Goal: Transaction & Acquisition: Purchase product/service

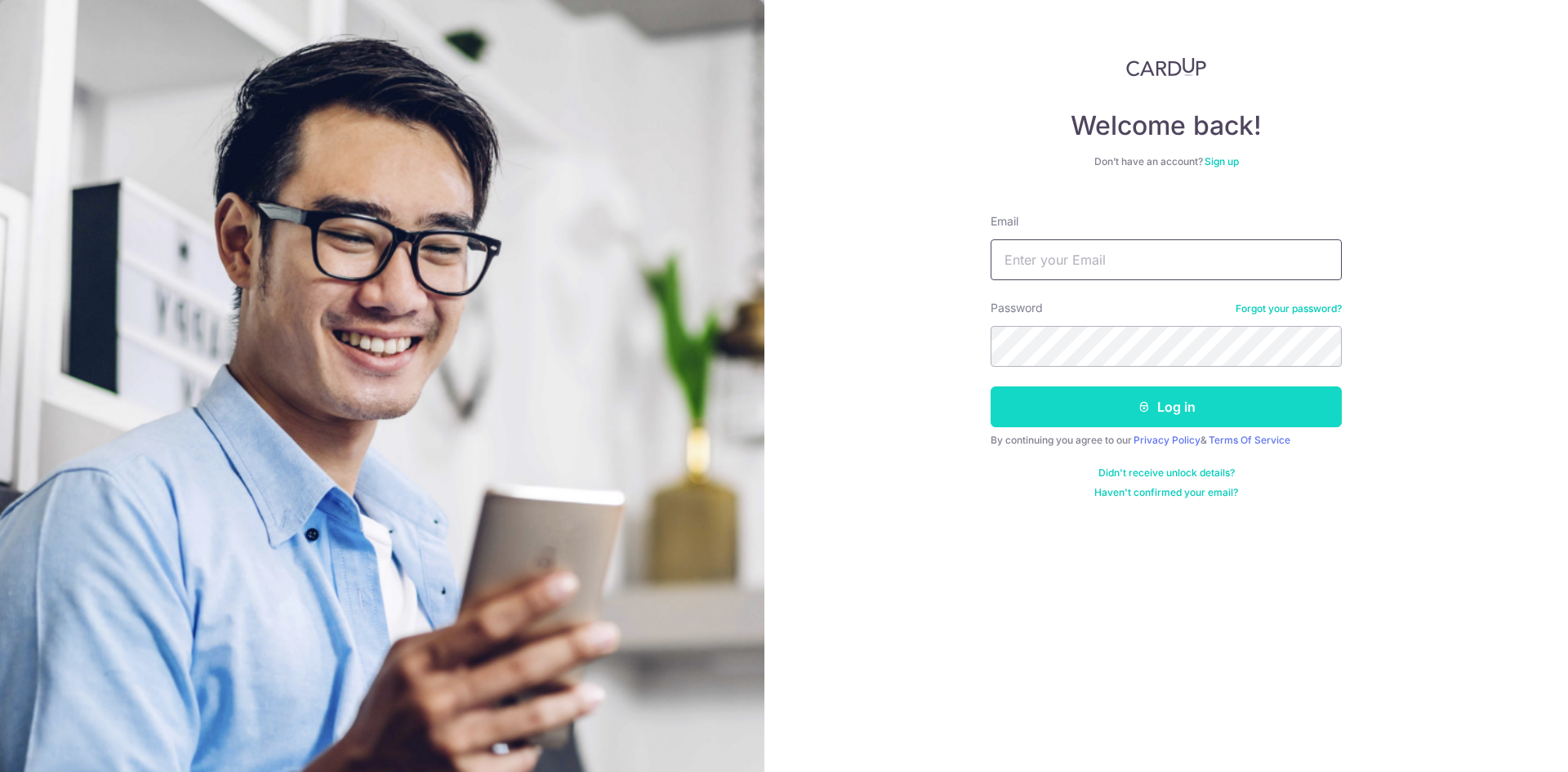
type input "[EMAIL_ADDRESS][DOMAIN_NAME]"
click at [1118, 403] on button "Log in" at bounding box center [1166, 407] width 351 height 40
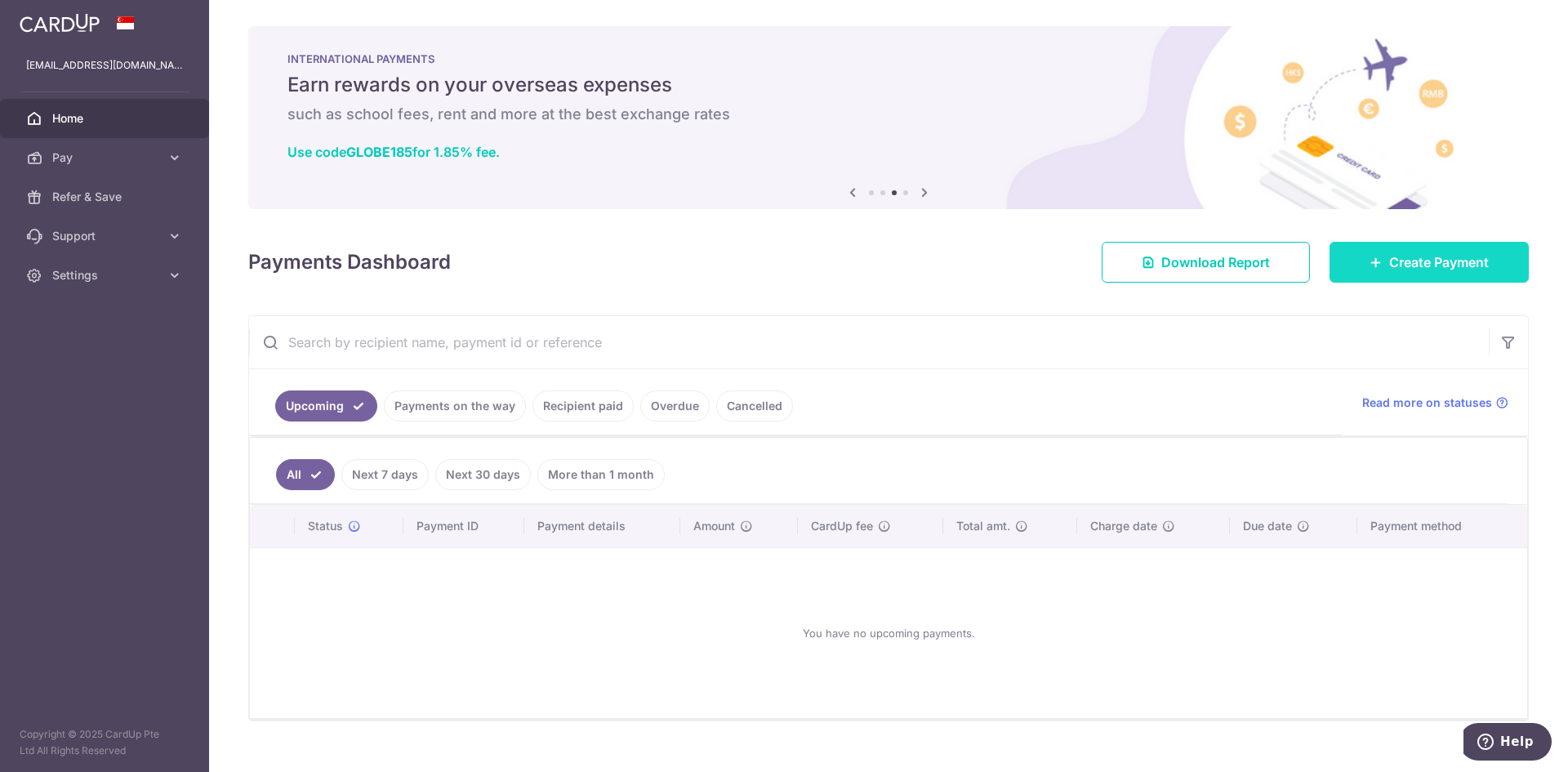
click at [1347, 257] on link "Create Payment" at bounding box center [1429, 261] width 199 height 40
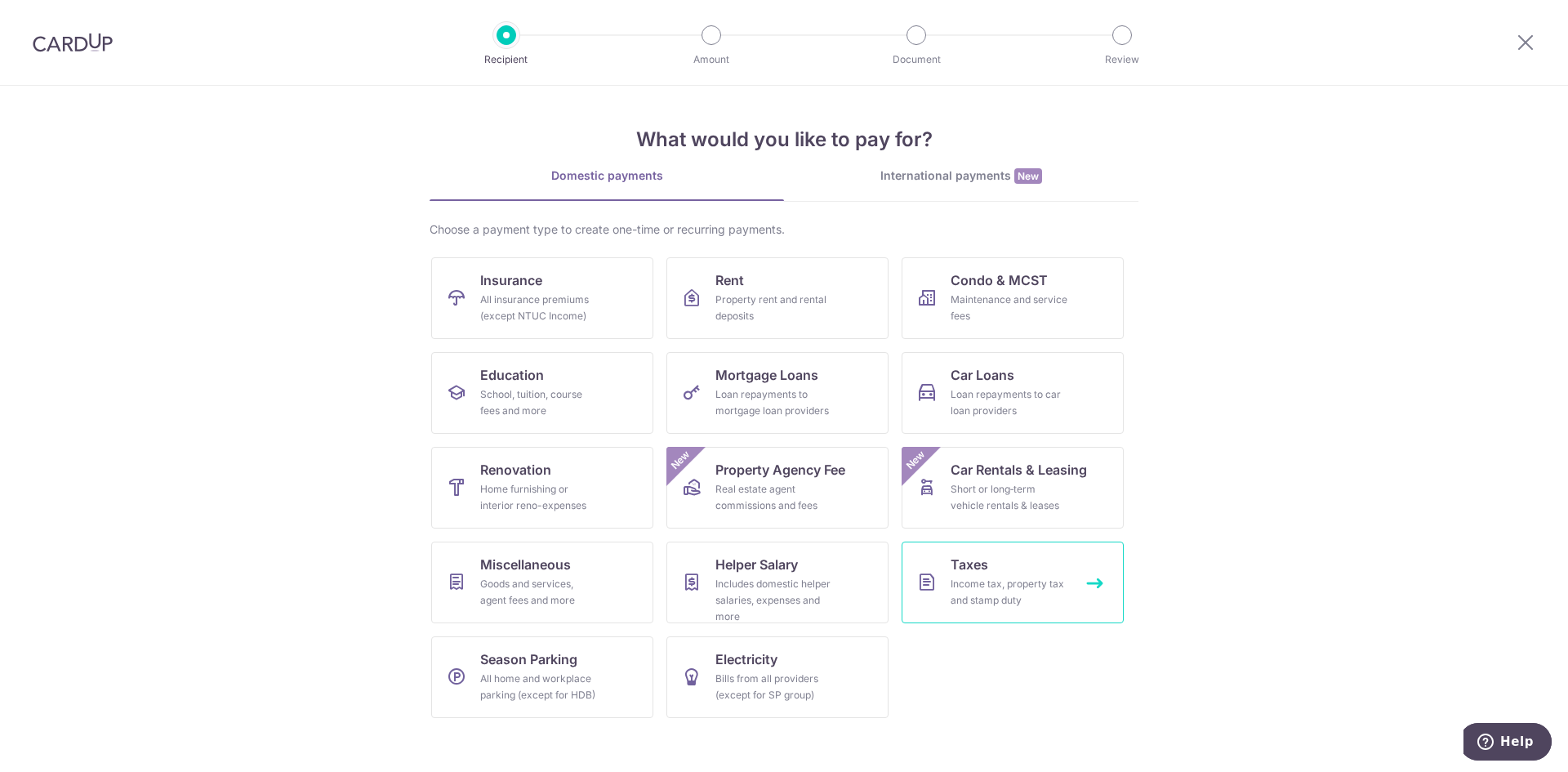
click at [1012, 560] on link "Taxes Income tax, property tax and stamp duty" at bounding box center [1012, 582] width 222 height 82
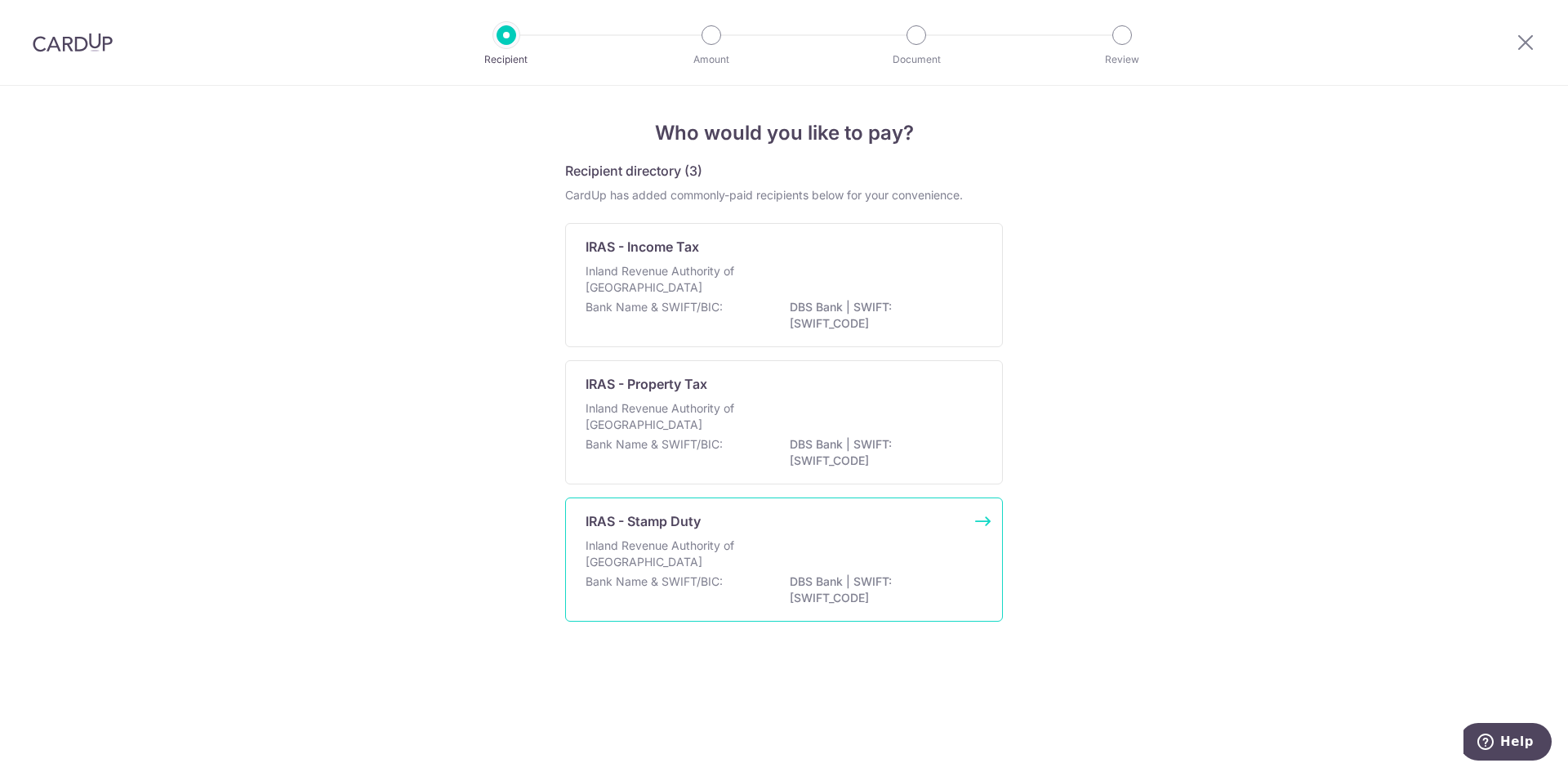
click at [797, 532] on div "IRAS - Stamp Duty Inland Revenue Authority of Singapore Bank Name & SWIFT/BIC: …" at bounding box center [784, 559] width 437 height 124
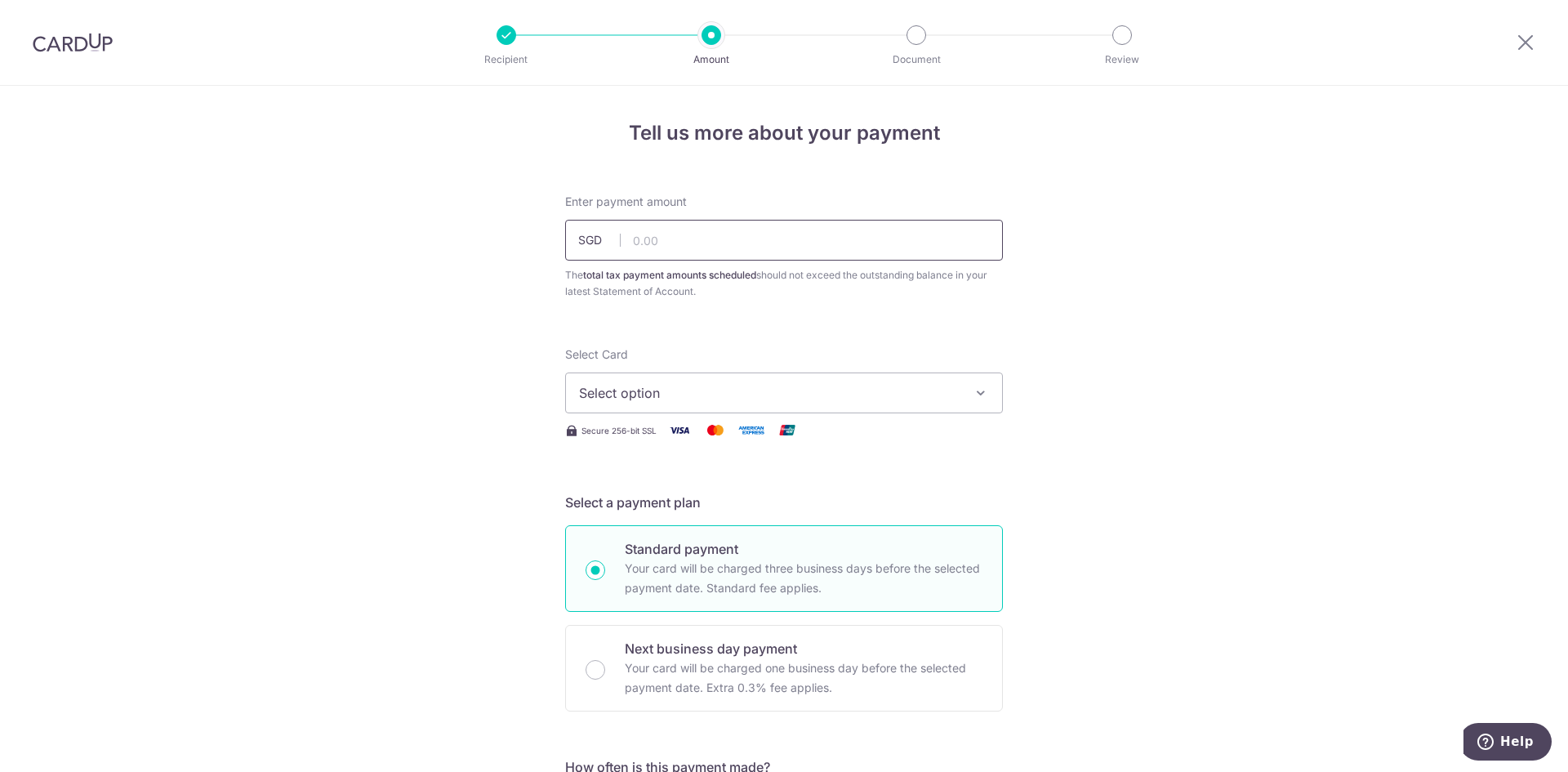
click at [684, 247] on input "text" at bounding box center [784, 240] width 437 height 40
type input "61,100.00"
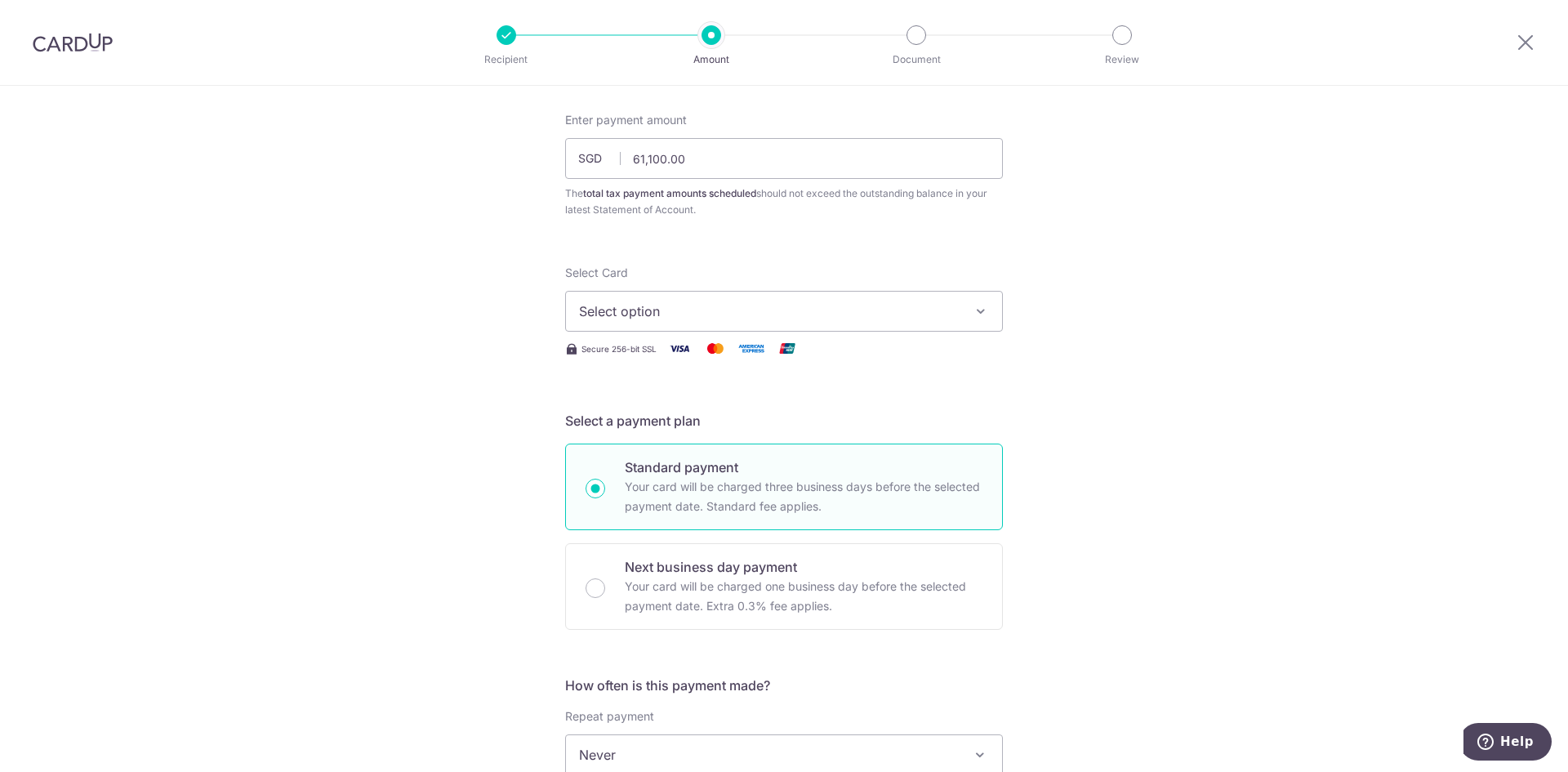
click at [682, 310] on span "Select option" at bounding box center [769, 311] width 381 height 19
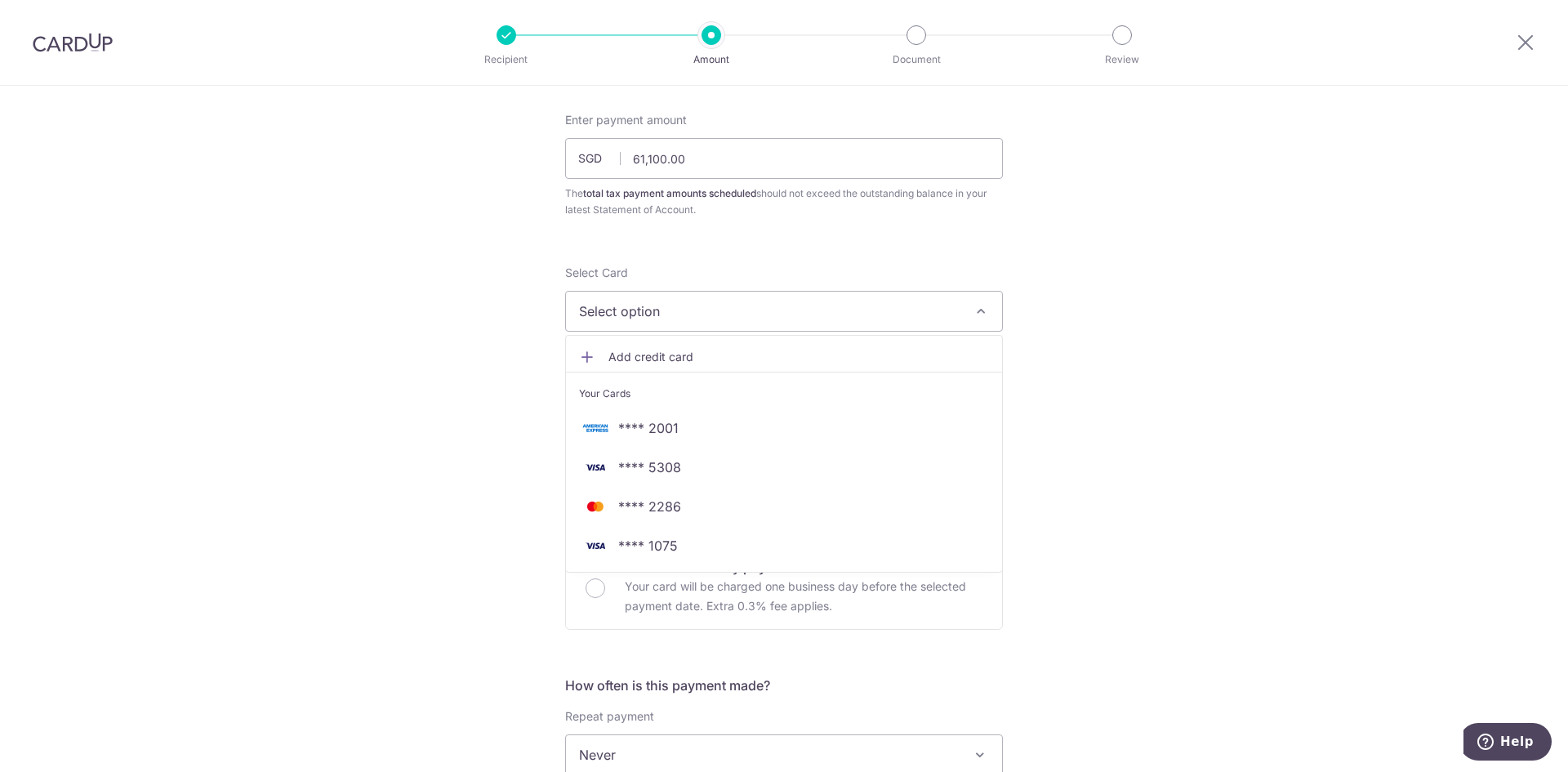
click at [1350, 442] on div "Tell us more about your payment Enter payment amount SGD 61,100.00 61100.00 The…" at bounding box center [784, 762] width 1568 height 1517
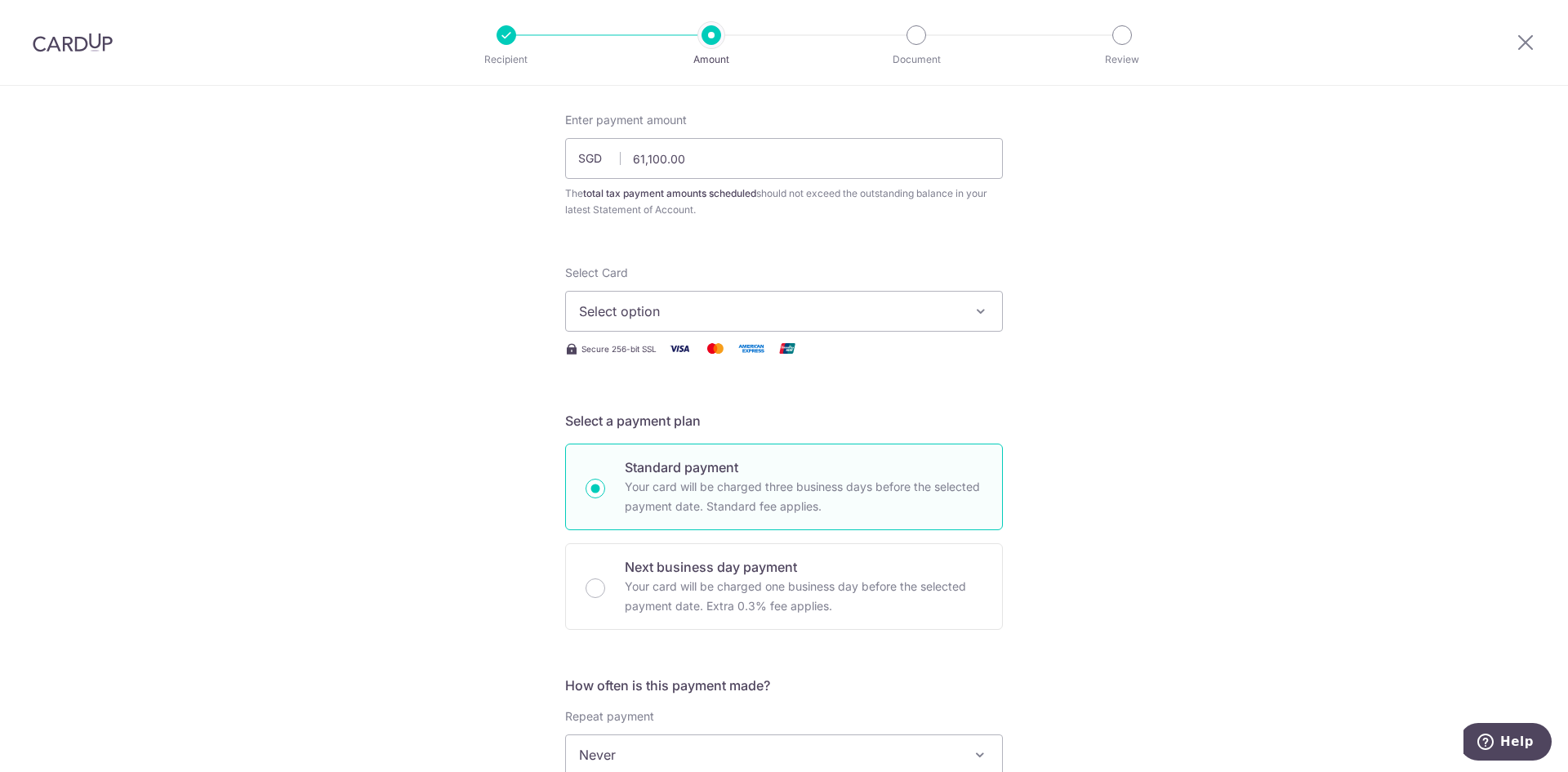
click at [817, 322] on button "Select option" at bounding box center [784, 311] width 437 height 40
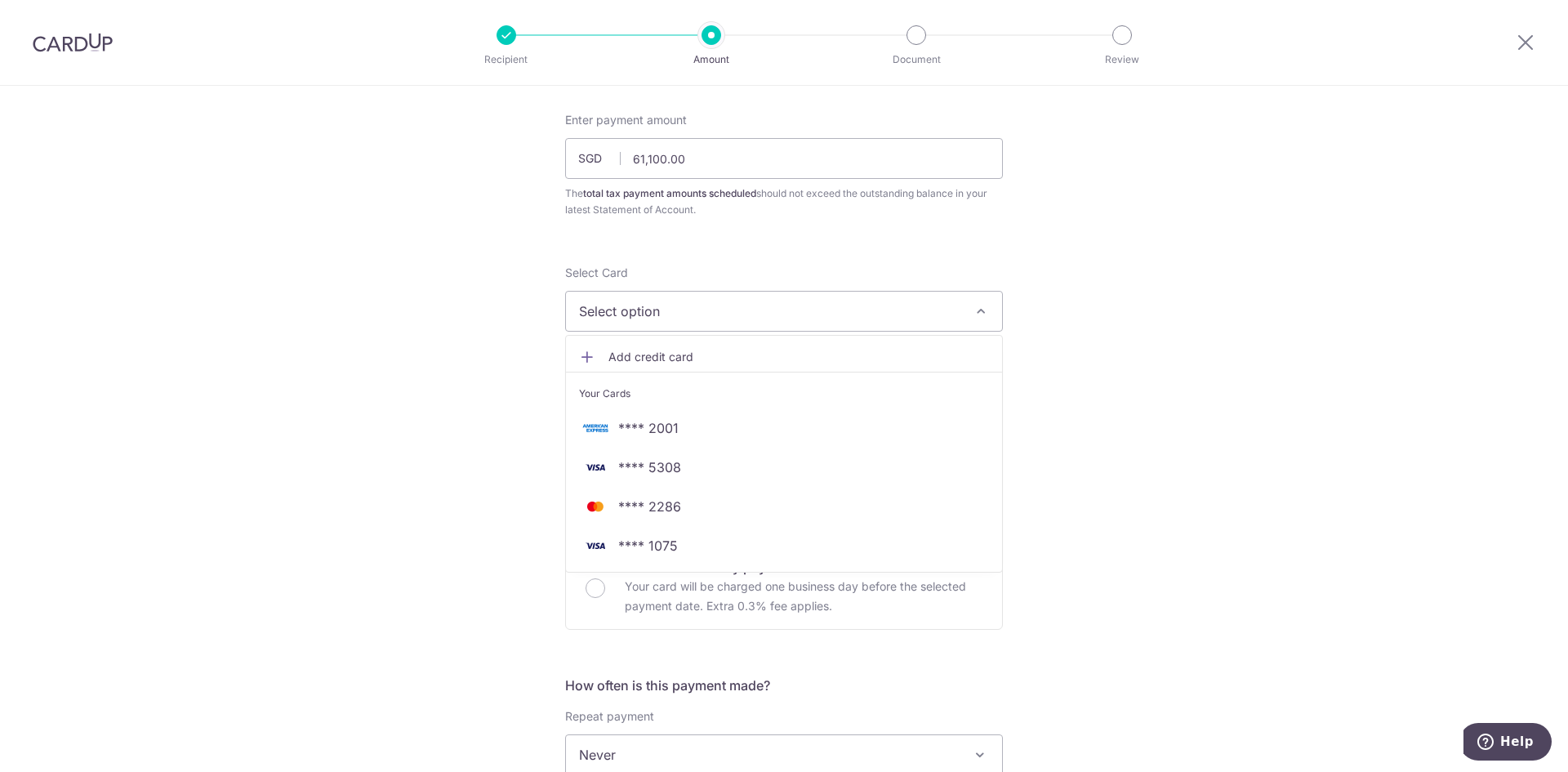
click at [1170, 423] on div "Tell us more about your payment Enter payment amount SGD 61,100.00 61100.00 The…" at bounding box center [784, 762] width 1568 height 1517
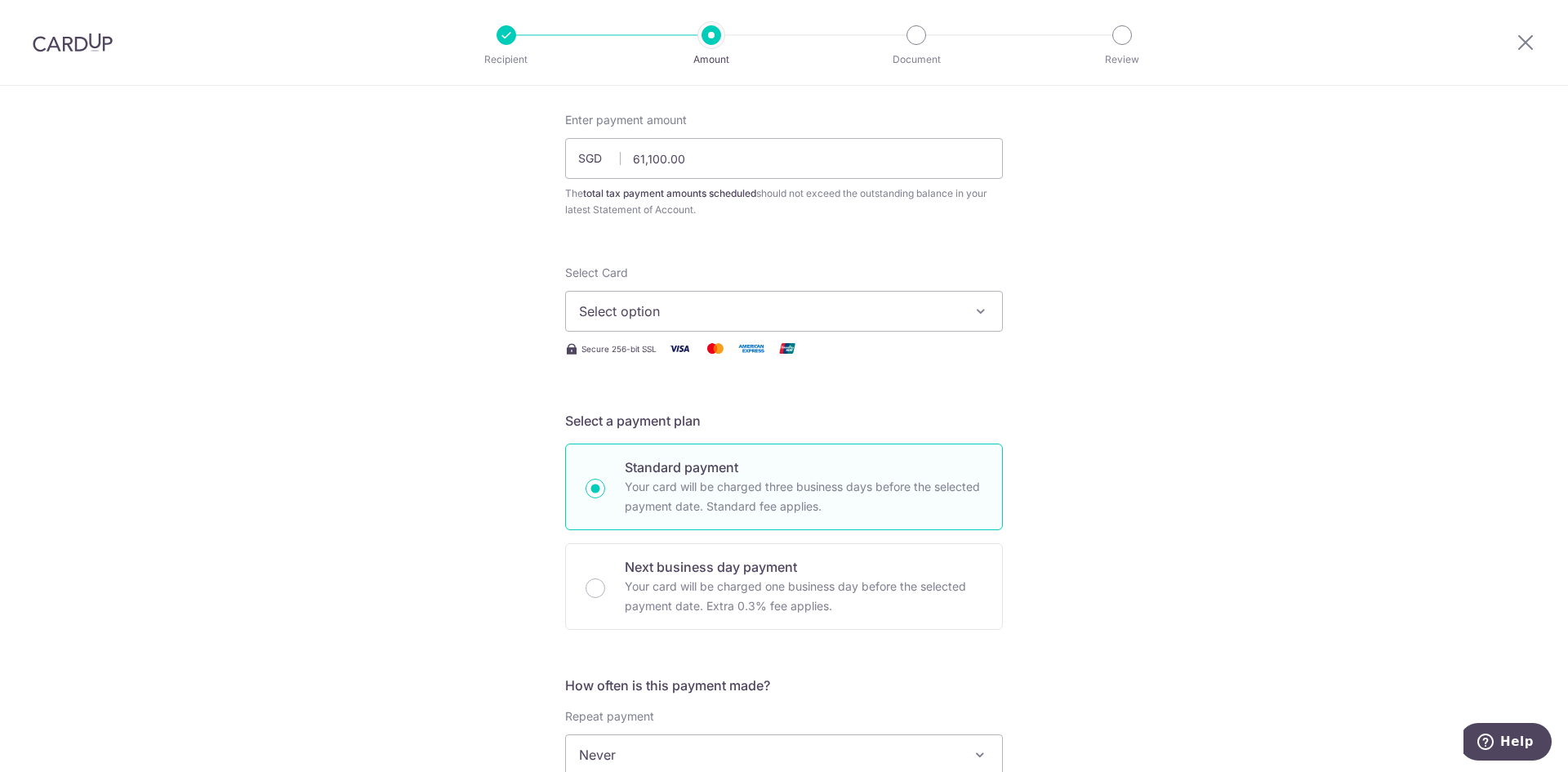
click at [752, 310] on span "Select option" at bounding box center [769, 311] width 381 height 19
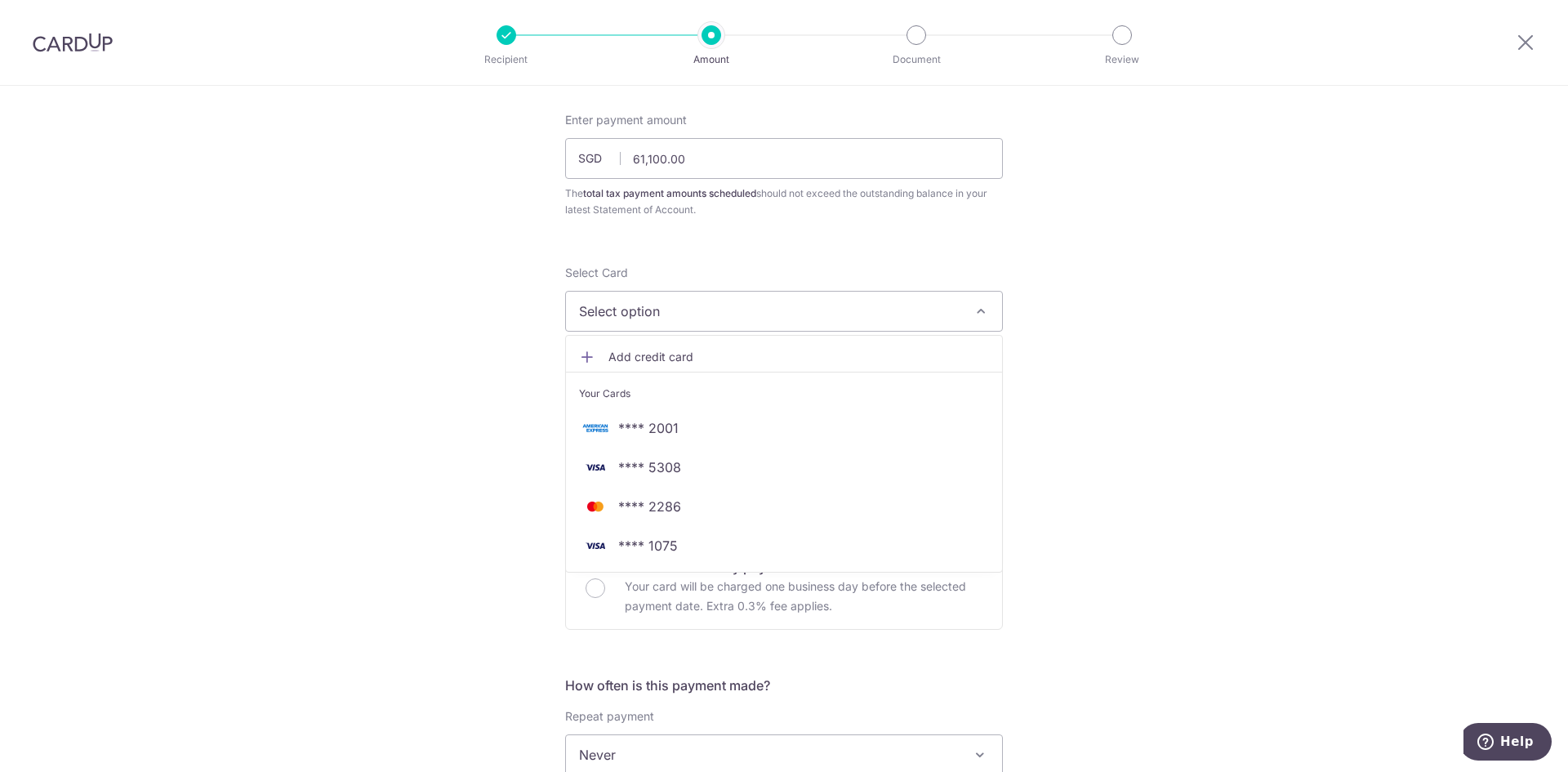
click at [668, 343] on link "Add credit card" at bounding box center [784, 357] width 436 height 30
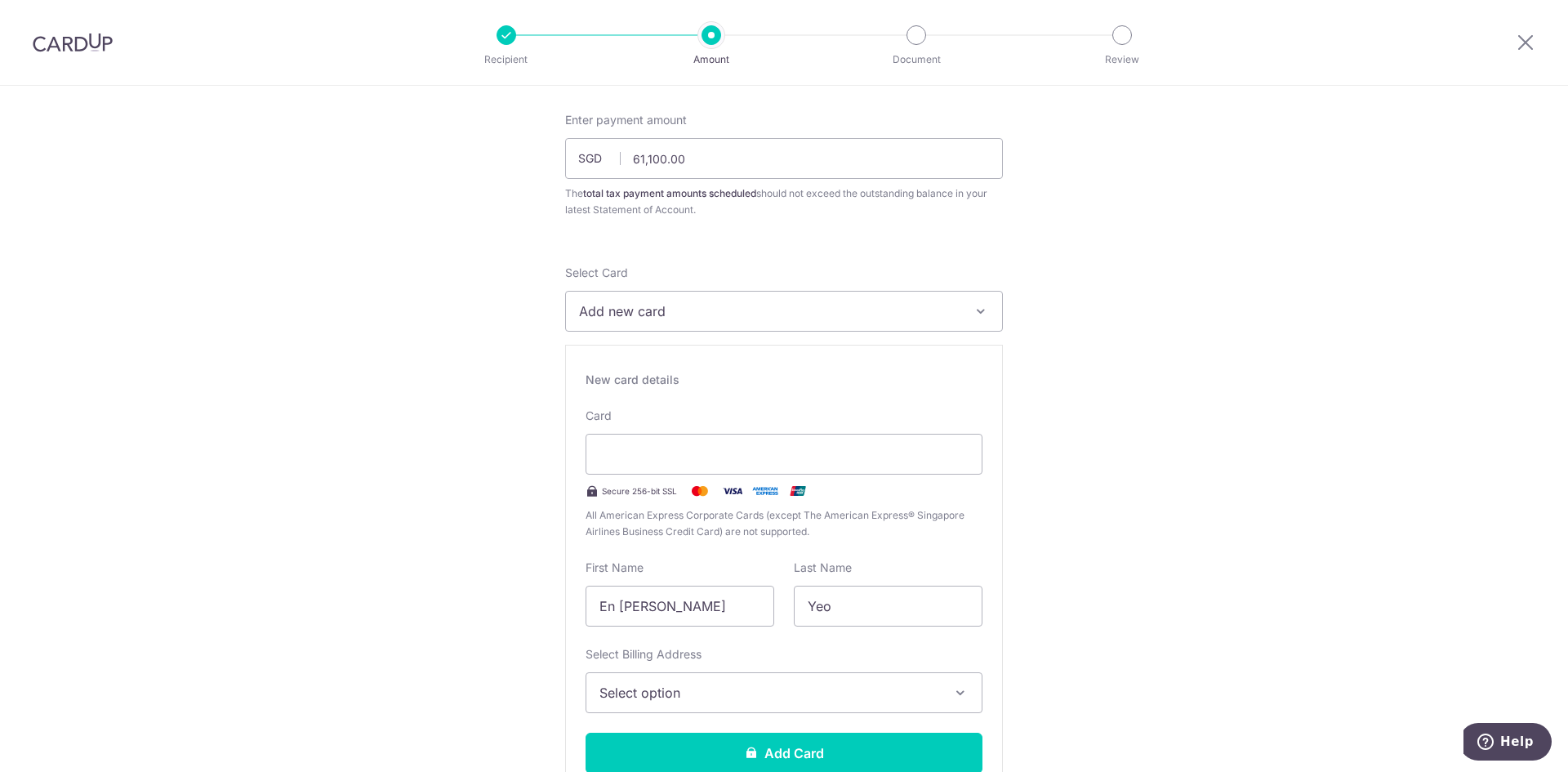
type input "02 / 2030"
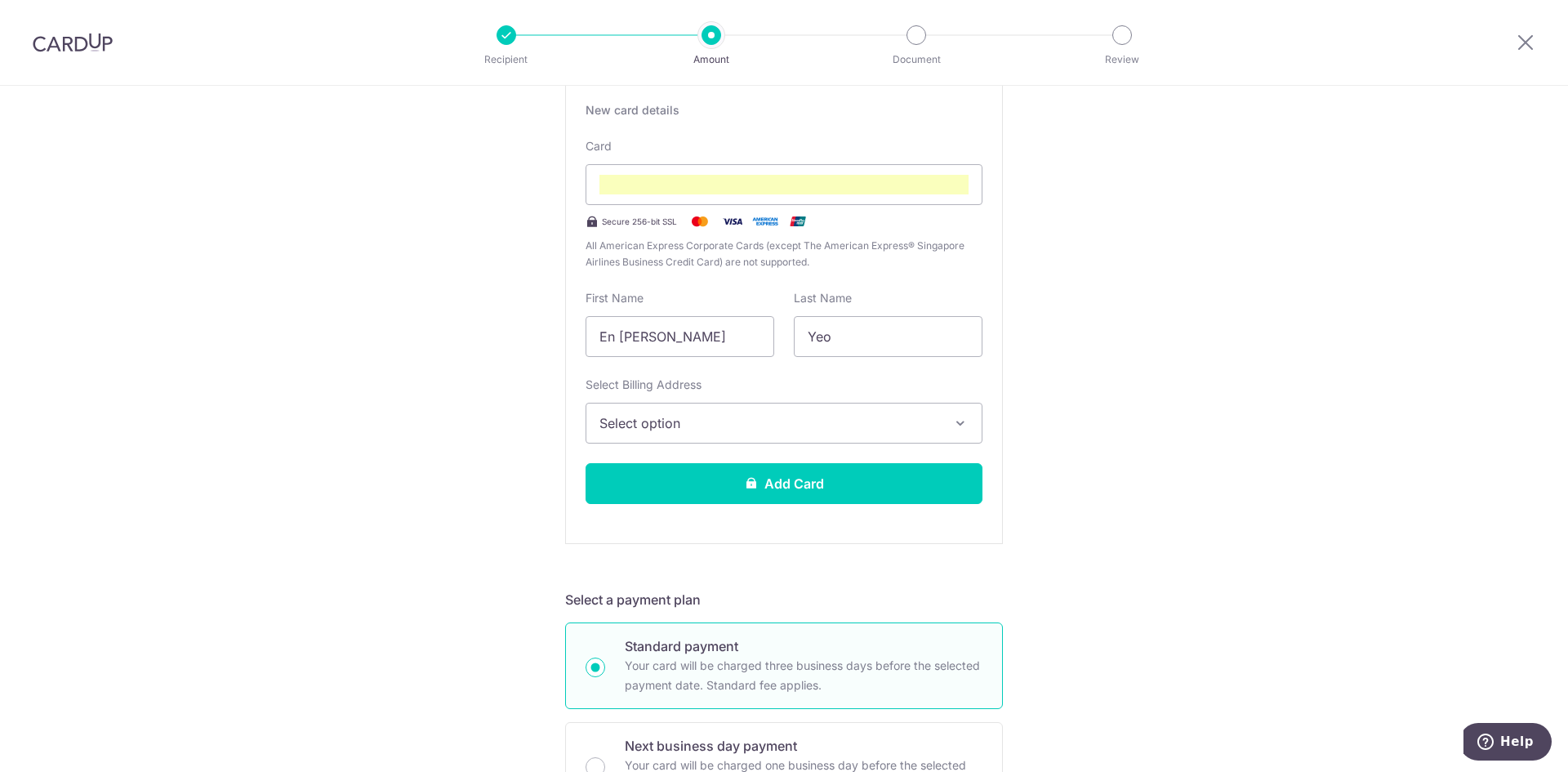
scroll to position [352, 0]
drag, startPoint x: 709, startPoint y: 339, endPoint x: 547, endPoint y: 334, distance: 162.1
click at [547, 334] on div "Tell us more about your payment Enter payment amount SGD 61,100.00 61100.00 The…" at bounding box center [784, 738] width 1568 height 2009
type input "Walter"
click at [496, 345] on div "Tell us more about your payment Enter payment amount SGD 61,100.00 61100.00 The…" at bounding box center [784, 738] width 1568 height 2009
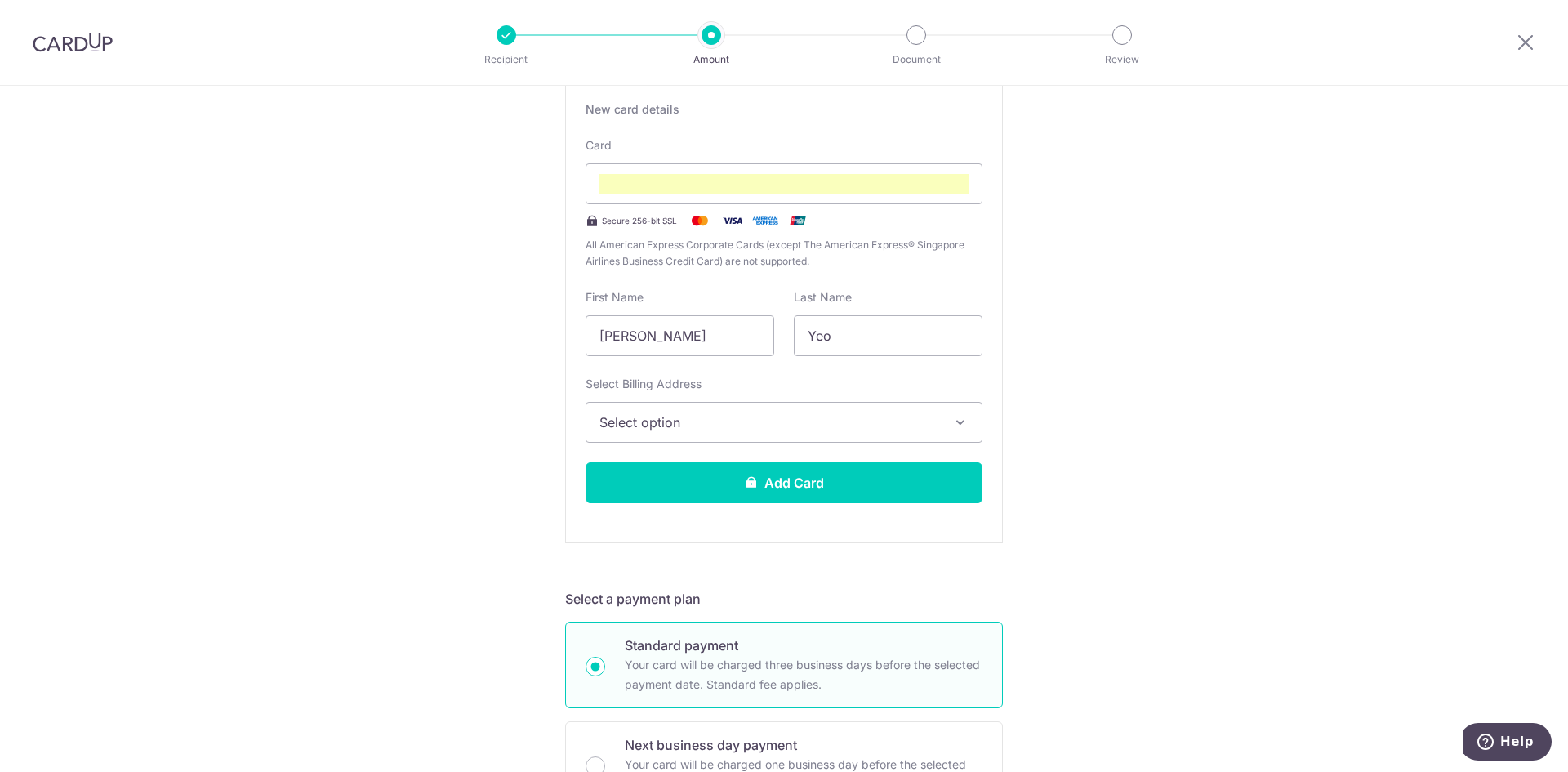
click at [738, 436] on button "Select option" at bounding box center [784, 422] width 397 height 40
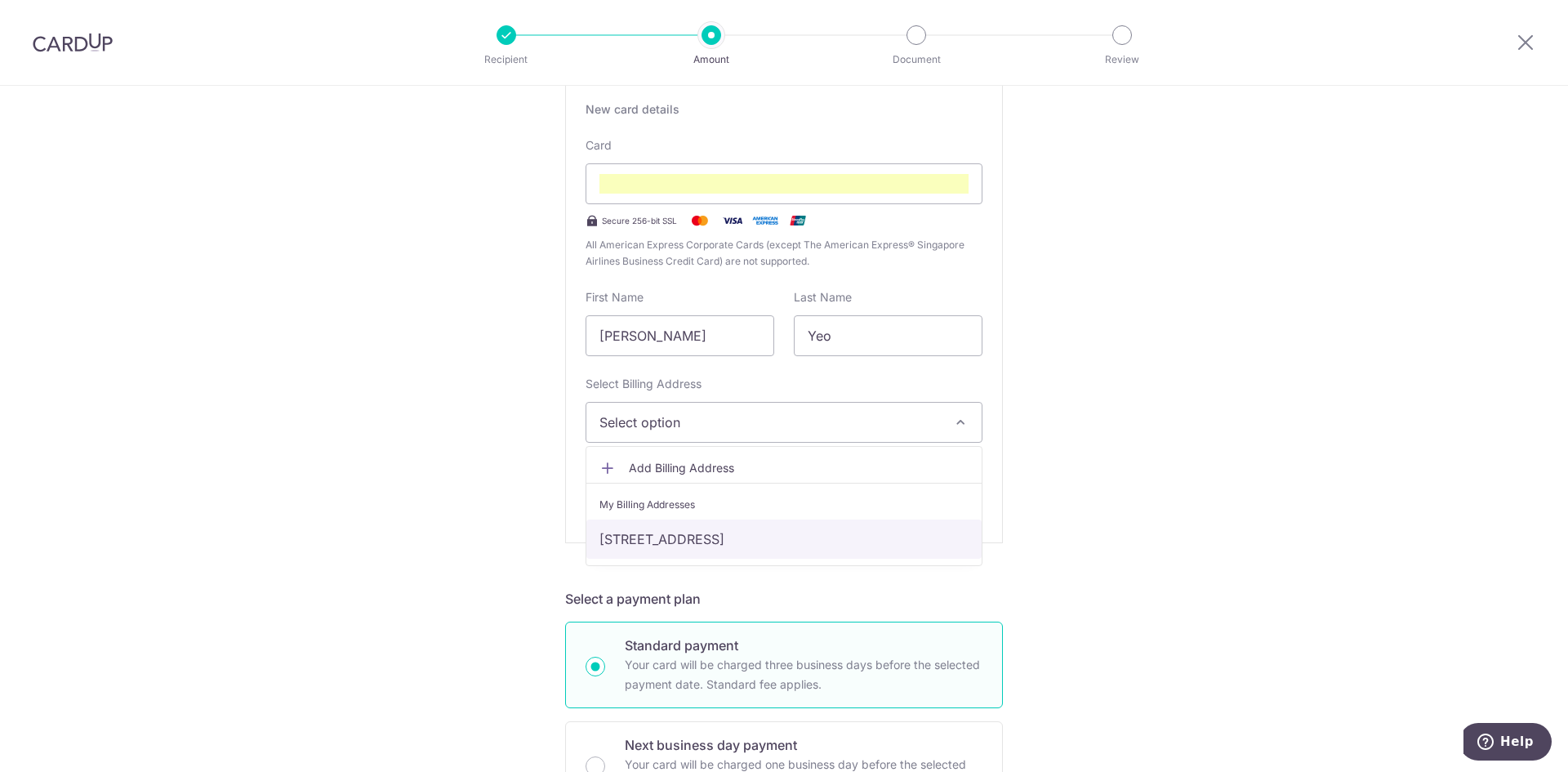
click at [710, 536] on link "[STREET_ADDRESS]" at bounding box center [784, 538] width 395 height 39
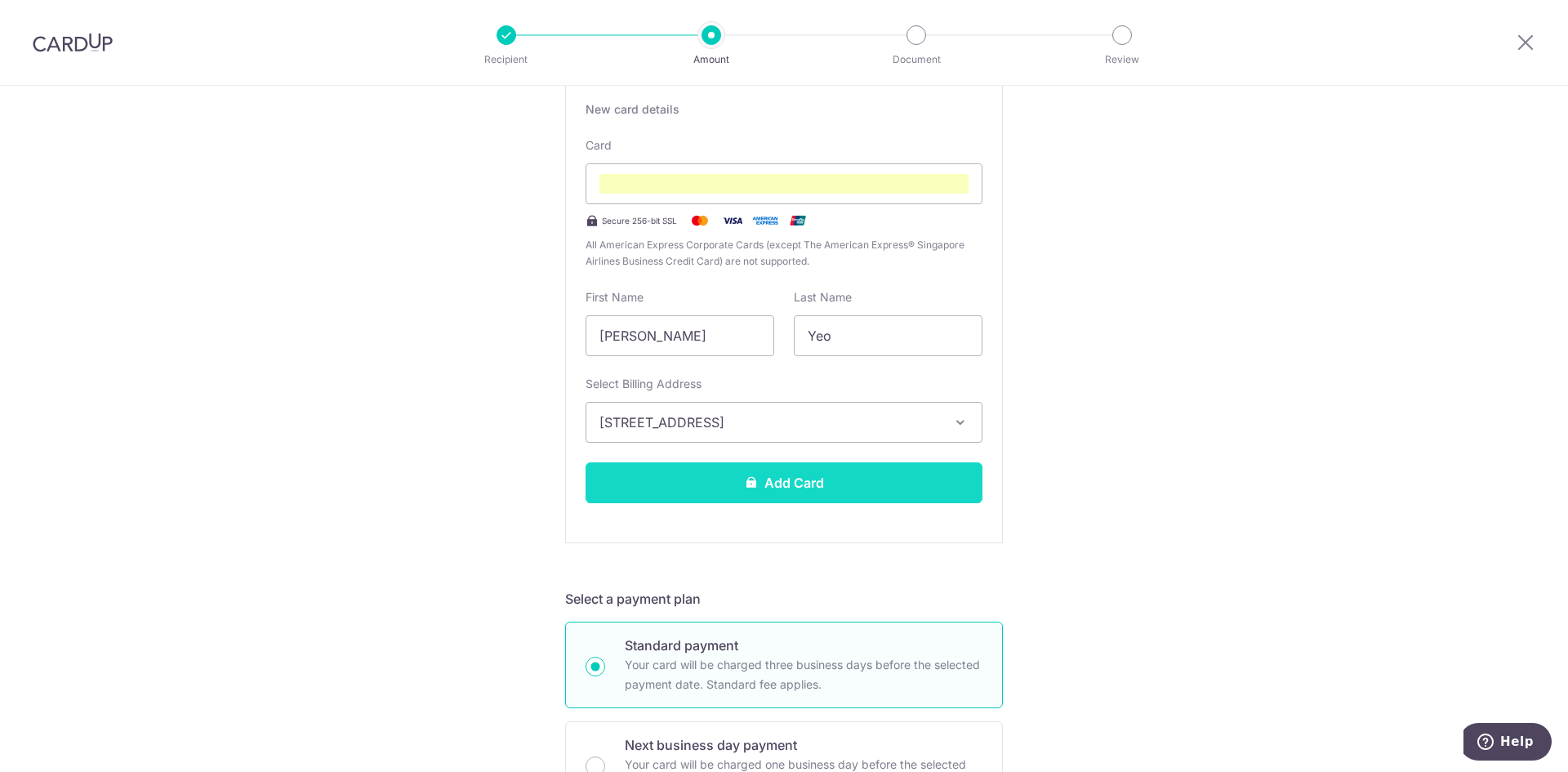
click at [716, 488] on button "Add Card" at bounding box center [784, 483] width 397 height 40
click at [937, 470] on button "Add Card" at bounding box center [784, 483] width 397 height 40
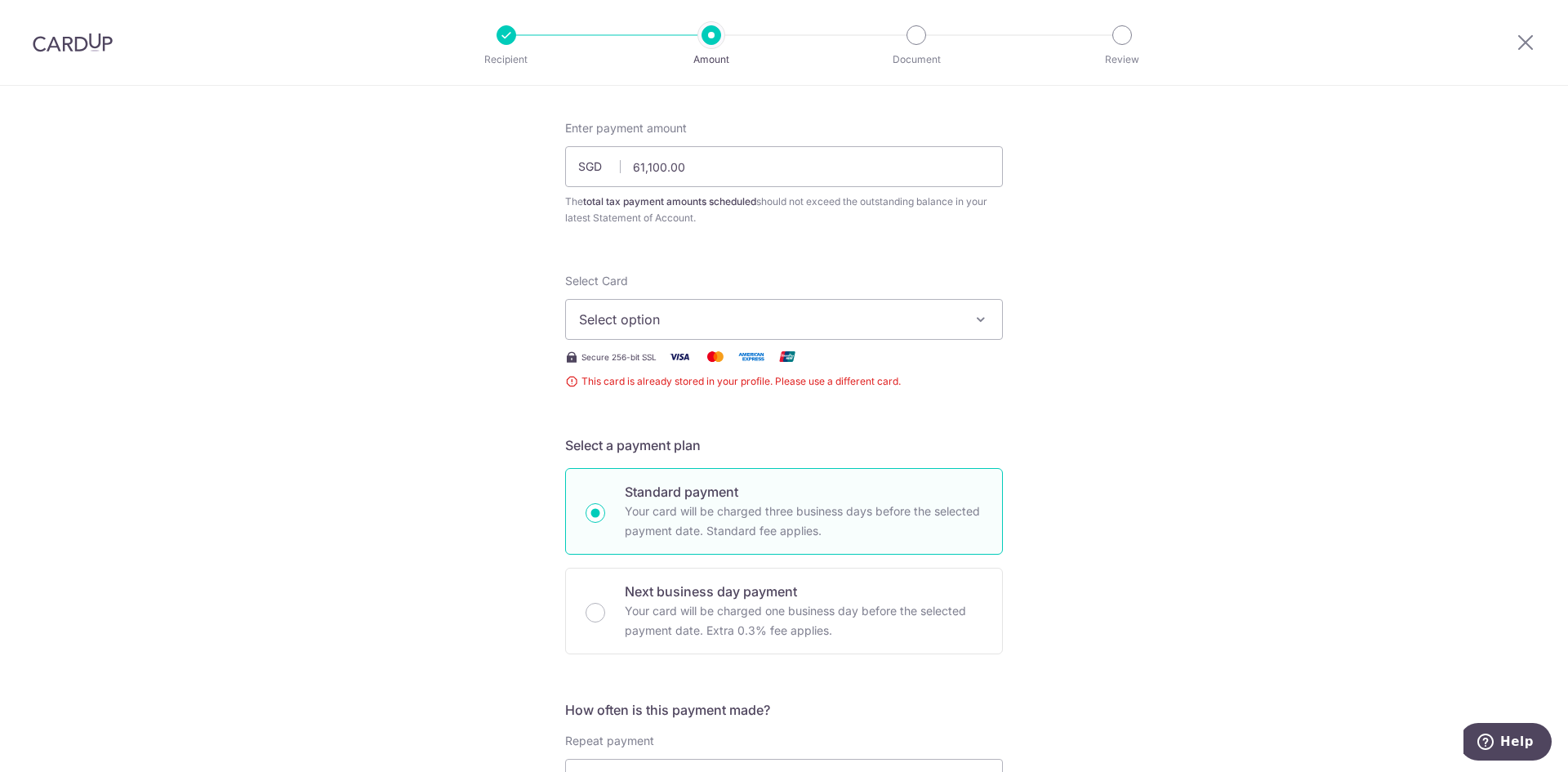
scroll to position [35, 0]
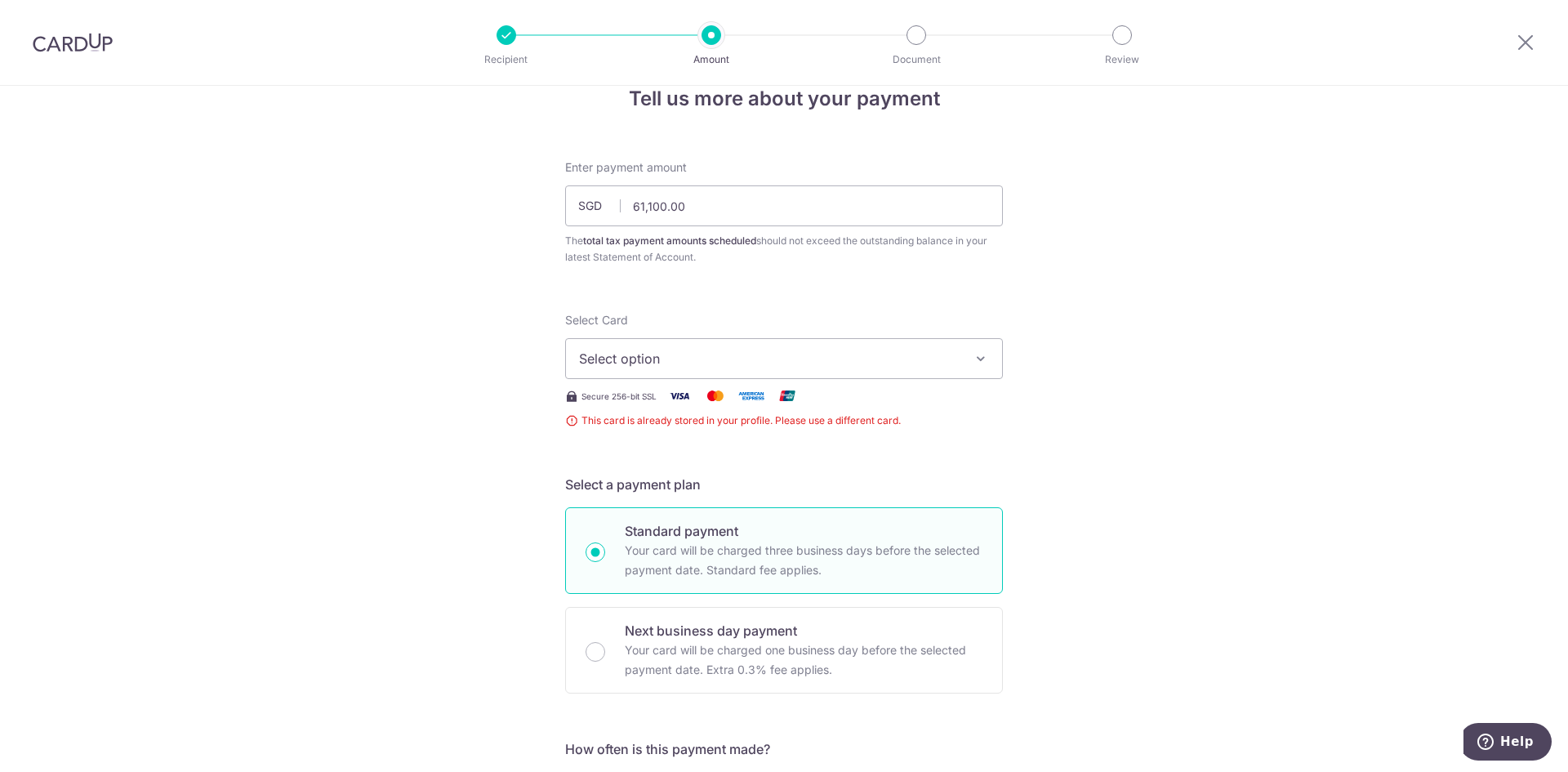
click at [953, 356] on span "Select option" at bounding box center [769, 359] width 381 height 19
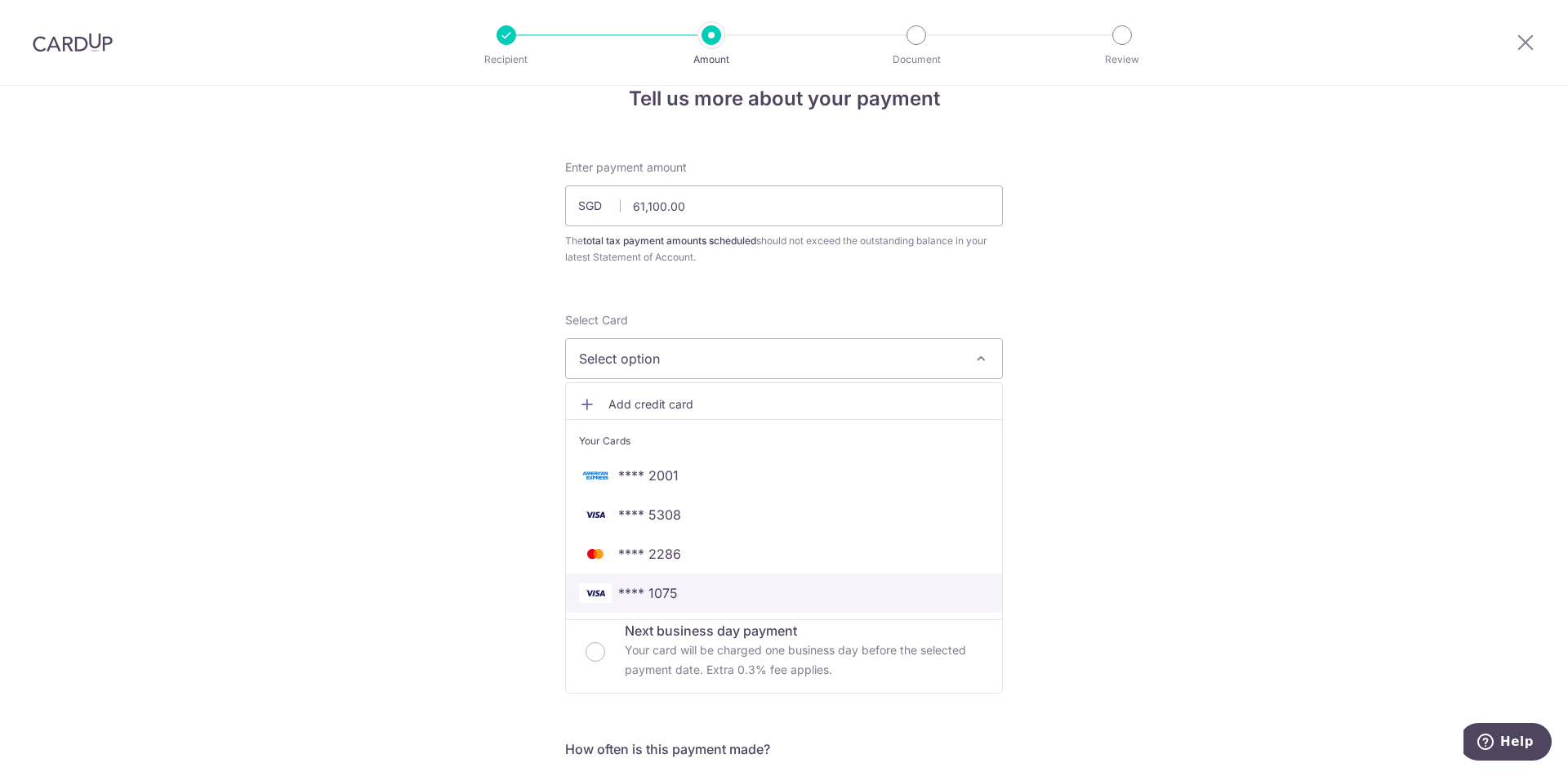
click at [784, 579] on link "**** 1075" at bounding box center [784, 592] width 436 height 39
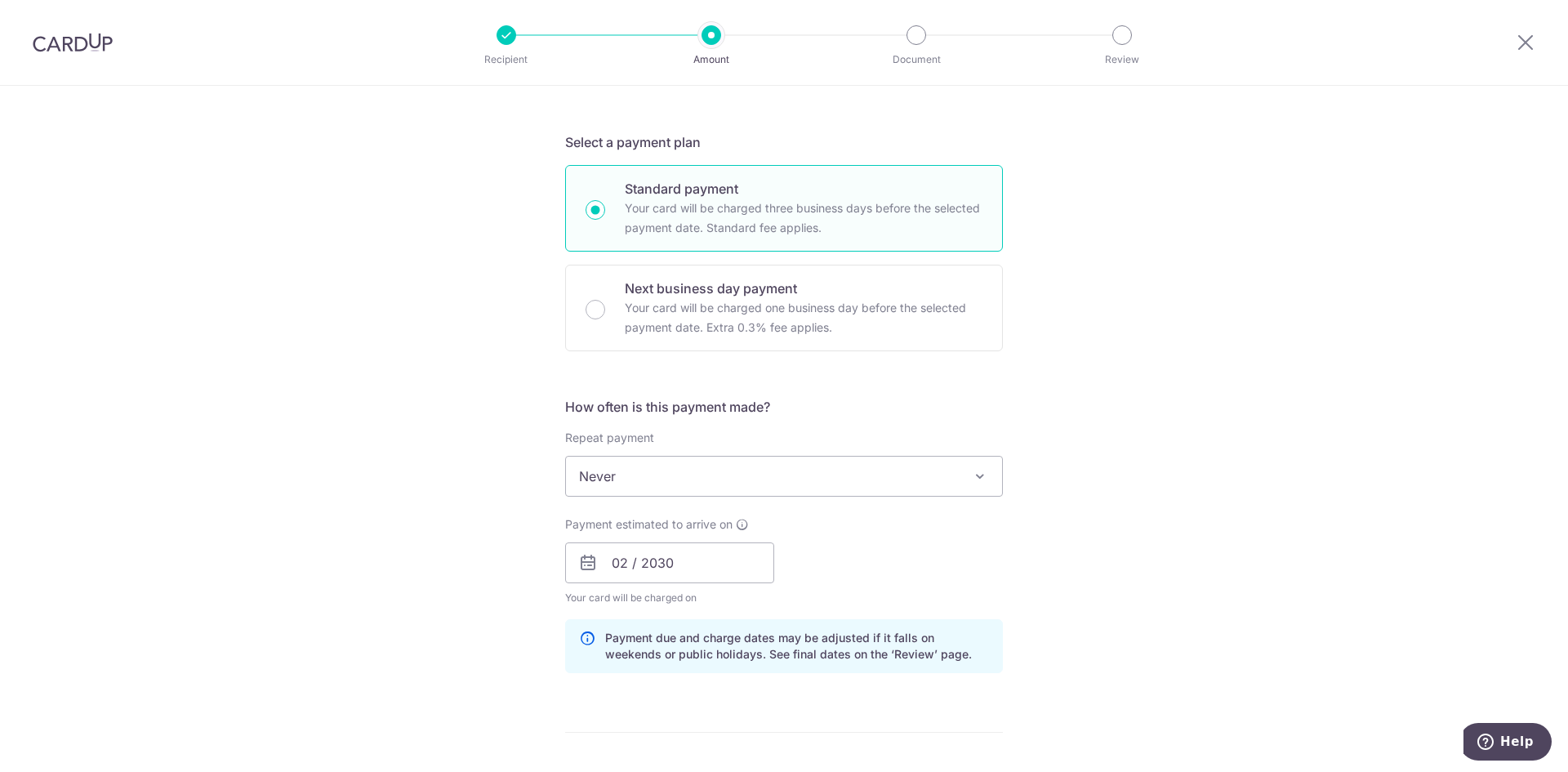
scroll to position [361, 0]
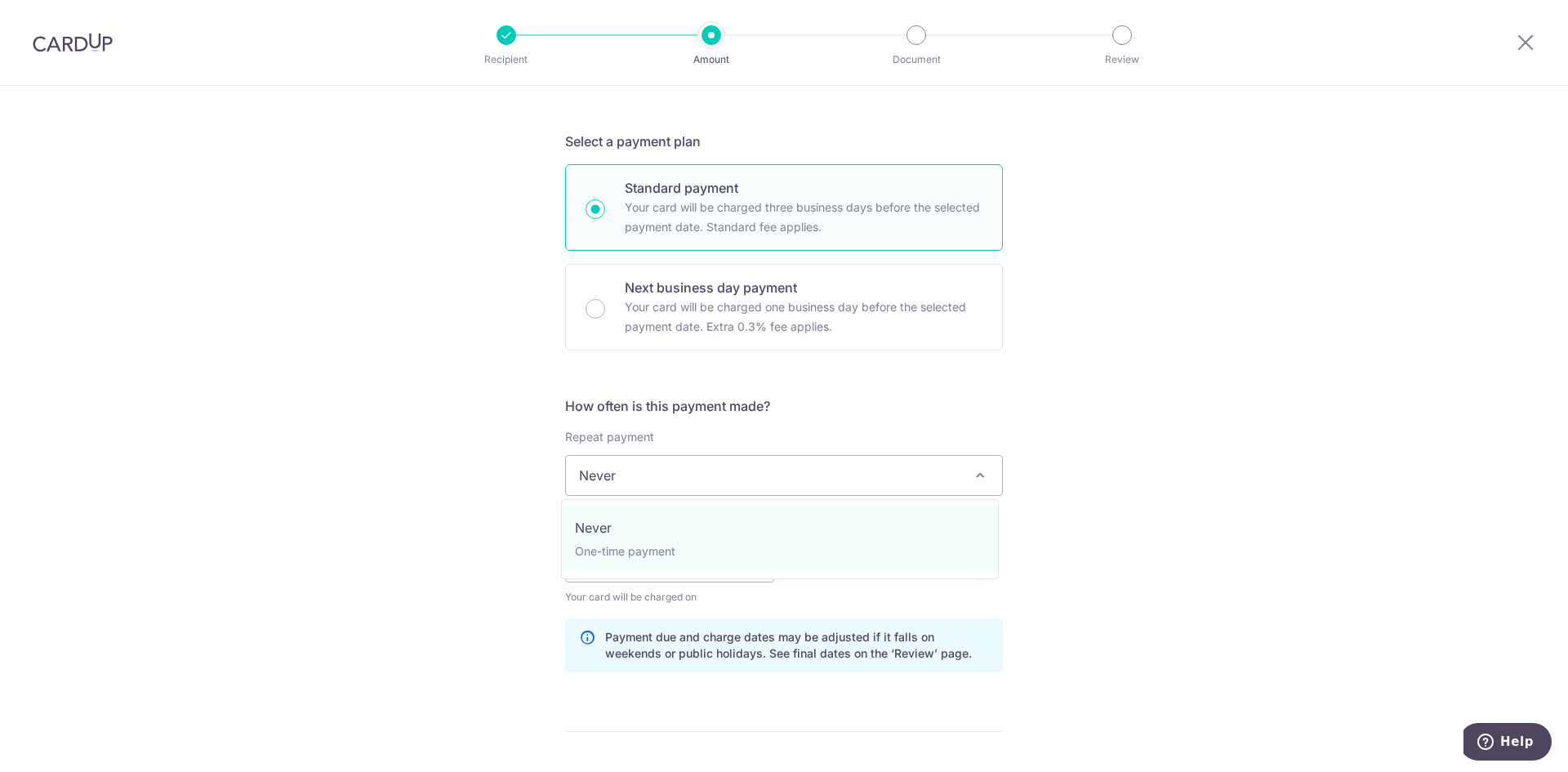
click at [787, 476] on span "Never" at bounding box center [784, 475] width 436 height 39
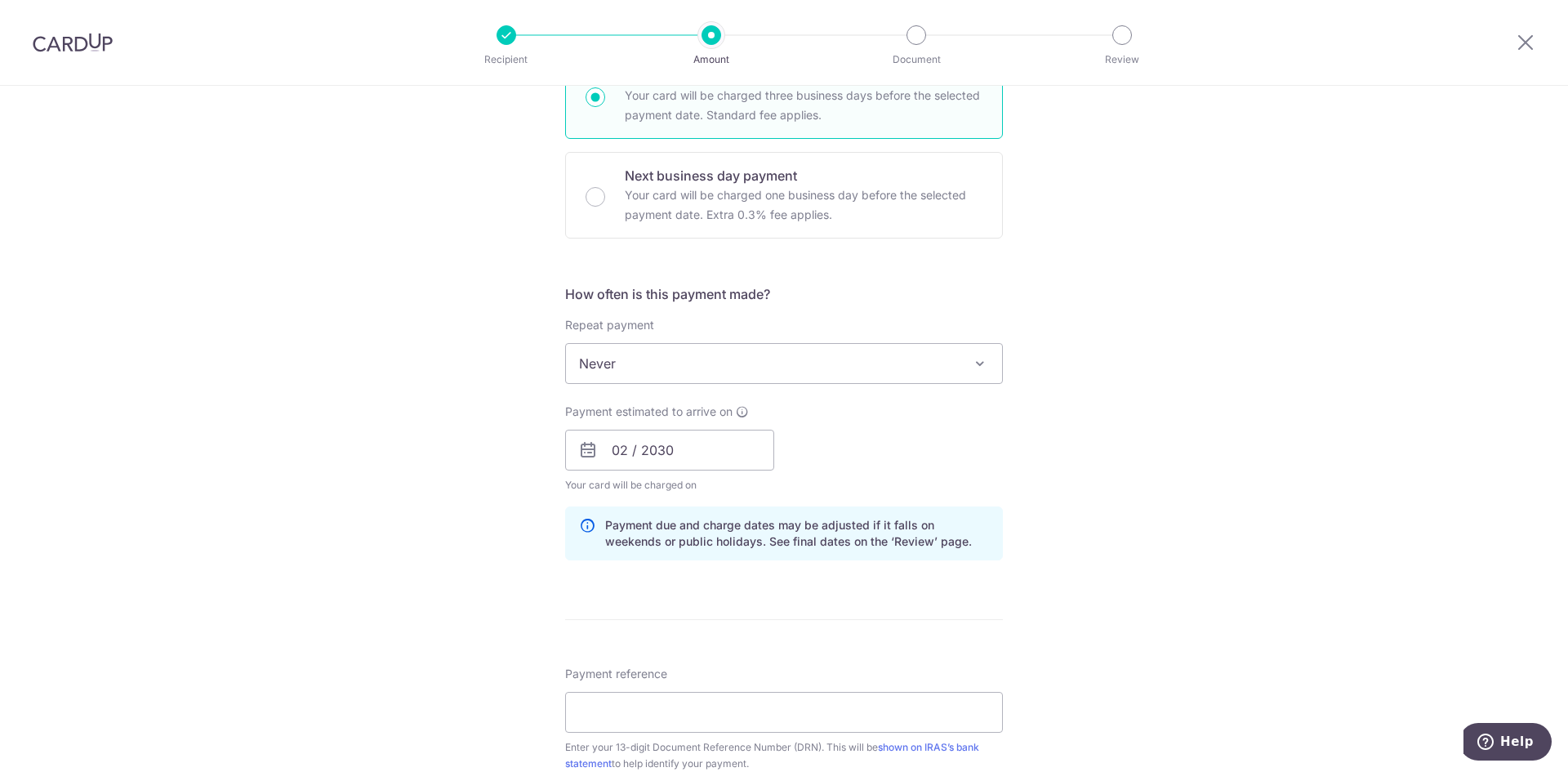
scroll to position [524, 0]
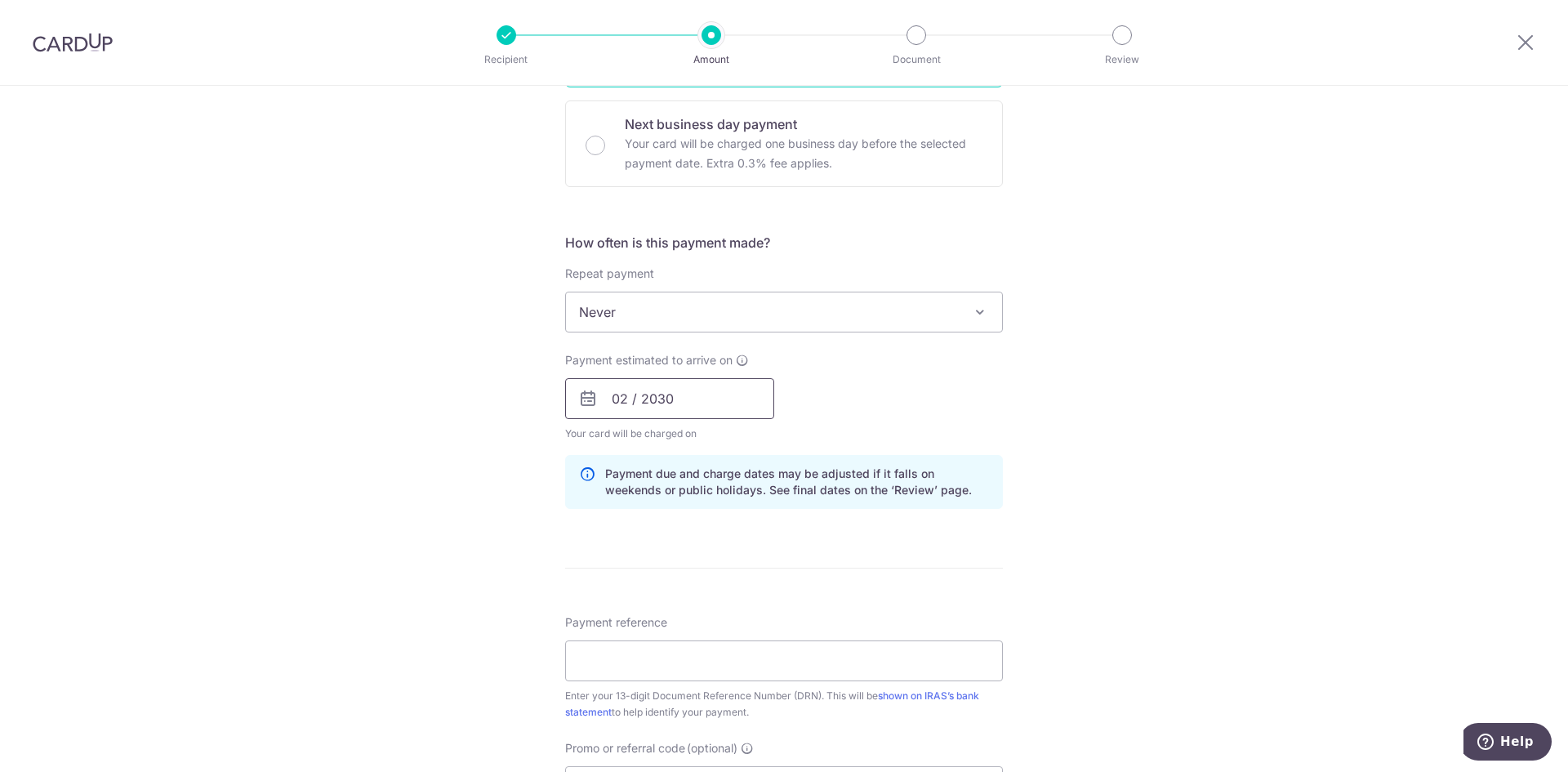
click at [616, 403] on input "02 / 2030" at bounding box center [670, 398] width 210 height 40
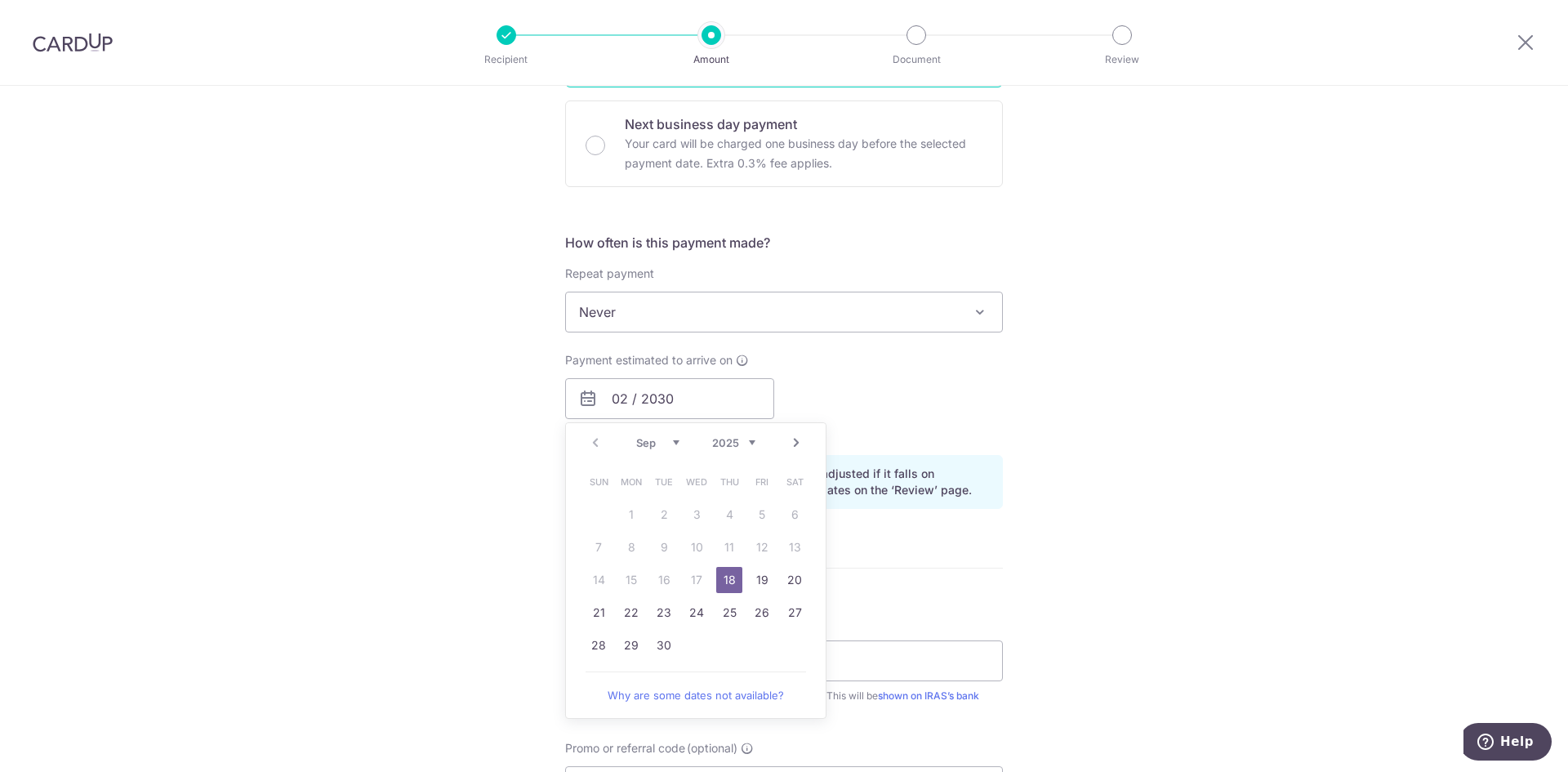
click at [702, 583] on table "Sun Mon Tue Wed Thu Fri Sat 1 2 3 4 5 6 7 8 9 10 11 12 13 14 15 16 17 18 19 20 …" at bounding box center [697, 563] width 229 height 196
click at [719, 584] on link "18" at bounding box center [729, 580] width 26 height 26
type input "[DATE]"
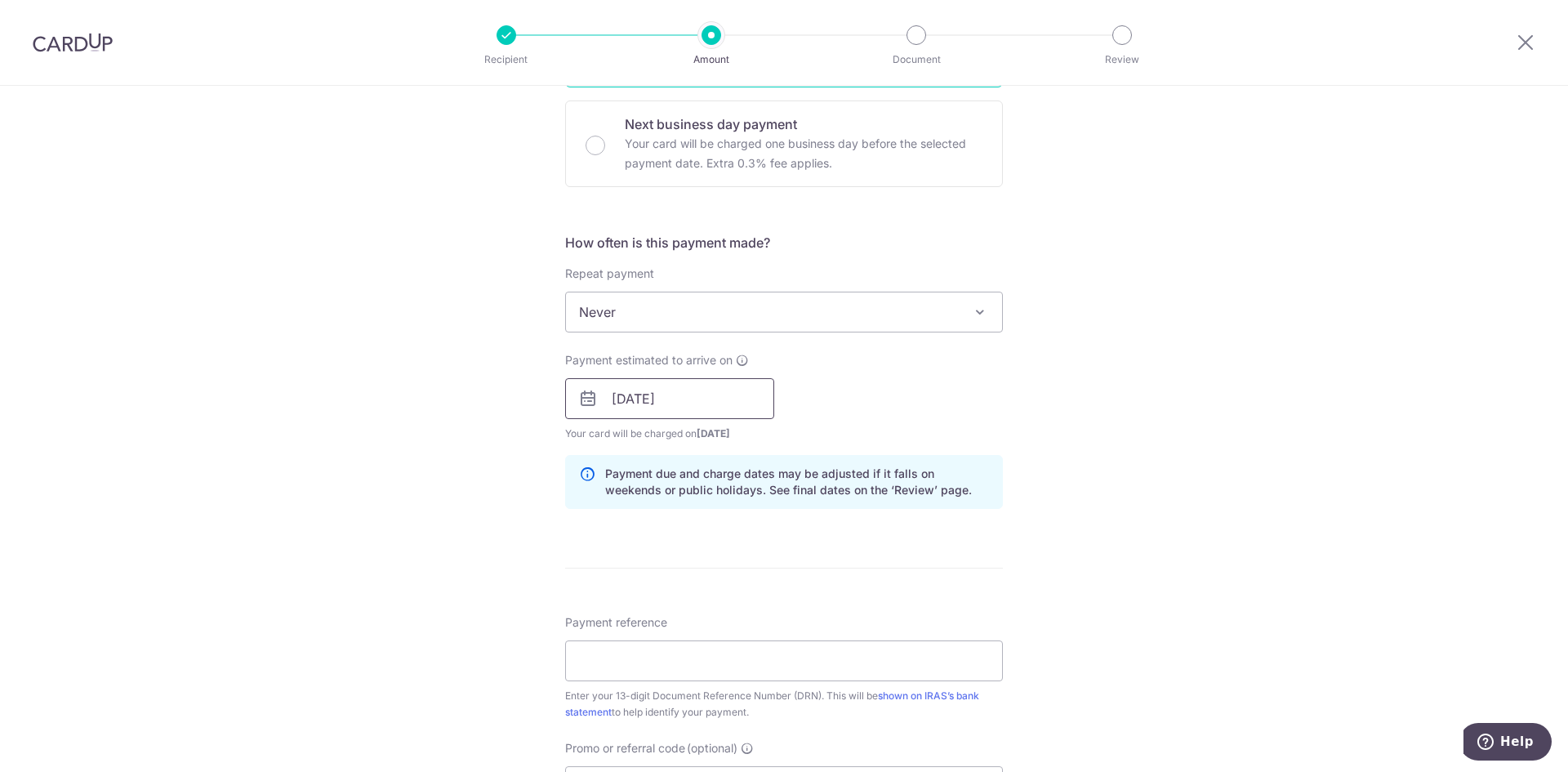
click at [635, 415] on input "[DATE]" at bounding box center [670, 398] width 210 height 40
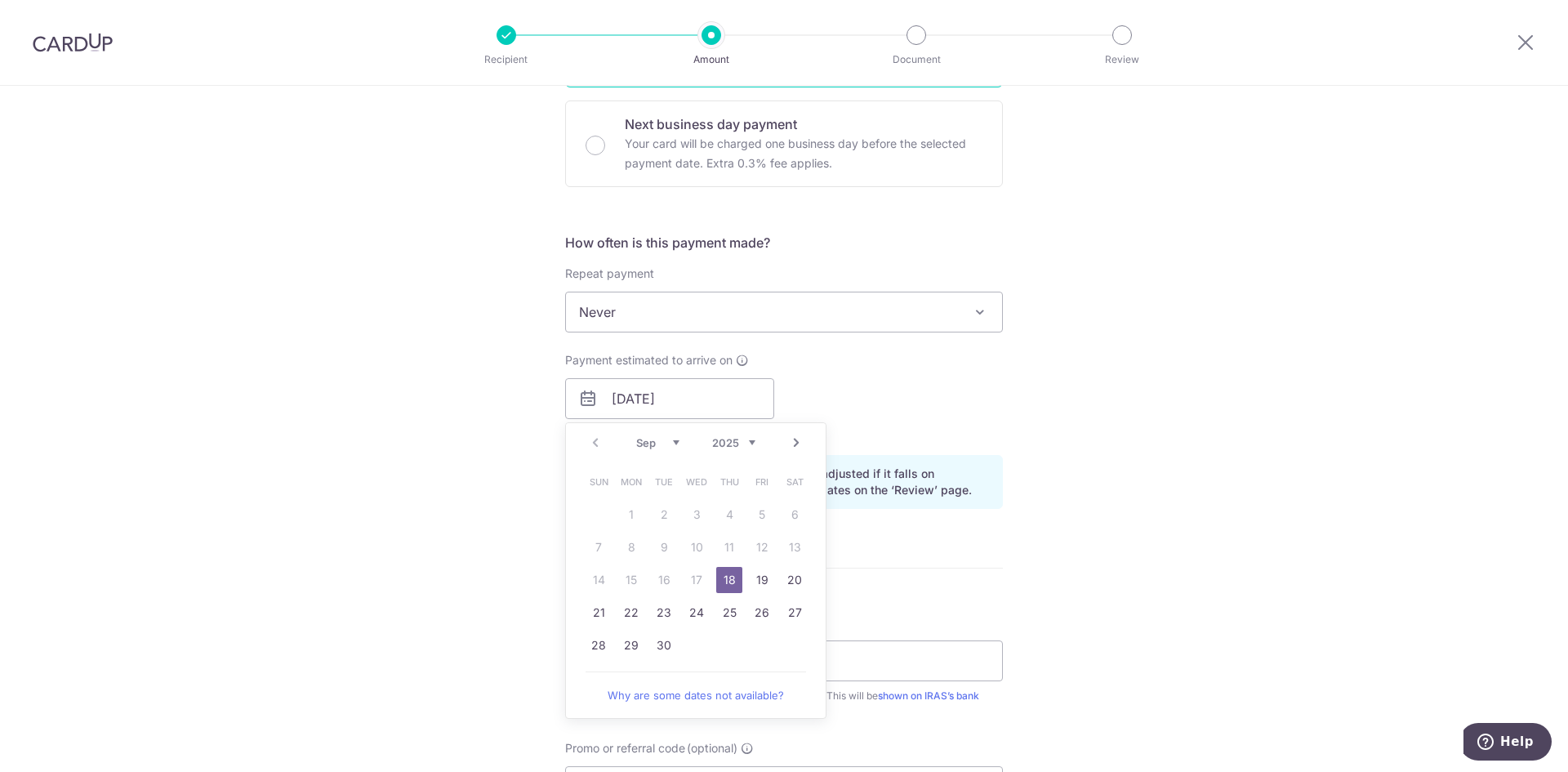
click at [1079, 402] on div "Tell us more about your payment Enter payment amount SGD 61,100.00 61100.00 The…" at bounding box center [784, 353] width 1568 height 1583
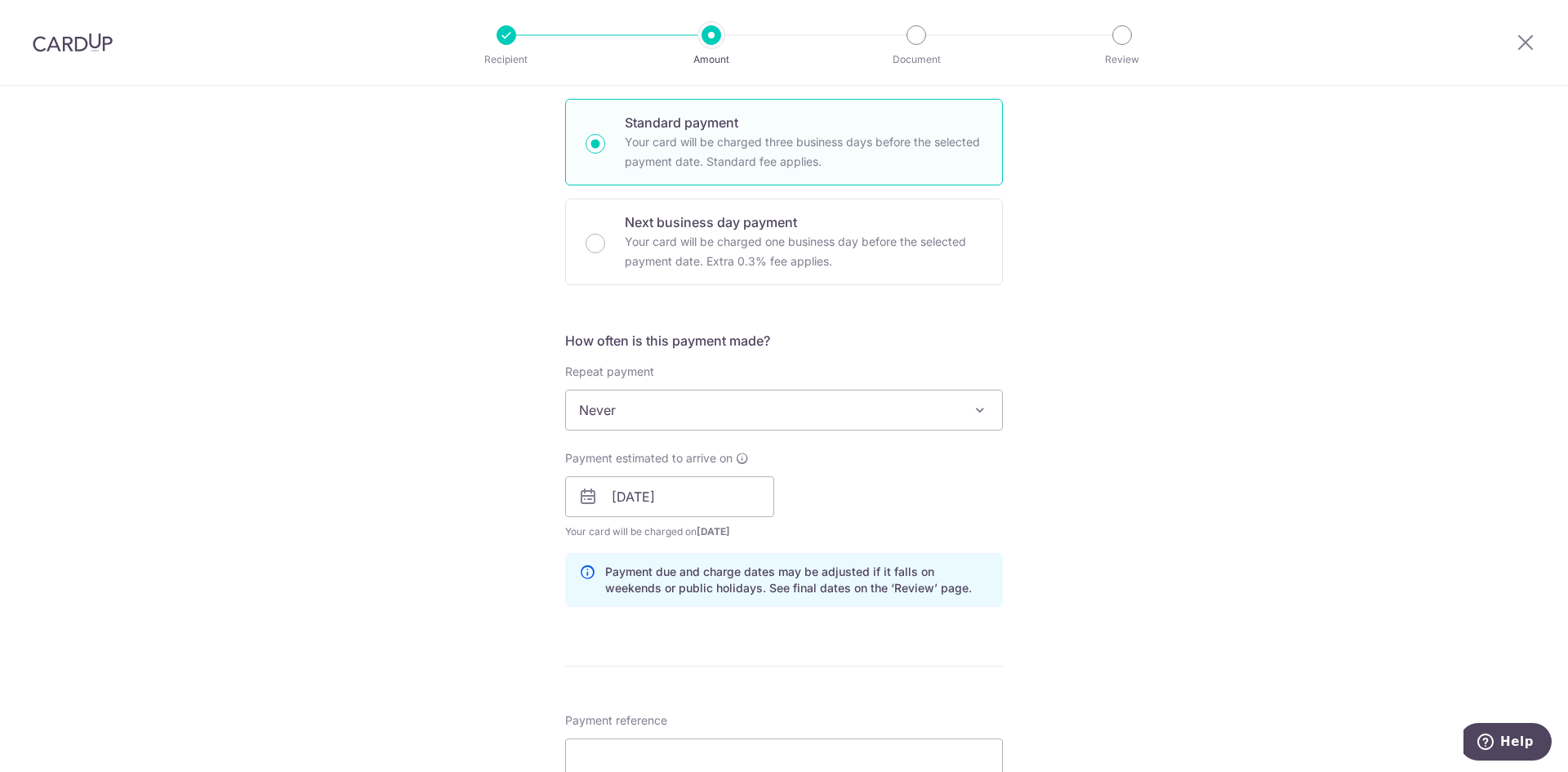
scroll to position [280, 0]
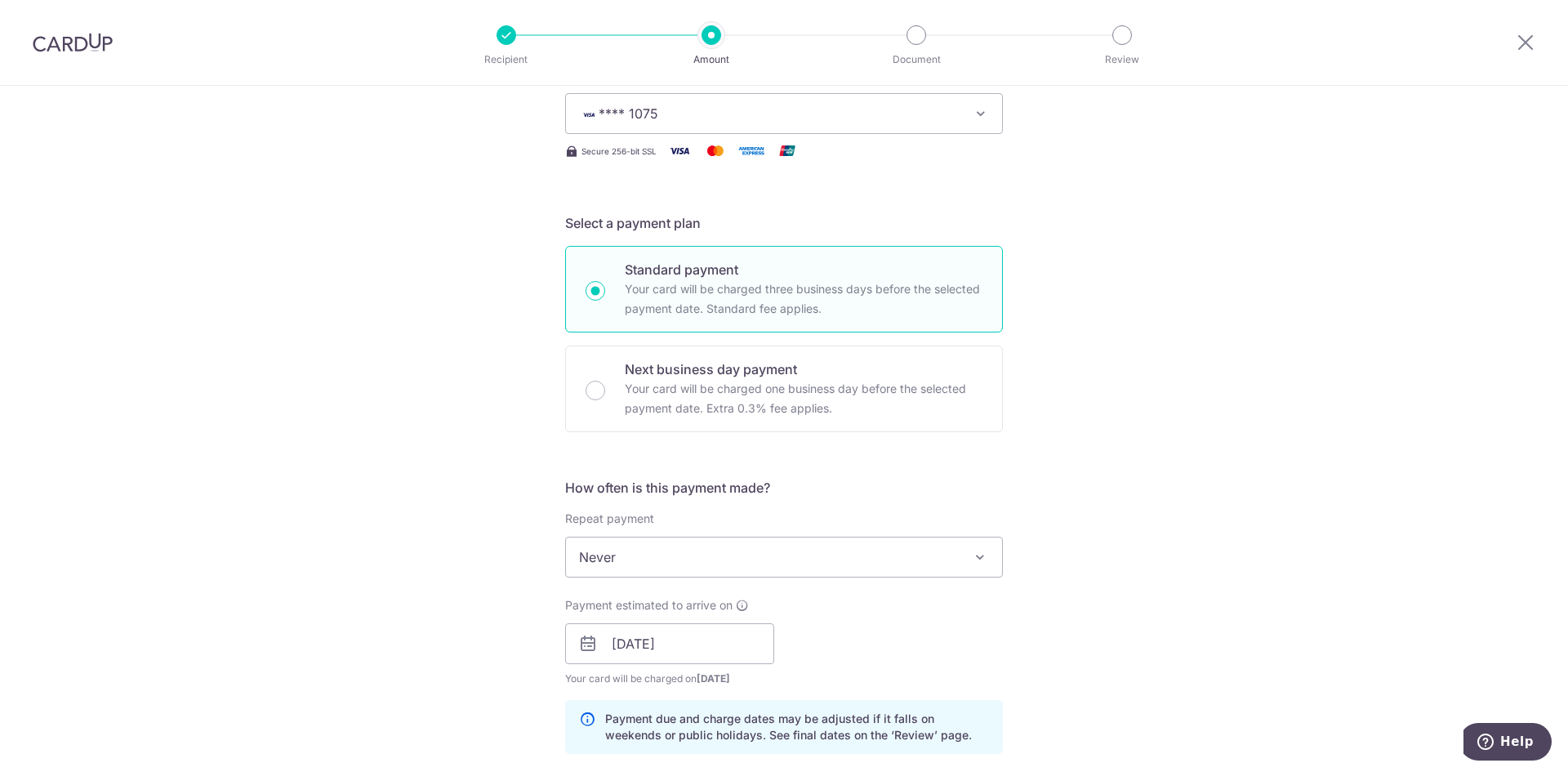
click at [429, 301] on div "Tell us more about your payment Enter payment amount SGD 61,100.00 61100.00 The…" at bounding box center [784, 598] width 1568 height 1583
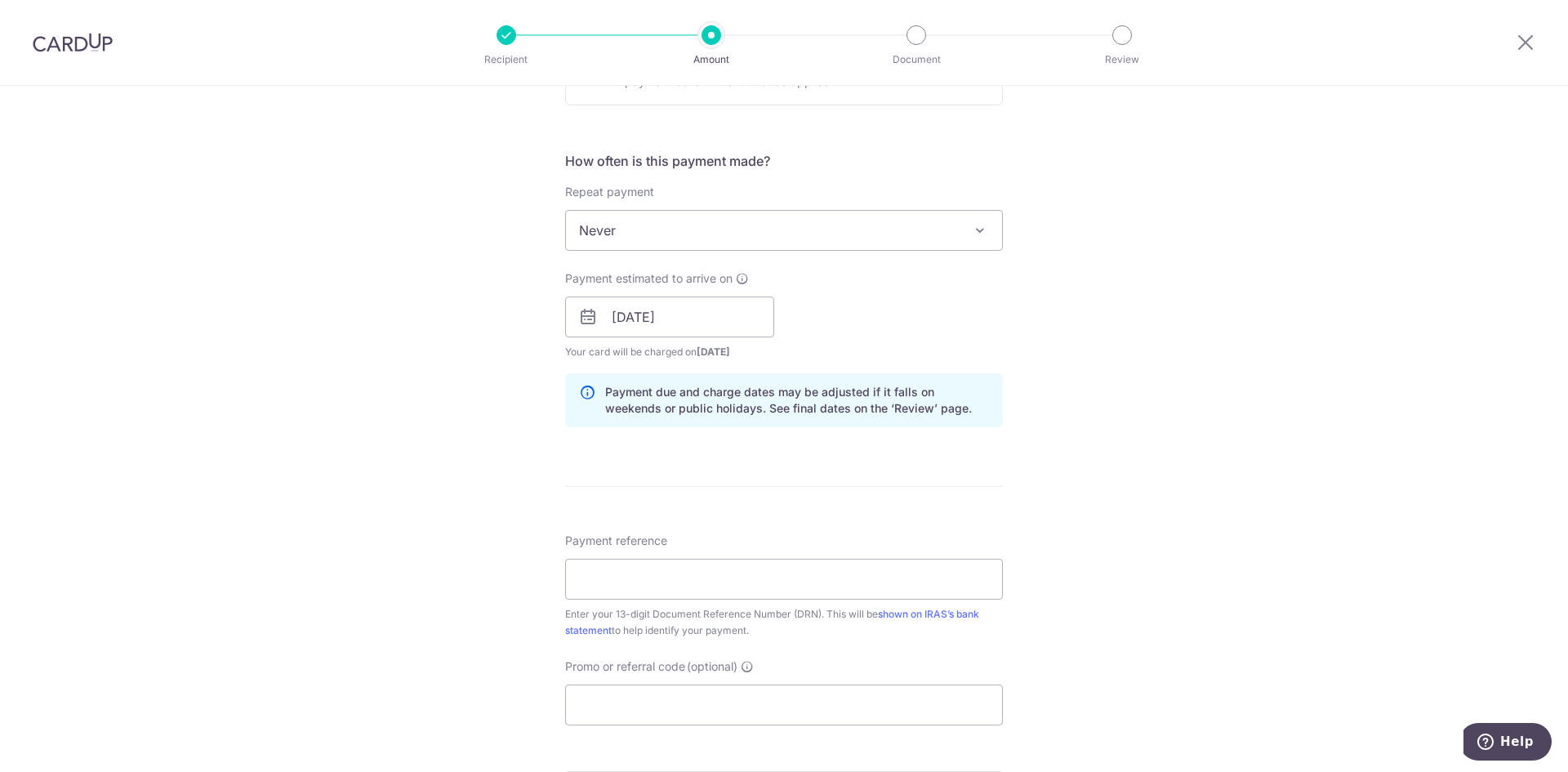
scroll to position [687, 0]
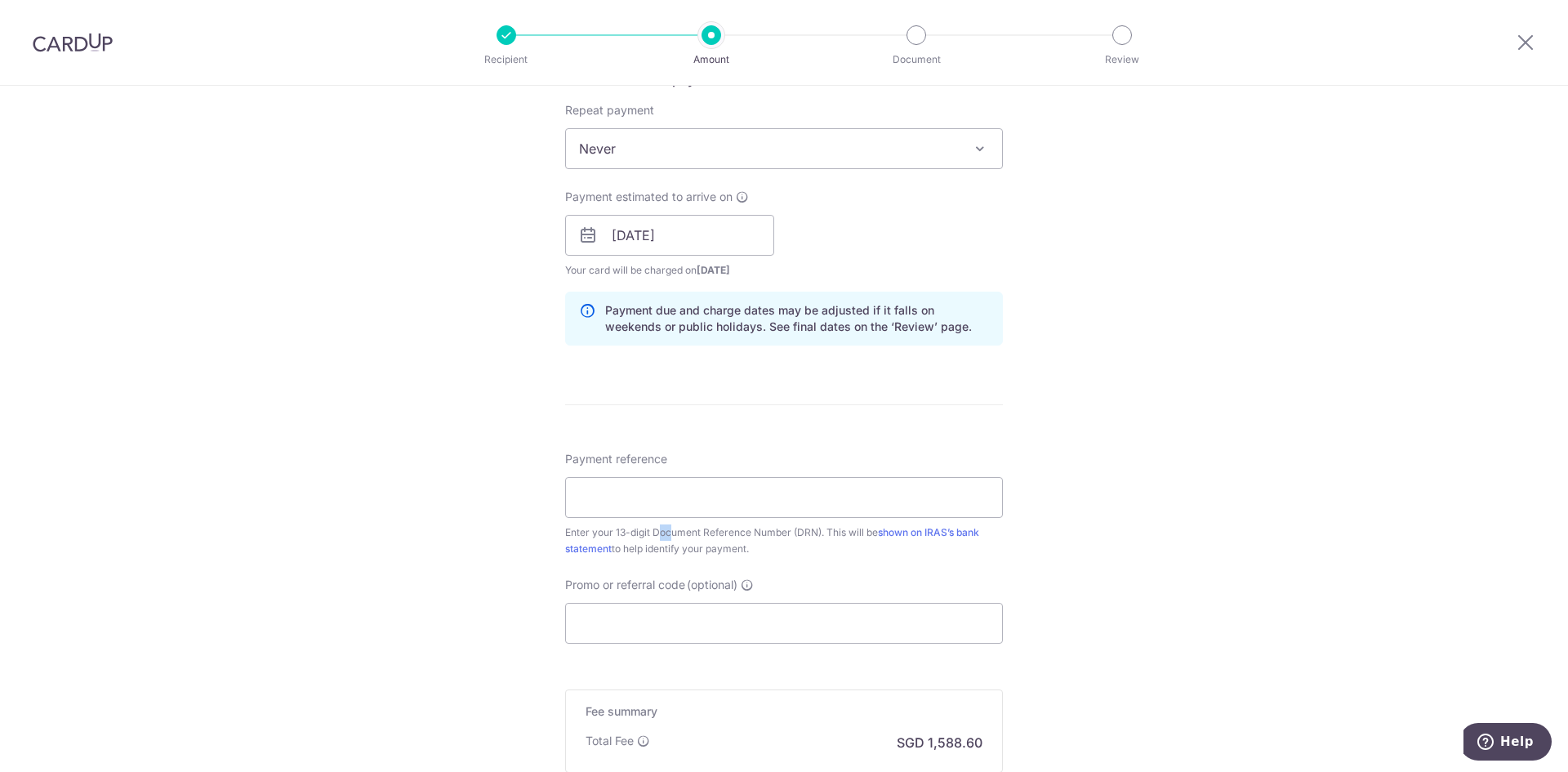
drag, startPoint x: 614, startPoint y: 531, endPoint x: 624, endPoint y: 531, distance: 10.0
click at [624, 531] on div "Enter your 13-digit Document Reference Number (DRN). This will be shown on IRAS…" at bounding box center [784, 540] width 437 height 33
click at [616, 504] on input "Payment reference" at bounding box center [784, 497] width 437 height 40
click at [612, 379] on form "Enter payment amount SGD 61,100.00 61100.00 The total tax payment amounts sched…" at bounding box center [784, 205] width 437 height 1399
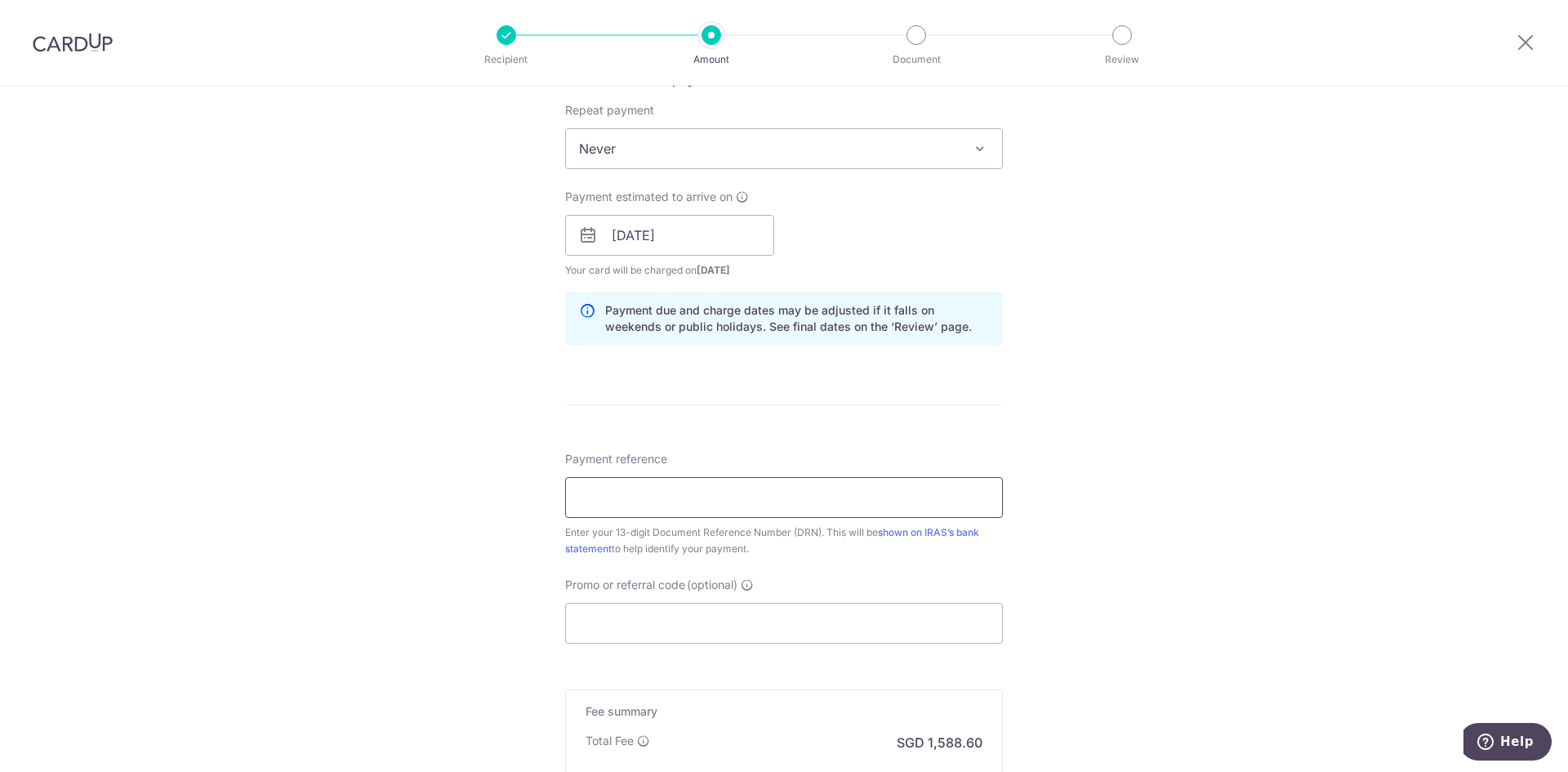
click at [585, 501] on input "Payment reference" at bounding box center [784, 497] width 437 height 40
click at [608, 486] on input "Payment reference" at bounding box center [784, 497] width 437 height 40
type input "2509100234493"
click at [570, 446] on form "Enter payment amount SGD 61,100.00 61100.00 The total tax payment amounts sched…" at bounding box center [784, 205] width 437 height 1399
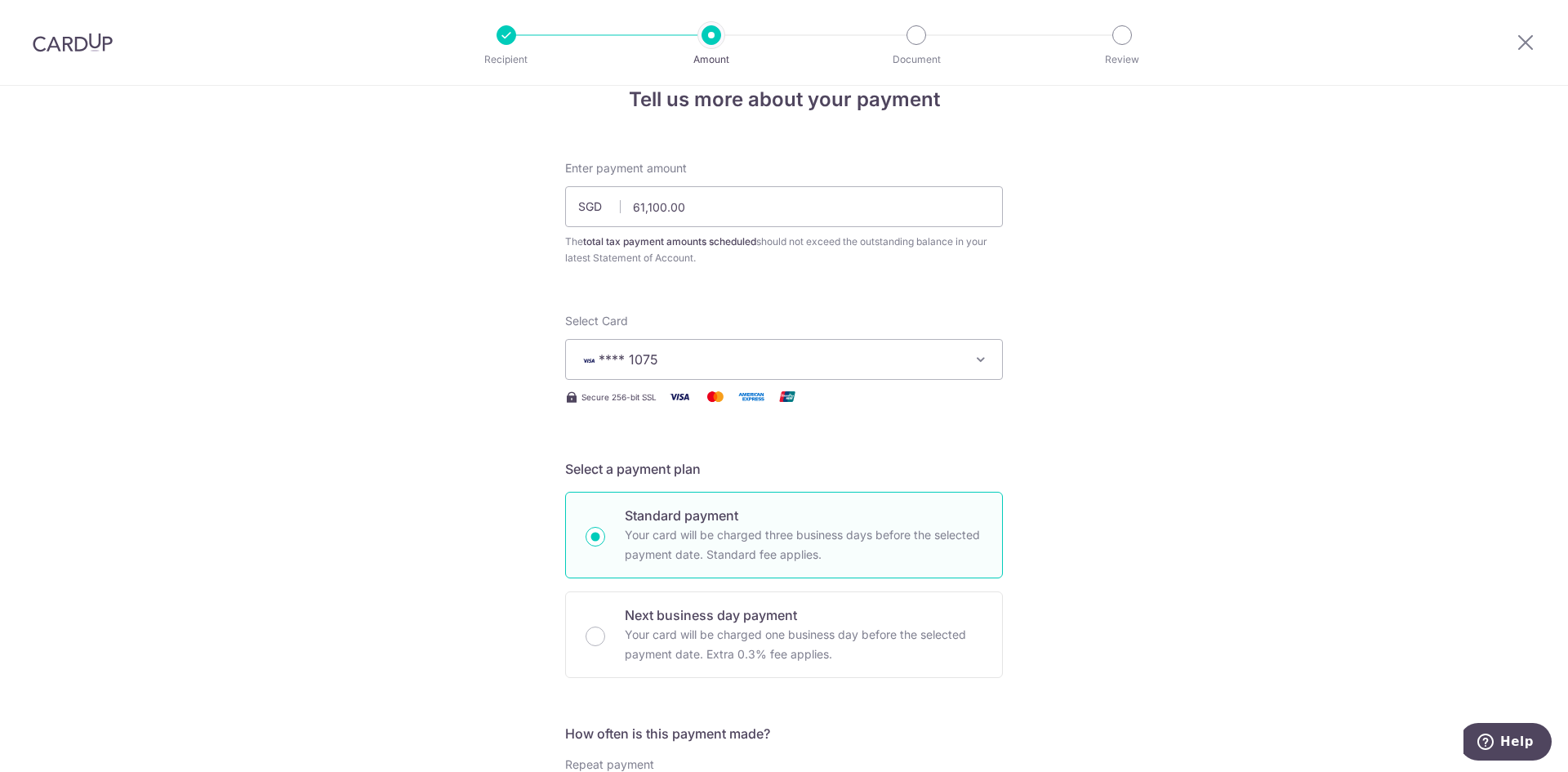
scroll to position [0, 0]
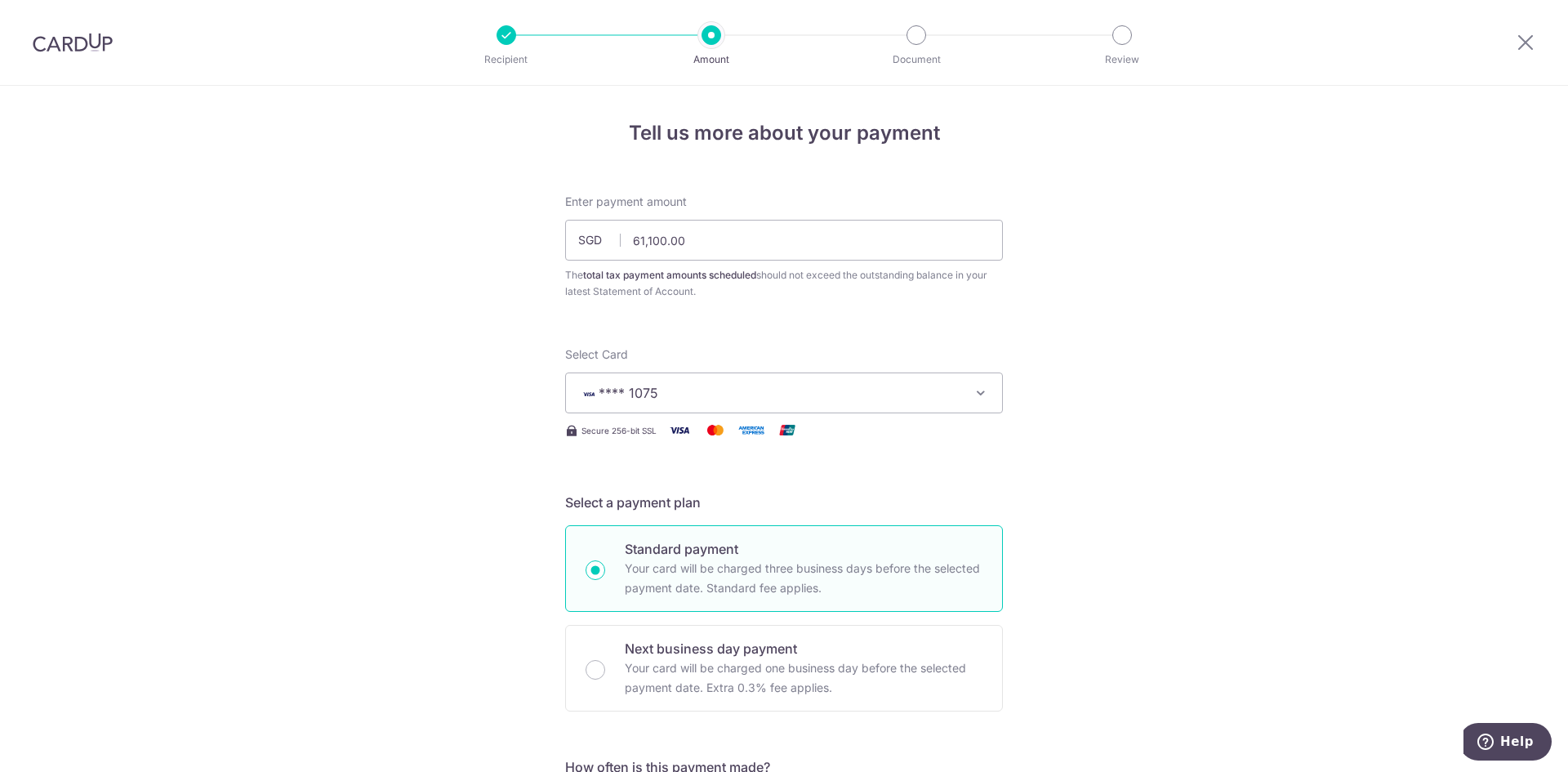
click at [90, 58] on div at bounding box center [72, 42] width 145 height 85
click at [94, 49] on img at bounding box center [72, 42] width 80 height 19
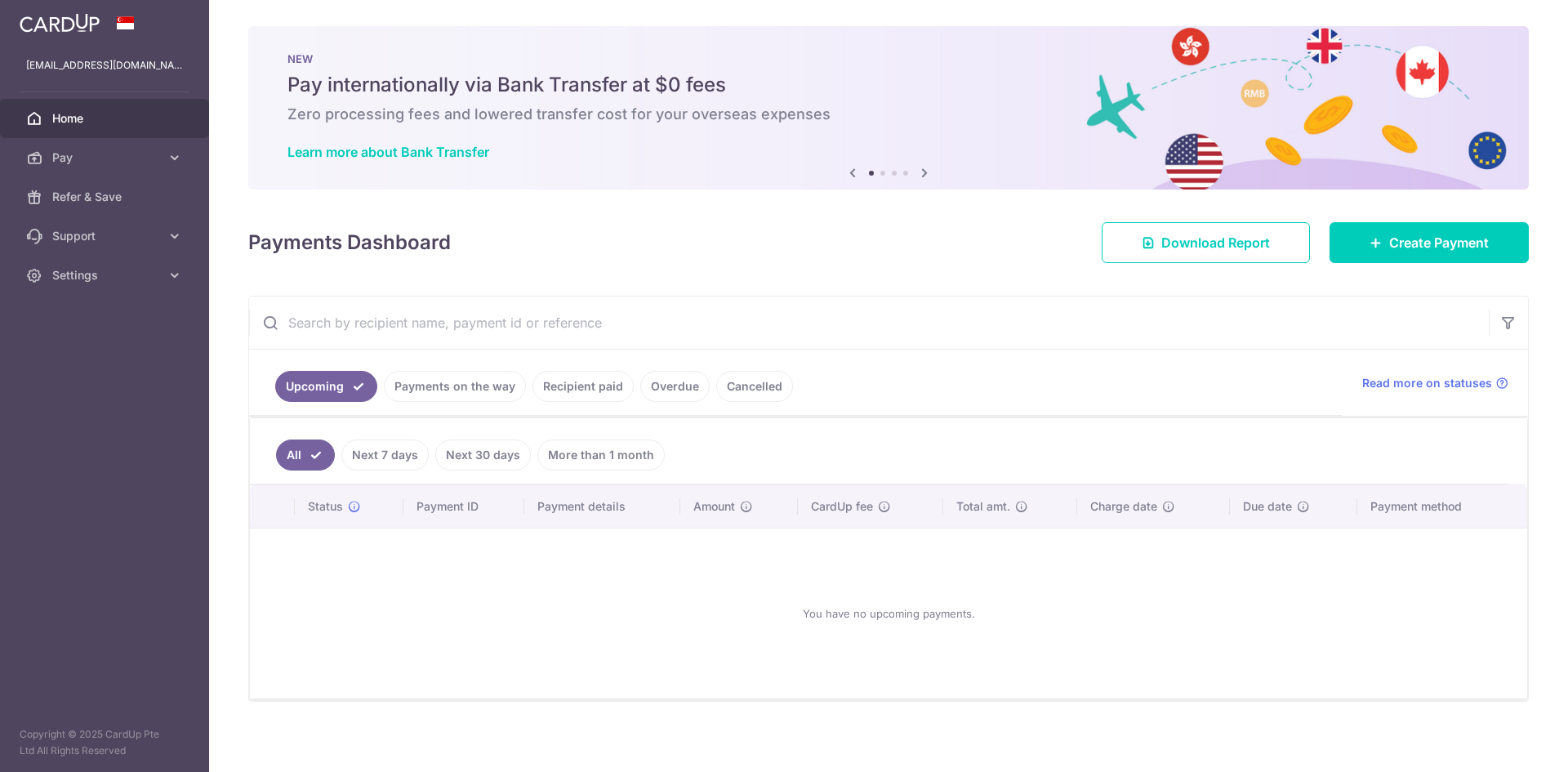
click at [572, 393] on link "Recipient paid" at bounding box center [583, 386] width 101 height 31
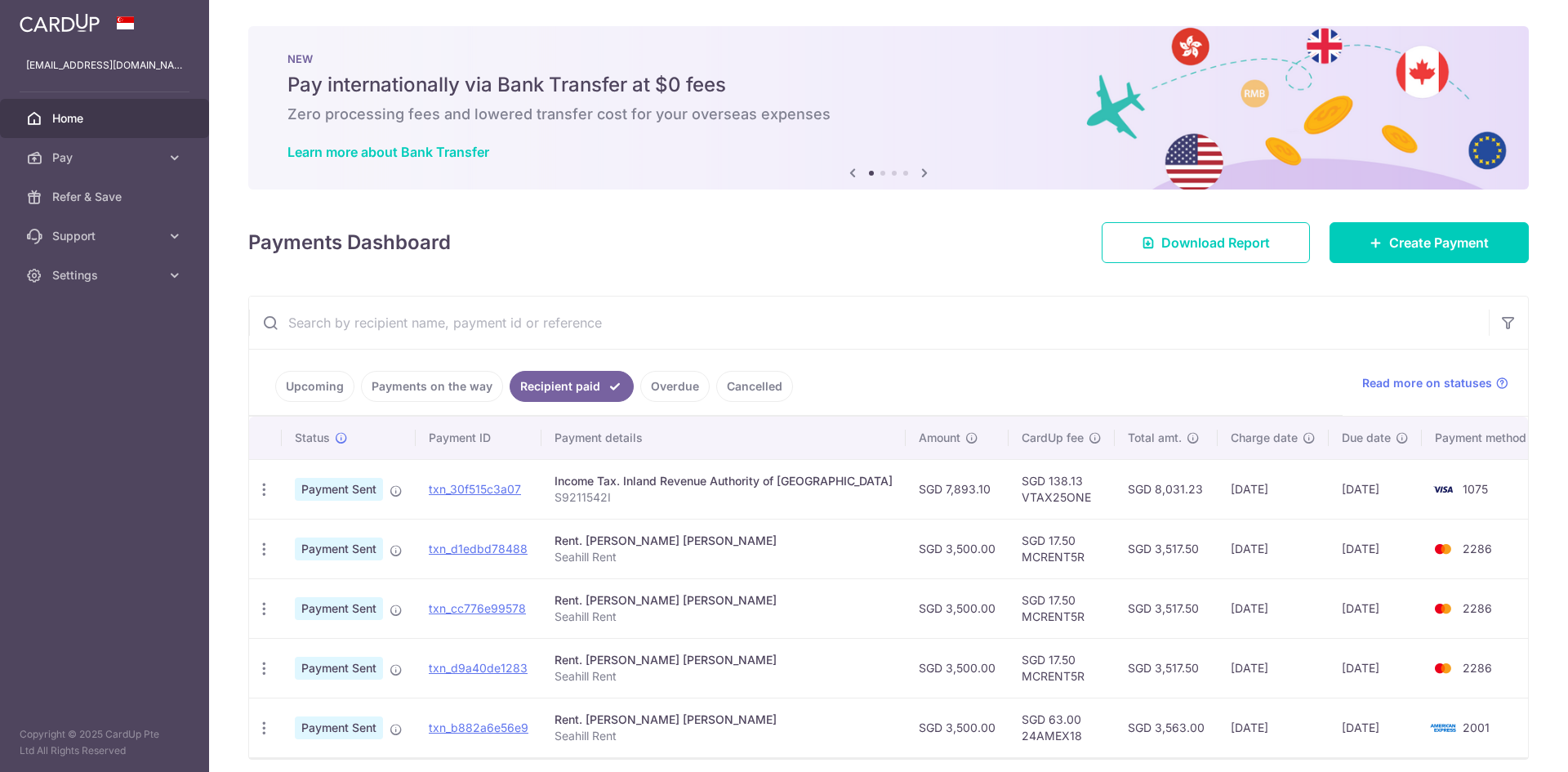
scroll to position [64, 0]
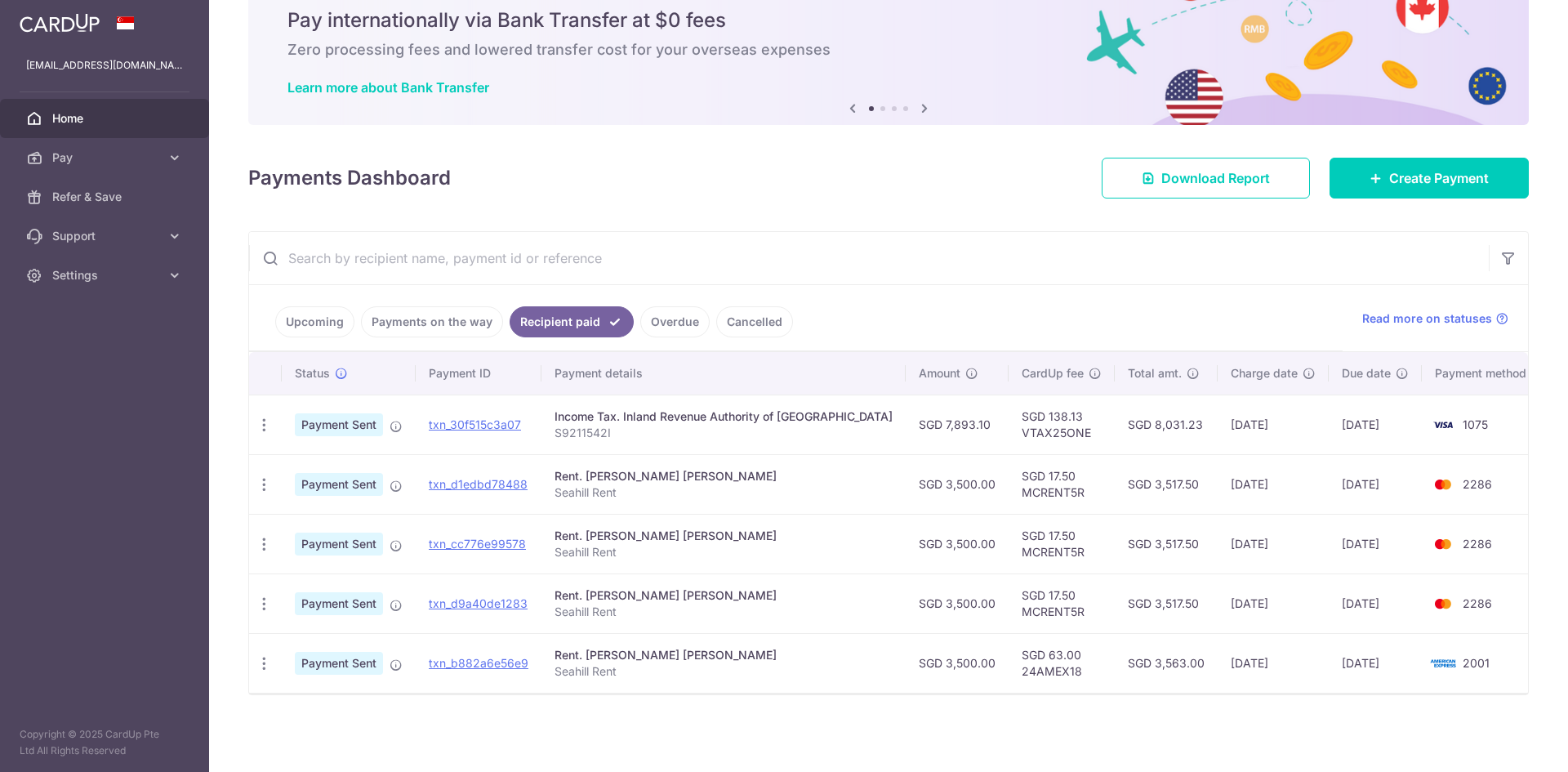
click at [1239, 546] on td "20/11/2024" at bounding box center [1274, 543] width 112 height 60
click at [1339, 546] on td "25/11/2024" at bounding box center [1375, 543] width 93 height 60
click at [1329, 544] on td "25/11/2024" at bounding box center [1375, 543] width 93 height 60
click at [1219, 540] on td "20/11/2024" at bounding box center [1274, 543] width 112 height 60
click at [1344, 548] on td "25/11/2024" at bounding box center [1375, 543] width 93 height 60
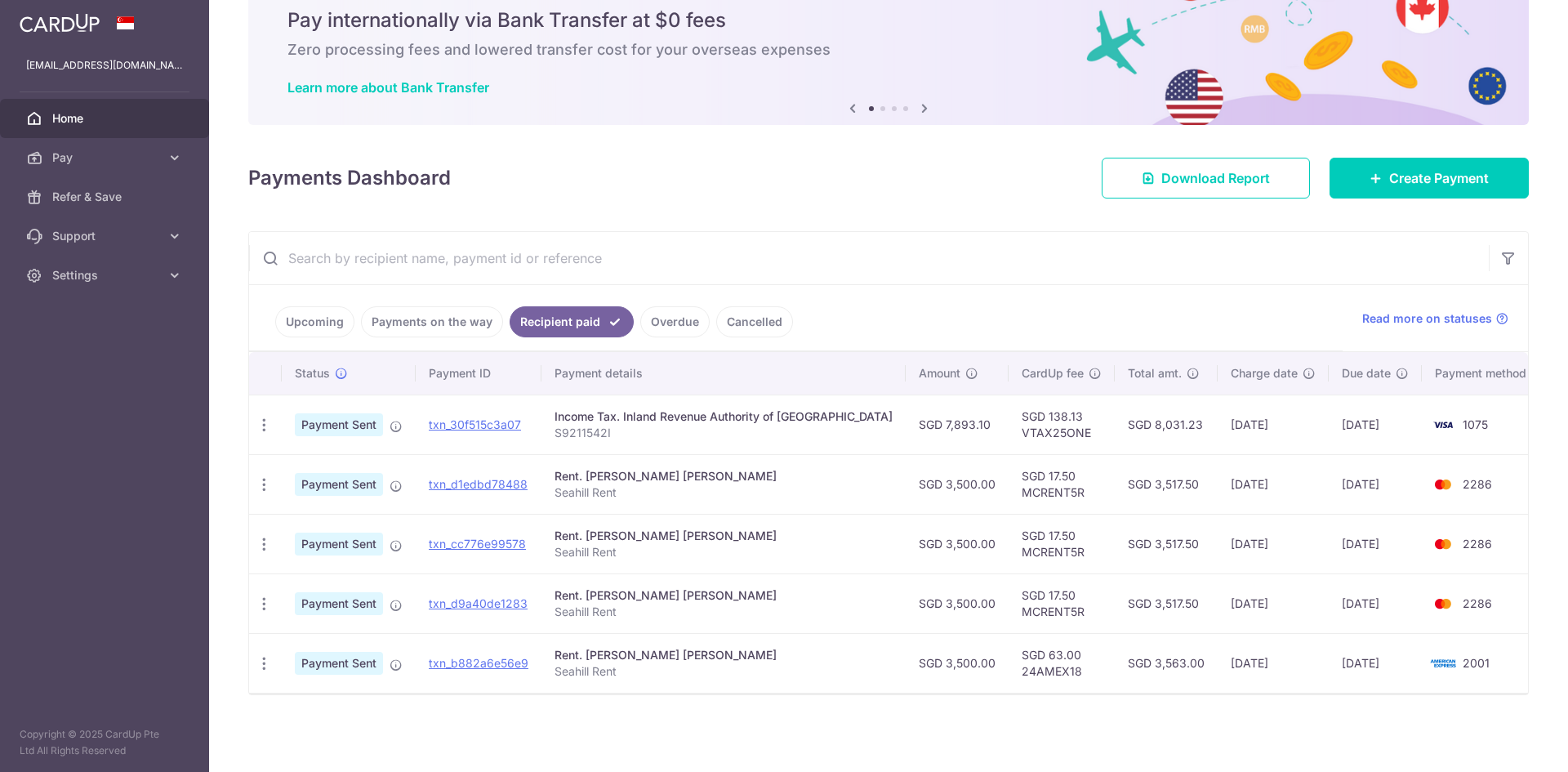
click at [1335, 598] on td "25/10/2024" at bounding box center [1375, 603] width 93 height 60
click at [1219, 607] on td "22/10/2024" at bounding box center [1274, 603] width 112 height 60
click at [1386, 595] on td "25/10/2024" at bounding box center [1375, 603] width 93 height 60
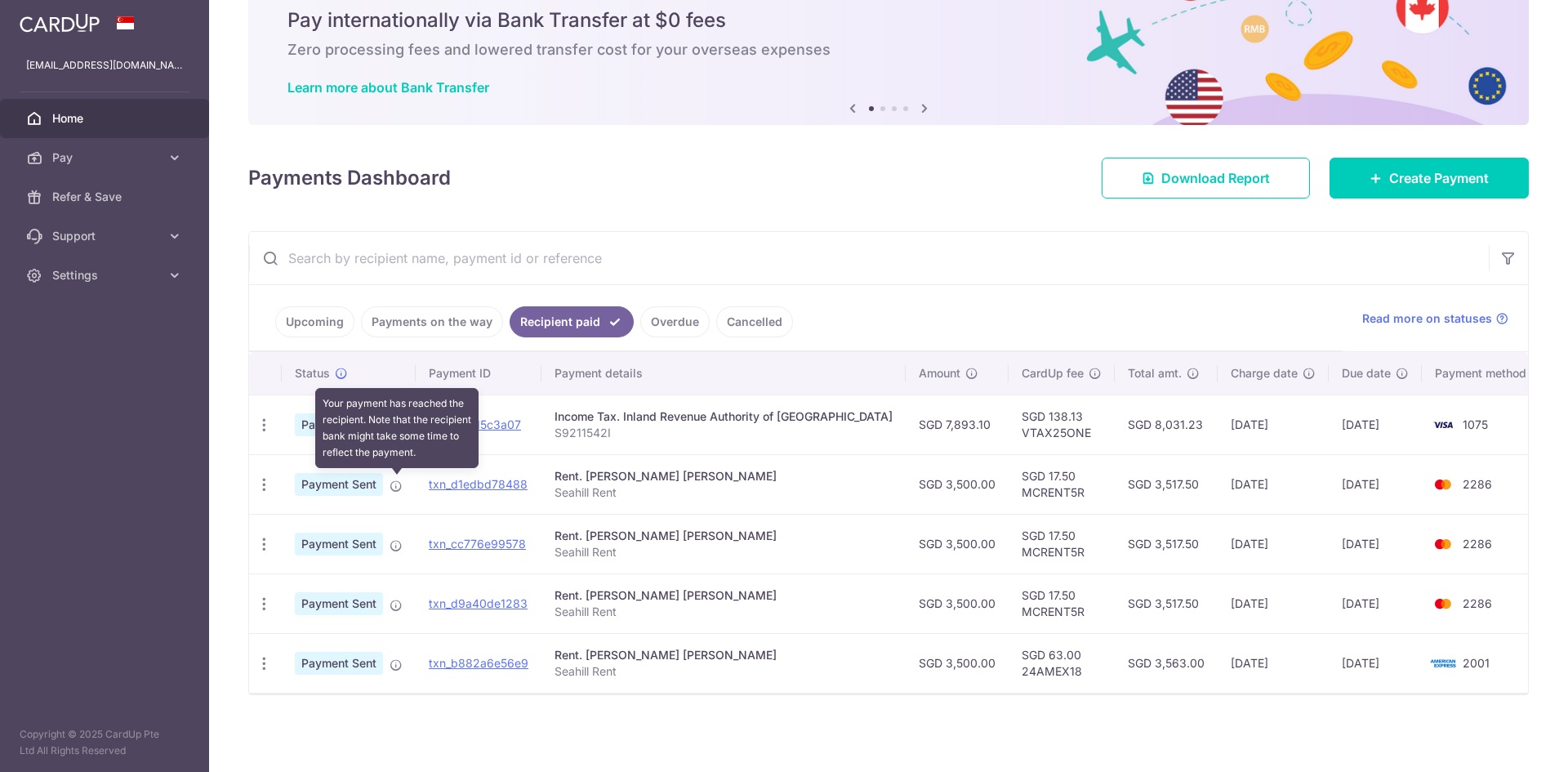
click at [394, 491] on icon at bounding box center [396, 486] width 13 height 13
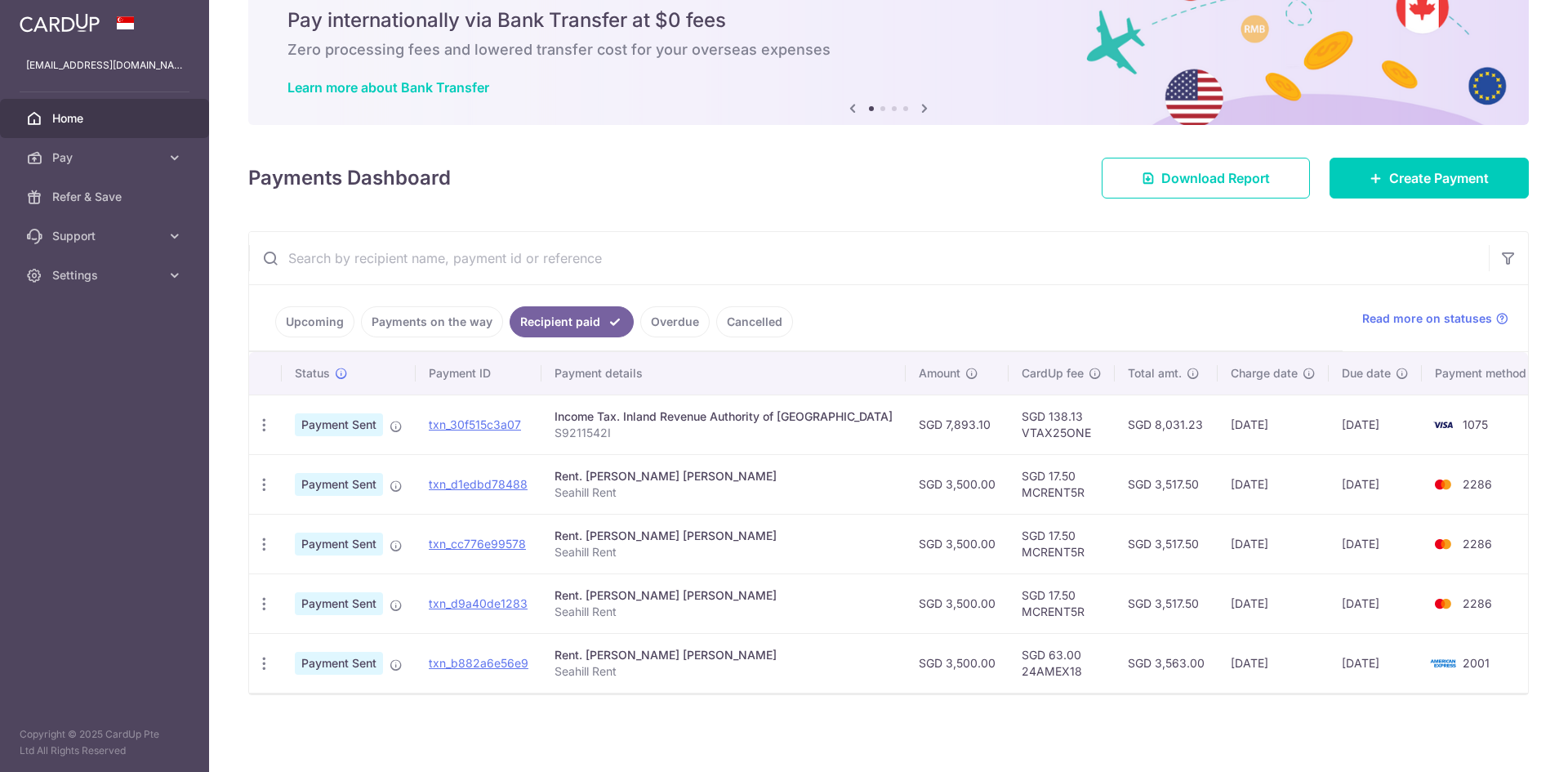
click at [912, 493] on td "SGD 3,500.00" at bounding box center [957, 484] width 103 height 60
drag, startPoint x: 1120, startPoint y: 493, endPoint x: 1165, endPoint y: 493, distance: 45.0
click at [1121, 493] on td "SGD 3,517.50" at bounding box center [1166, 484] width 103 height 60
click at [1176, 493] on td "SGD 3,517.50" at bounding box center [1166, 484] width 103 height 60
click at [1339, 492] on td "24/12/2024" at bounding box center [1375, 484] width 93 height 60
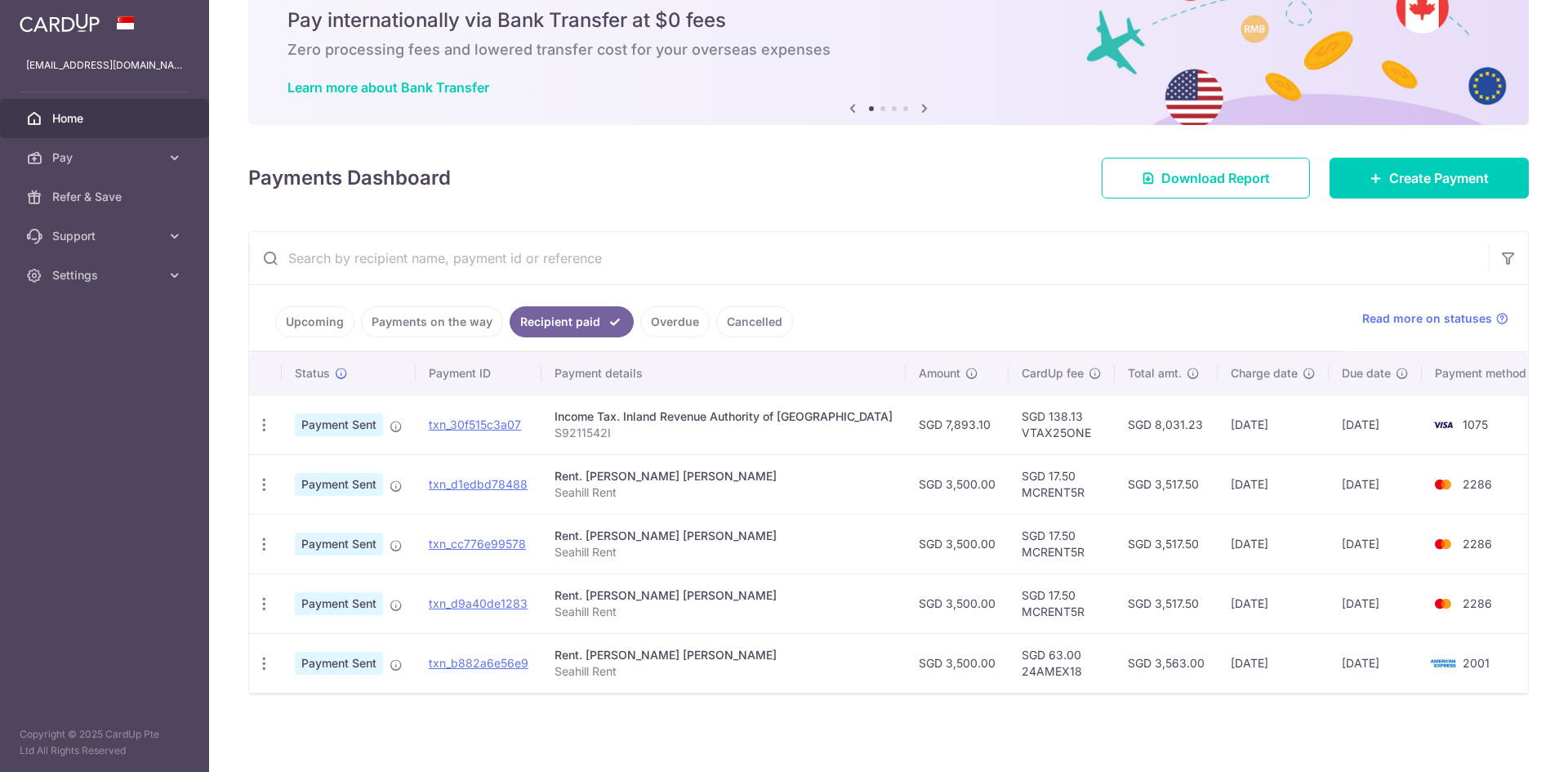
click at [1427, 492] on img at bounding box center [1443, 485] width 33 height 19
click at [1370, 179] on icon at bounding box center [1377, 178] width 13 height 13
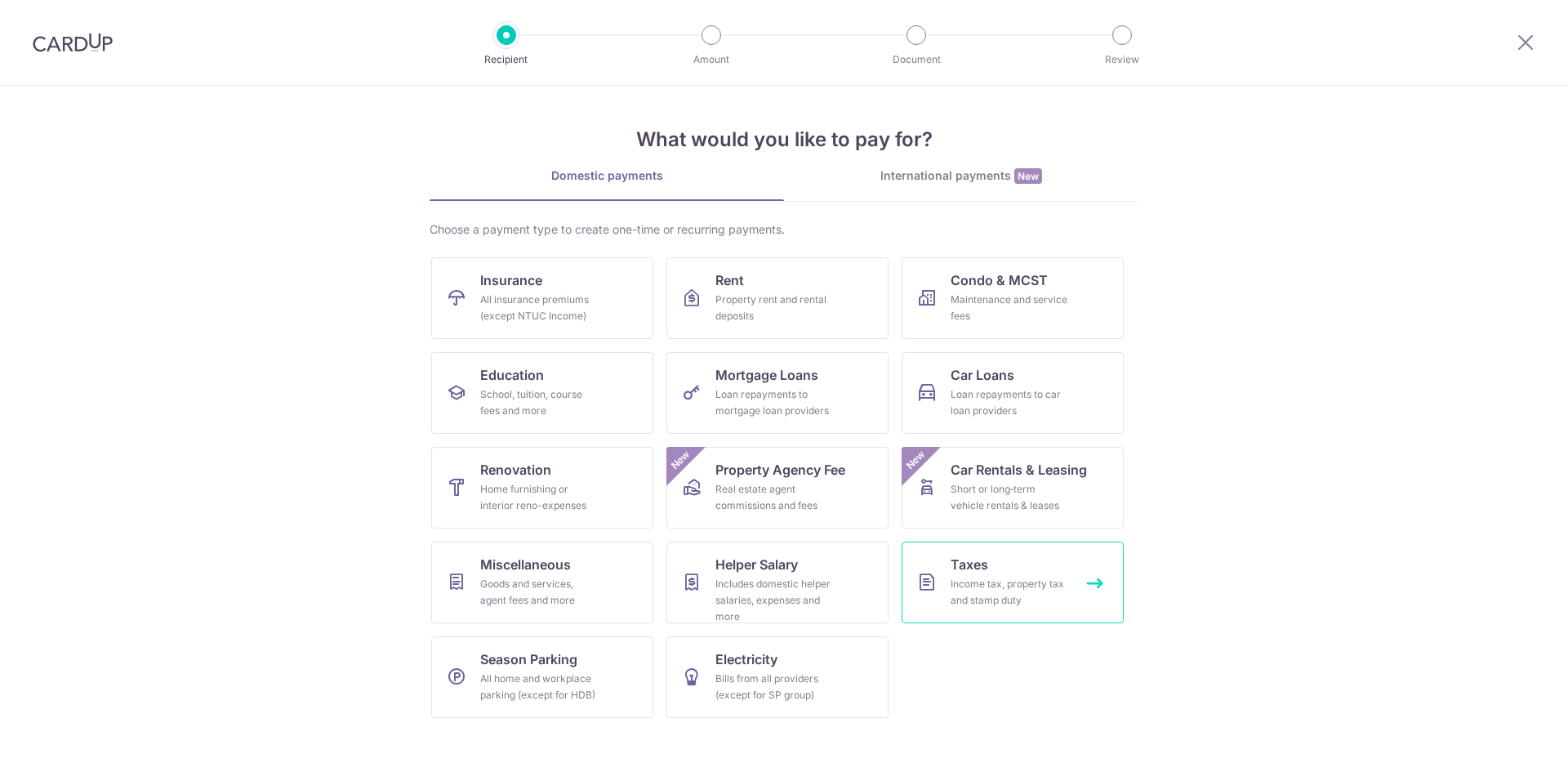
click at [987, 572] on span "Taxes" at bounding box center [969, 564] width 37 height 19
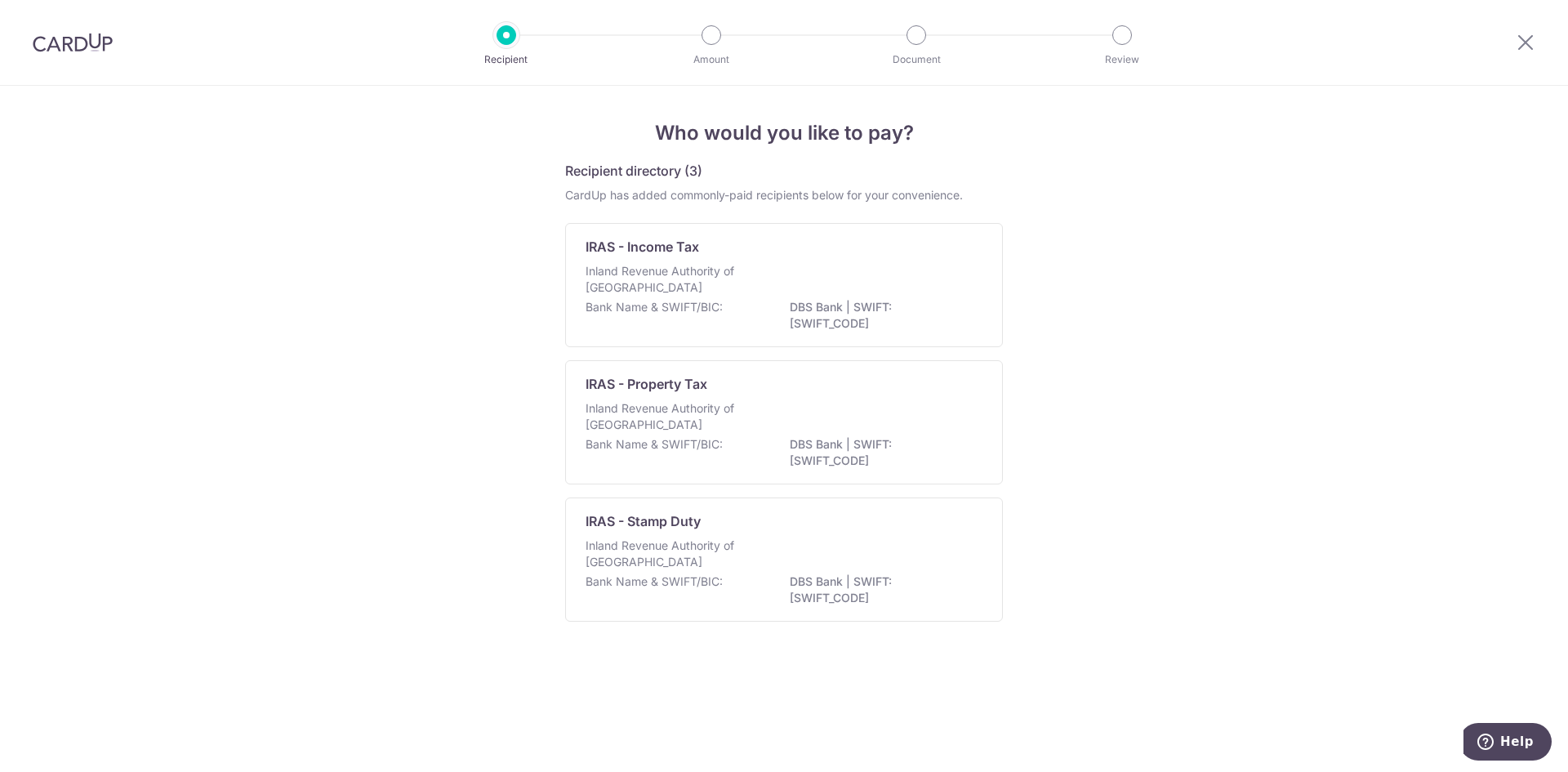
click at [1216, 272] on div "Who would you like to pay? Recipient directory (3) CardUp has added commonly-pa…" at bounding box center [784, 429] width 1568 height 686
click at [798, 524] on div "IRAS - Stamp Duty" at bounding box center [774, 521] width 378 height 19
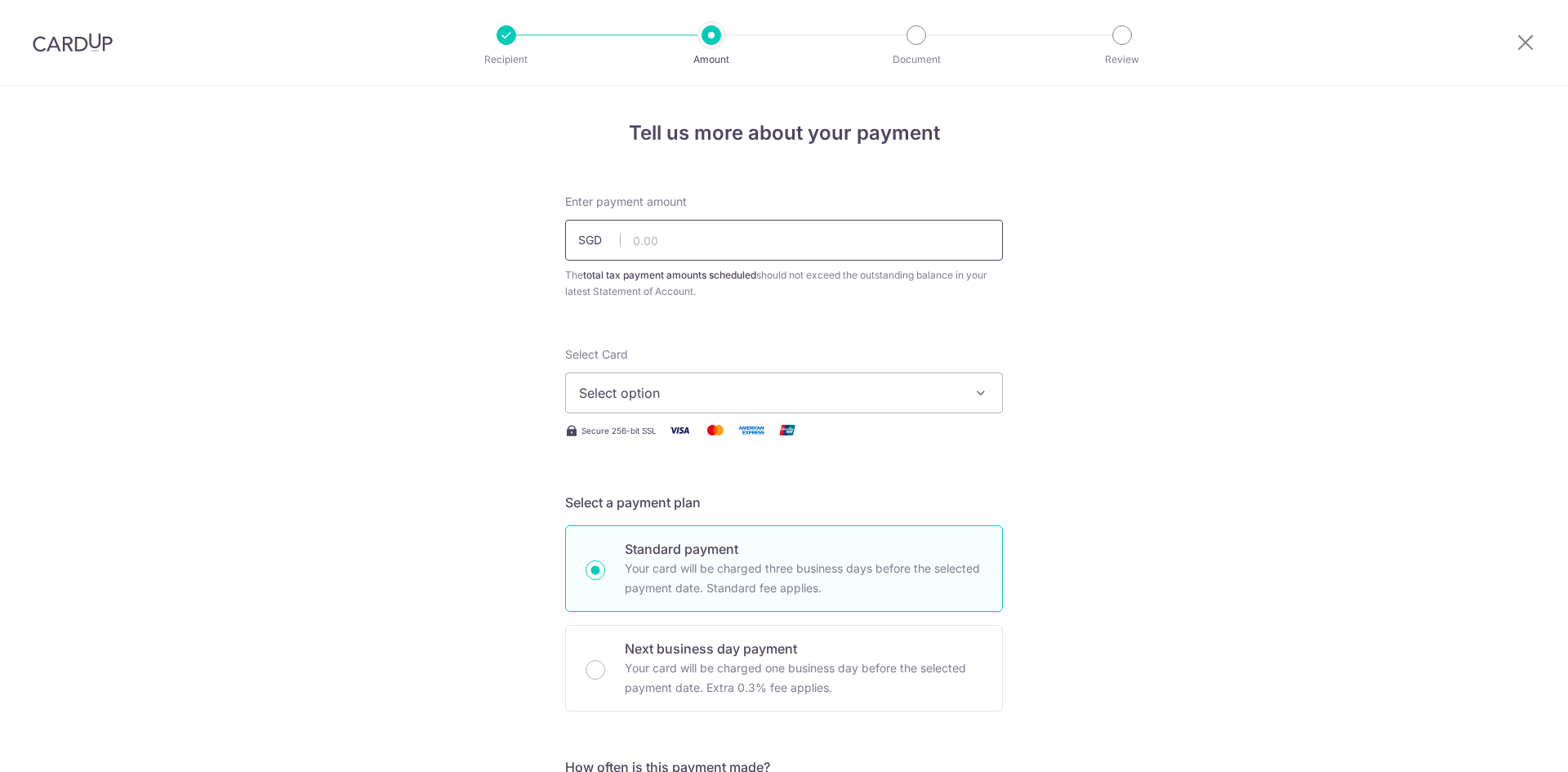
click at [674, 239] on input "text" at bounding box center [784, 240] width 437 height 40
type input "61,100.00"
click at [707, 378] on button "Select option" at bounding box center [784, 392] width 437 height 40
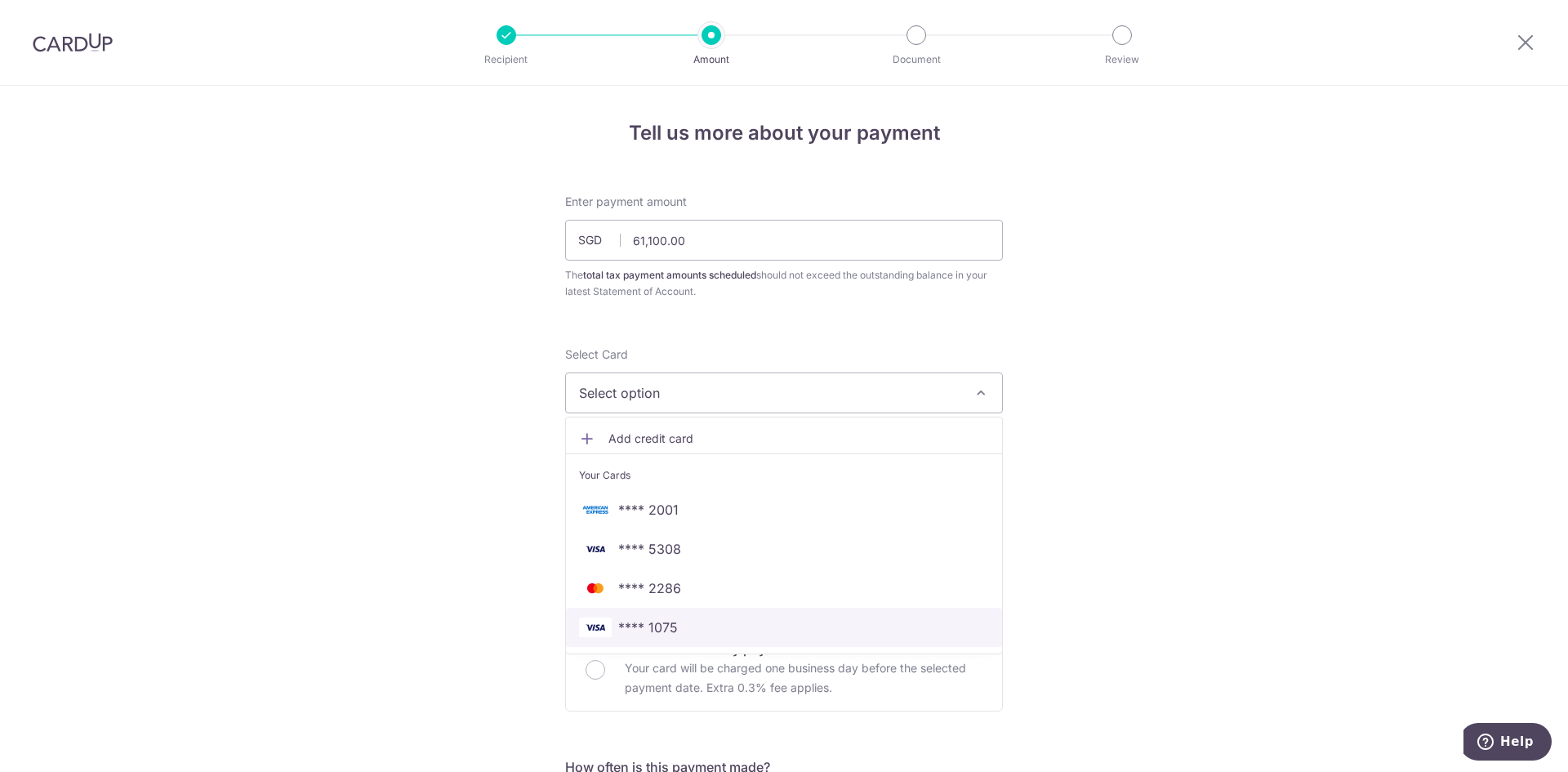
click at [673, 619] on span "**** 1075" at bounding box center [784, 627] width 411 height 19
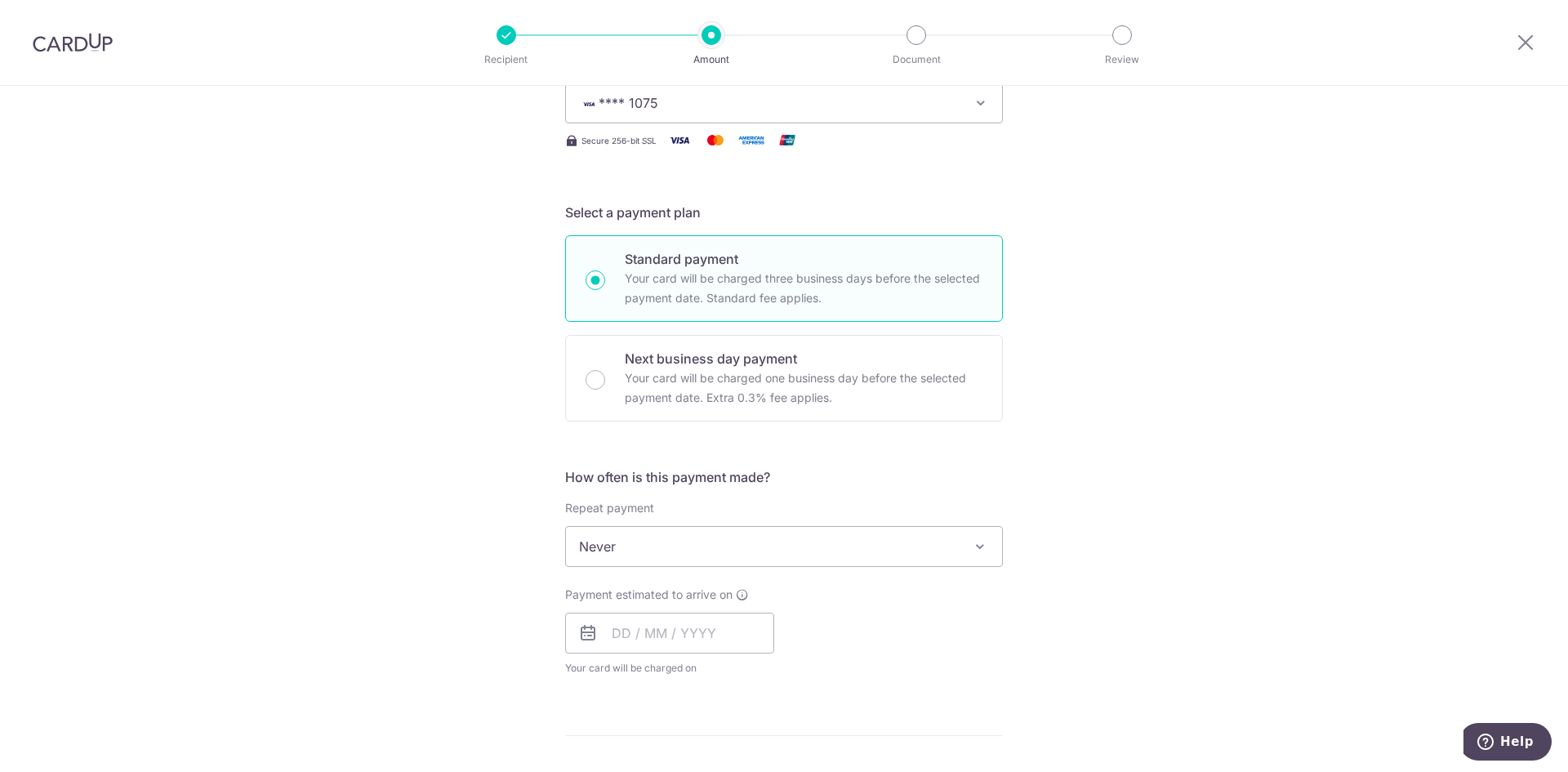
scroll to position [327, 0]
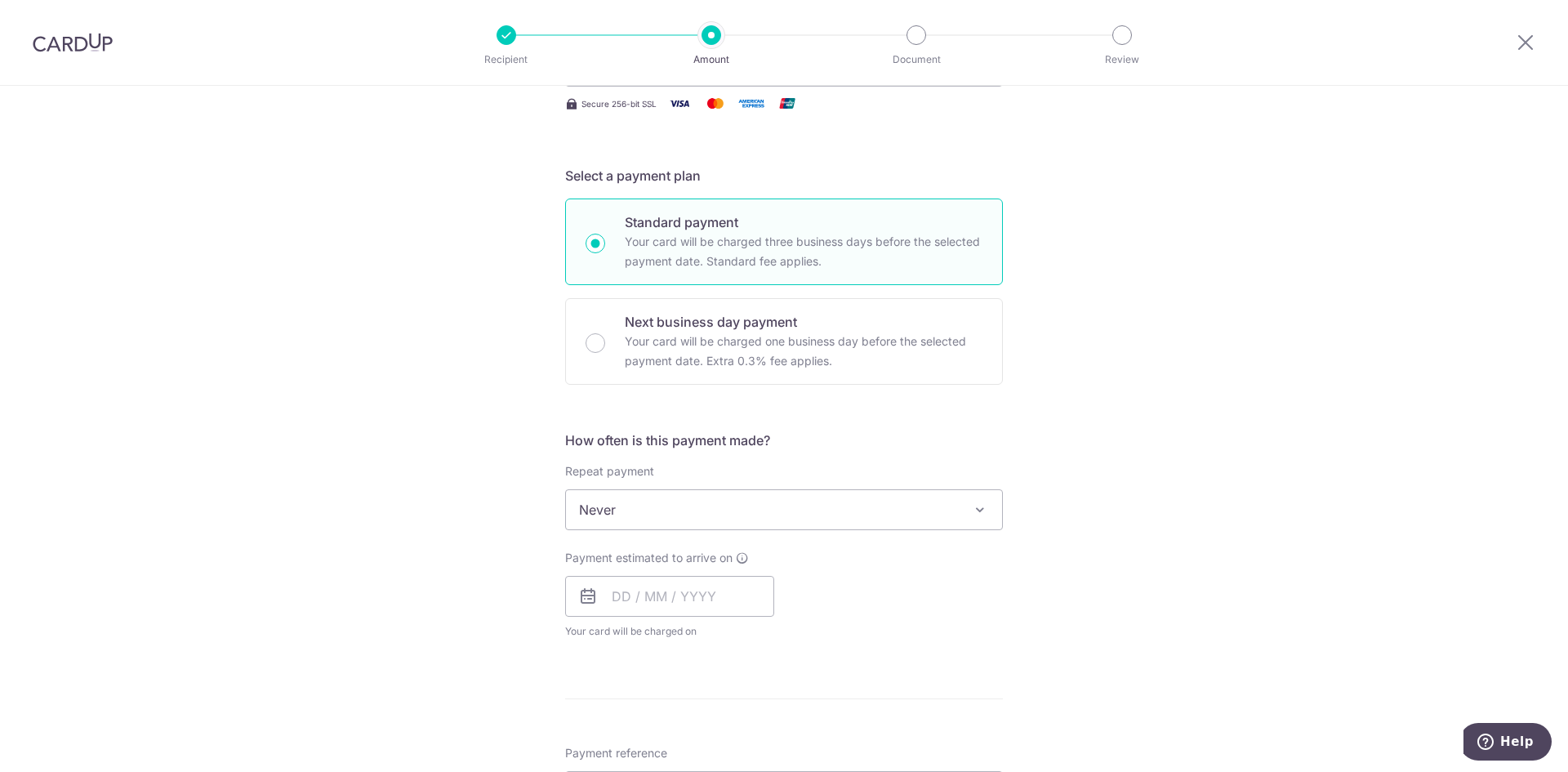
click at [619, 485] on div "Repeat payment Never Never To set up monthly income tax payments on CardUp, ple…" at bounding box center [784, 497] width 437 height 67
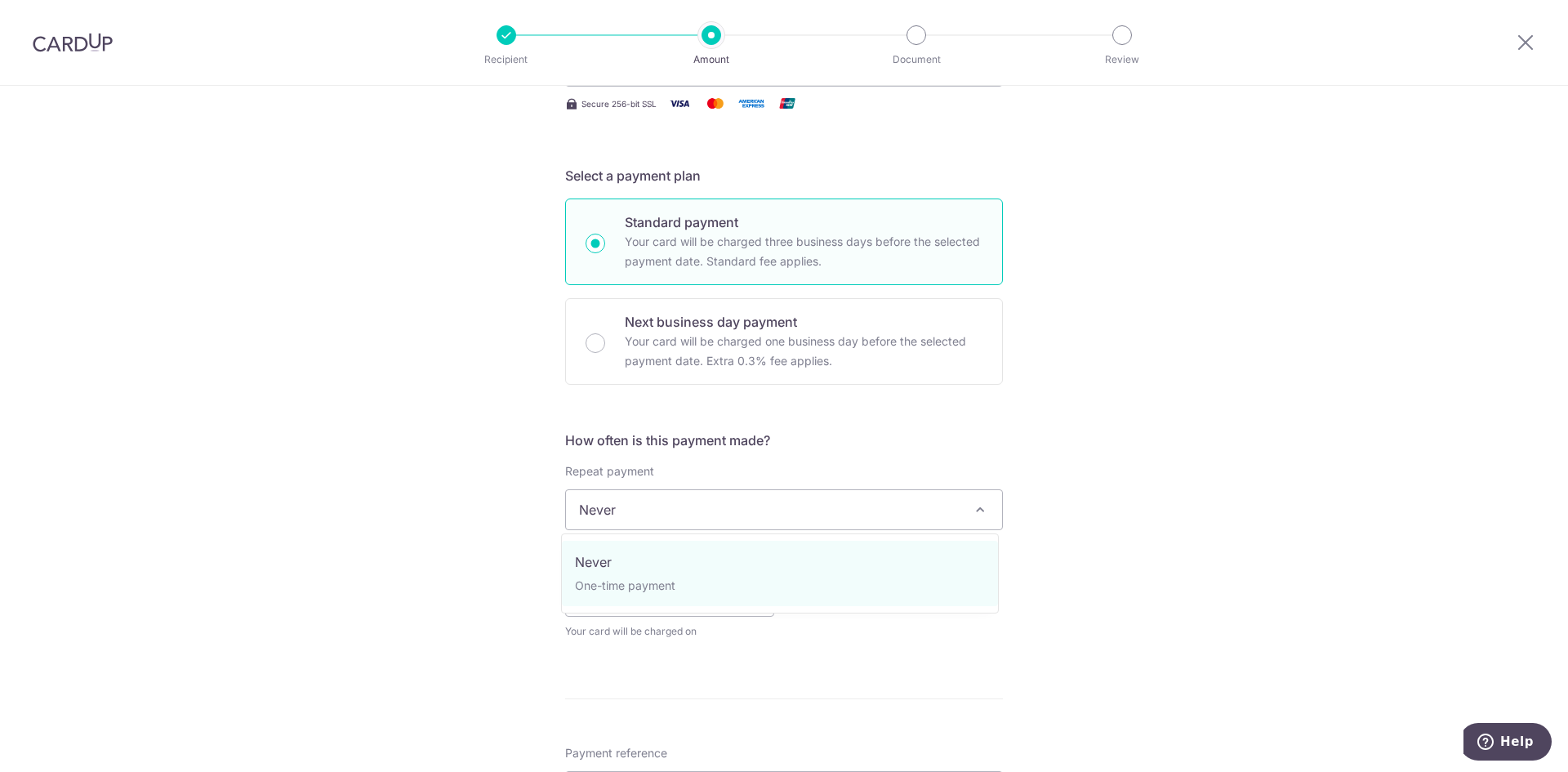
click at [620, 507] on span "Never" at bounding box center [784, 510] width 436 height 39
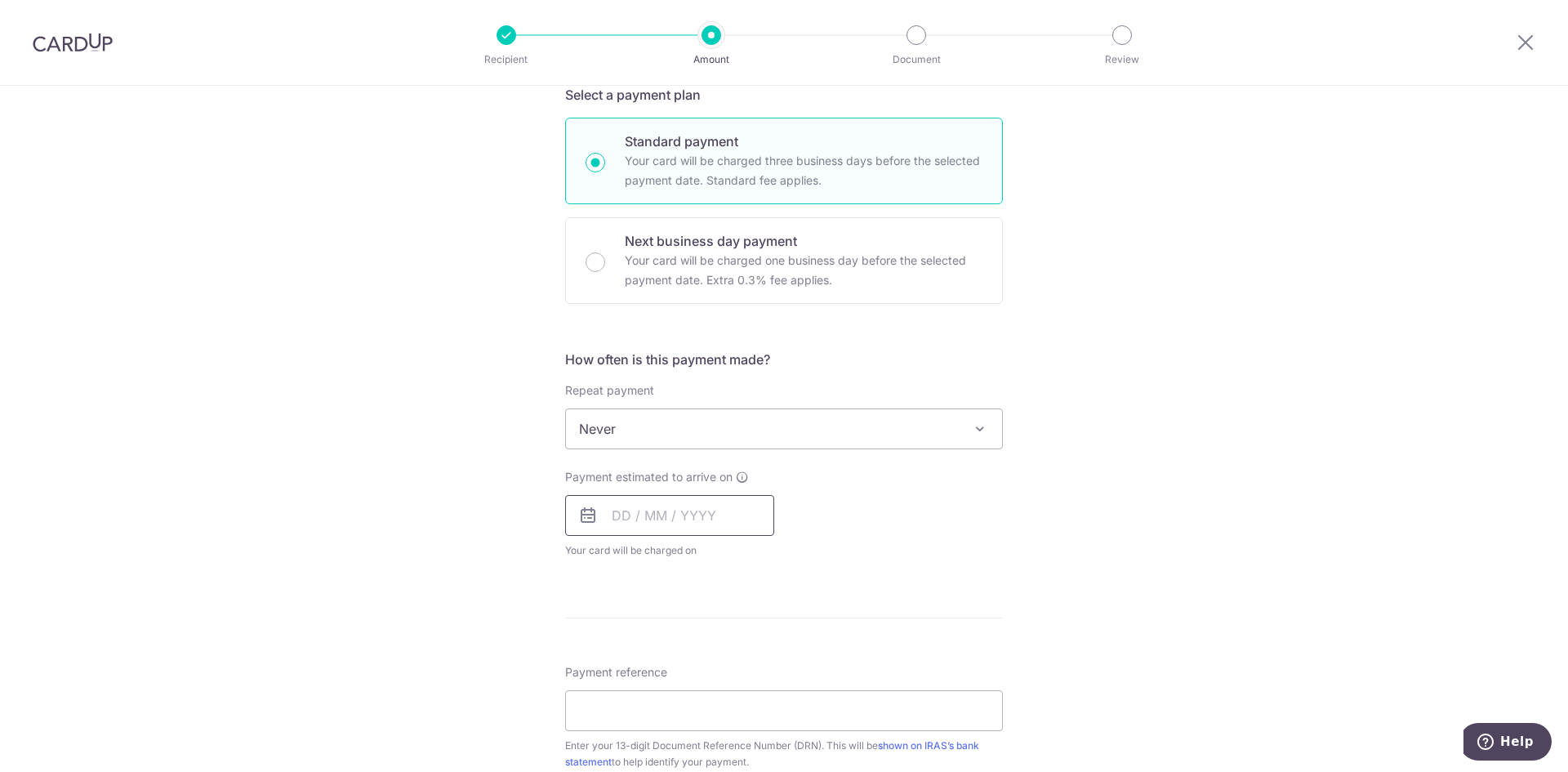
scroll to position [409, 0]
click at [604, 504] on input "text" at bounding box center [670, 514] width 210 height 40
click at [719, 688] on link "18" at bounding box center [729, 695] width 26 height 26
type input "18/09/2025"
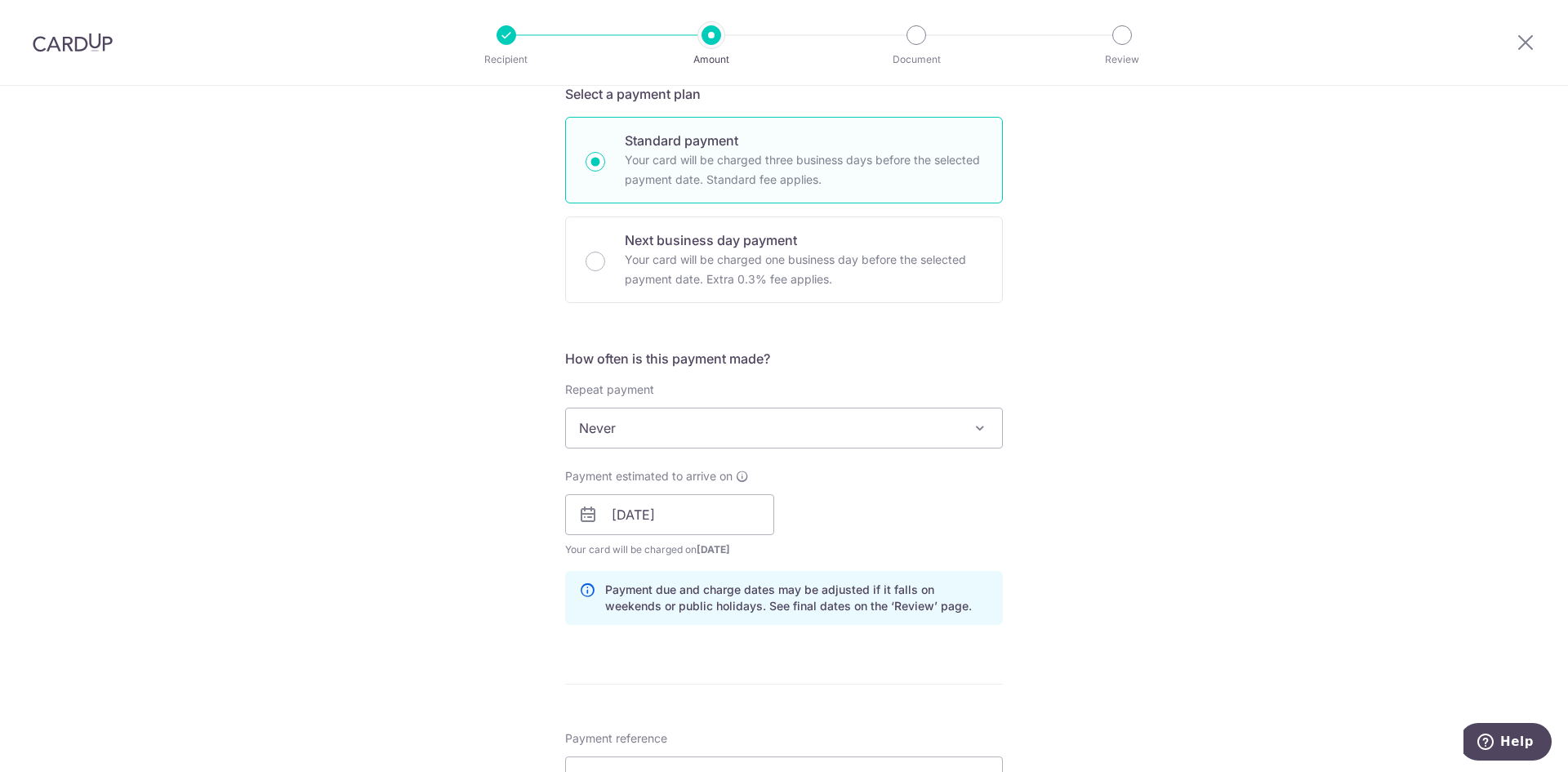
click at [823, 542] on div "Payment estimated to arrive on 18/09/2025 Prev Next Sep Oct Nov Dec 2025 2026 2…" at bounding box center [784, 512] width 458 height 89
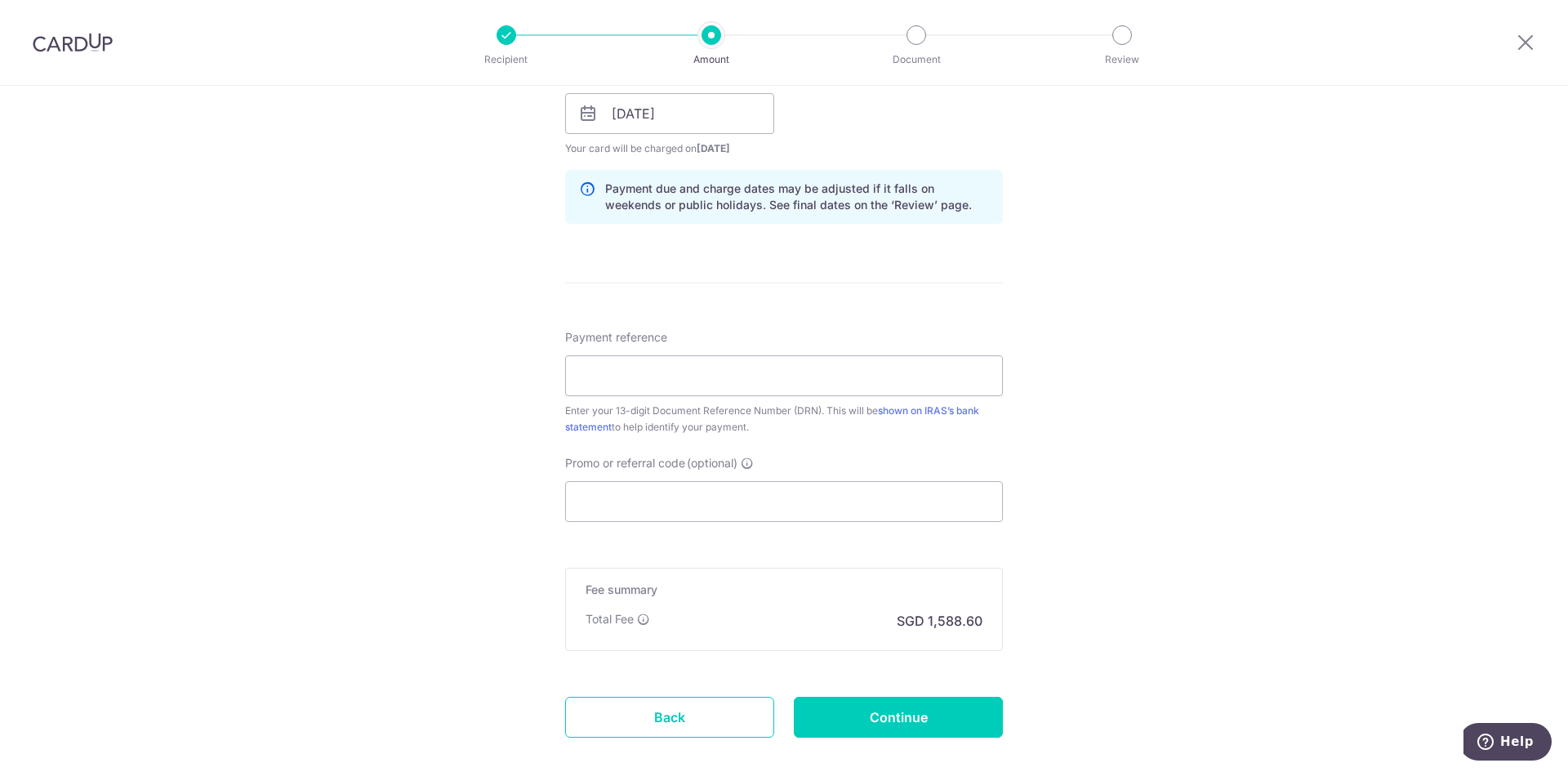
scroll to position [817, 0]
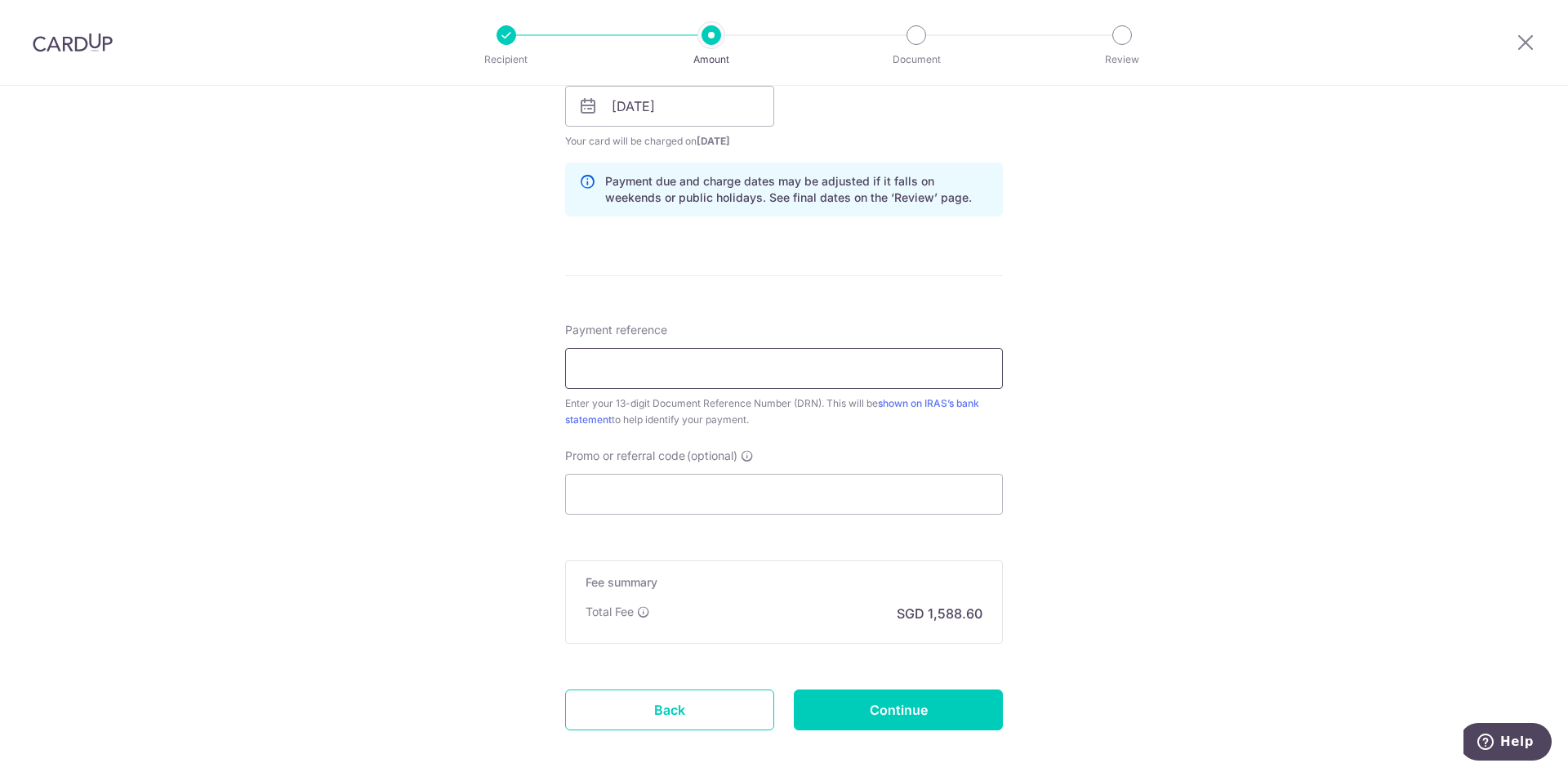
click at [742, 378] on input "Payment reference" at bounding box center [784, 368] width 437 height 40
type input "2509100234493"
click at [593, 378] on input "2509100234493" at bounding box center [784, 368] width 437 height 40
drag, startPoint x: 577, startPoint y: 375, endPoint x: 671, endPoint y: 379, distance: 94.1
click at [671, 379] on input "2509100234493" at bounding box center [784, 368] width 437 height 40
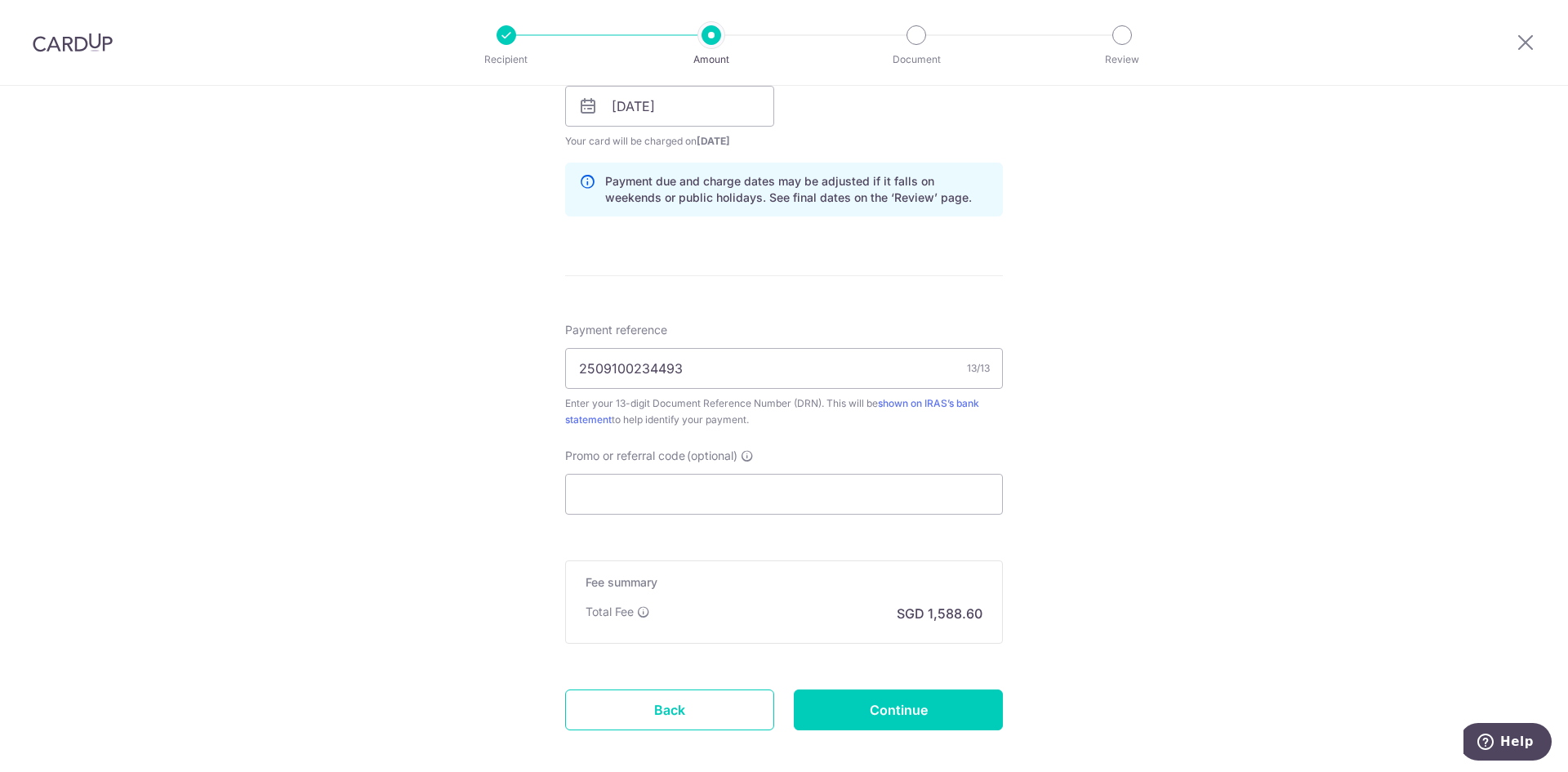
click at [481, 394] on div "Tell us more about your payment Enter payment amount SGD 61,100.00 61100.00 The…" at bounding box center [784, 61] width 1568 height 1583
click at [660, 495] on input "Promo or referral code (optional)" at bounding box center [784, 494] width 437 height 40
paste input "https://d5pchs04.na2.hubspotlinks.com/Ctc/JA+113/d5pCHS04/VWx5FG3P4dczW5f8bds1R…"
type input "https://d5pchs04.na2.hubspotlinks.com/Ctc/JA+113/d5pCHS04/VWx5FG3P4dczW5f8bds1R…"
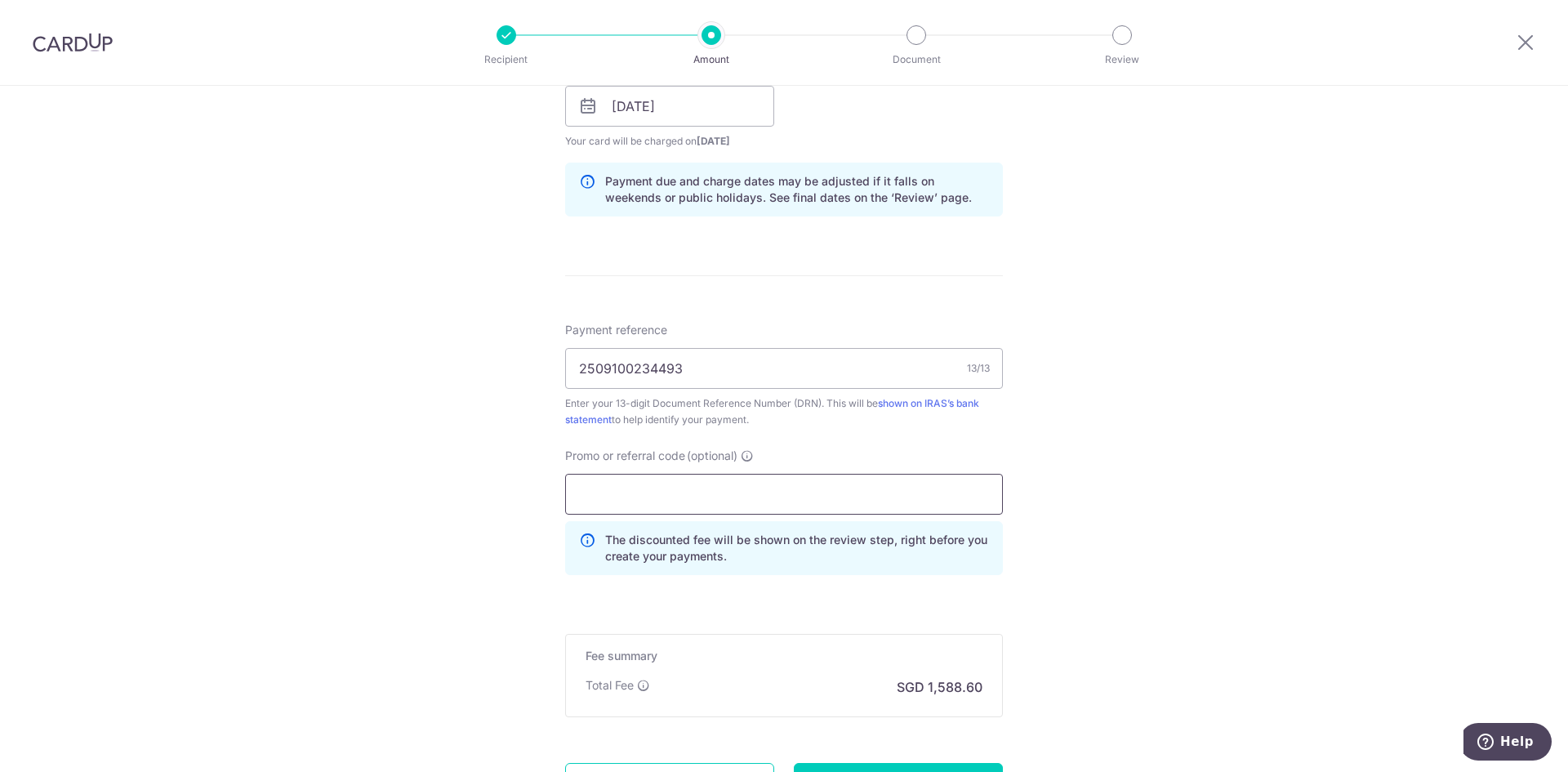
scroll to position [0, 0]
type input "3HOME25R"
click at [1093, 351] on div "Tell us more about your payment Enter payment amount SGD 61,100.00 61100.00 The…" at bounding box center [784, 98] width 1568 height 1657
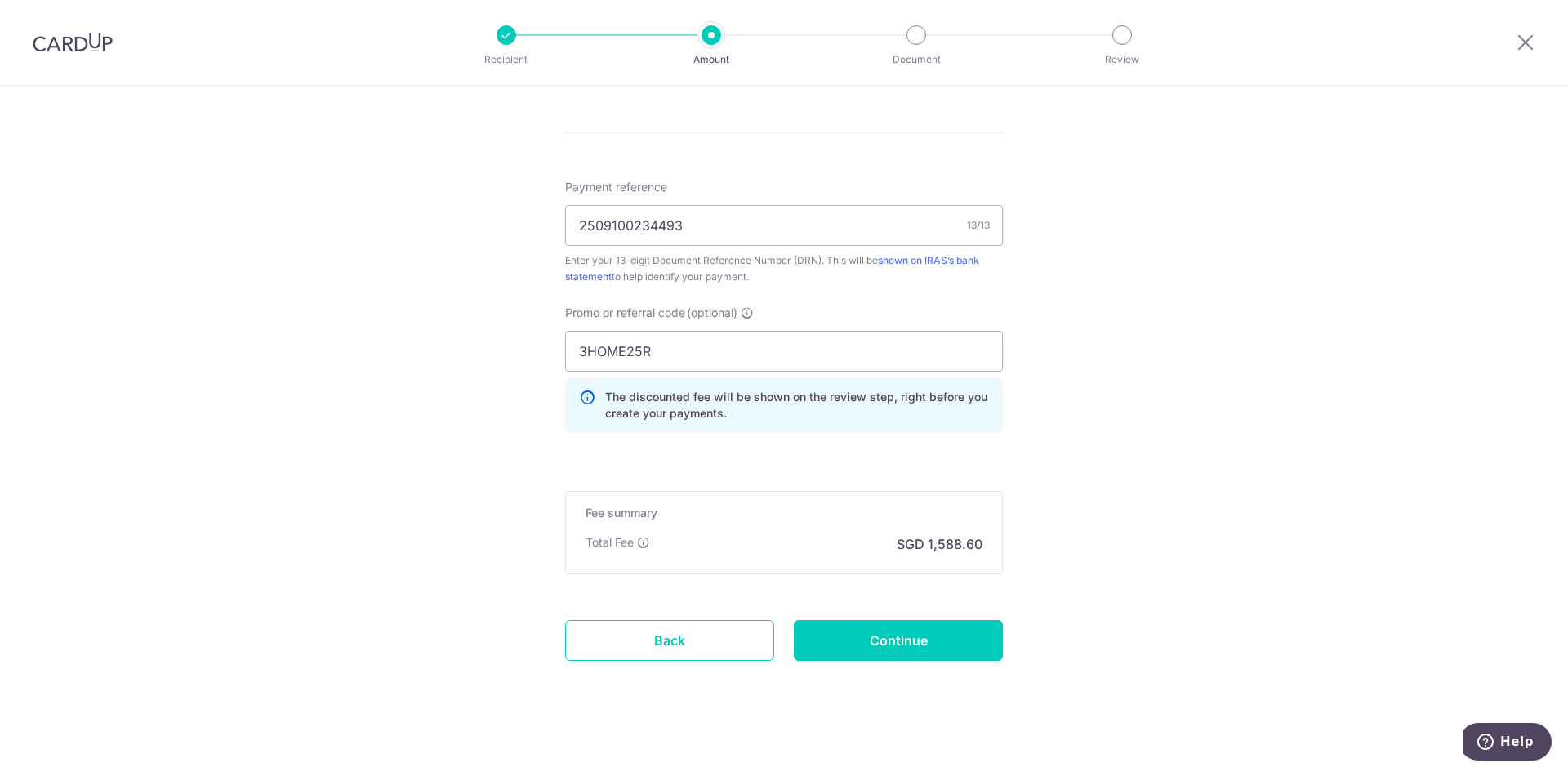
scroll to position [971, 0]
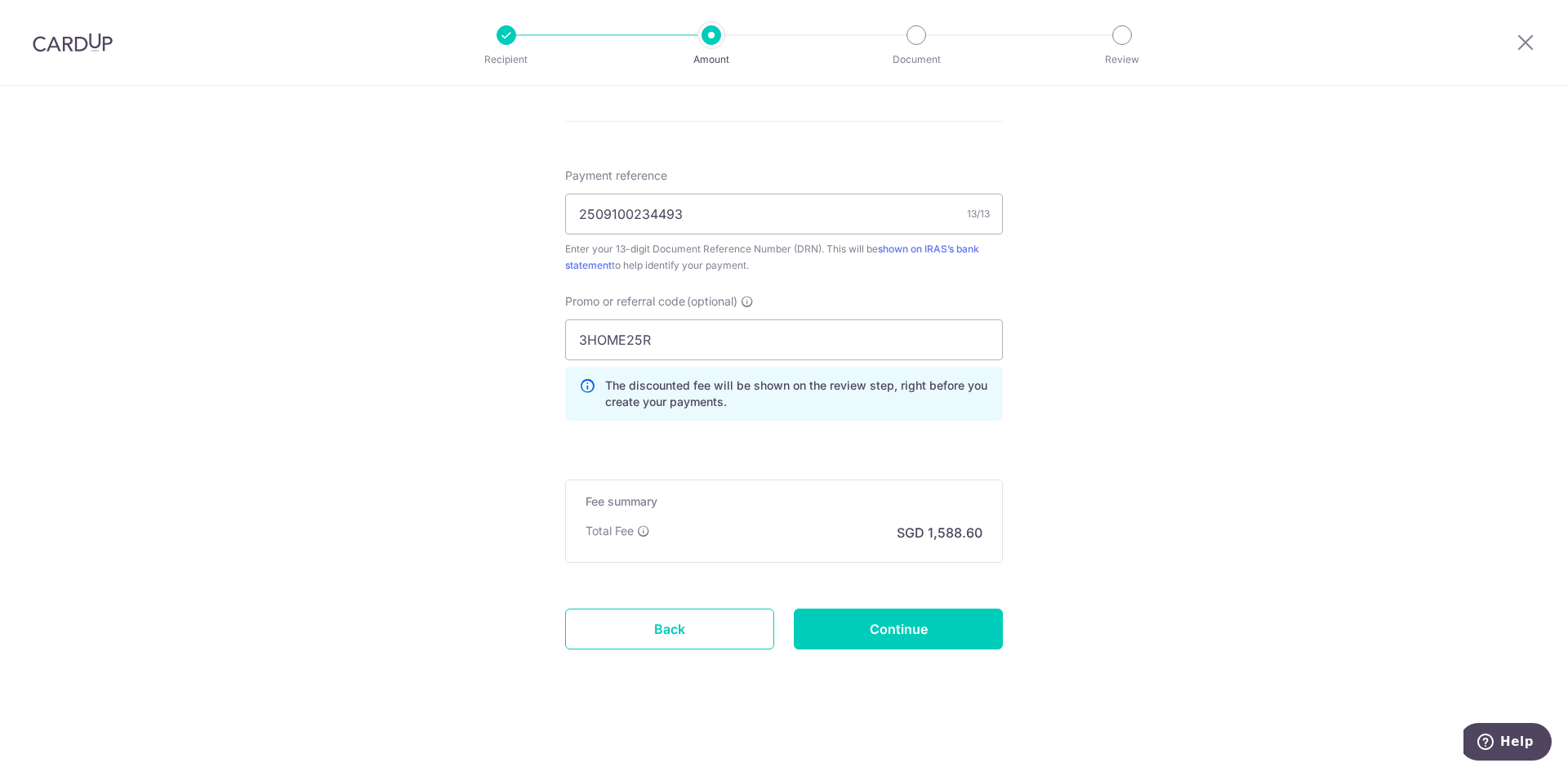
click at [557, 379] on div "Promo or referral code (optional) 3HOME25R The discounted fee will be shown on …" at bounding box center [784, 363] width 458 height 140
click at [945, 532] on p "SGD 1,588.60" at bounding box center [939, 533] width 86 height 19
click at [958, 629] on input "Continue" at bounding box center [899, 629] width 210 height 40
type input "Create Schedule"
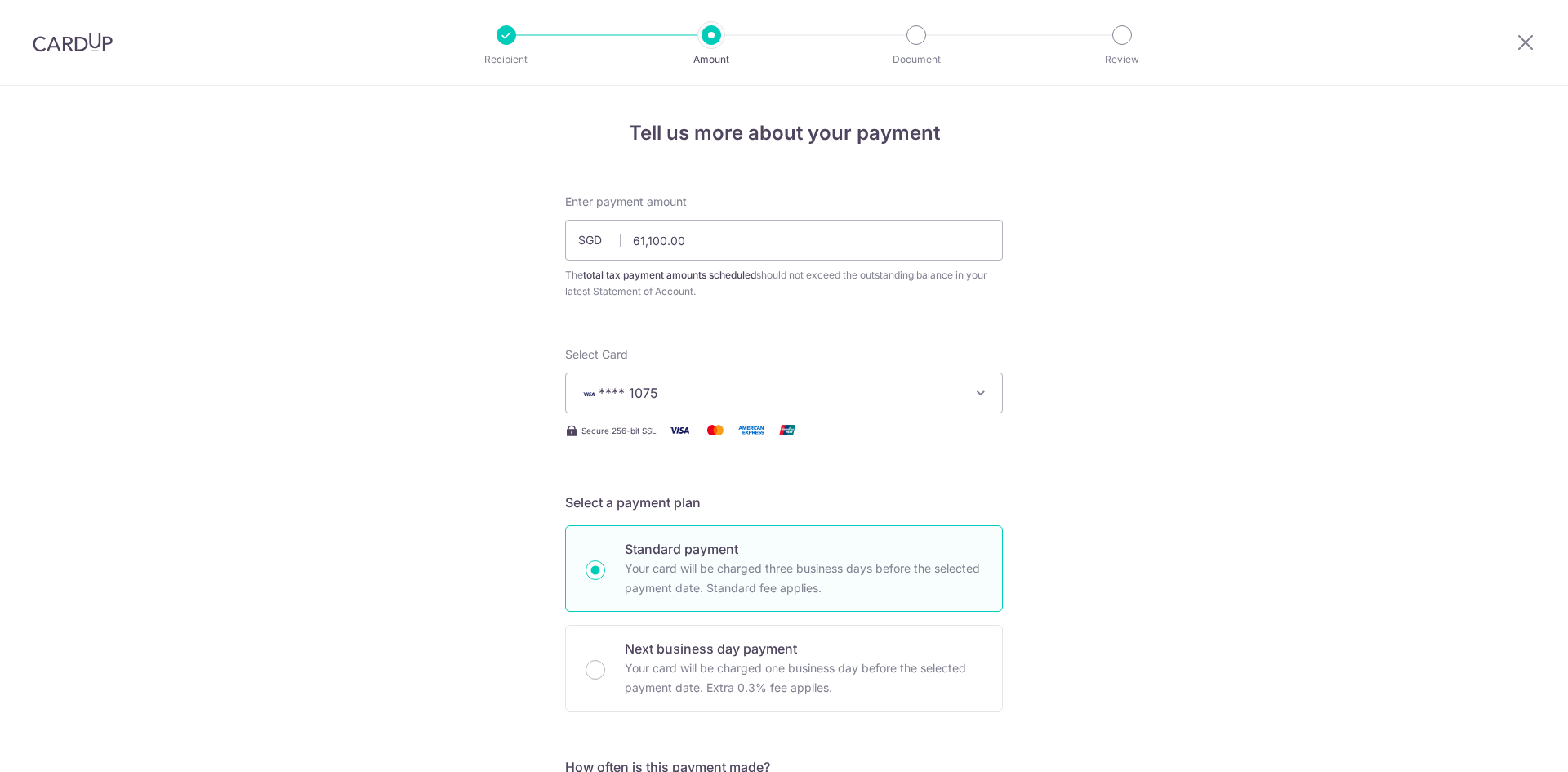
scroll to position [994, 0]
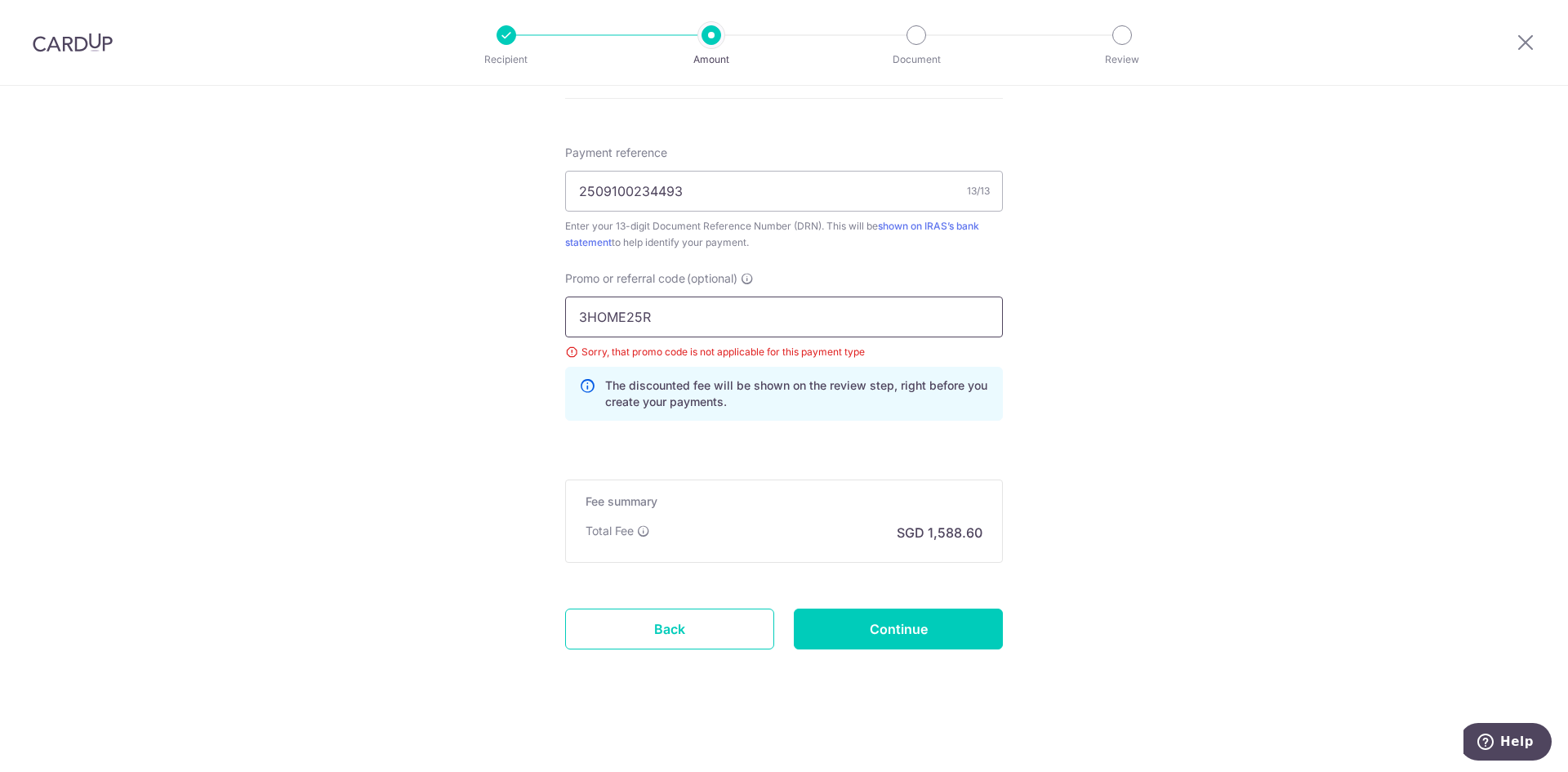
drag, startPoint x: 650, startPoint y: 317, endPoint x: 519, endPoint y: 316, distance: 131.0
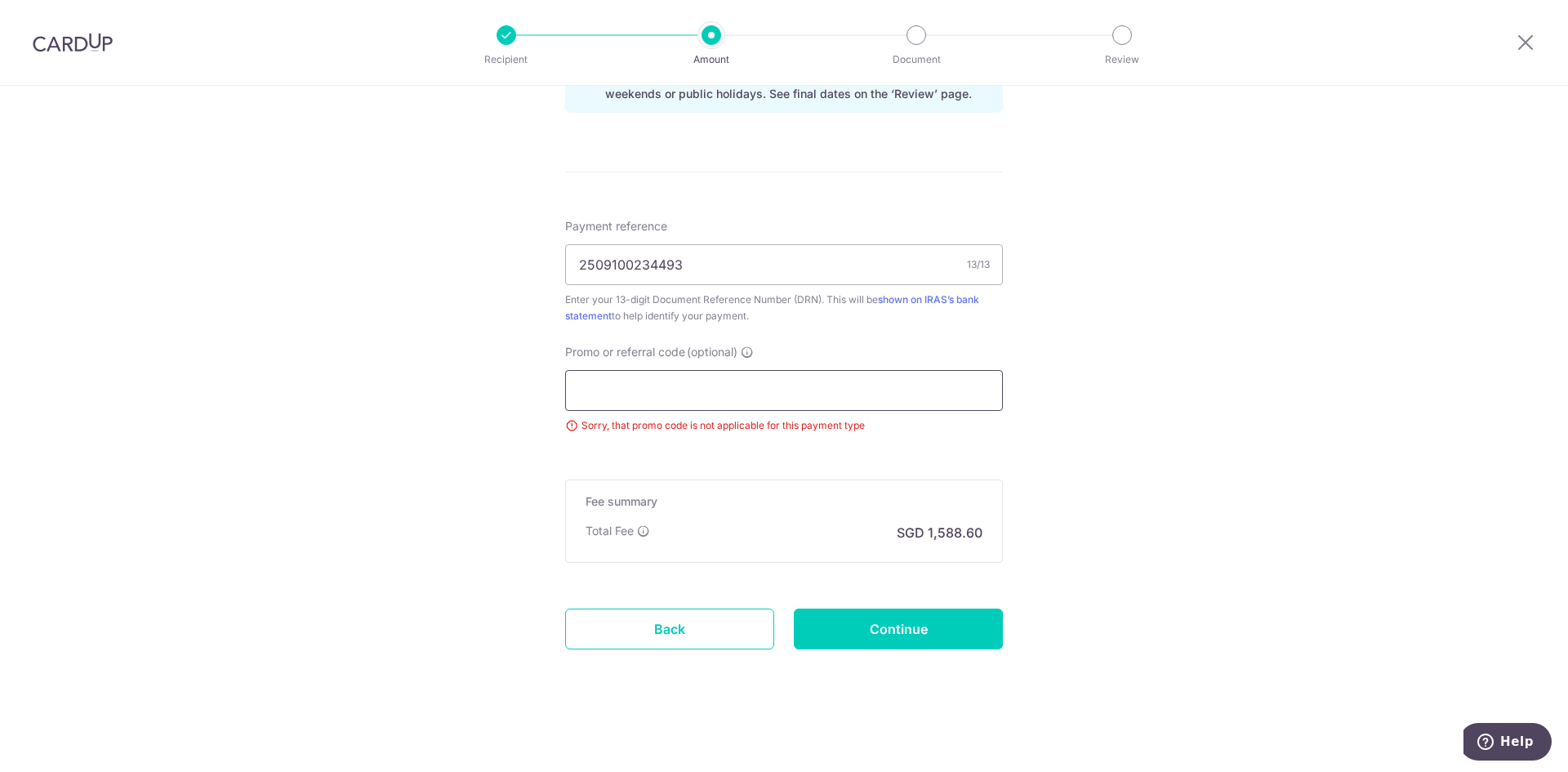
click at [686, 375] on input "Promo or referral code (optional)" at bounding box center [784, 390] width 437 height 40
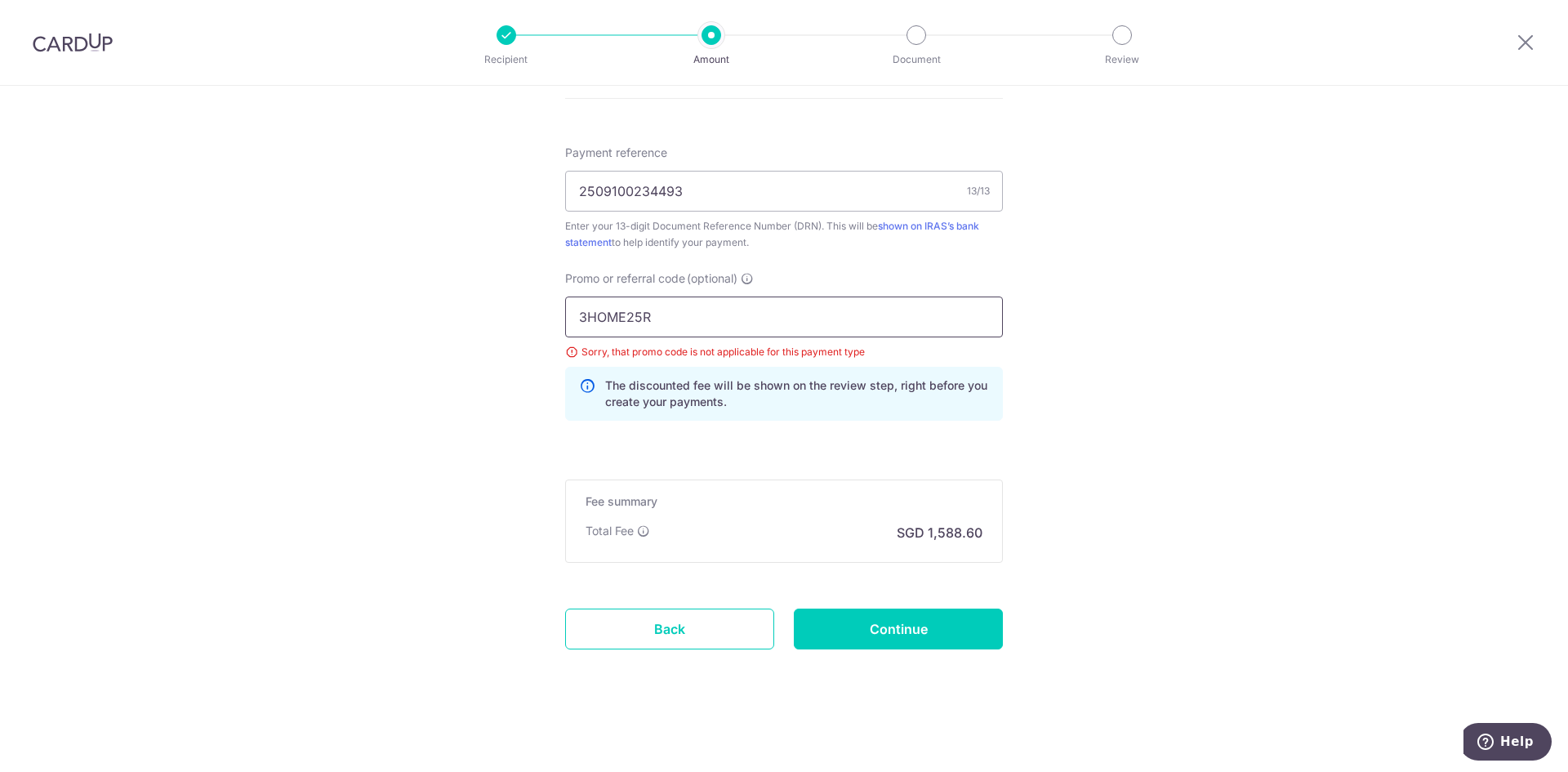
type input "3HOME25R"
click at [705, 290] on div "Promo or referral code (optional) 3HOME25R Sorry, that promo code is not applic…" at bounding box center [784, 345] width 437 height 150
click at [714, 311] on input "3HOME25R" at bounding box center [784, 316] width 437 height 40
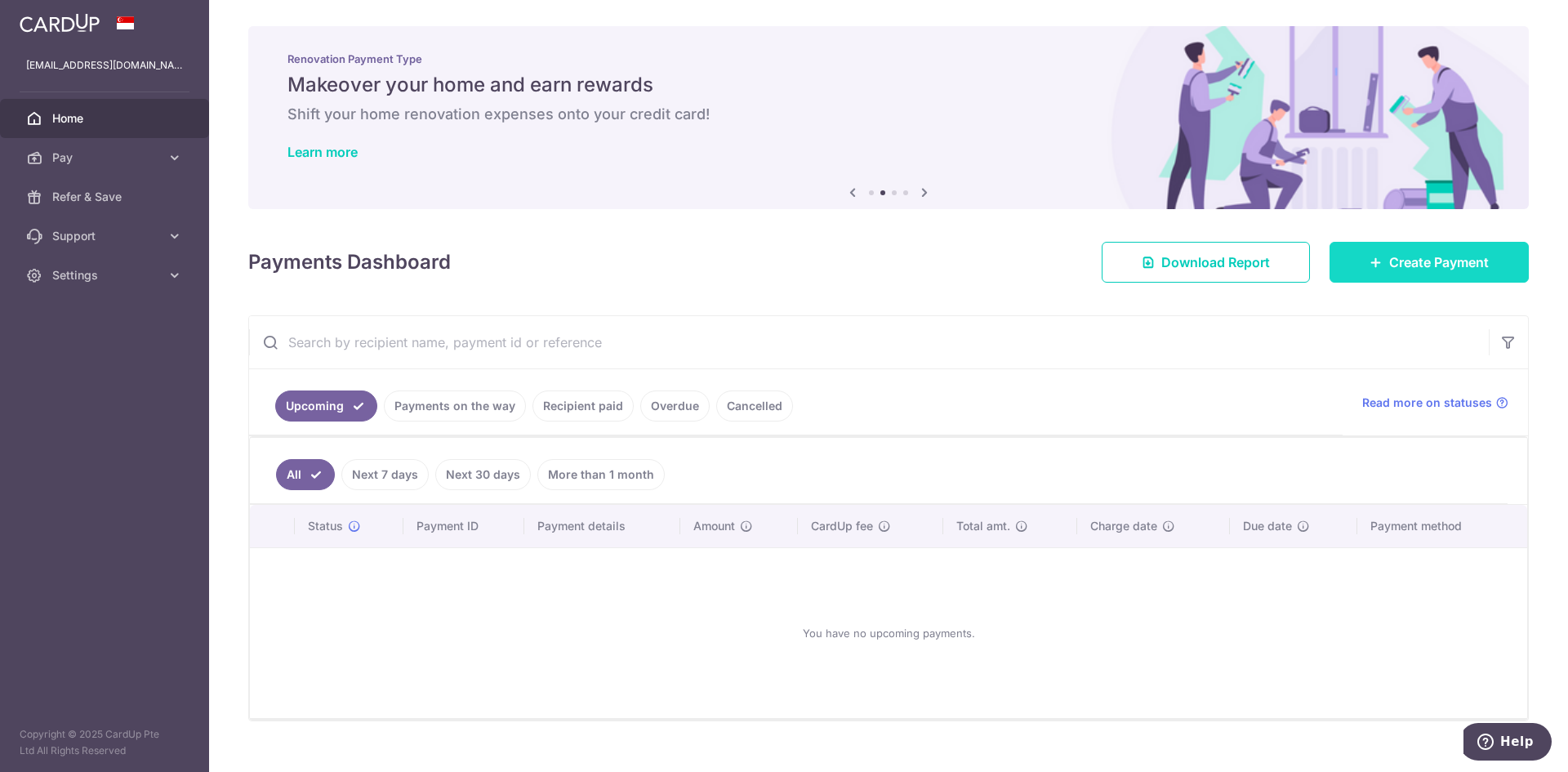
click at [1414, 264] on span "Create Payment" at bounding box center [1439, 262] width 100 height 19
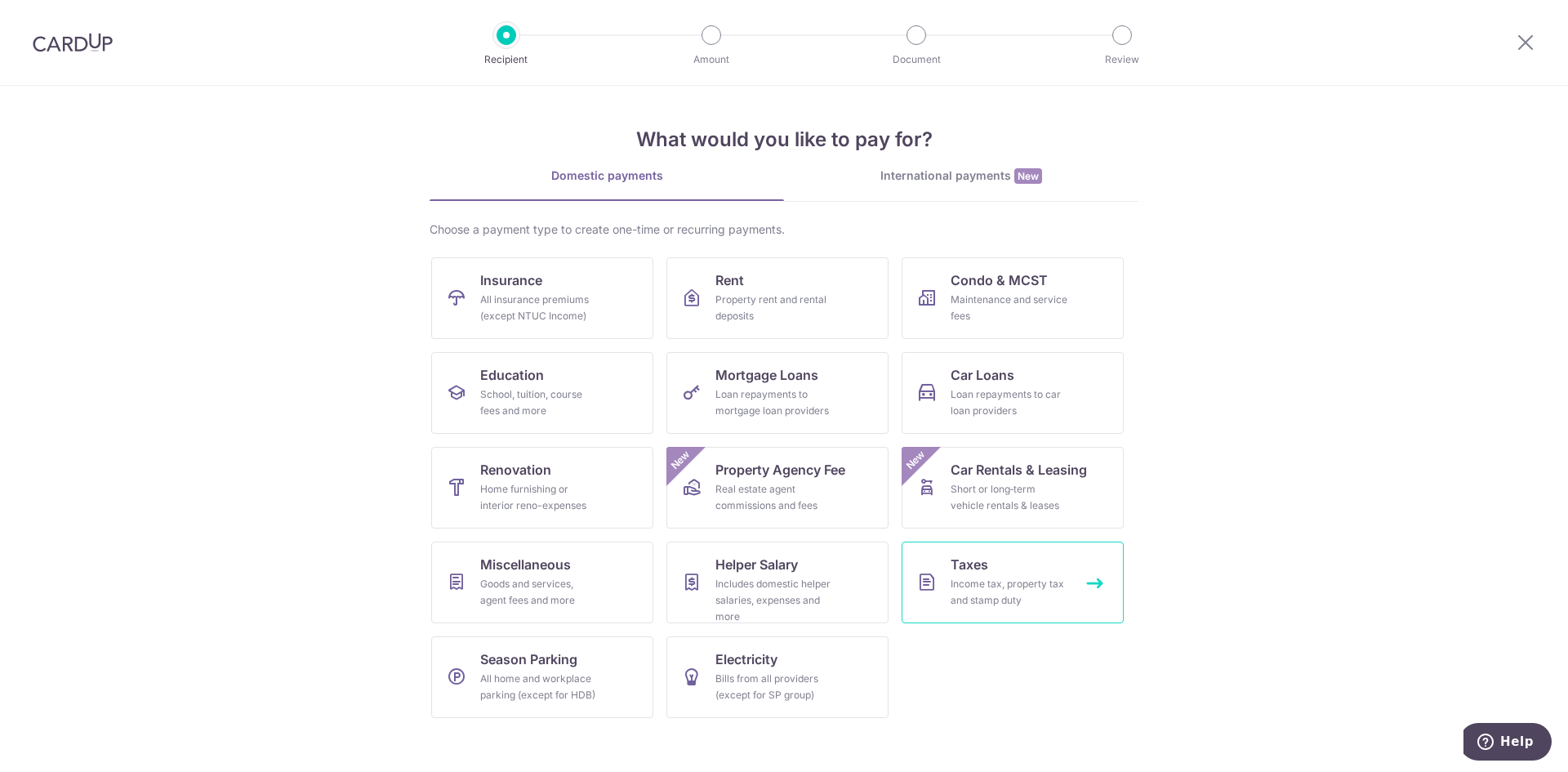
click at [961, 566] on span "Taxes" at bounding box center [969, 564] width 37 height 19
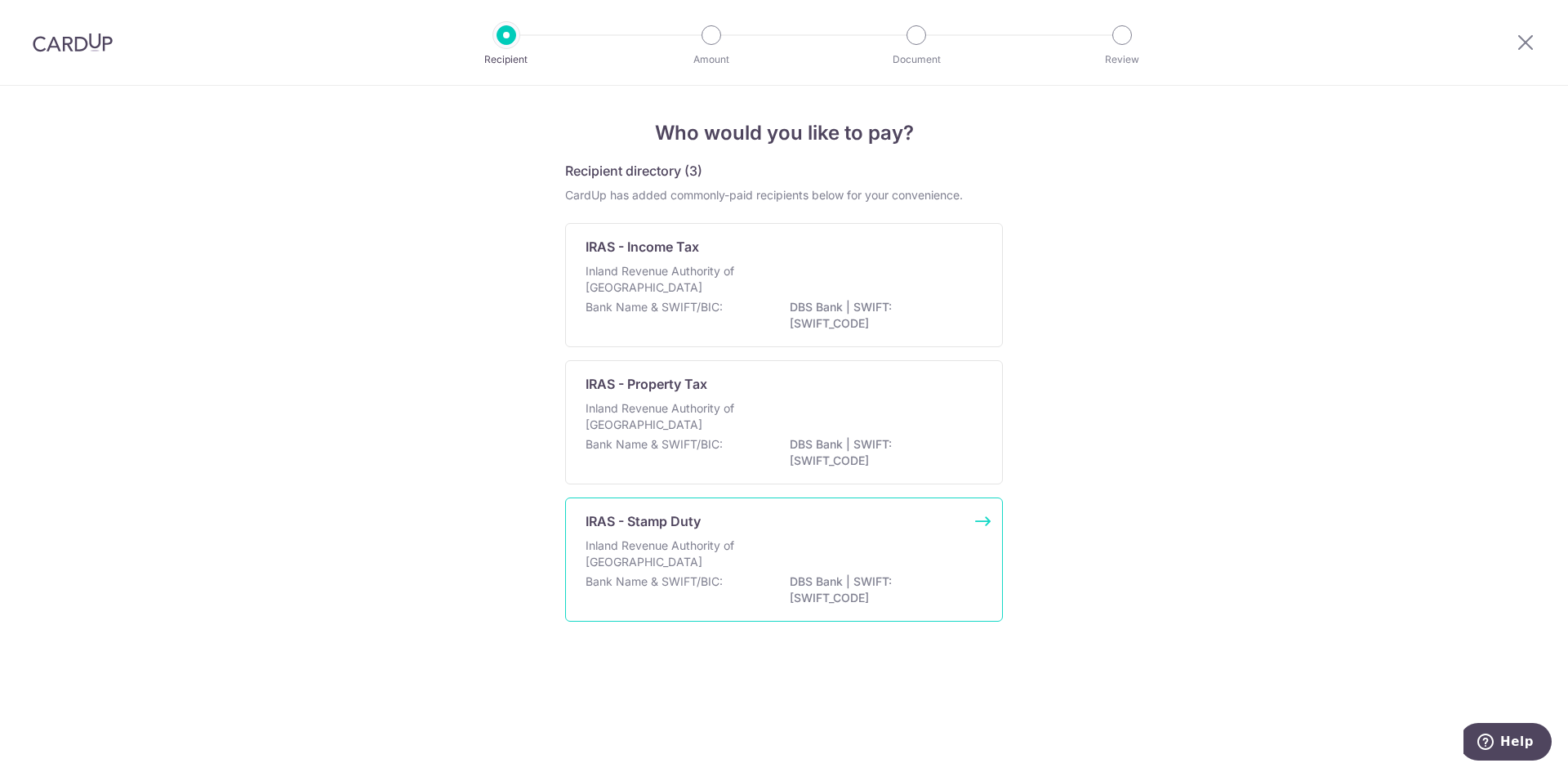
click at [733, 530] on div "IRAS - Stamp Duty" at bounding box center [774, 521] width 378 height 19
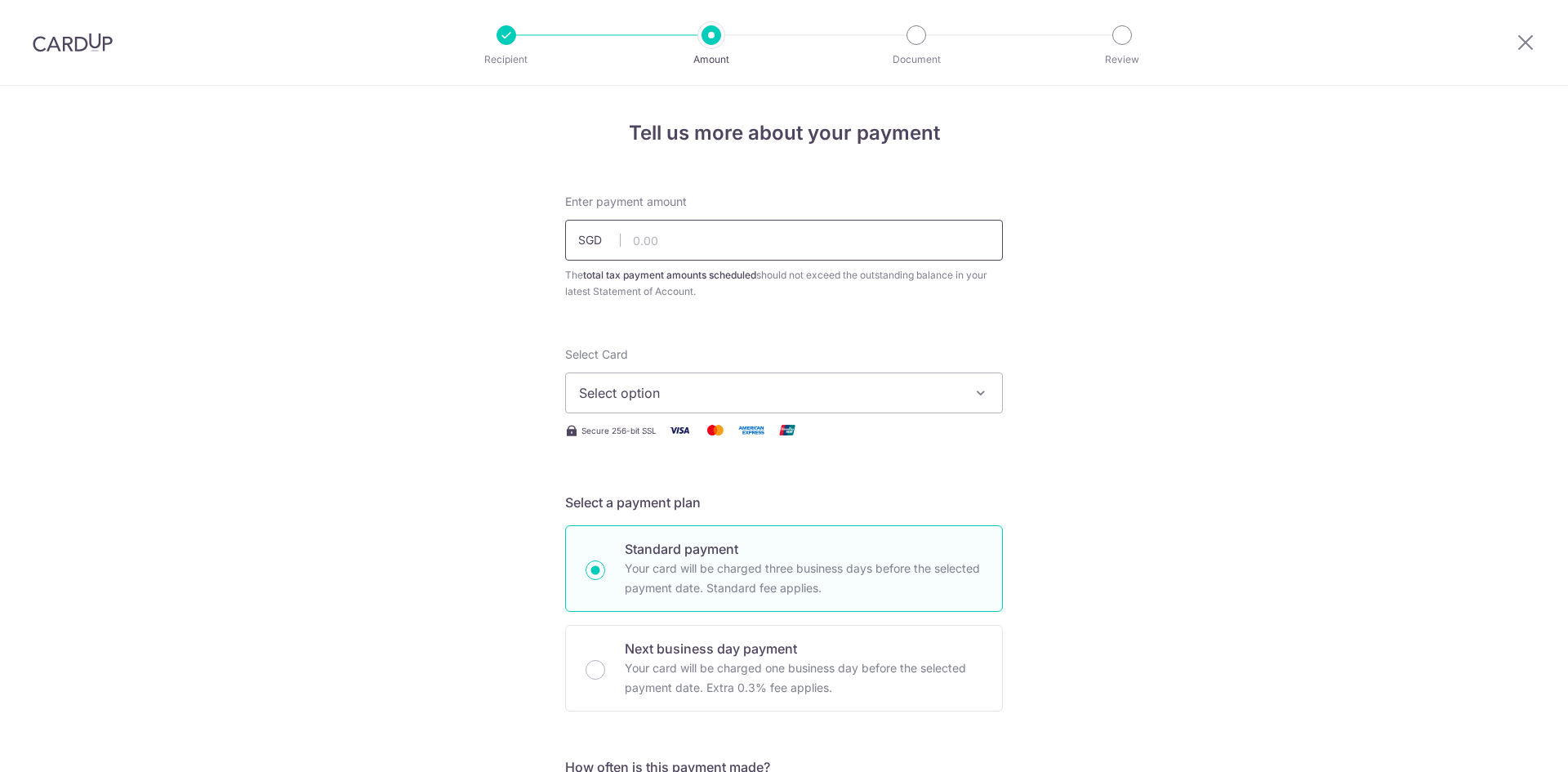
click at [659, 243] on input "text" at bounding box center [784, 240] width 437 height 40
type input "61,100.00"
click at [642, 388] on span "Select option" at bounding box center [769, 392] width 381 height 19
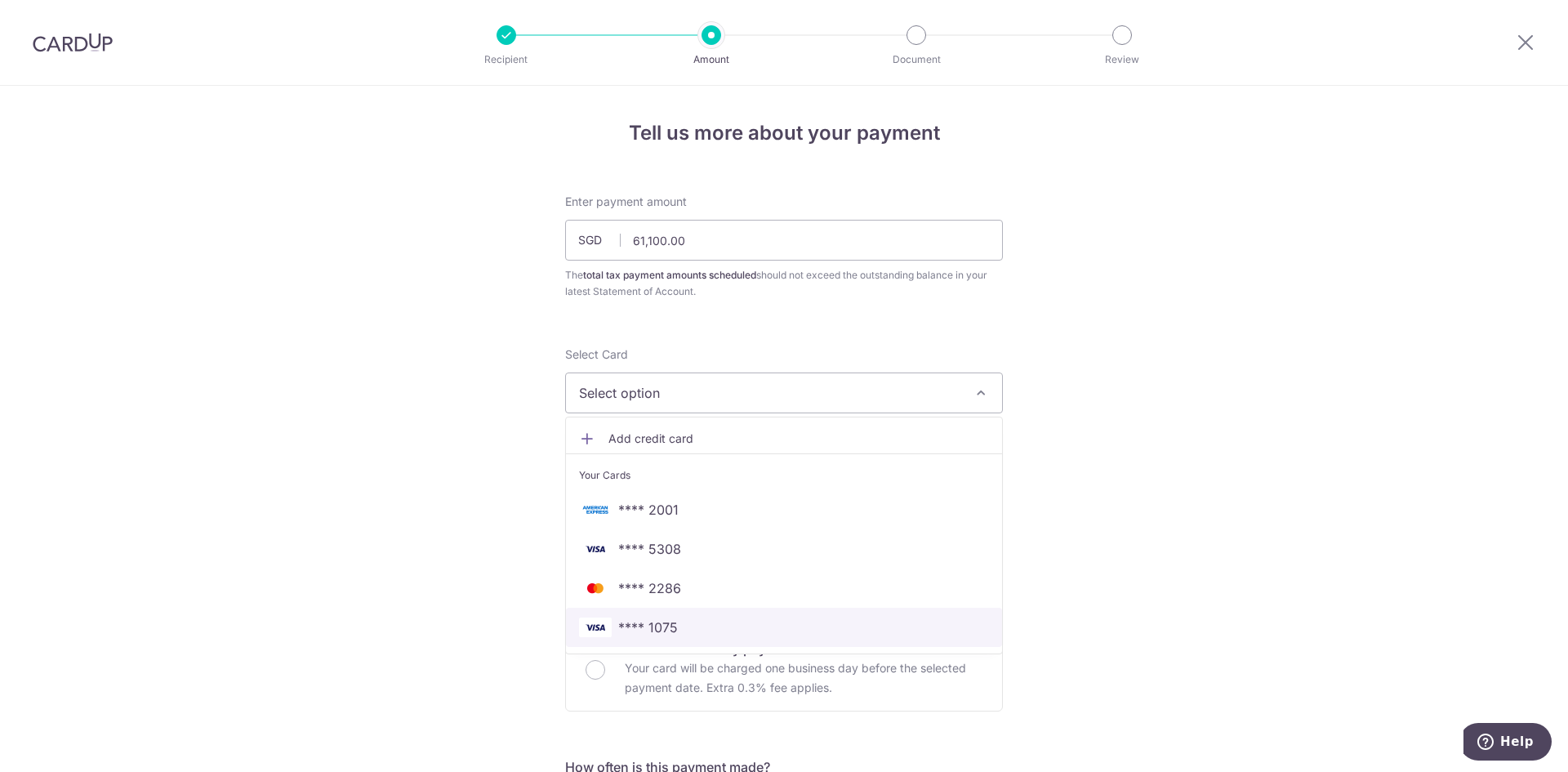
click at [683, 621] on span "**** 1075" at bounding box center [784, 627] width 411 height 19
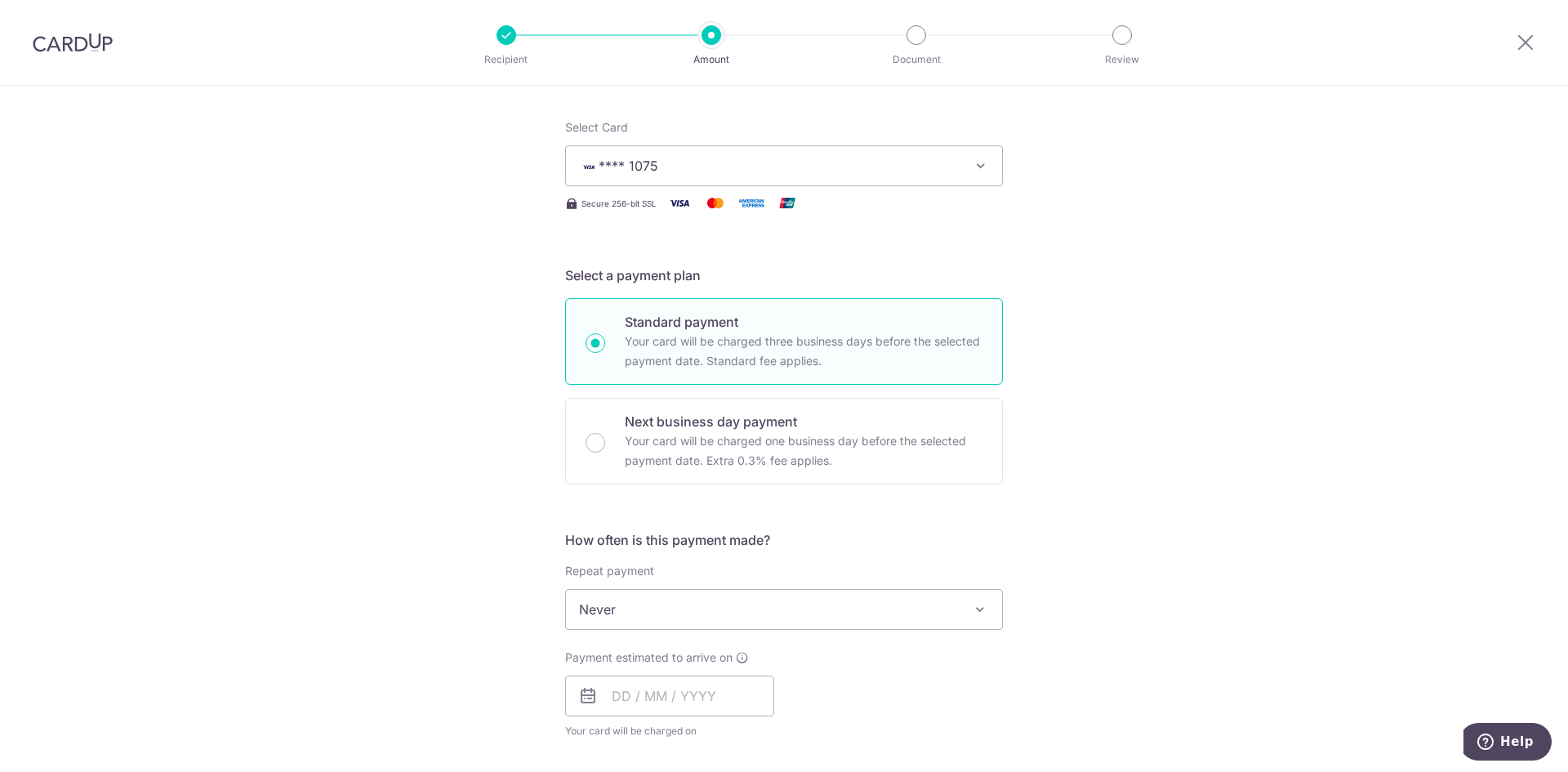
scroll to position [245, 0]
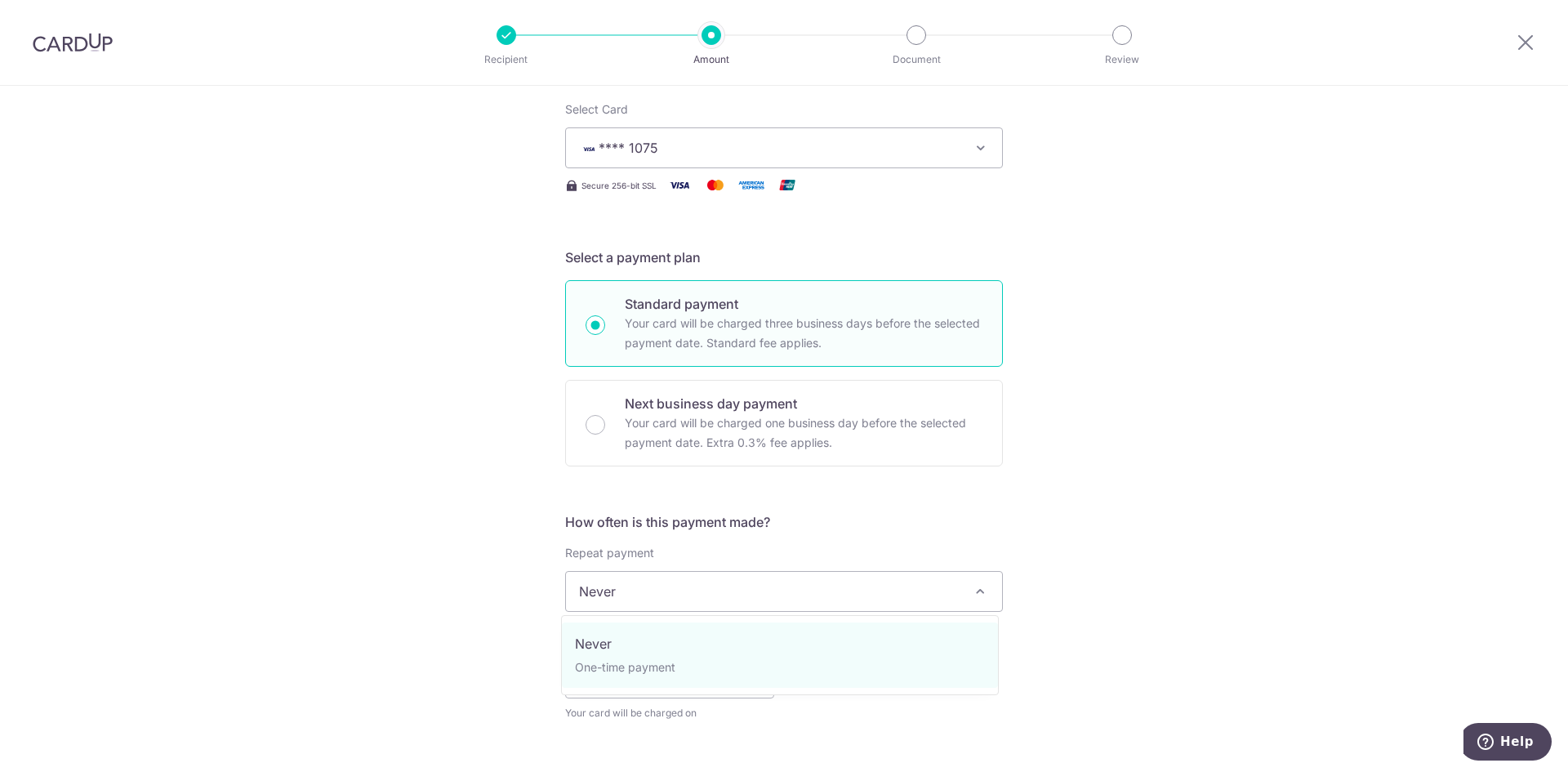
click at [629, 598] on span "Never" at bounding box center [784, 591] width 436 height 39
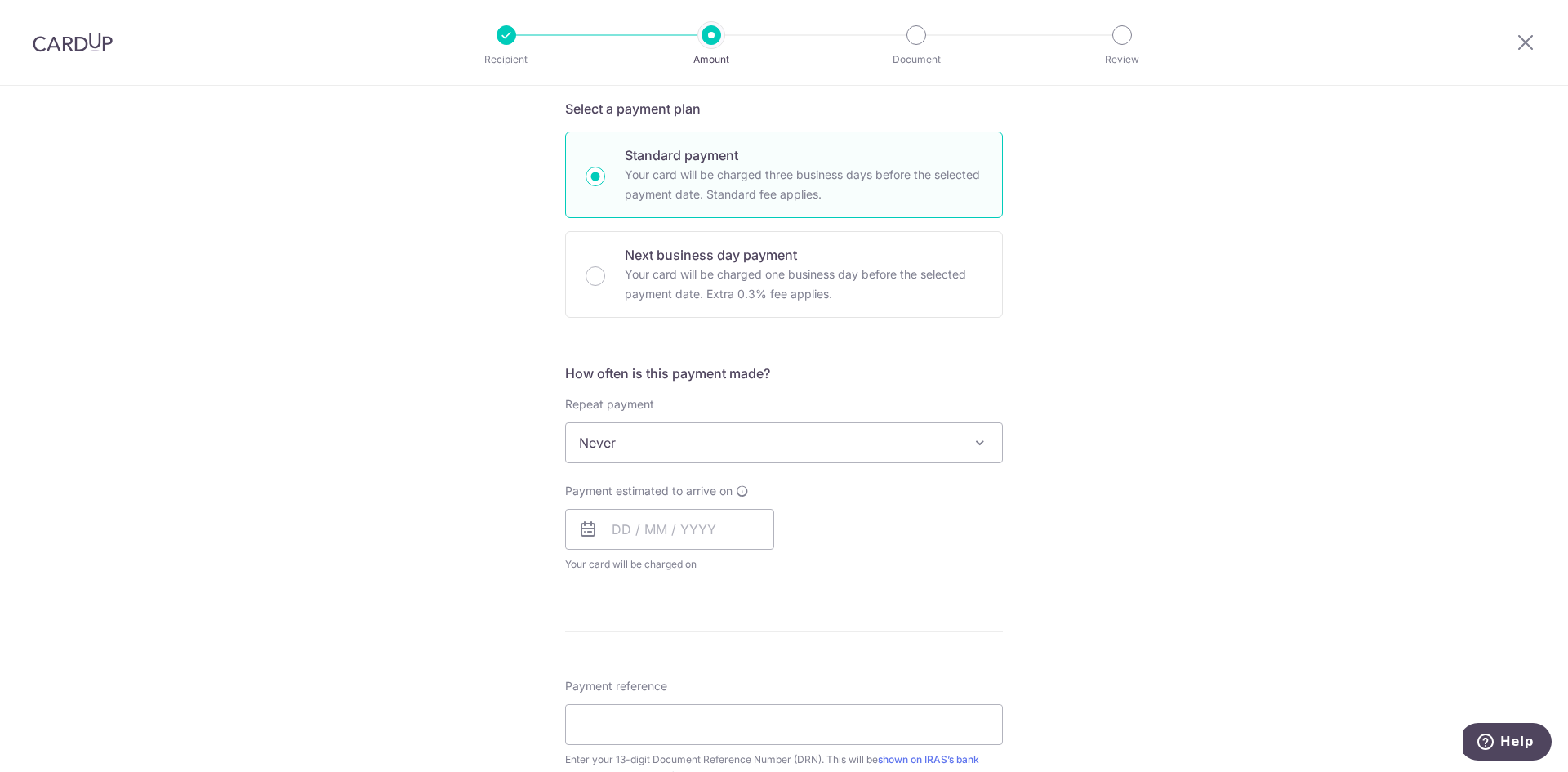
scroll to position [409, 0]
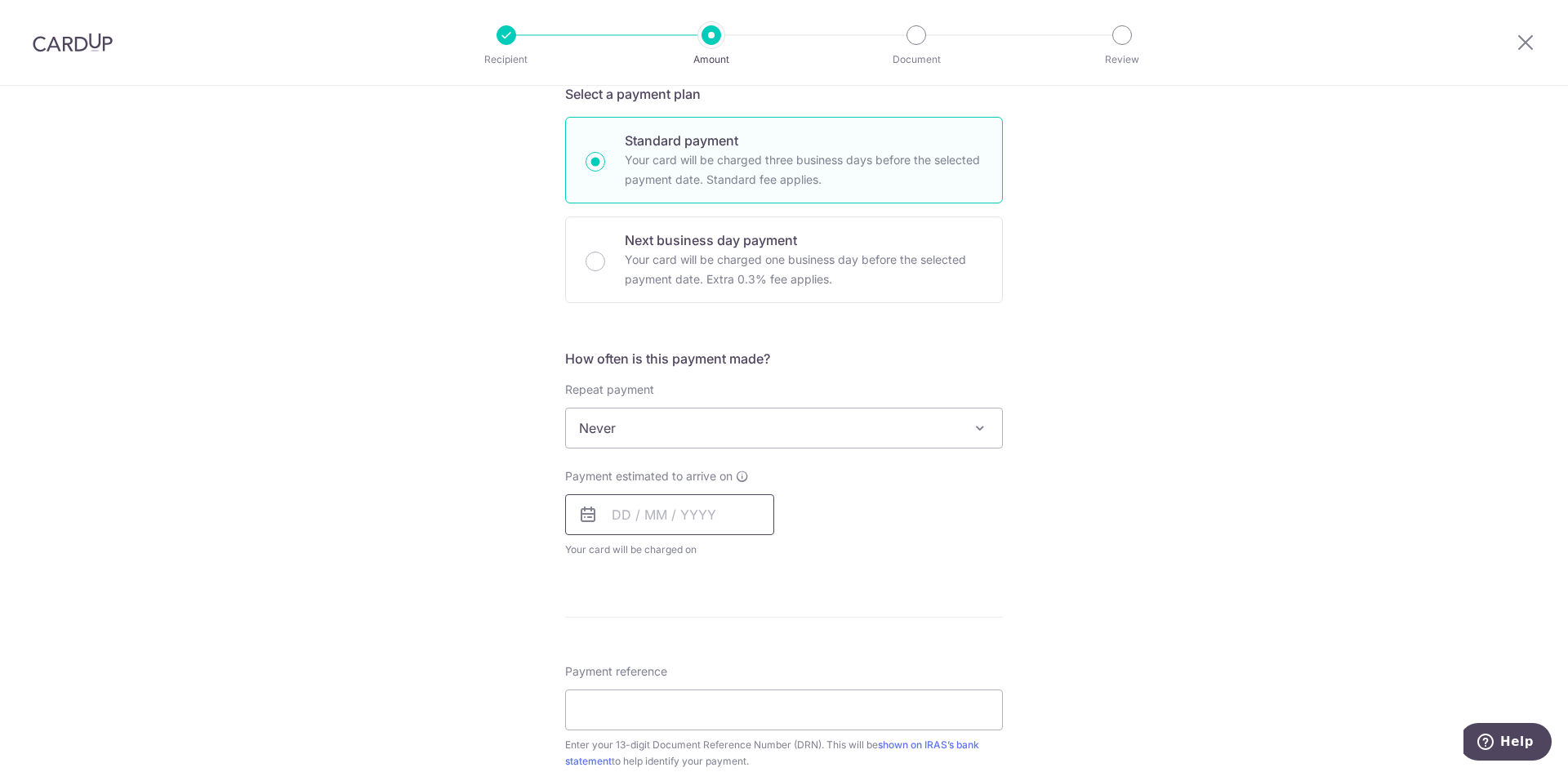
click at [618, 516] on input "text" at bounding box center [670, 514] width 210 height 40
drag, startPoint x: 718, startPoint y: 696, endPoint x: 436, endPoint y: 550, distance: 317.6
click at [718, 696] on link "18" at bounding box center [729, 695] width 26 height 26
type input "[DATE]"
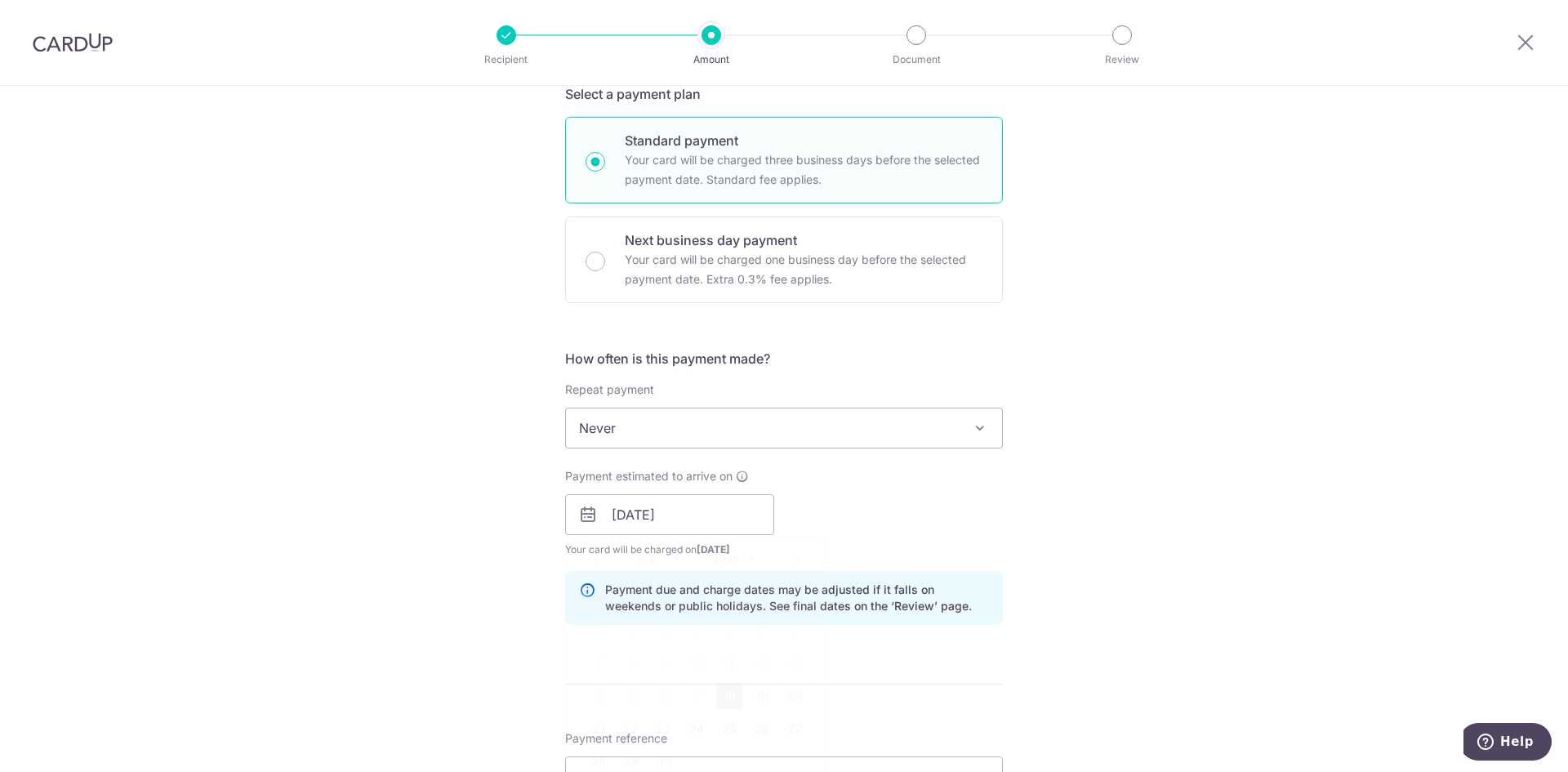
click at [436, 550] on div "Tell us more about your payment Enter payment amount SGD 61,100.00 61100.00 The…" at bounding box center [784, 468] width 1568 height 1583
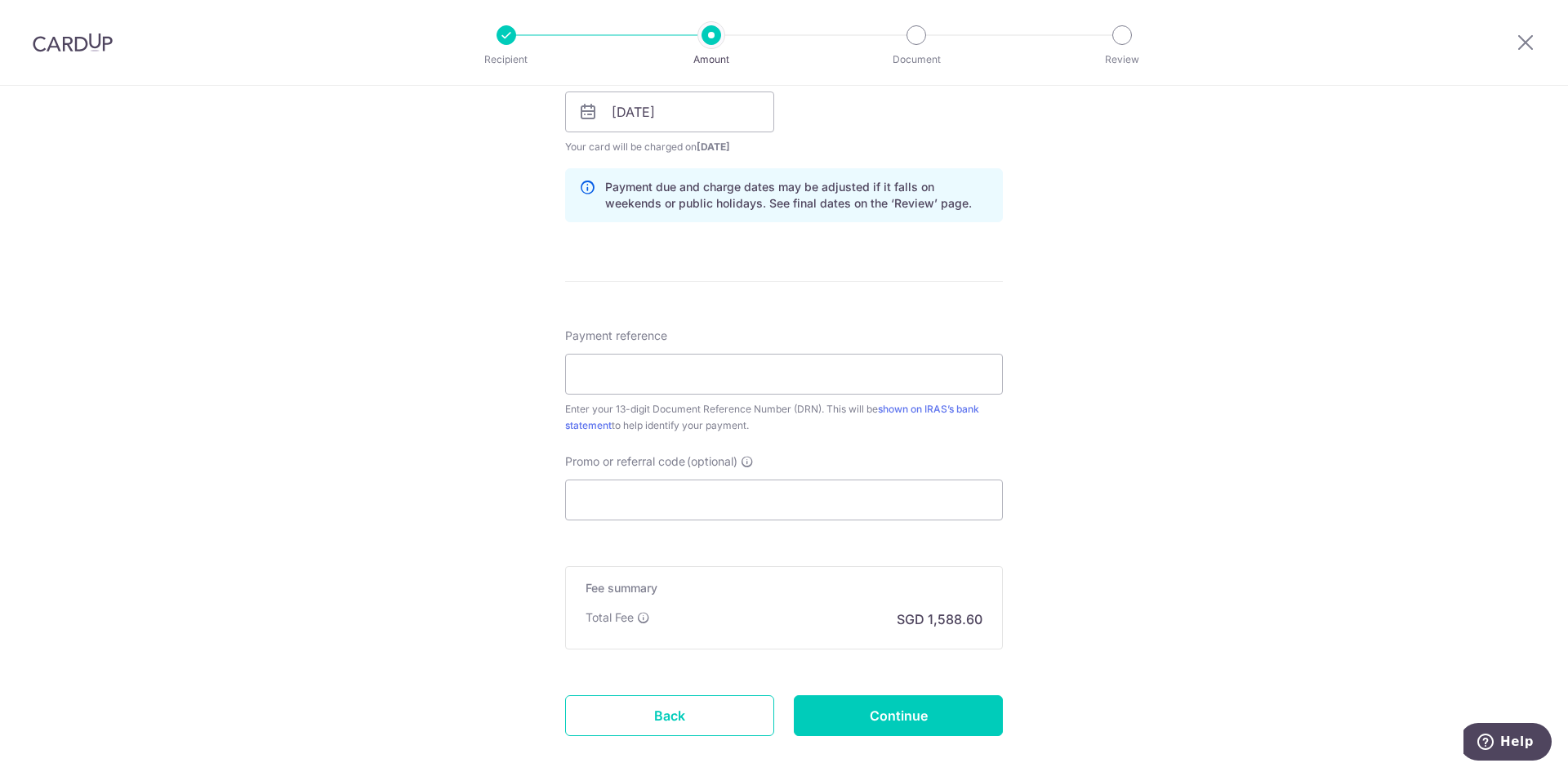
scroll to position [817, 0]
click at [609, 370] on input "Payment reference" at bounding box center [784, 368] width 437 height 40
type input "2509100234493"
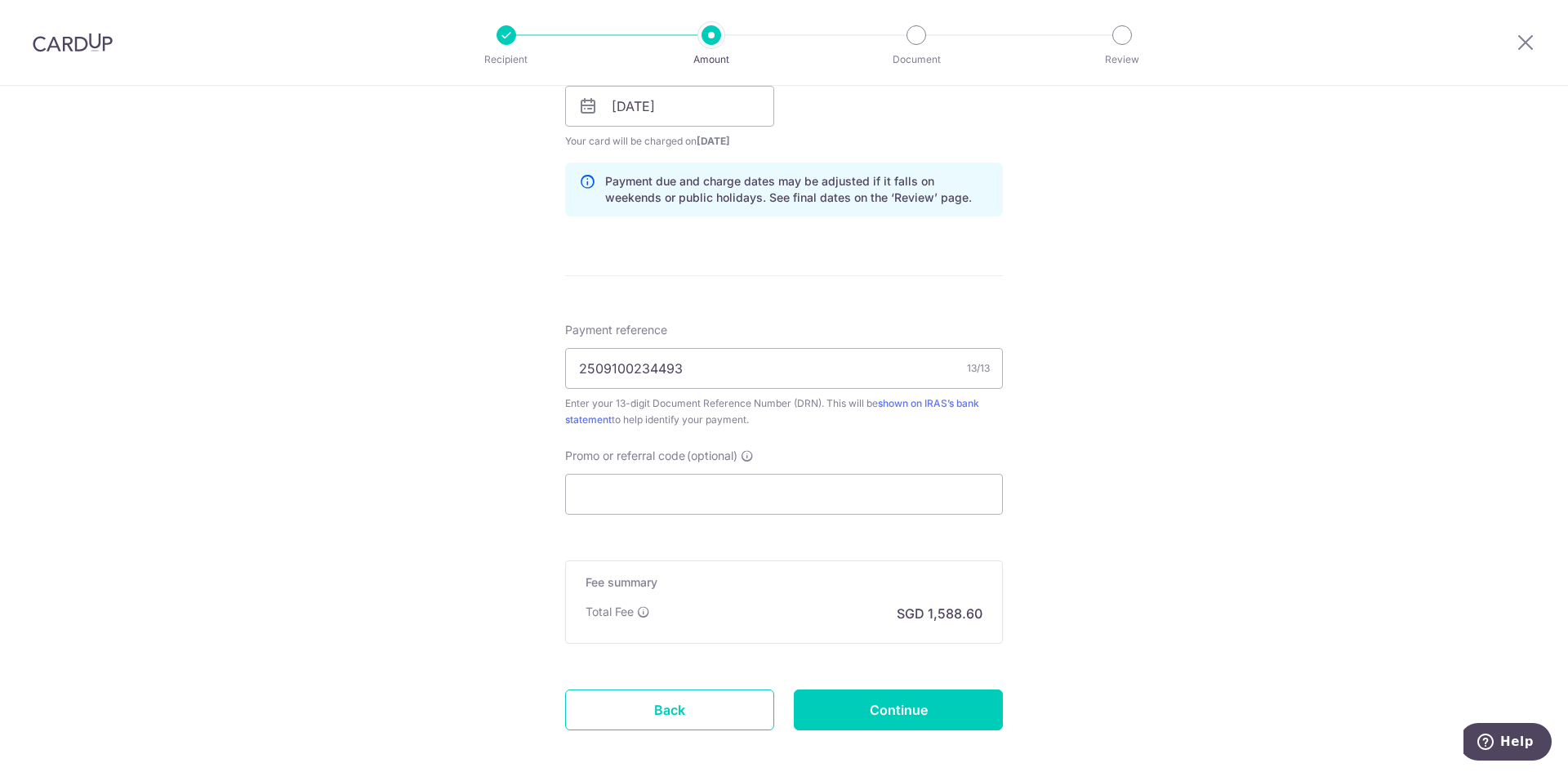
click at [447, 395] on div "Tell us more about your payment Enter payment amount SGD 61,100.00 61100.00 The…" at bounding box center [784, 61] width 1568 height 1583
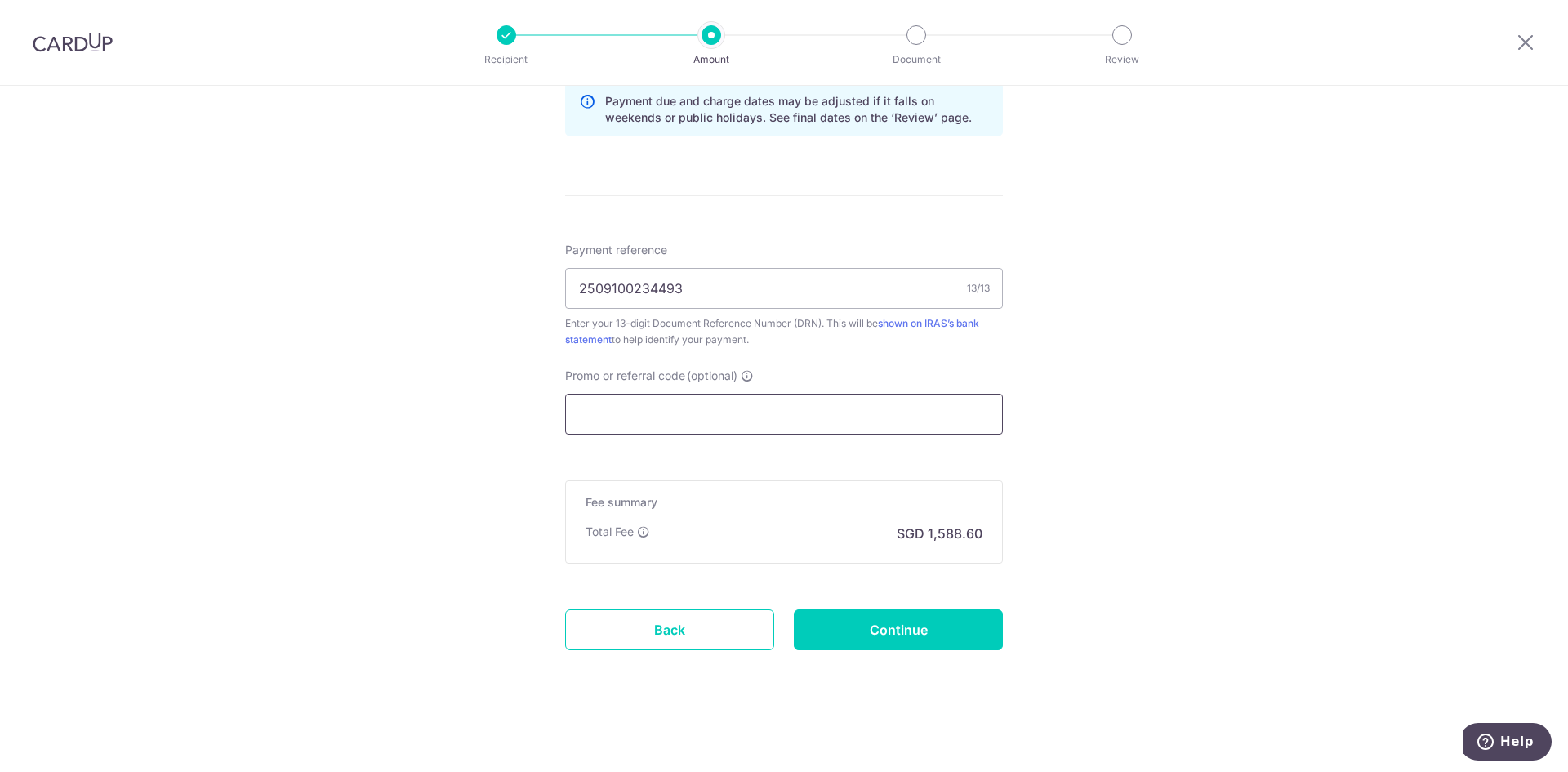
scroll to position [898, 0]
click at [640, 425] on input "Promo or referral code (optional)" at bounding box center [784, 413] width 437 height 40
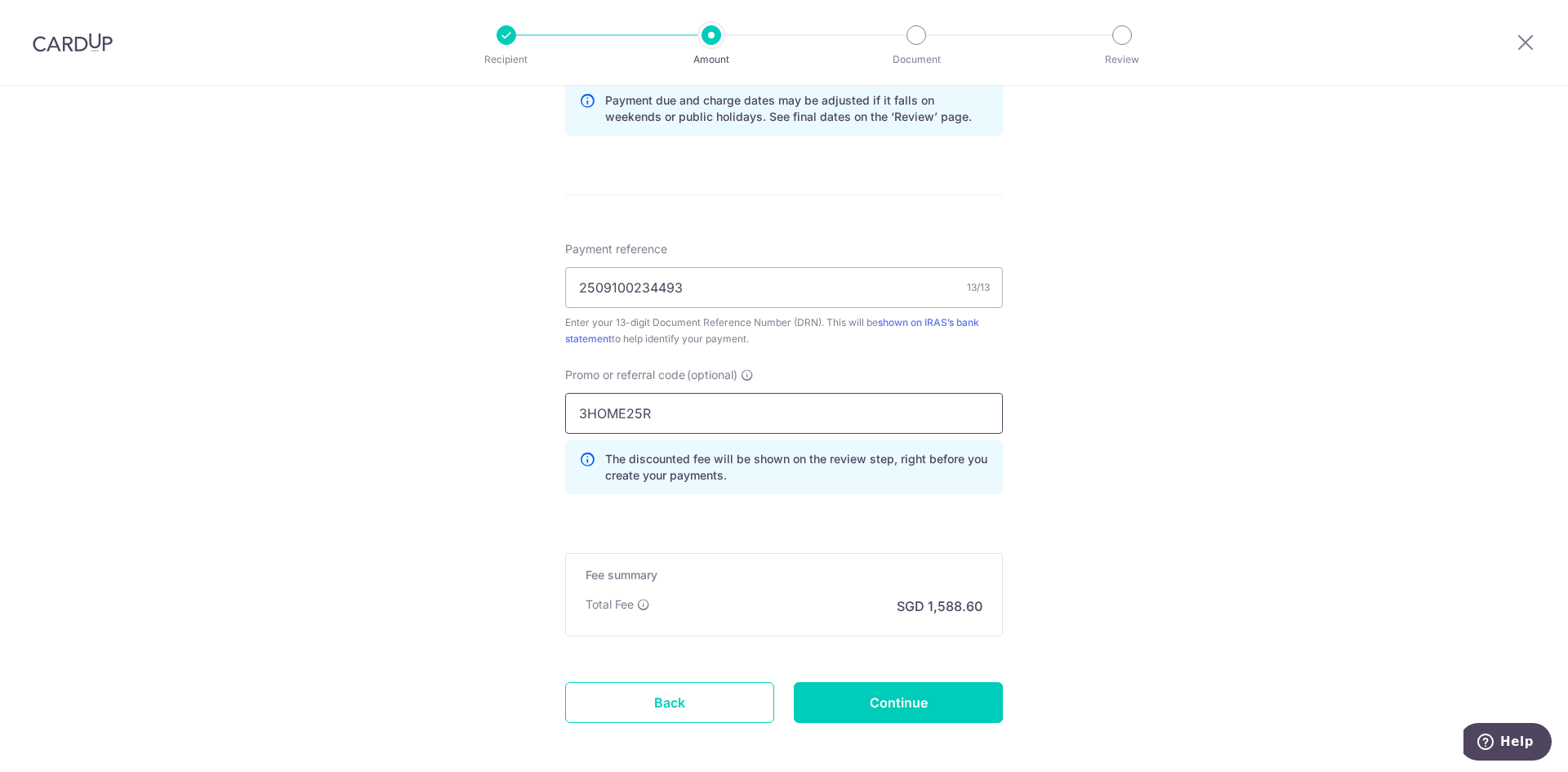
type input "3HOME25R"
click at [43, 340] on div "Tell us more about your payment Enter payment amount SGD 61,100.00 61100.00 The…" at bounding box center [784, 16] width 1568 height 1657
click at [254, 359] on div "Tell us more about your payment Enter payment amount SGD 61,100.00 61100.00 The…" at bounding box center [784, 16] width 1568 height 1657
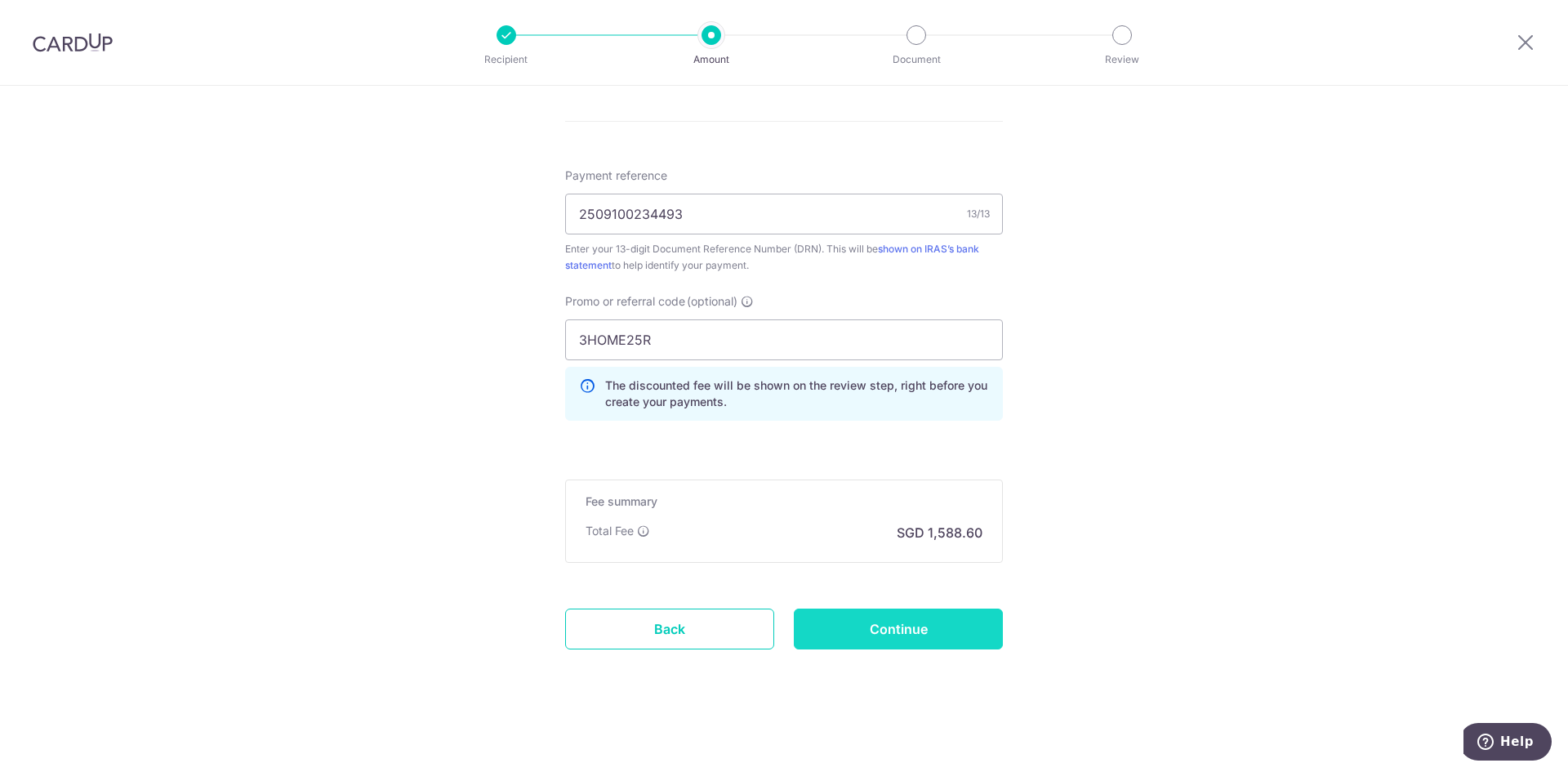
click at [884, 617] on input "Continue" at bounding box center [899, 629] width 210 height 40
type input "Create Schedule"
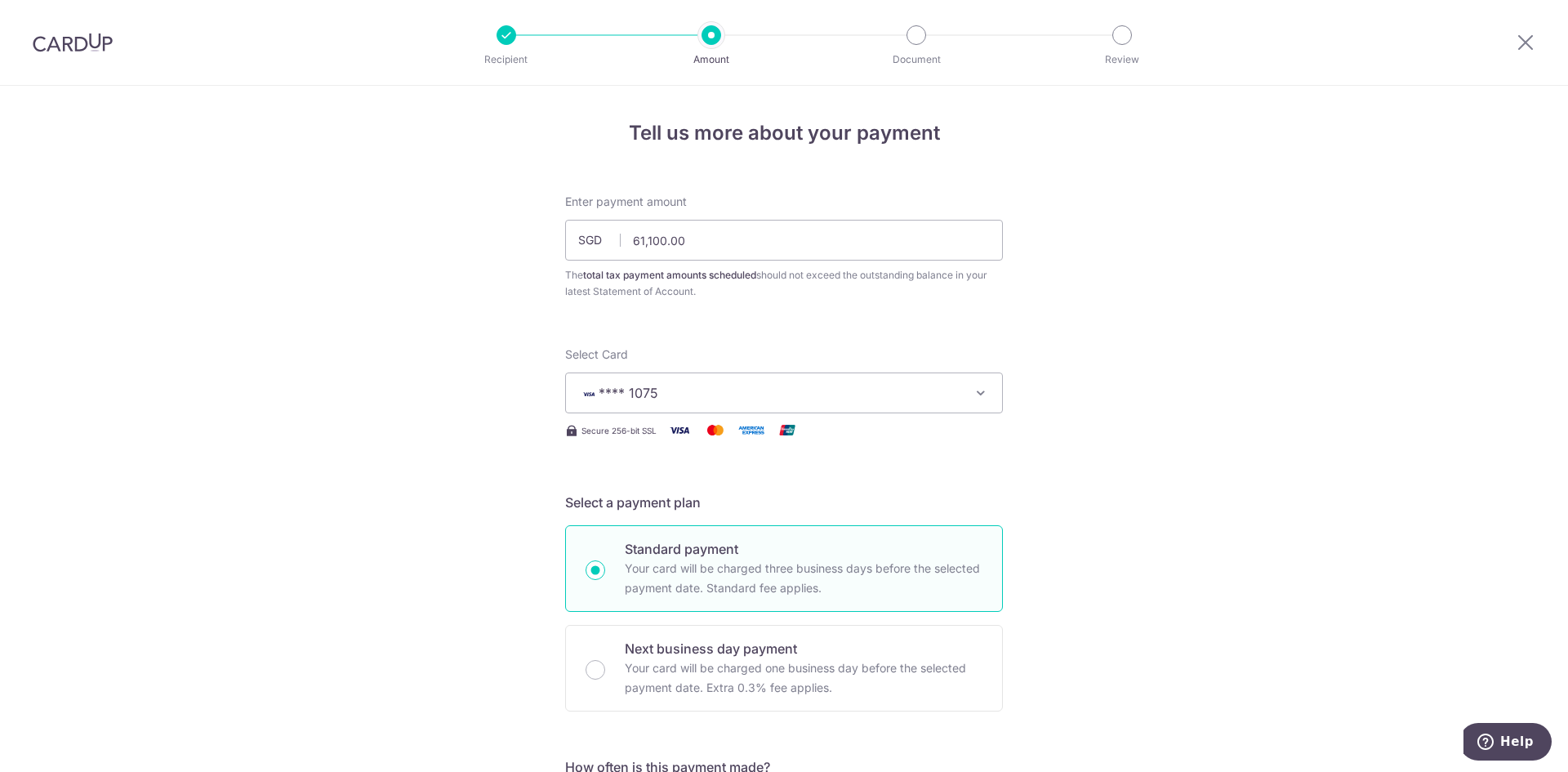
scroll to position [994, 0]
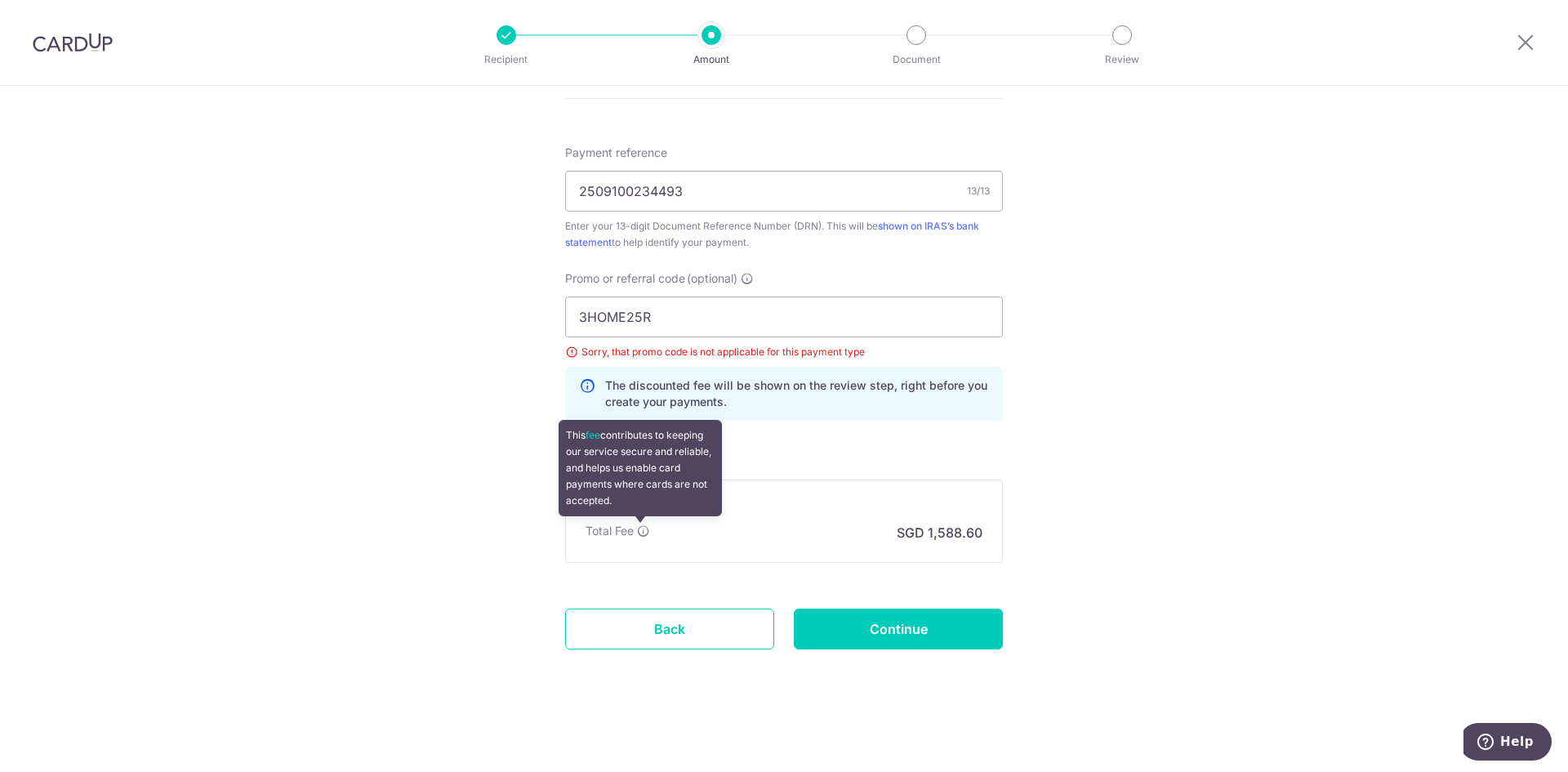
click at [643, 530] on icon at bounding box center [644, 531] width 13 height 13
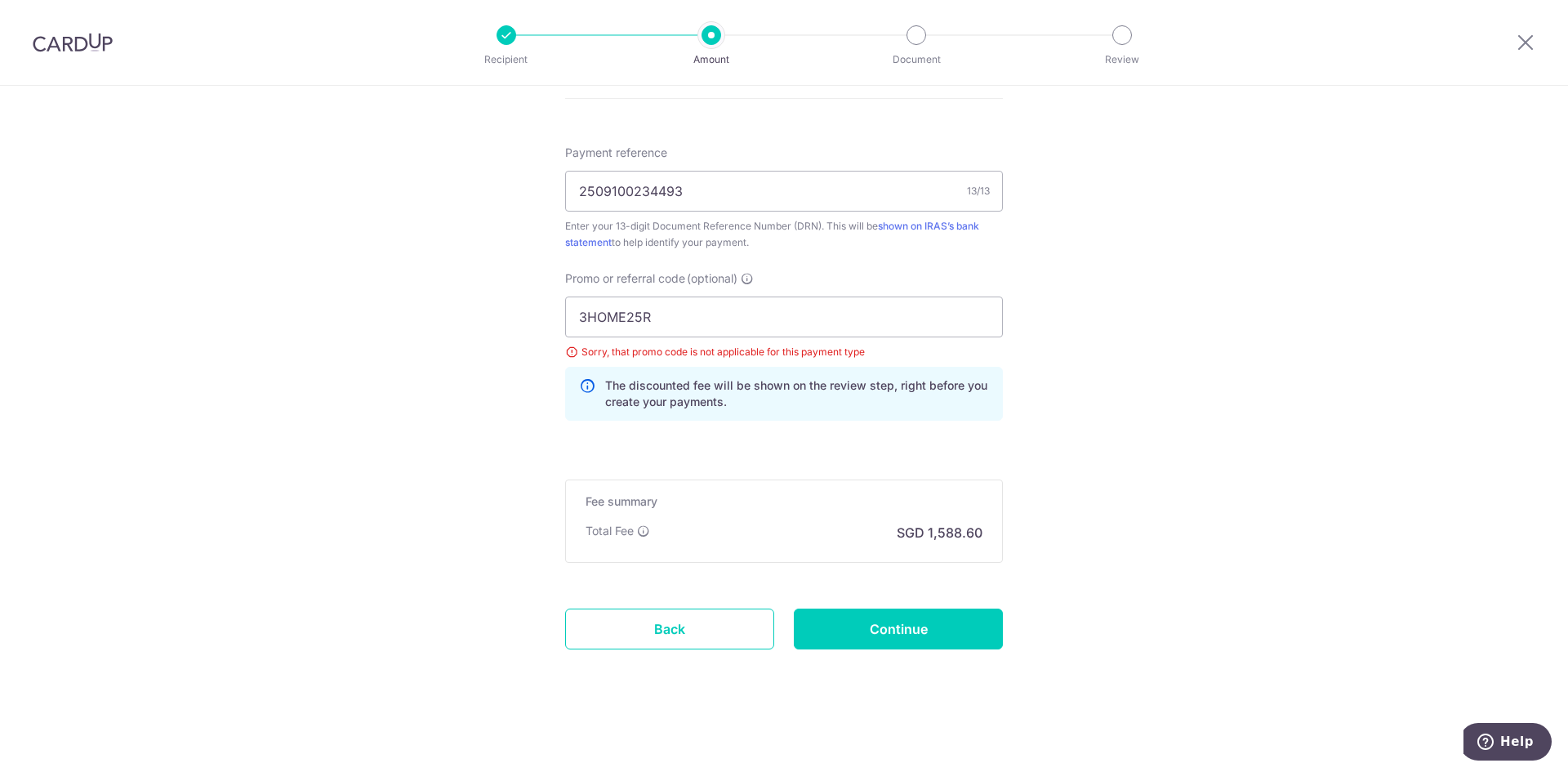
click at [961, 538] on p "SGD 1,588.60" at bounding box center [939, 533] width 86 height 19
click at [955, 535] on p "SGD 1,588.60" at bounding box center [939, 533] width 86 height 19
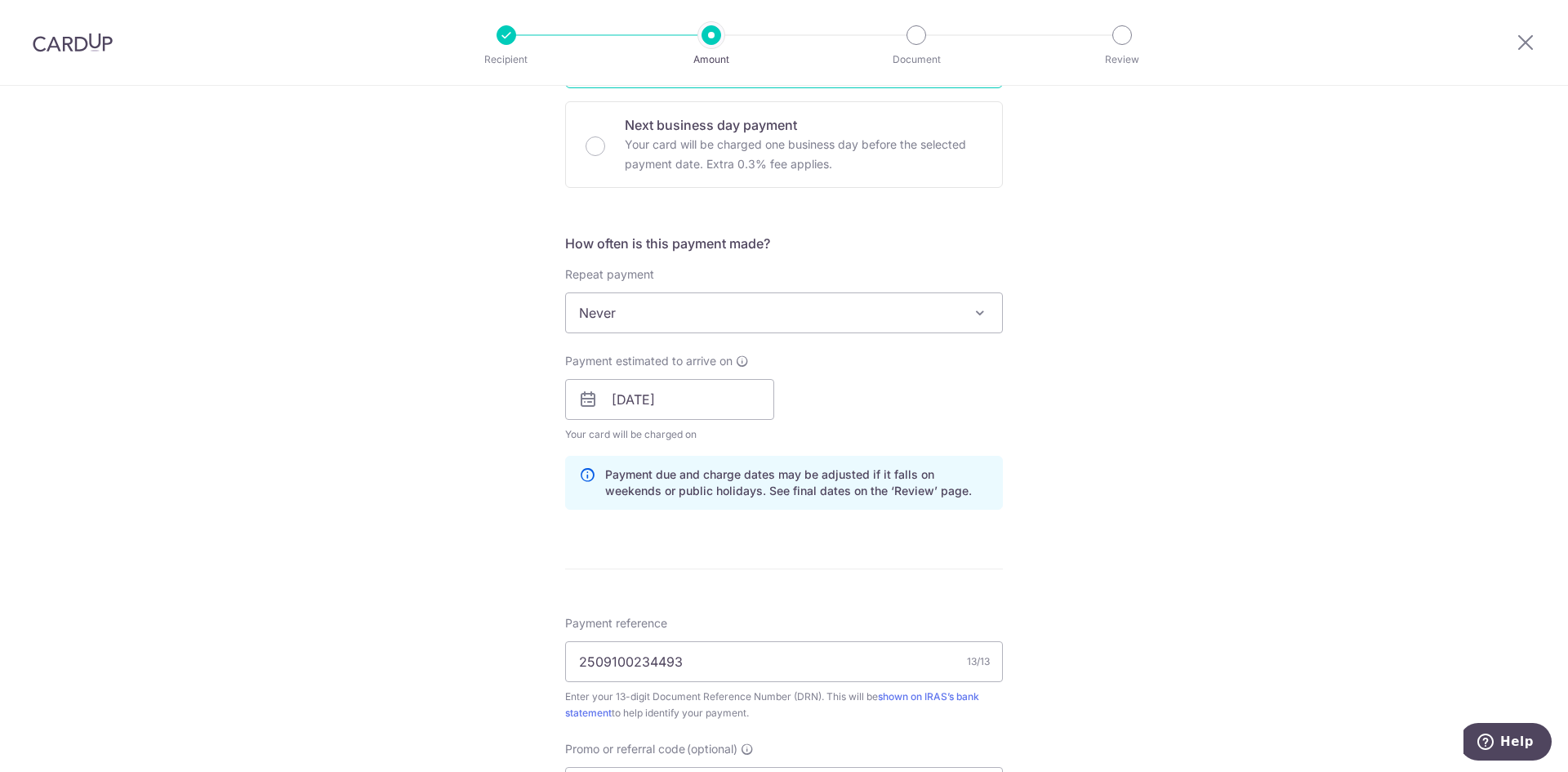
scroll to position [504, 0]
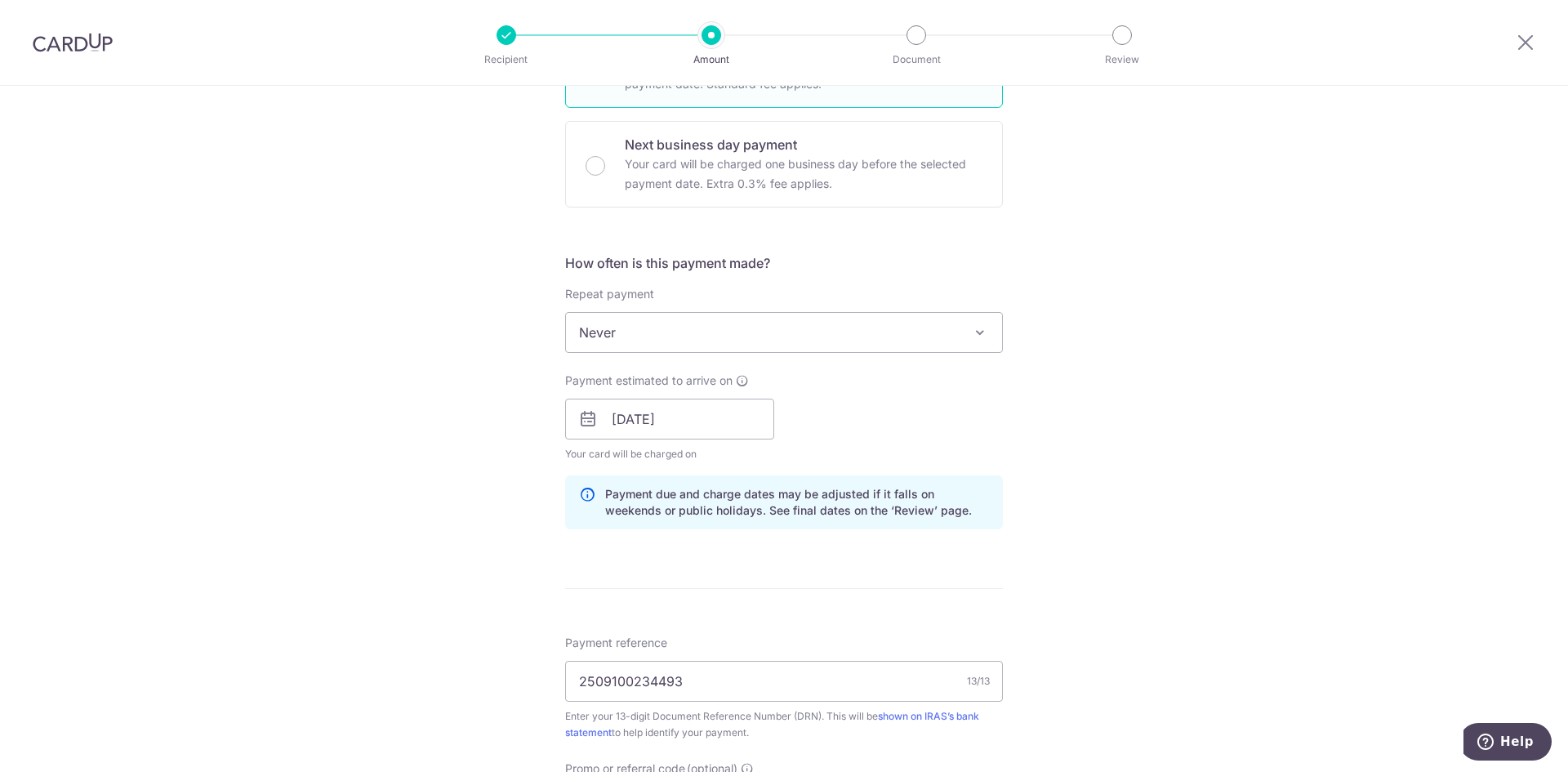
click at [1374, 208] on div "Tell us more about your payment Enter payment amount SGD 61,100.00 61100.00 The…" at bounding box center [784, 422] width 1568 height 1681
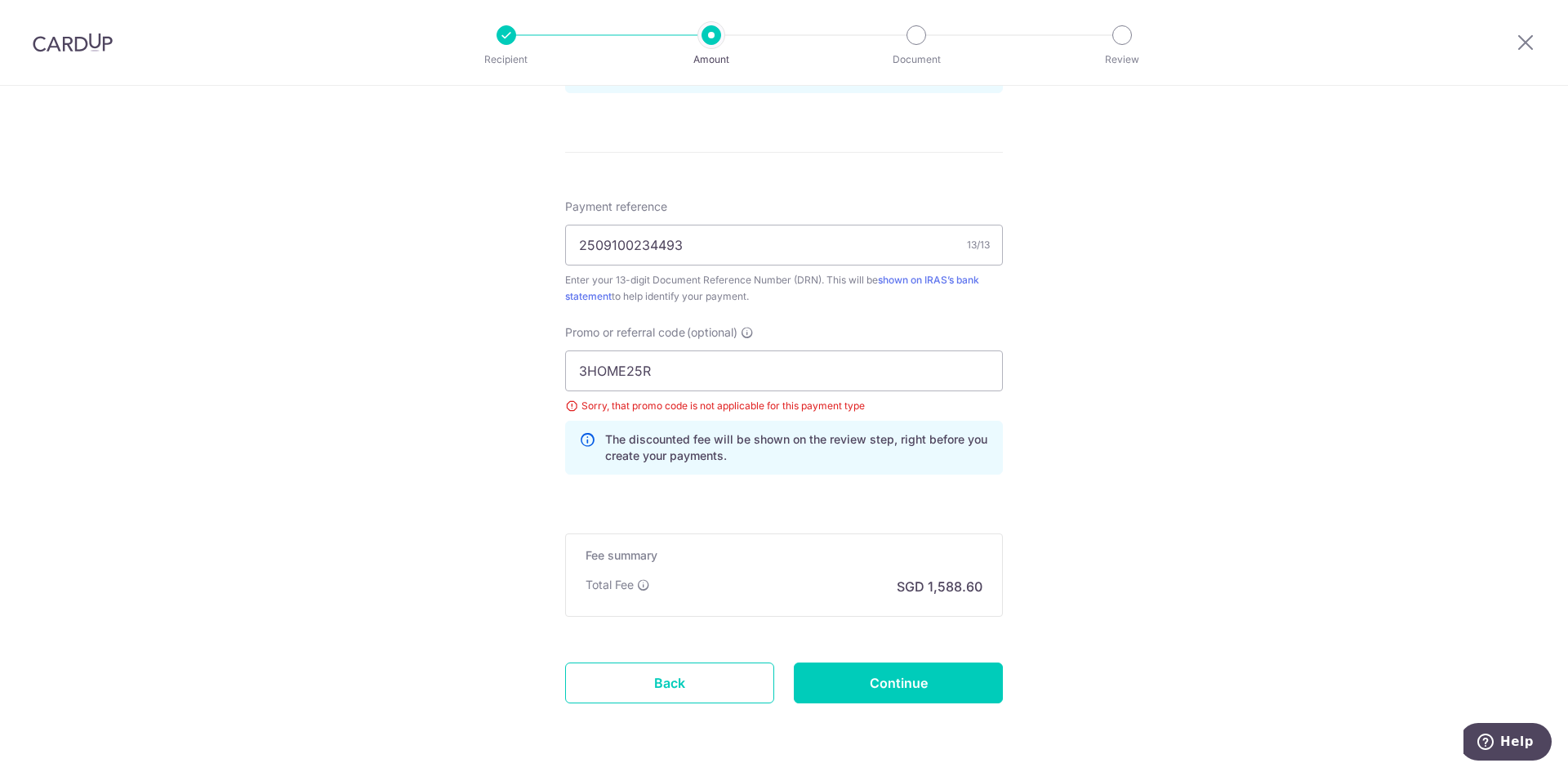
scroll to position [994, 0]
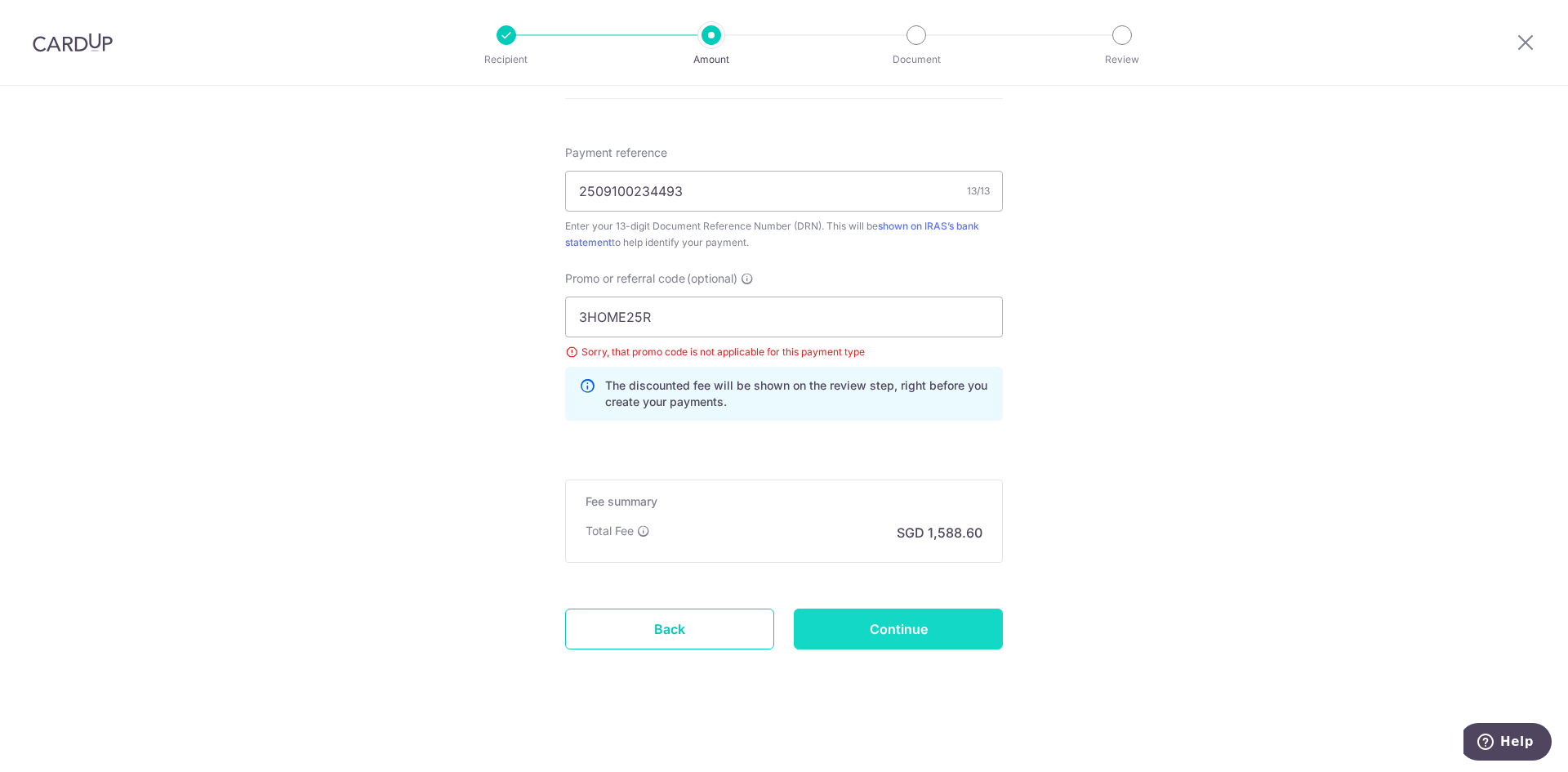
click at [817, 617] on input "Continue" at bounding box center [899, 629] width 210 height 40
type input "Update Schedule"
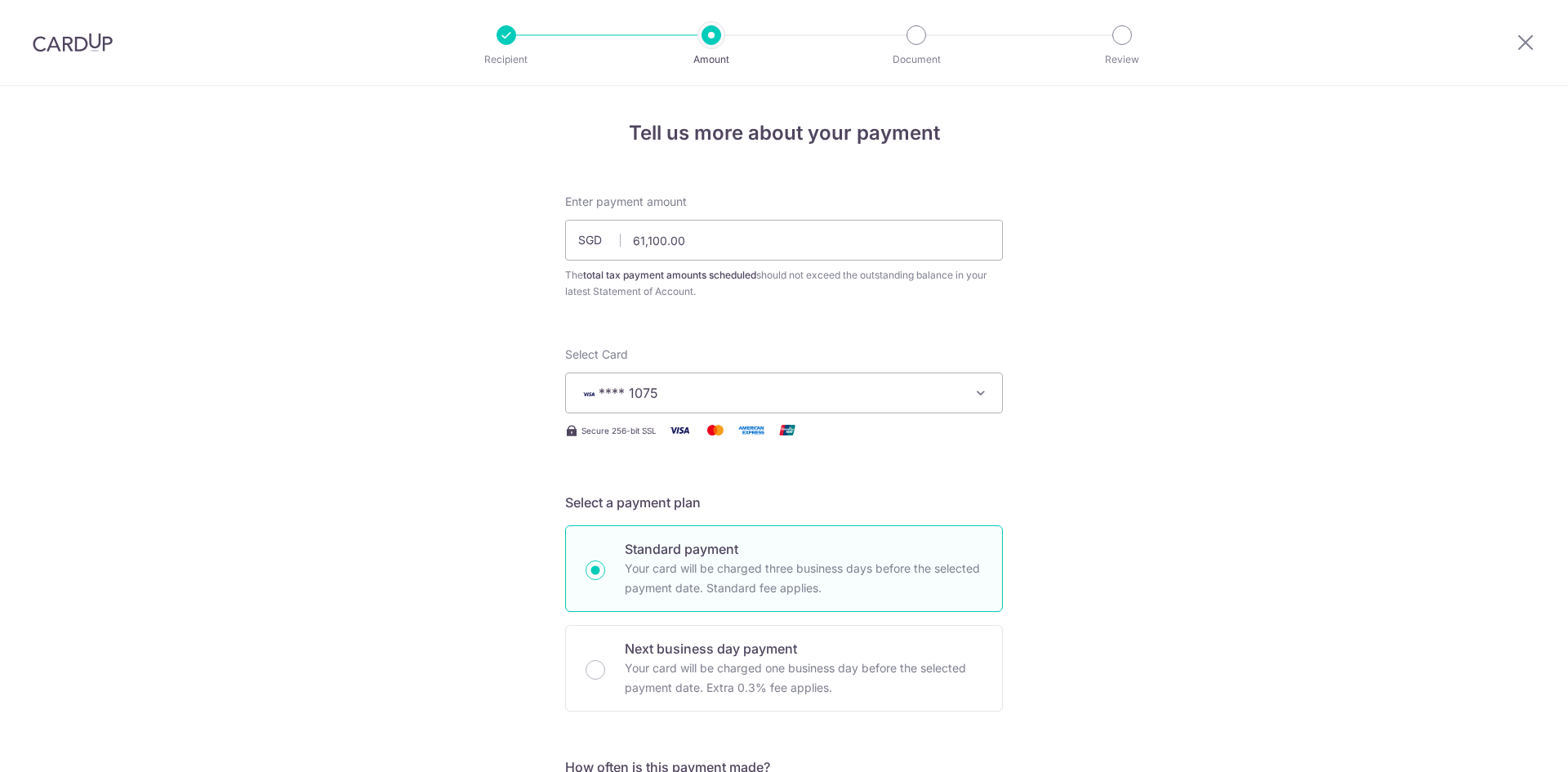
scroll to position [994, 0]
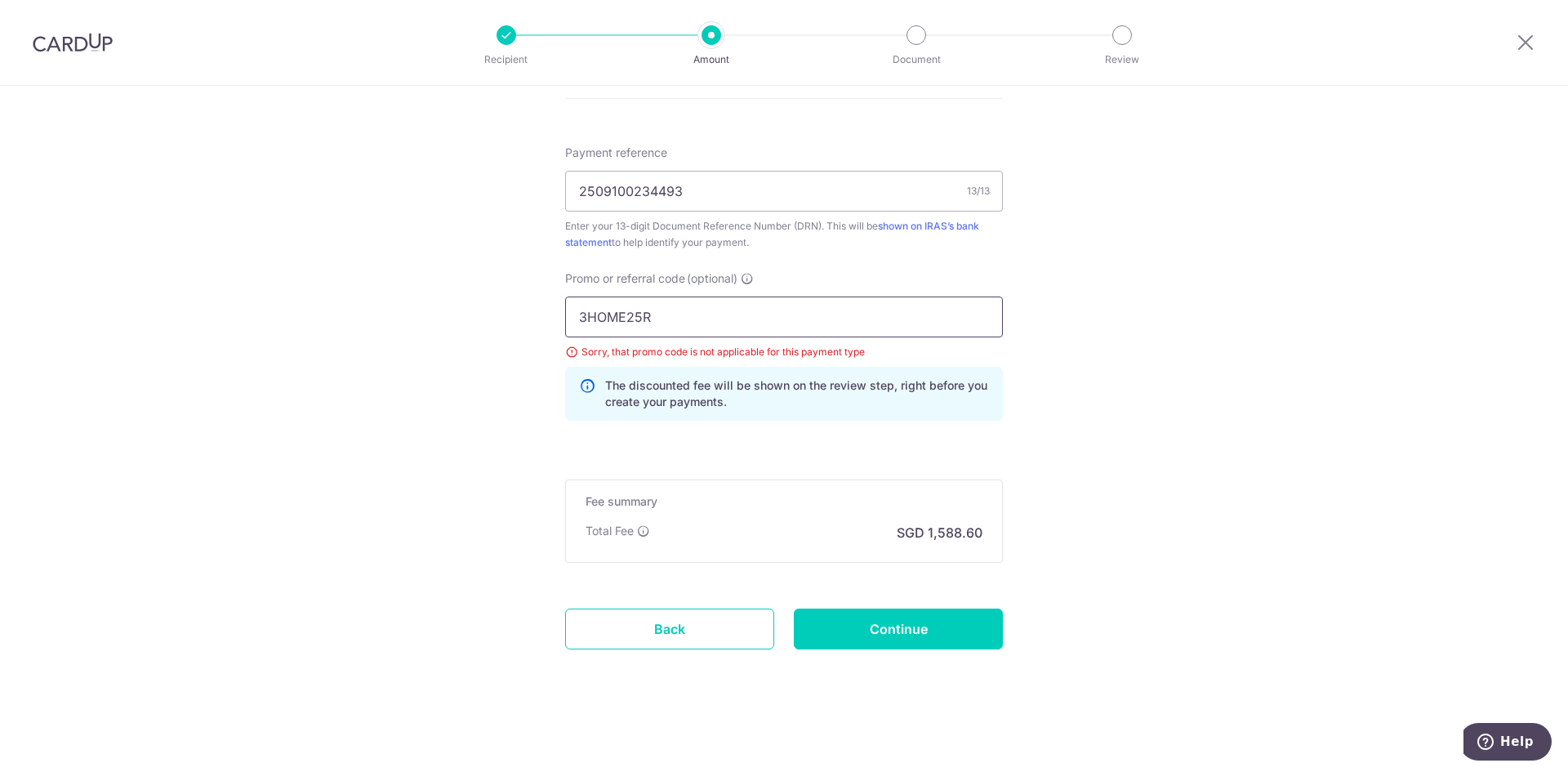
drag, startPoint x: 651, startPoint y: 310, endPoint x: 505, endPoint y: 306, distance: 146.1
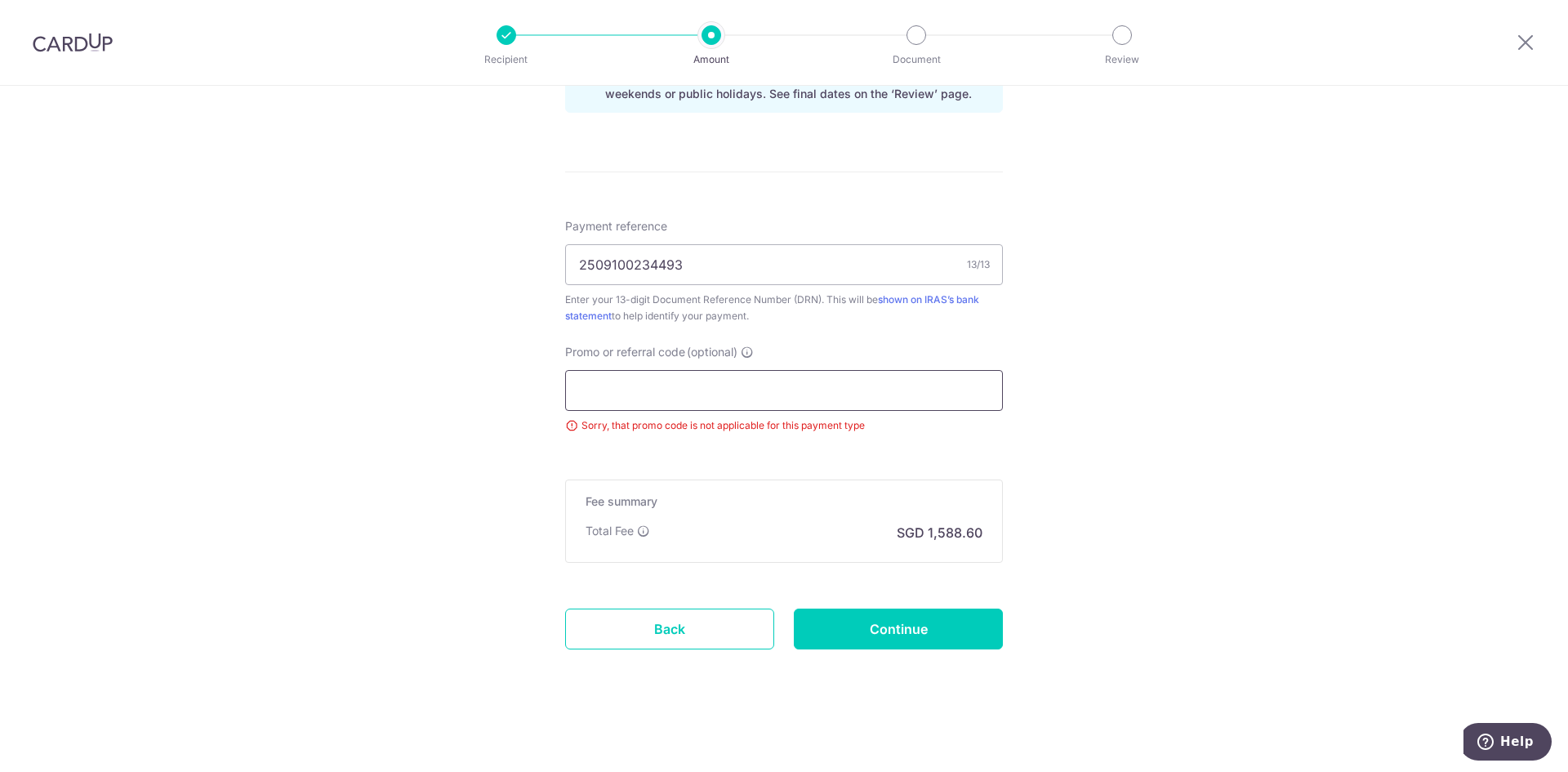
click at [607, 400] on input "Promo or referral code (optional)" at bounding box center [784, 390] width 437 height 40
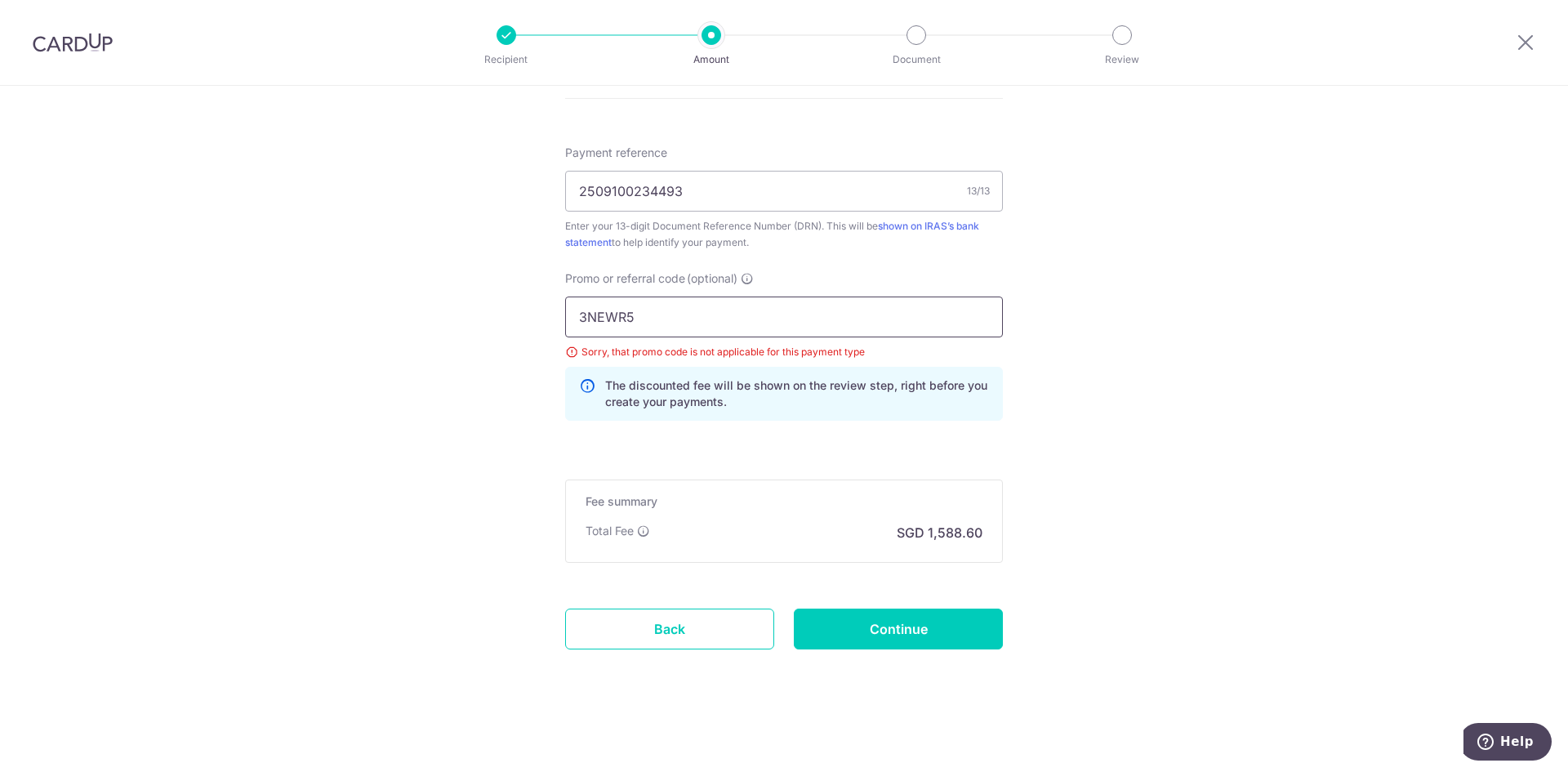
type input "3NEWR5"
click at [859, 618] on input "Continue" at bounding box center [899, 629] width 210 height 40
type input "Update Schedule"
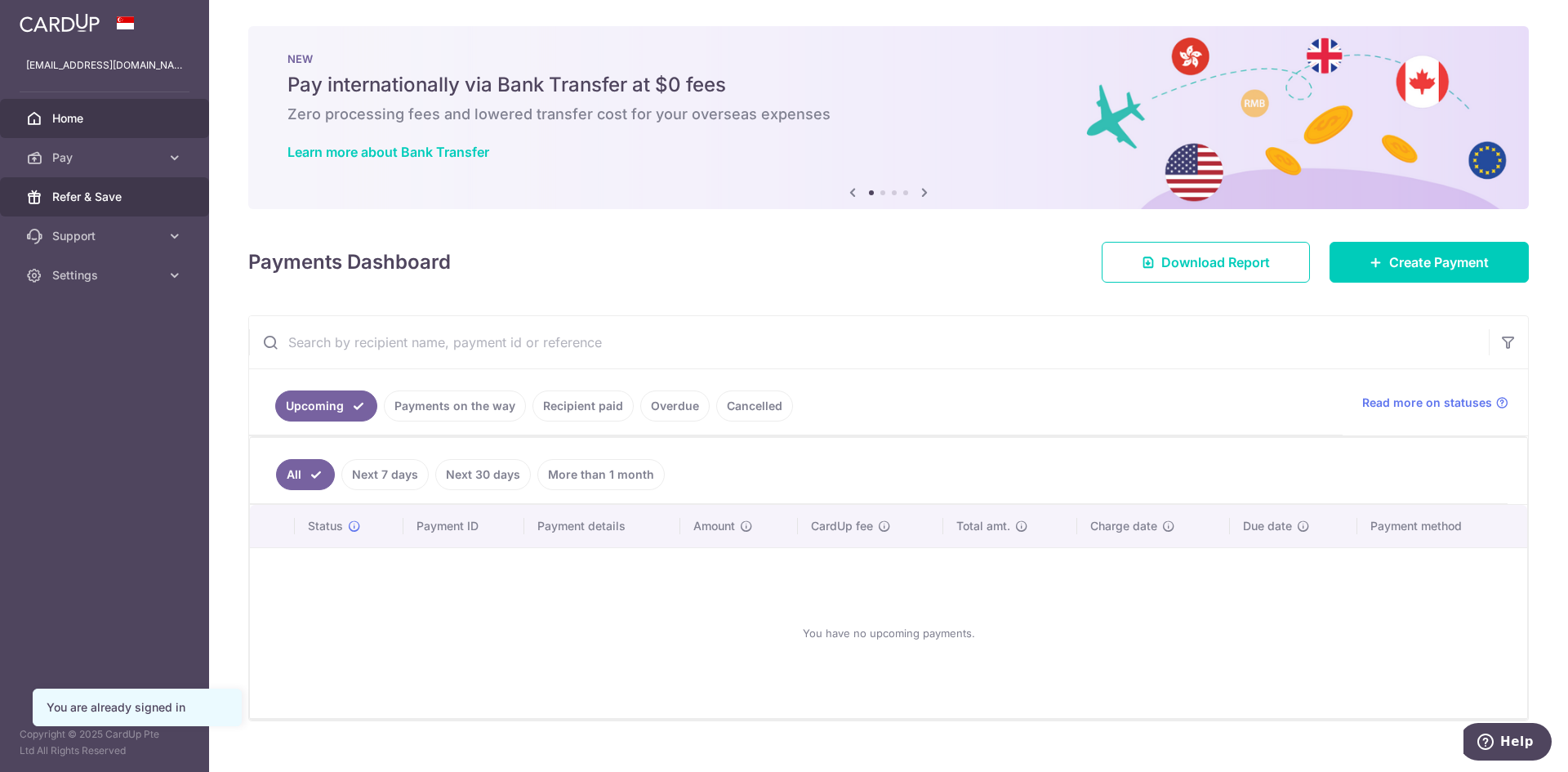
click at [169, 204] on link "Refer & Save" at bounding box center [105, 196] width 210 height 39
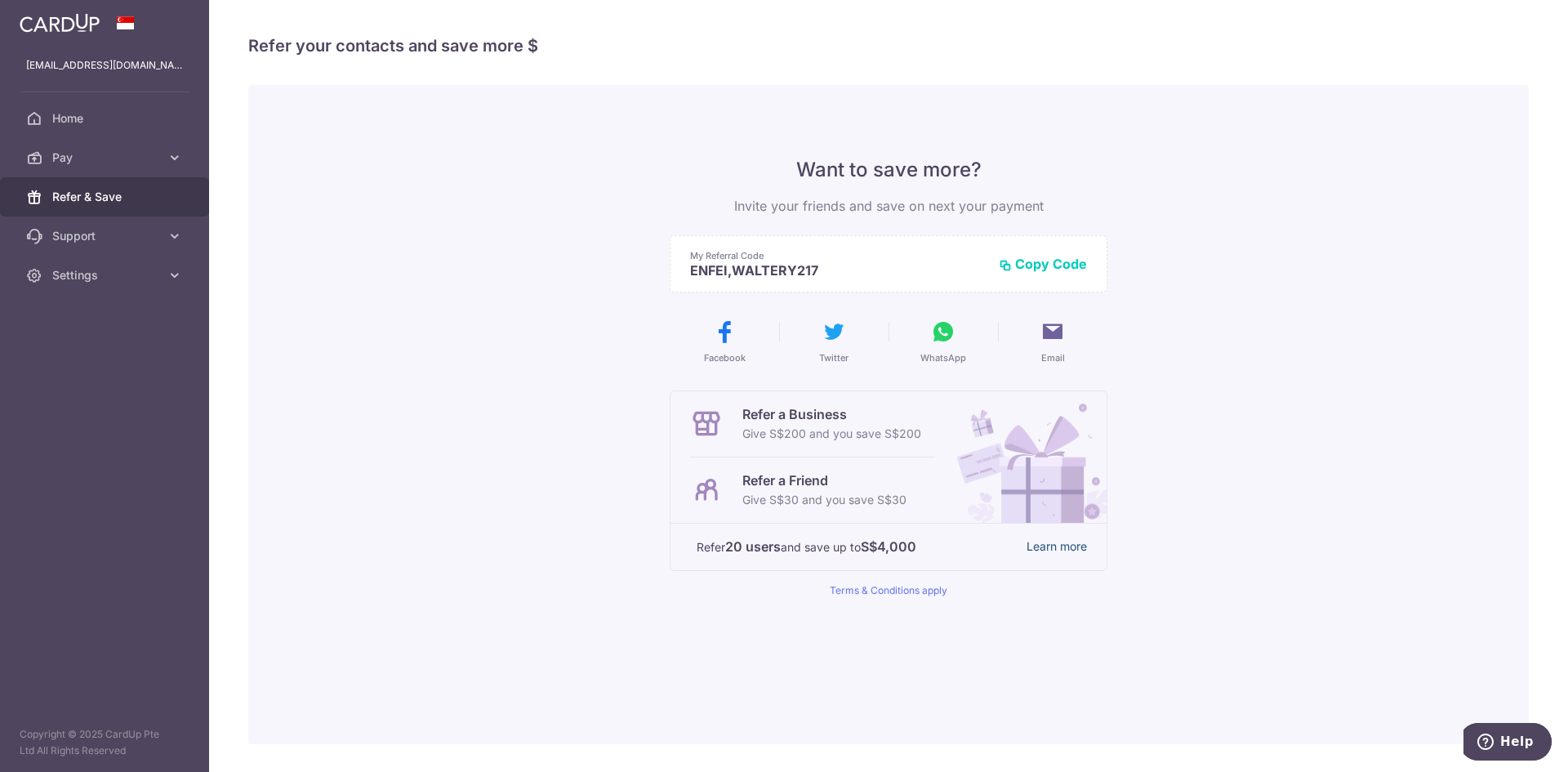
click at [1034, 540] on link "Learn more" at bounding box center [1057, 546] width 61 height 20
click at [140, 193] on span "Refer & Save" at bounding box center [106, 196] width 108 height 16
click at [137, 158] on span "Pay" at bounding box center [106, 157] width 108 height 16
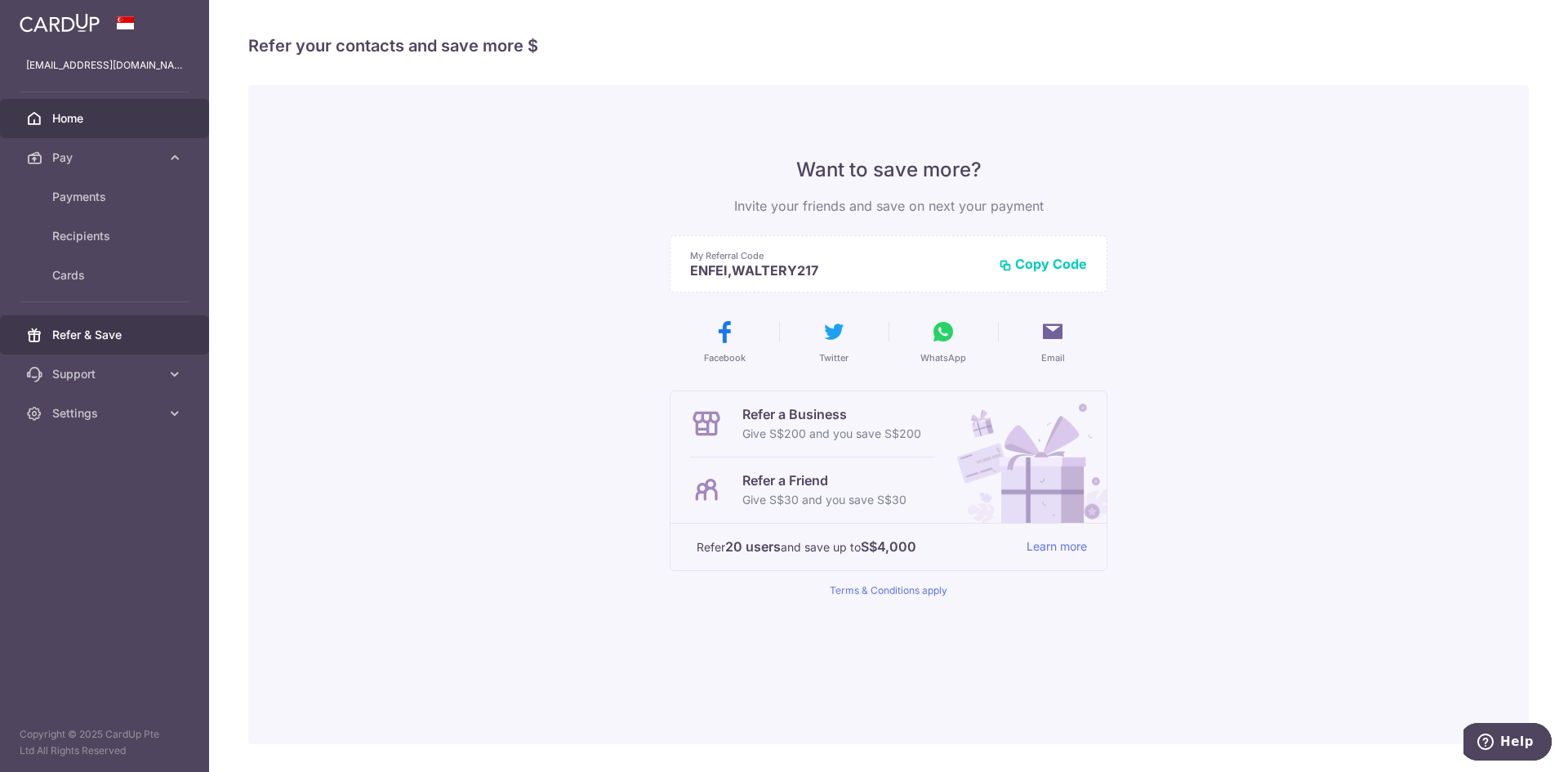
click at [122, 99] on link "Home" at bounding box center [105, 118] width 210 height 39
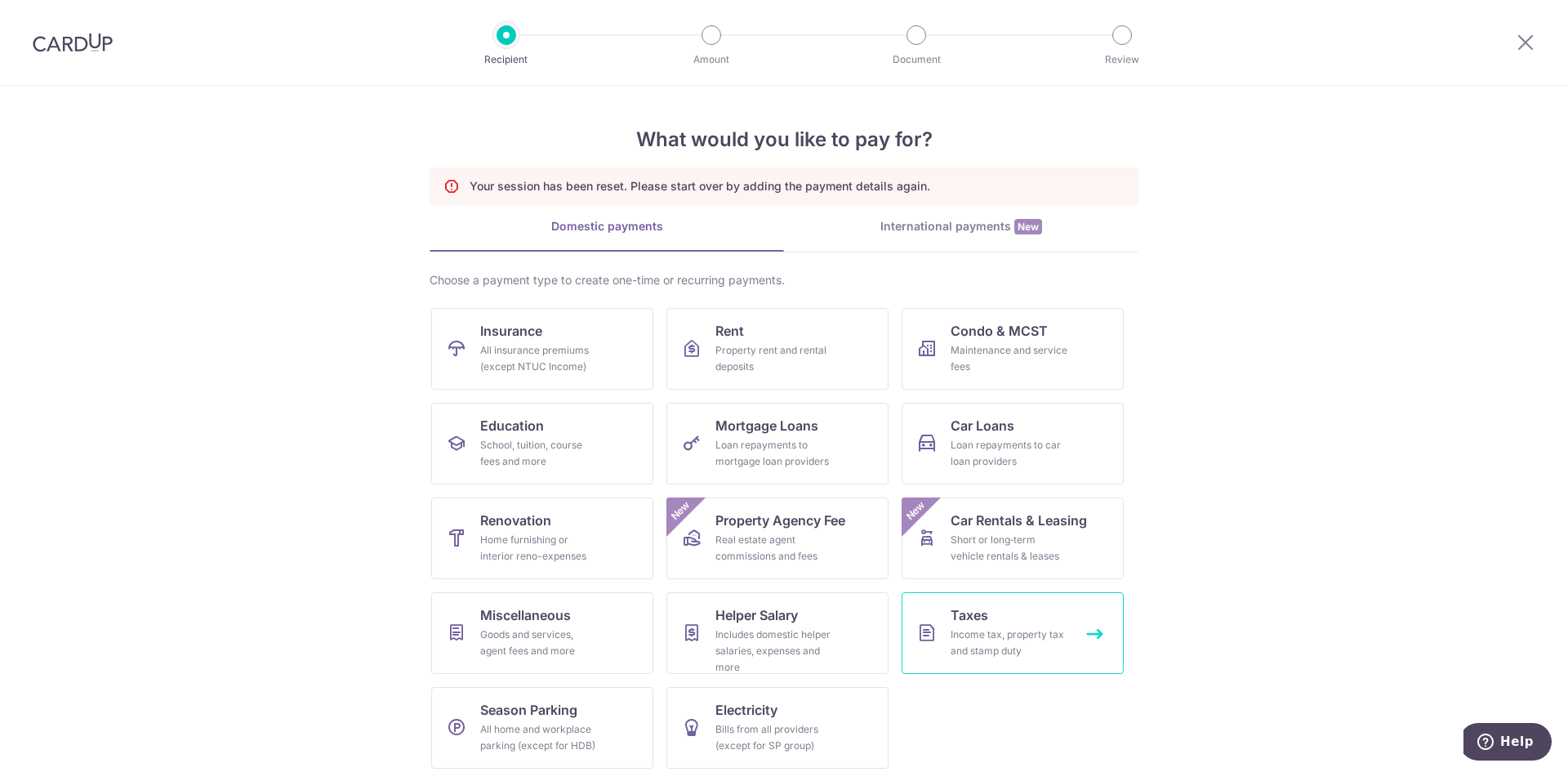
click at [997, 640] on div "Income tax, property tax and stamp duty" at bounding box center [1009, 643] width 117 height 33
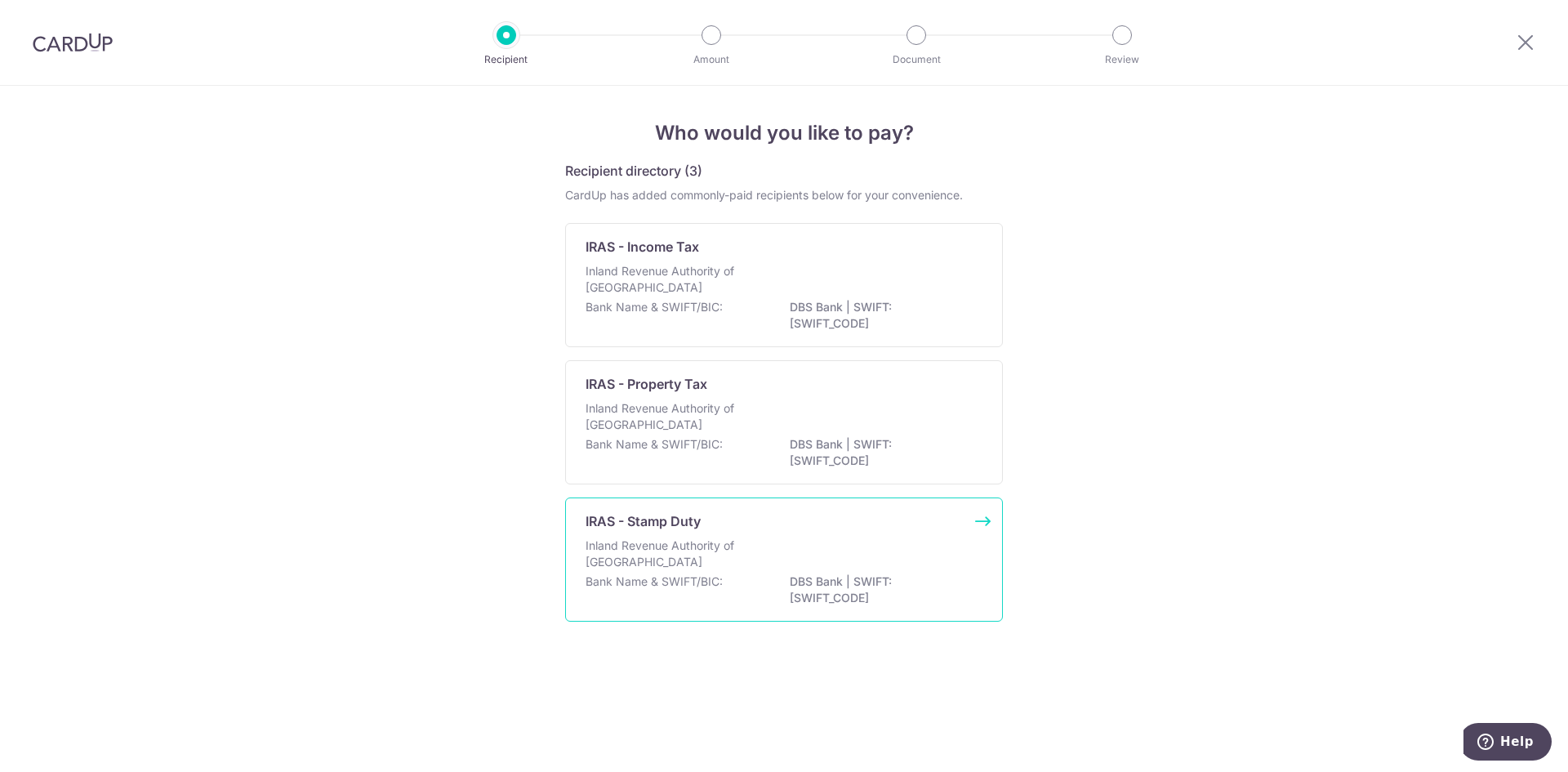
click at [801, 549] on div "Inland Revenue Authority of [GEOGRAPHIC_DATA]" at bounding box center [784, 555] width 397 height 36
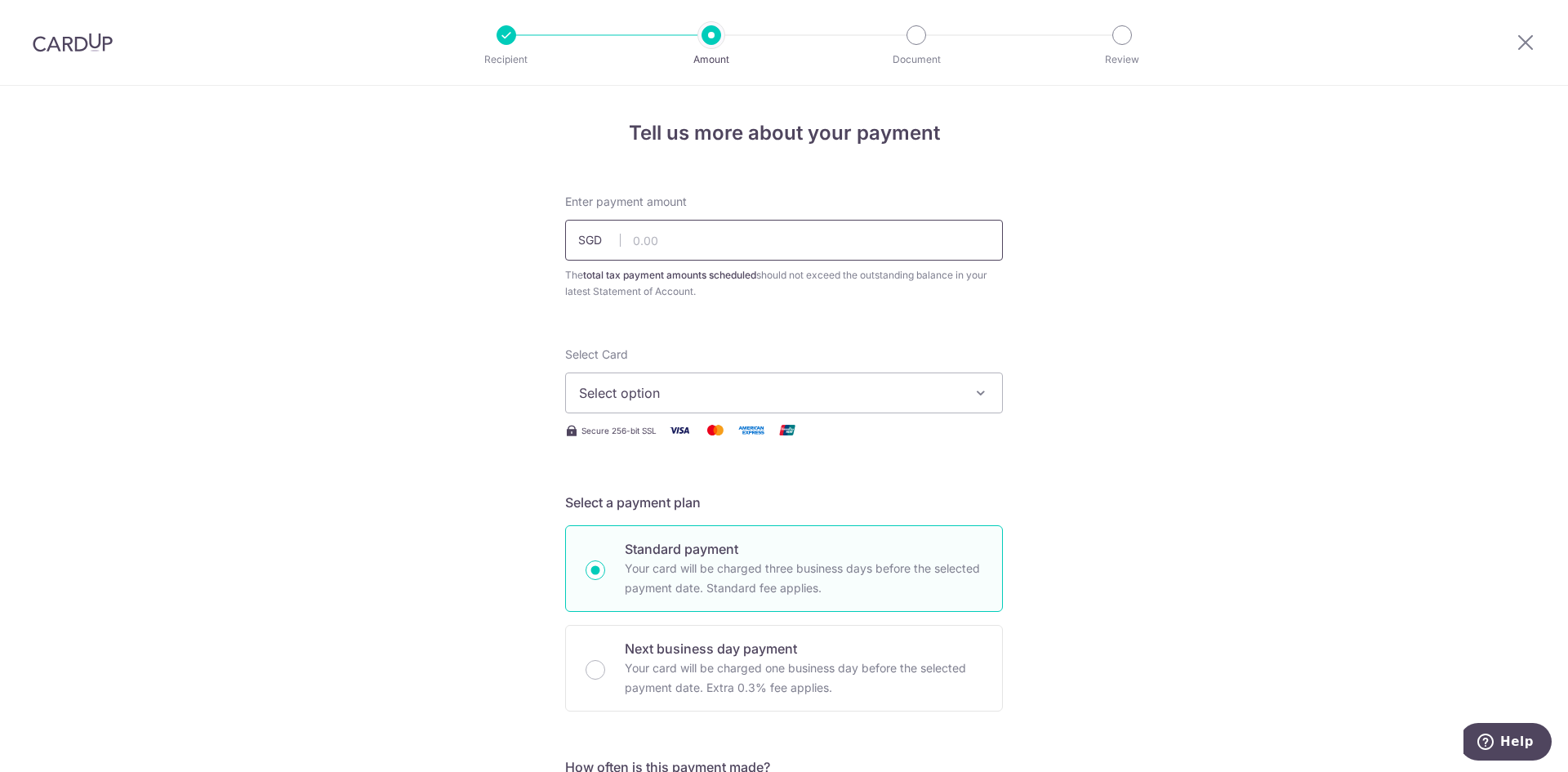
click at [649, 253] on input "text" at bounding box center [784, 240] width 437 height 40
type input "61,100.00"
click at [675, 384] on span "Select option" at bounding box center [769, 392] width 381 height 19
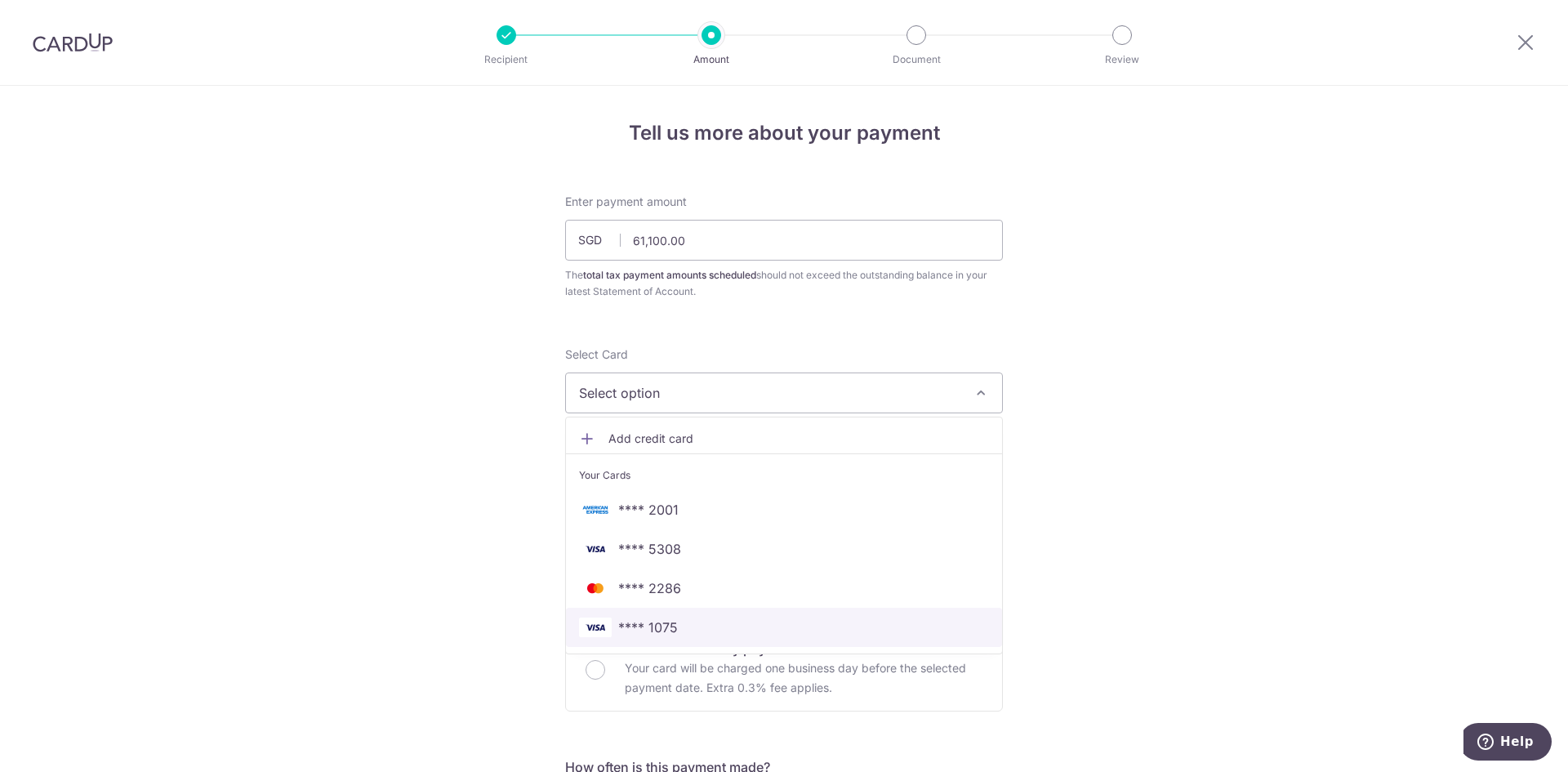
click at [665, 622] on span "**** 1075" at bounding box center [648, 627] width 60 height 19
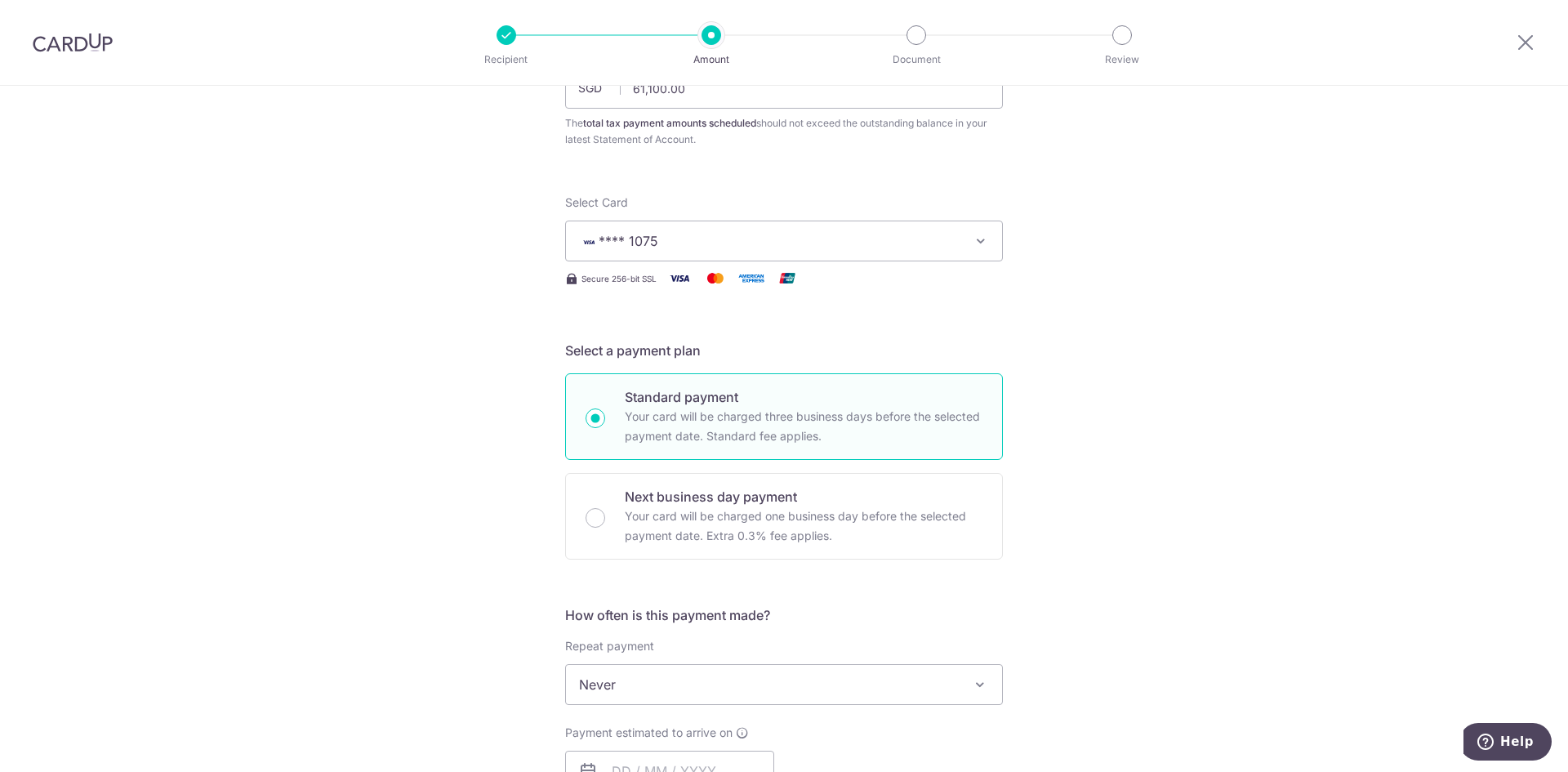
scroll to position [163, 0]
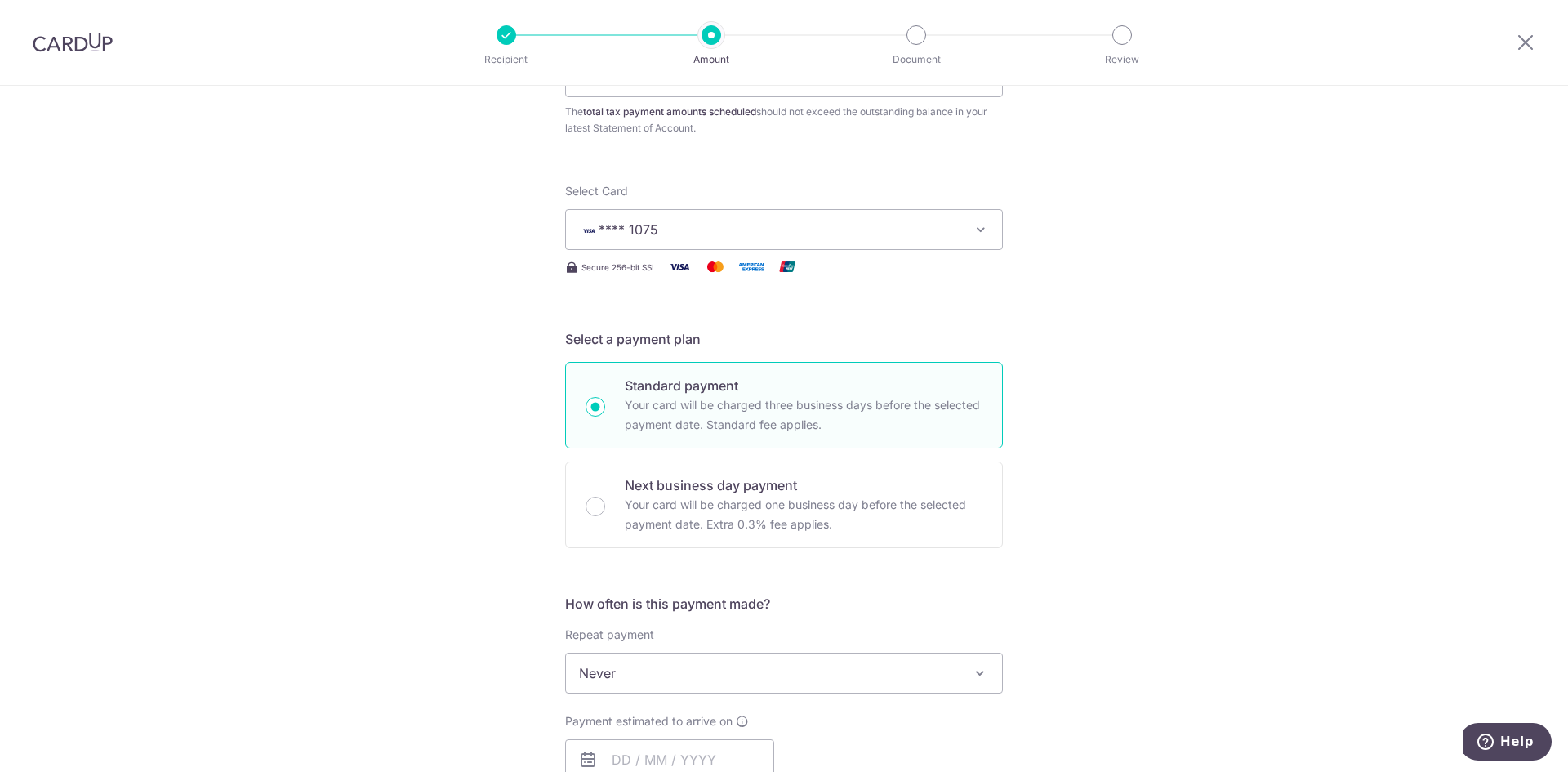
click at [639, 668] on span "Never" at bounding box center [784, 673] width 436 height 39
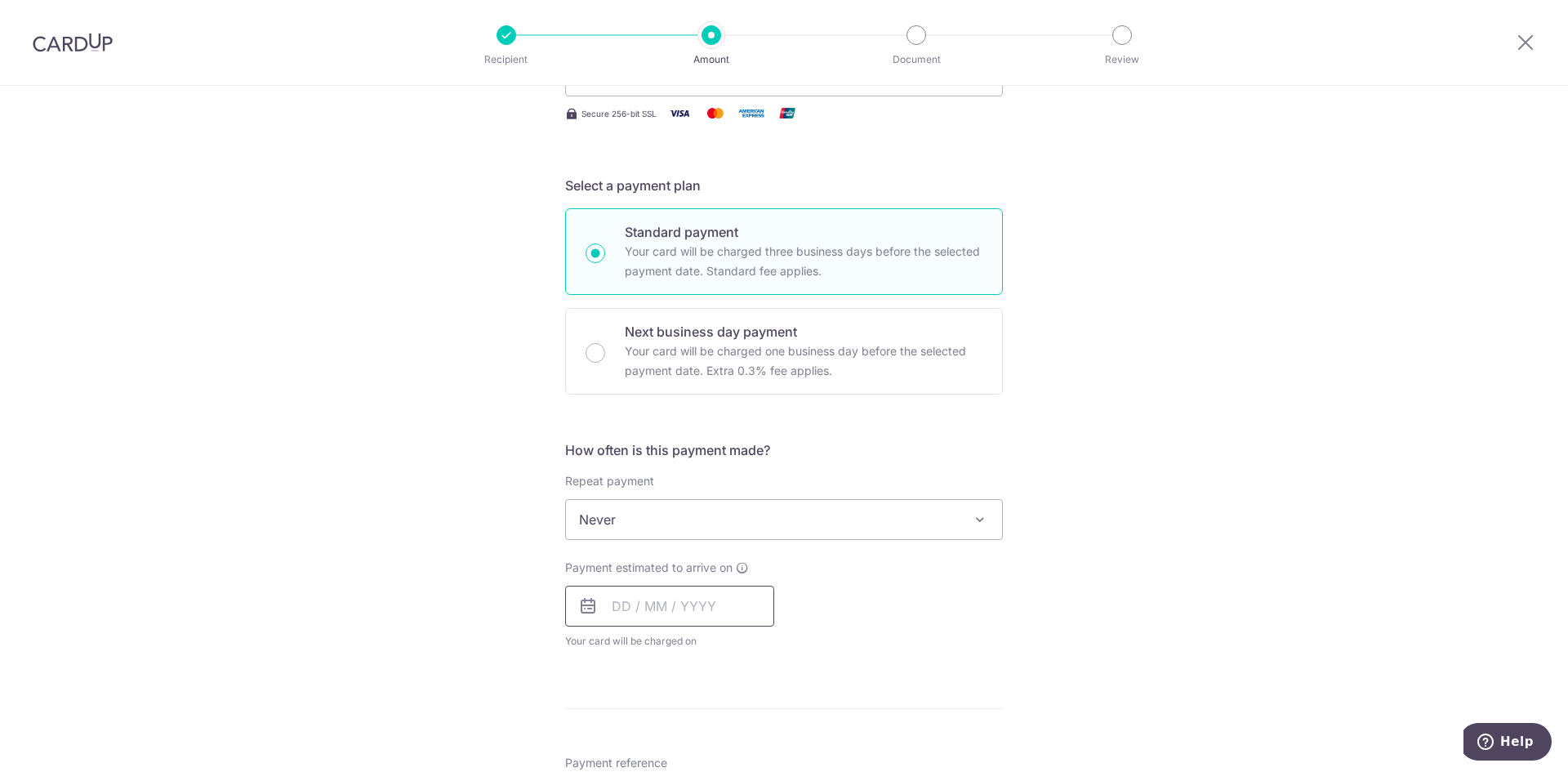
scroll to position [327, 0]
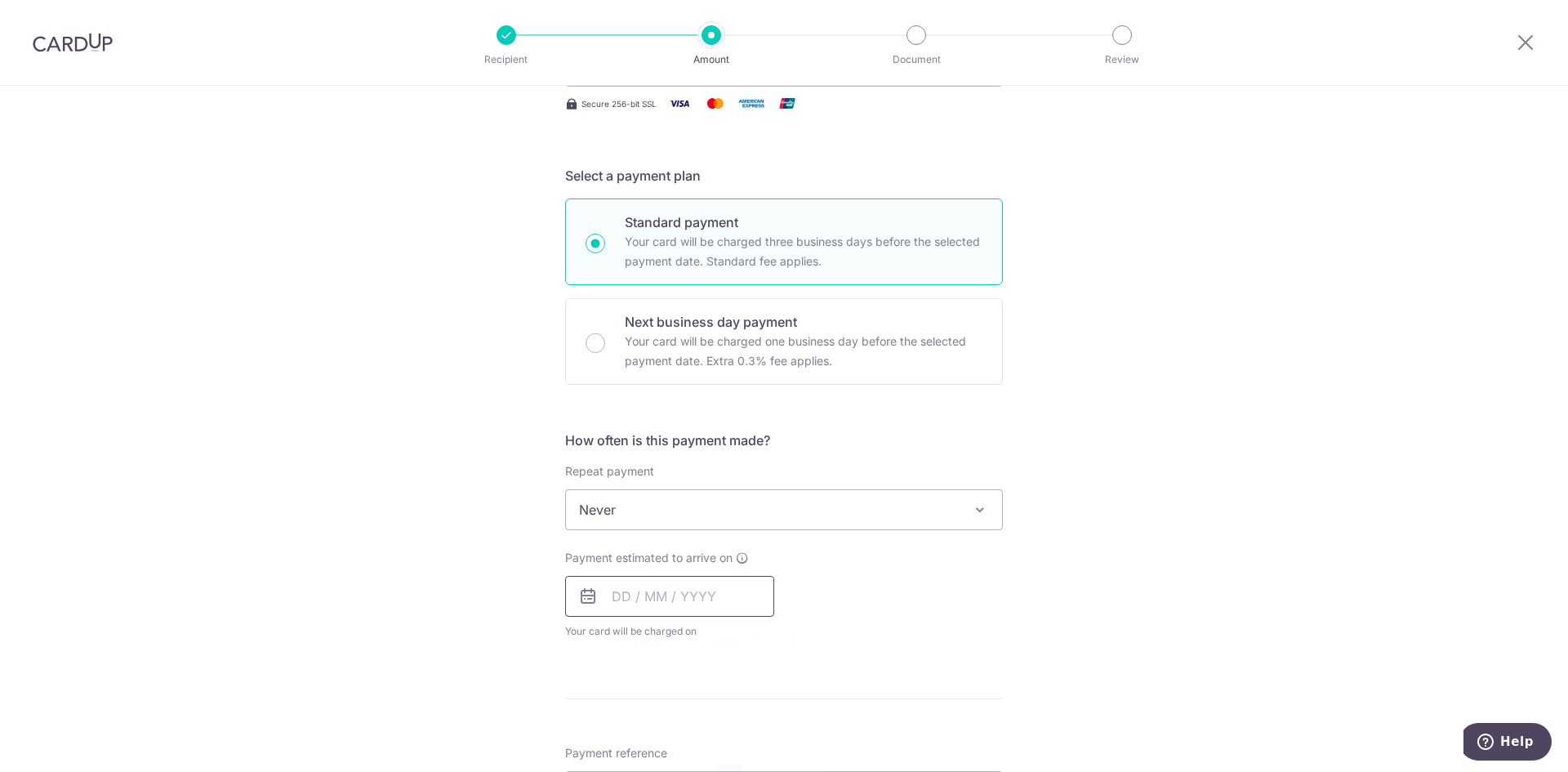
click at [635, 588] on input "text" at bounding box center [670, 596] width 210 height 40
click at [383, 573] on div "Tell us more about your payment Enter payment amount SGD 61,100.00 61100.00 The…" at bounding box center [784, 517] width 1568 height 1517
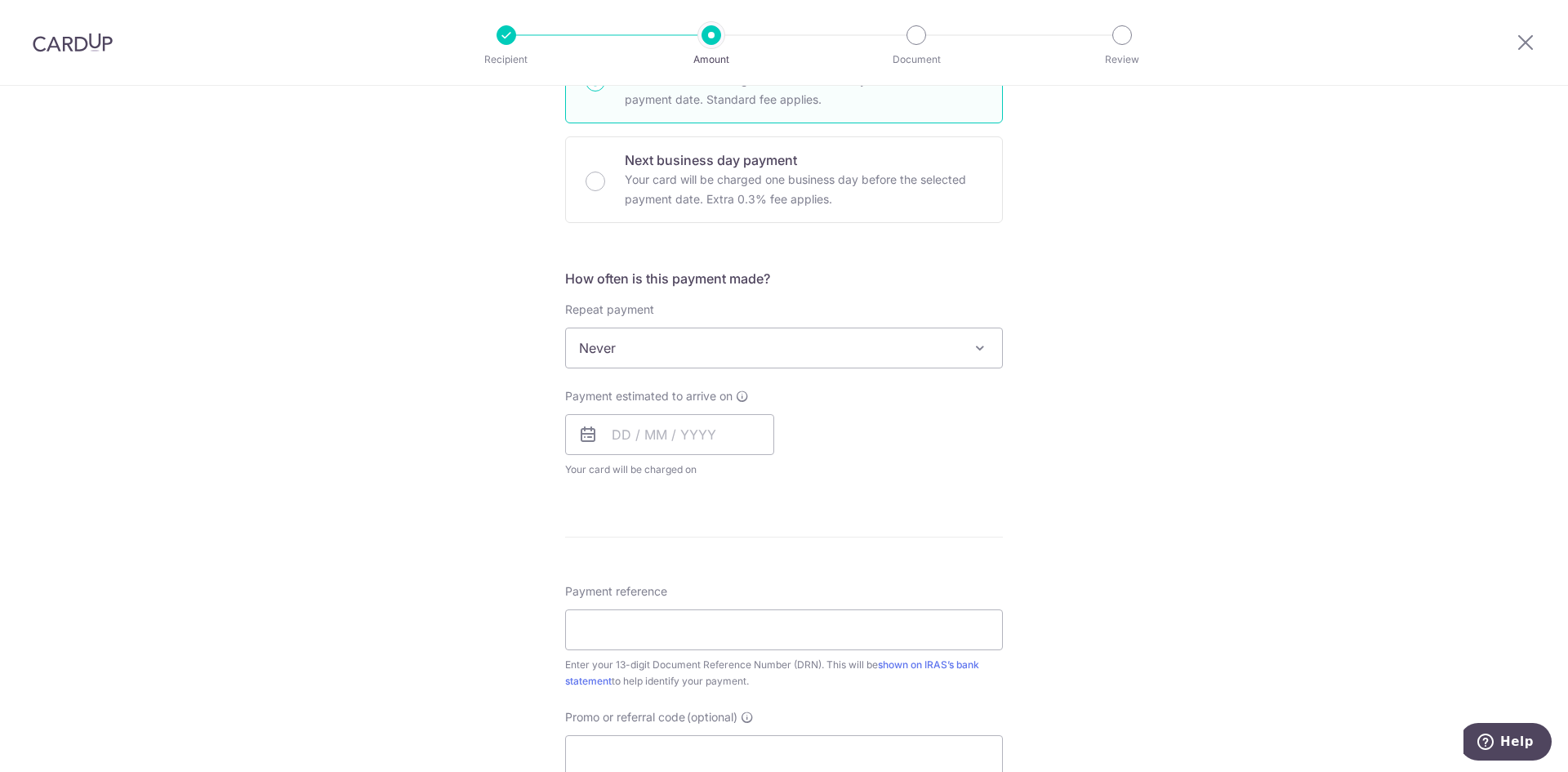
scroll to position [490, 0]
click at [639, 429] on input "text" at bounding box center [670, 433] width 210 height 40
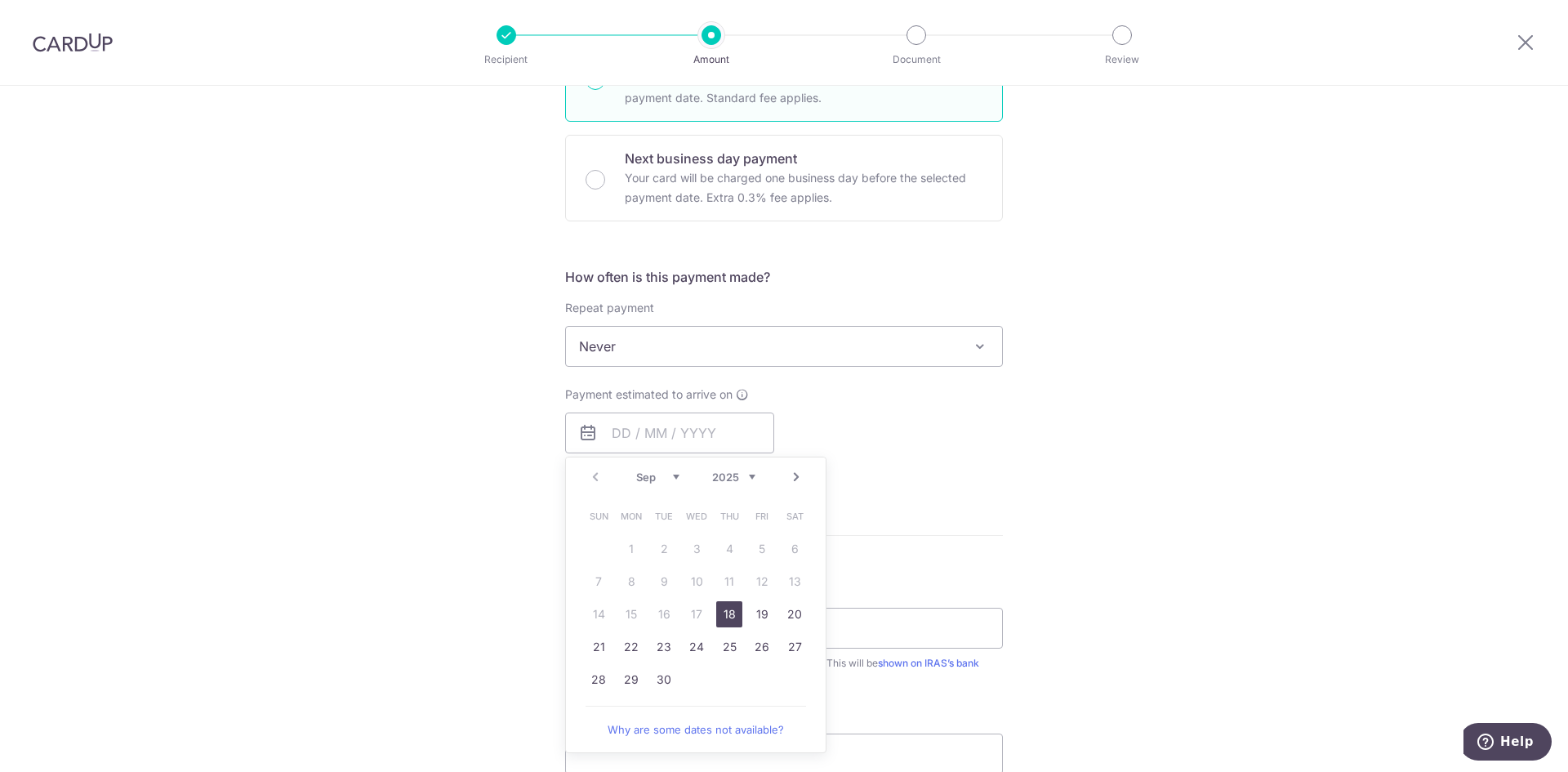
click at [718, 616] on link "18" at bounding box center [729, 613] width 26 height 26
type input "[DATE]"
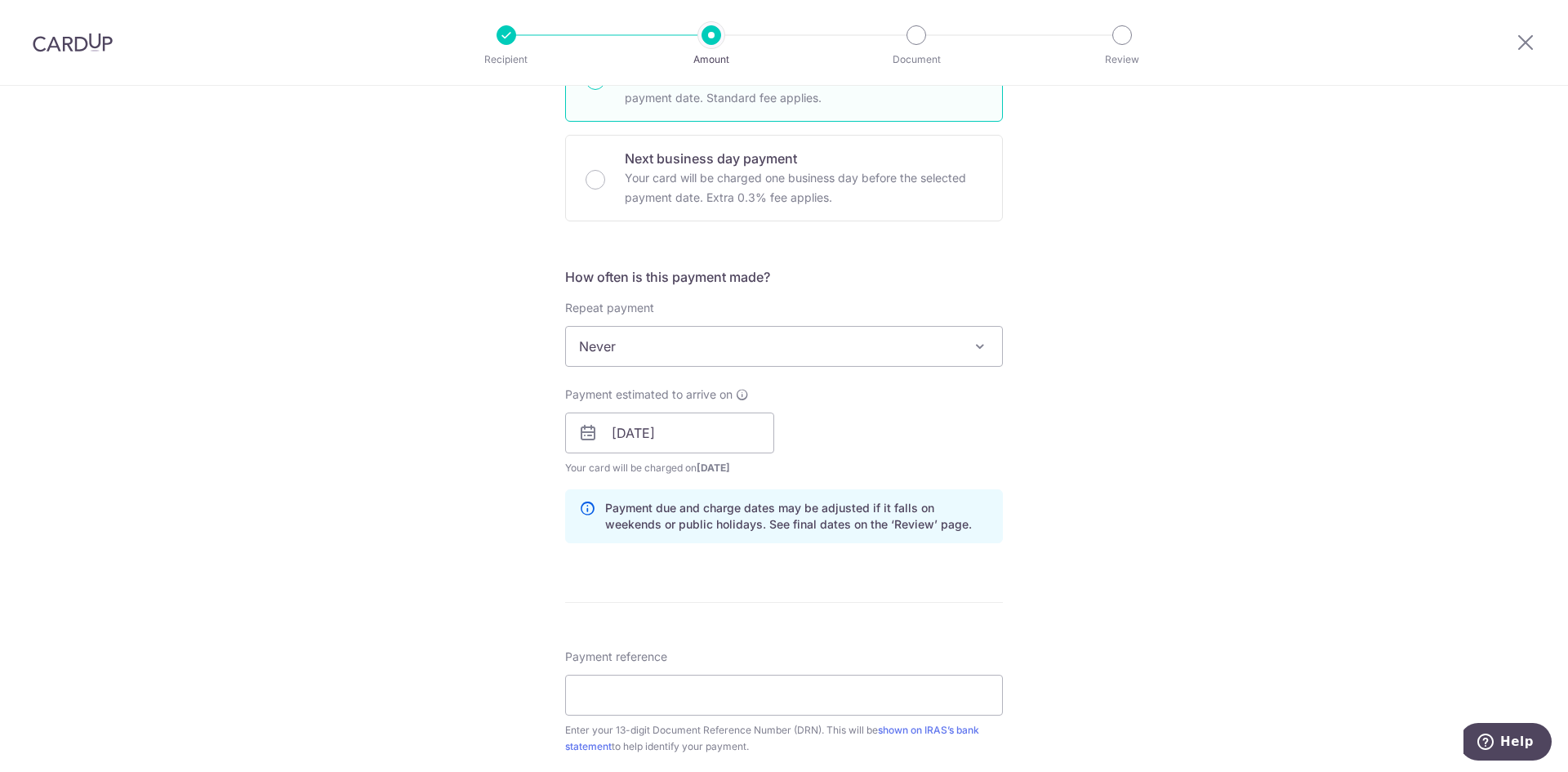
click at [534, 549] on div "Tell us more about your payment Enter payment amount SGD 61,100.00 61100.00 The…" at bounding box center [784, 386] width 1568 height 1583
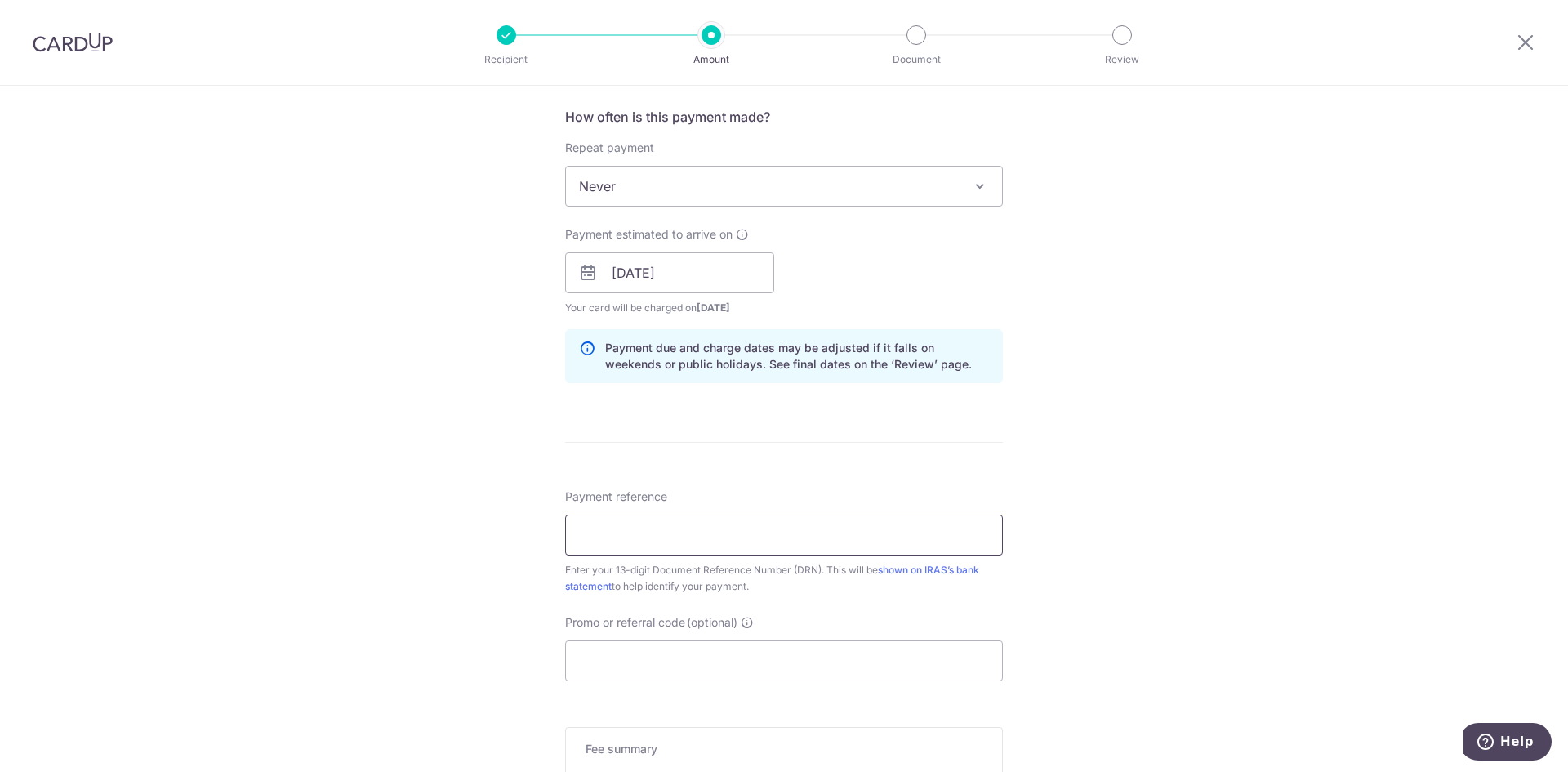
scroll to position [654, 0]
click at [612, 539] on input "Payment reference" at bounding box center [784, 532] width 437 height 40
type input "2509100234493"
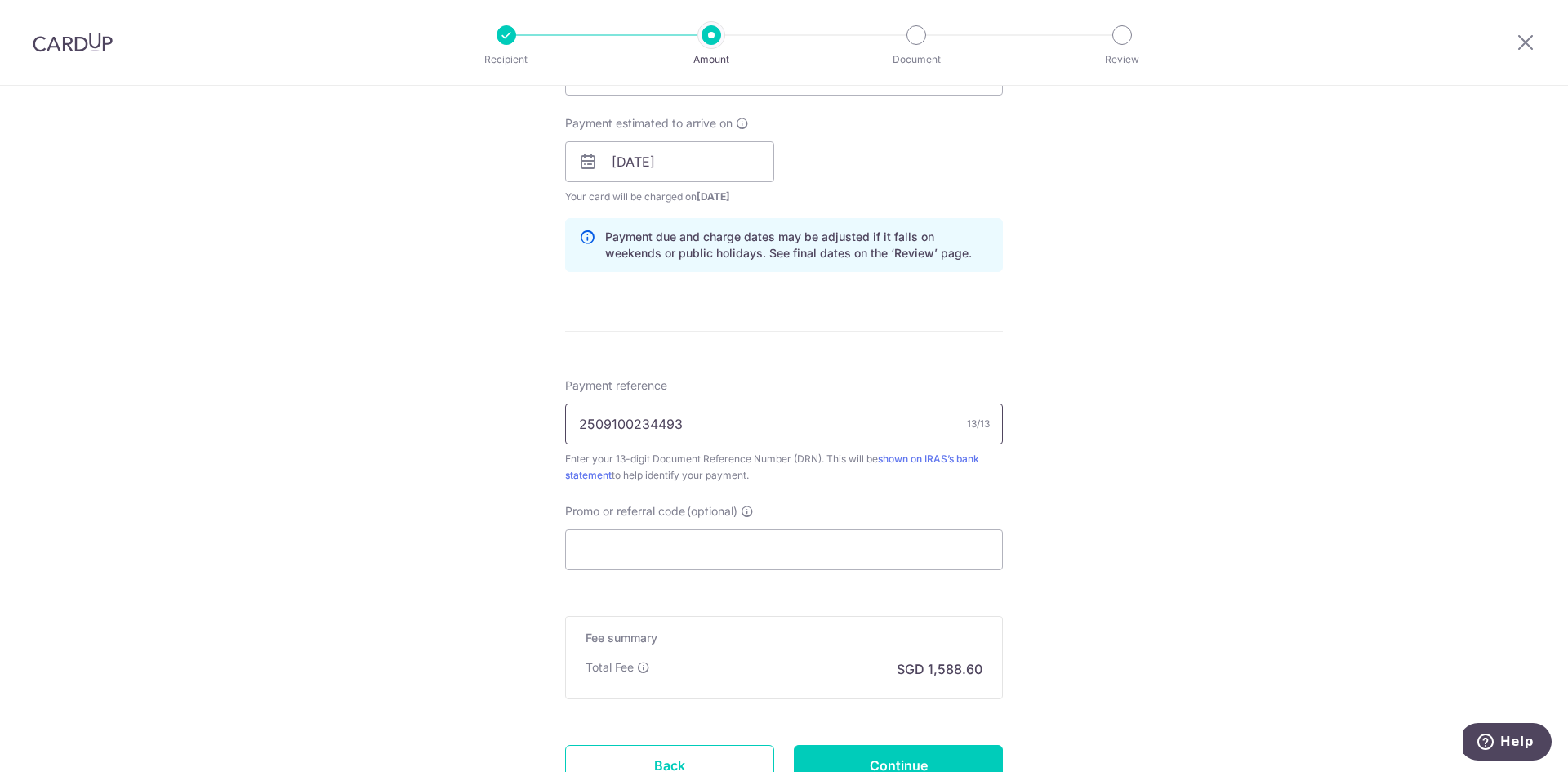
scroll to position [817, 0]
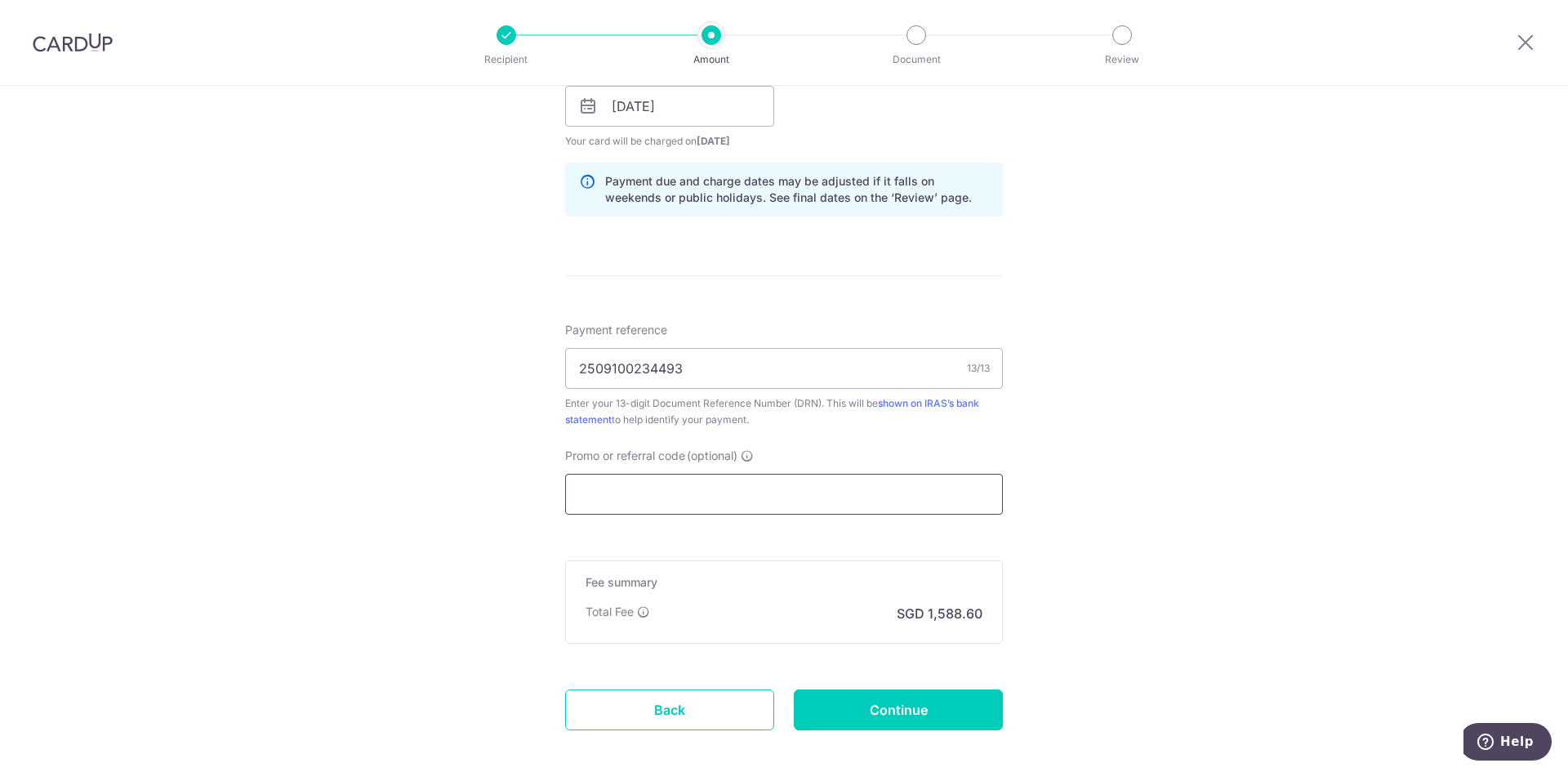
click at [626, 498] on input "Promo or referral code (optional)" at bounding box center [784, 494] width 437 height 40
click at [780, 486] on input "Promo or referral code (optional)" at bounding box center [784, 494] width 437 height 40
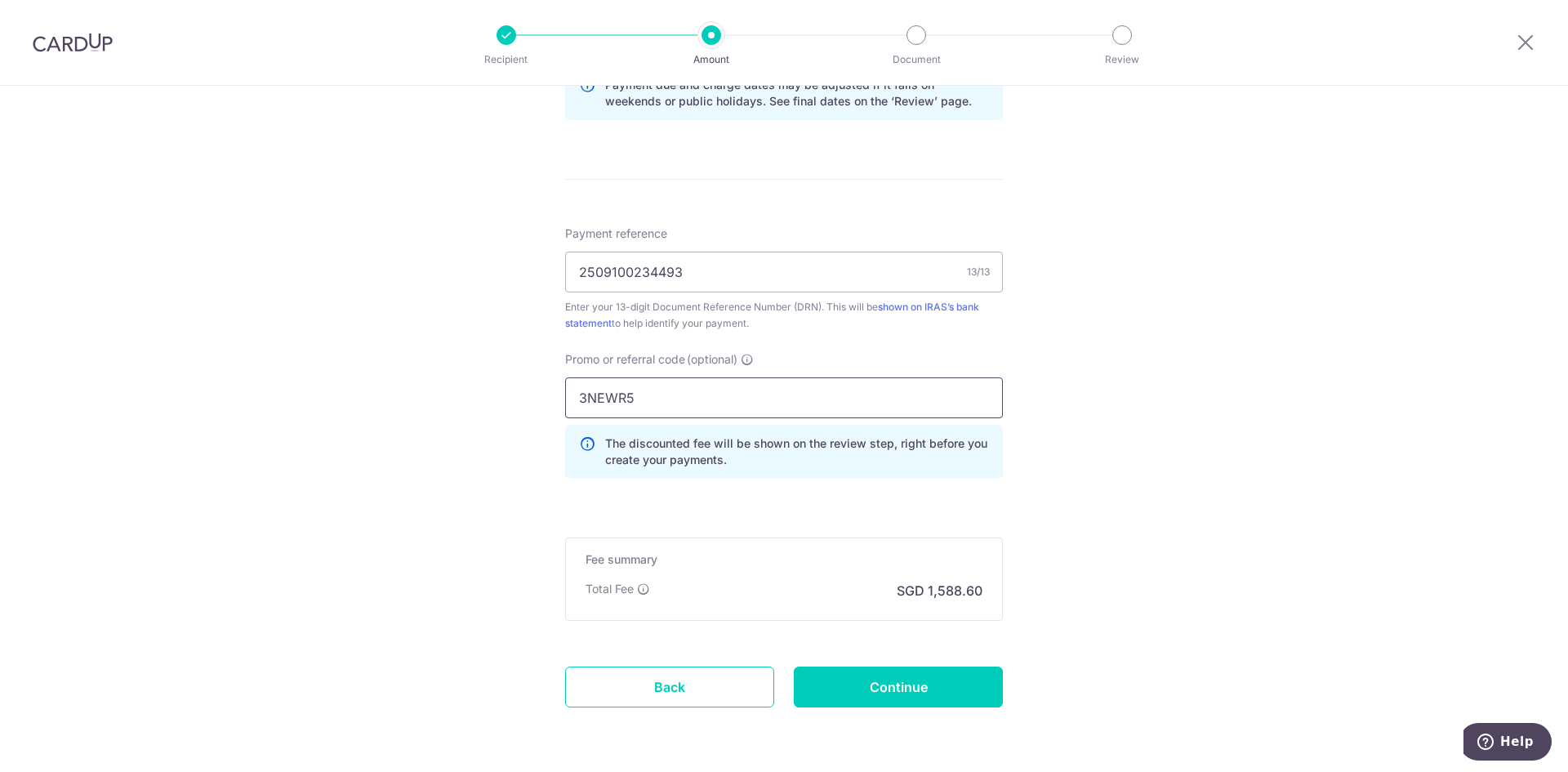
scroll to position [971, 0]
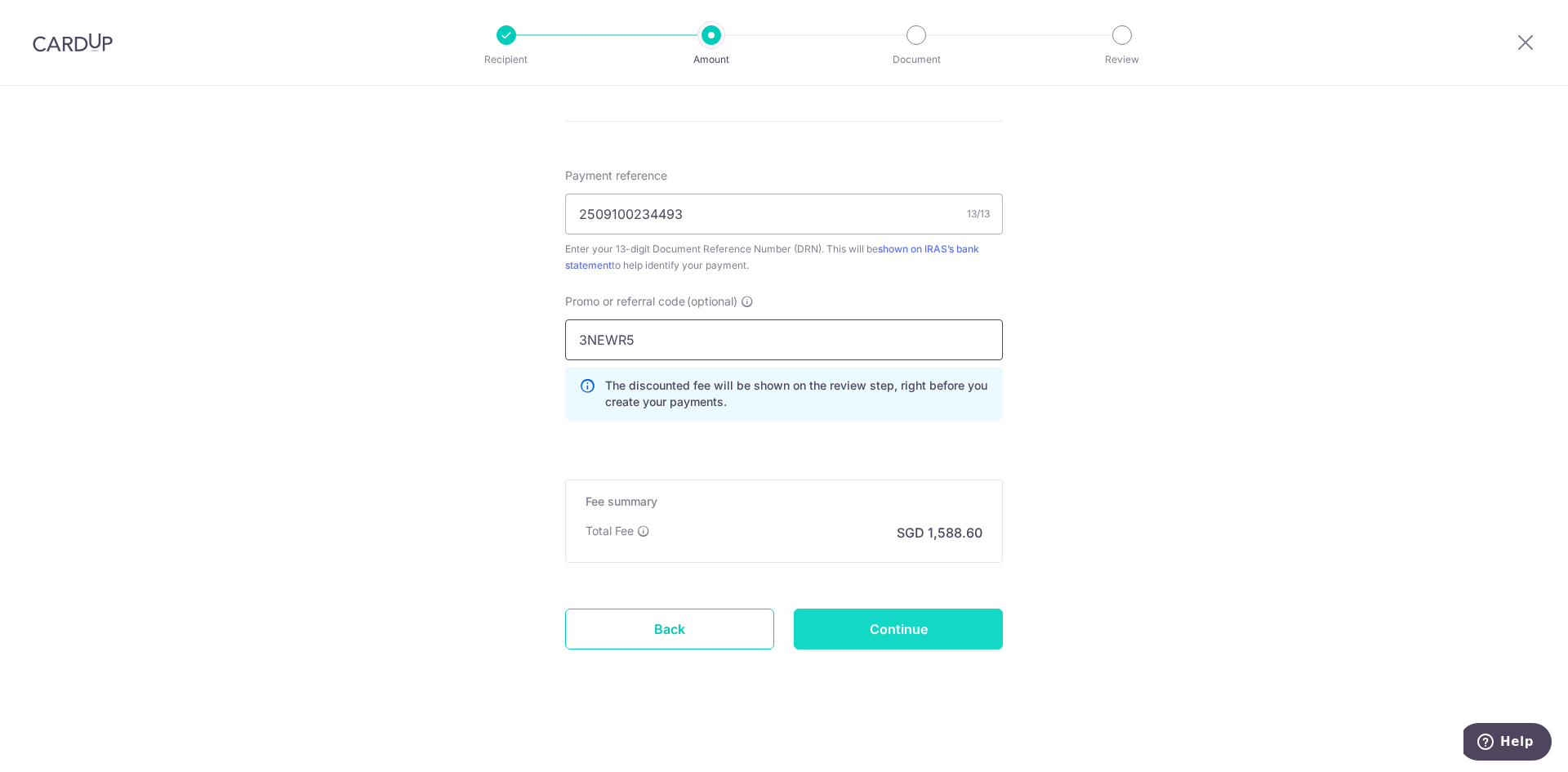
type input "3NEWR5"
click at [844, 617] on input "Continue" at bounding box center [899, 629] width 210 height 40
type input "Create Schedule"
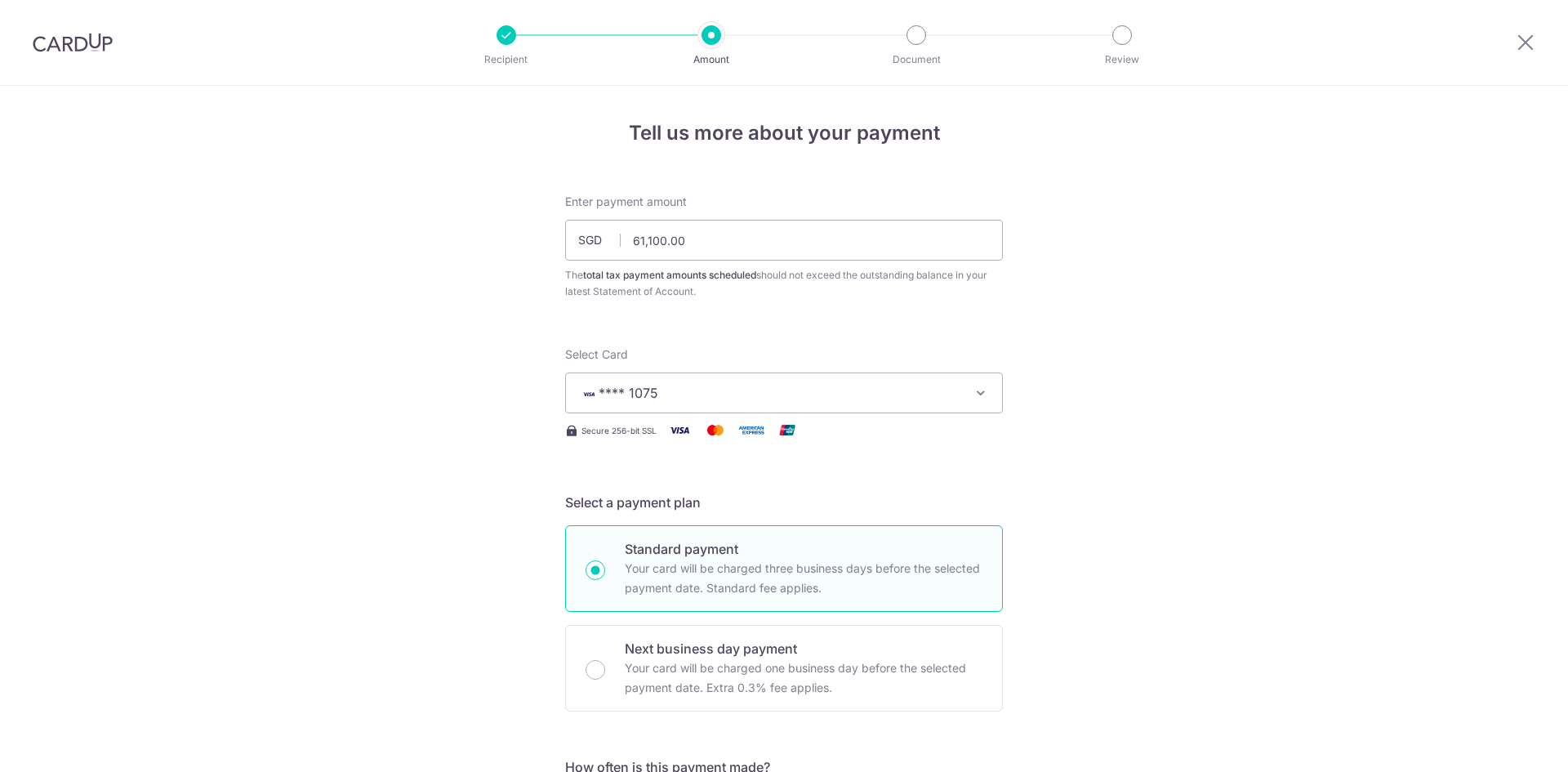
scroll to position [994, 0]
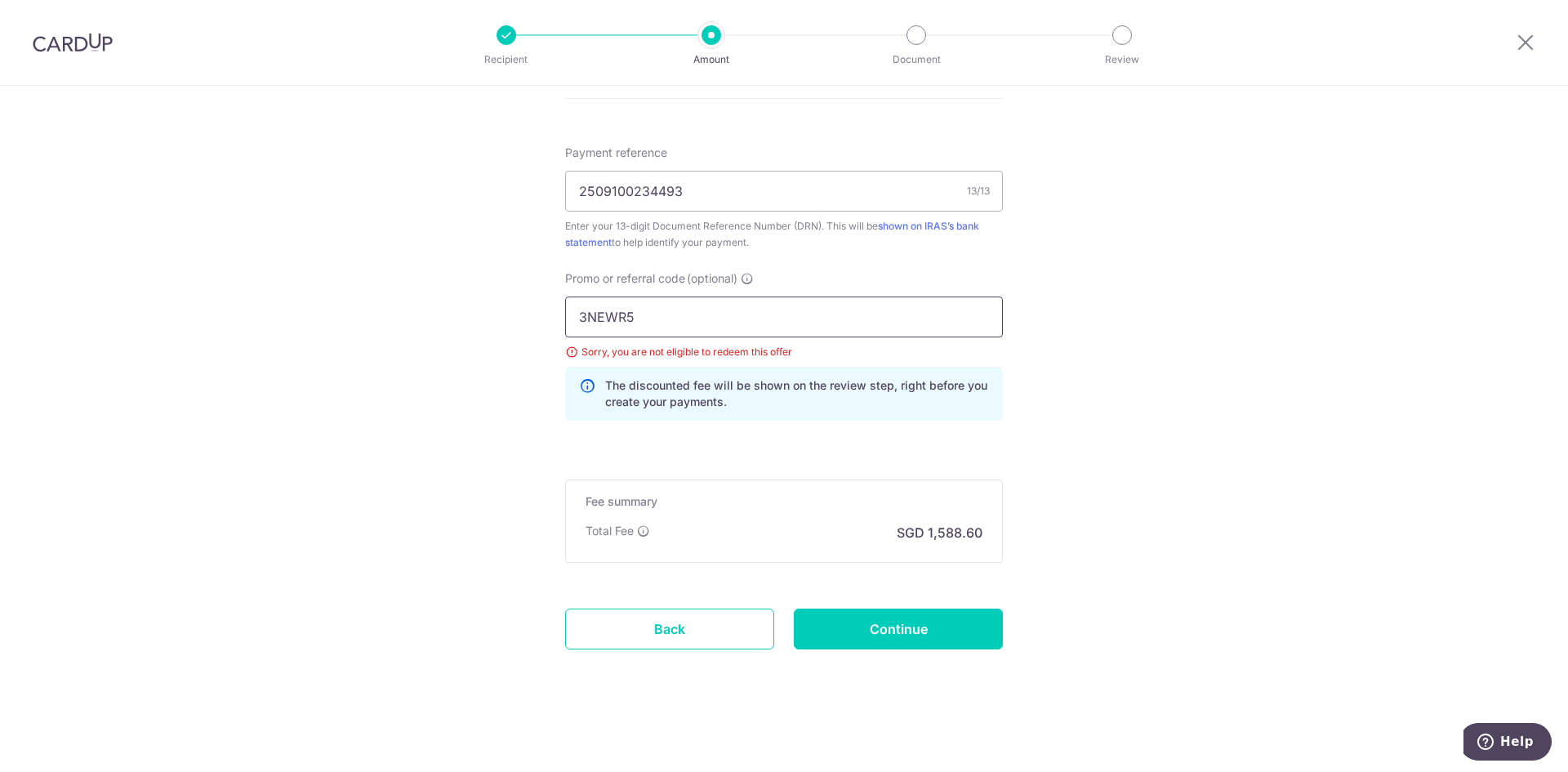
drag, startPoint x: 673, startPoint y: 320, endPoint x: 520, endPoint y: 316, distance: 153.1
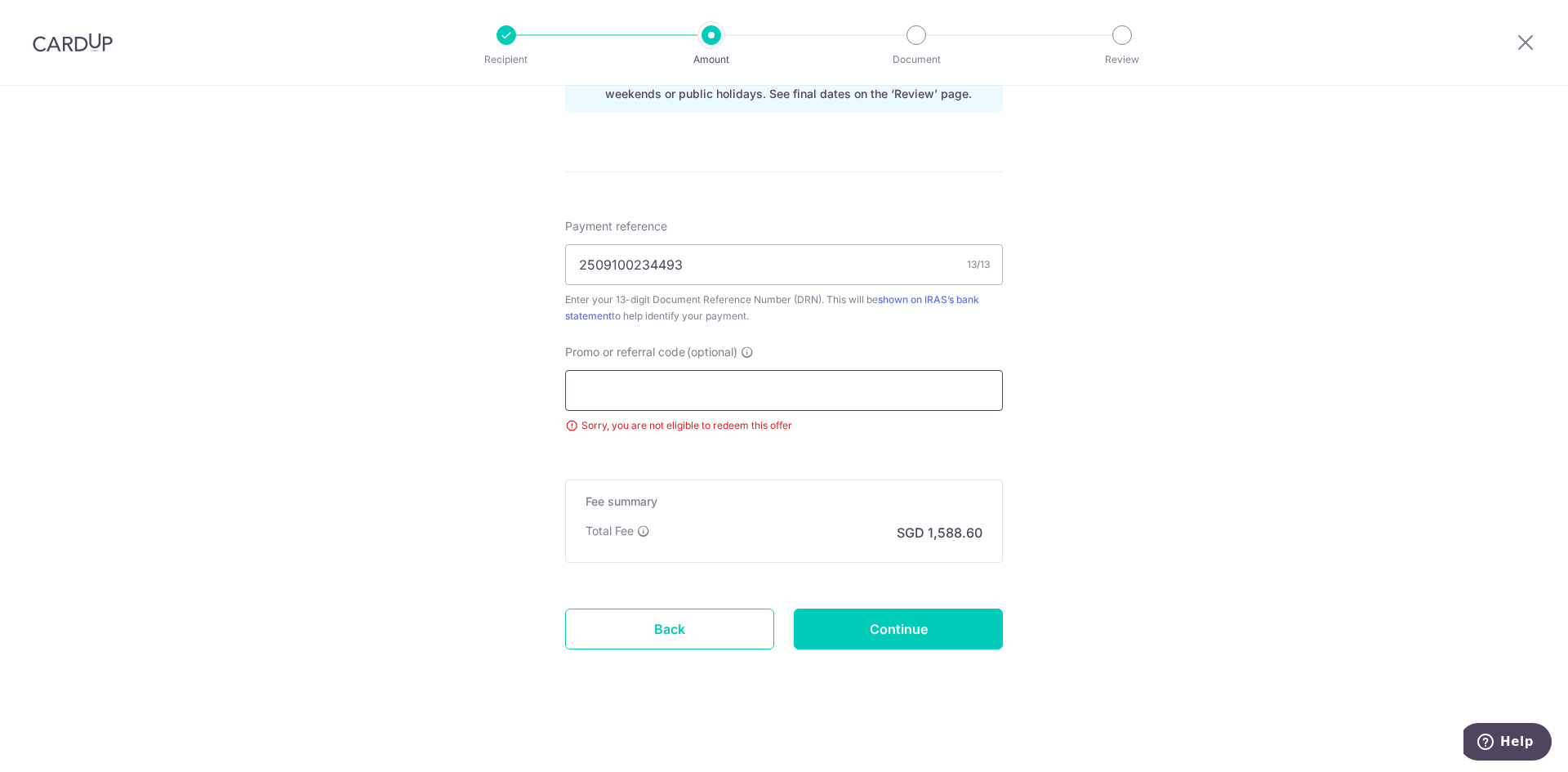
scroll to position [921, 0]
click at [750, 350] on icon at bounding box center [748, 352] width 13 height 13
click at [750, 370] on input "Promo or referral code (optional) Enter either a promo code or a referral code …" at bounding box center [784, 390] width 437 height 40
click at [866, 644] on input "Continue" at bounding box center [899, 629] width 210 height 40
type input "Update Schedule"
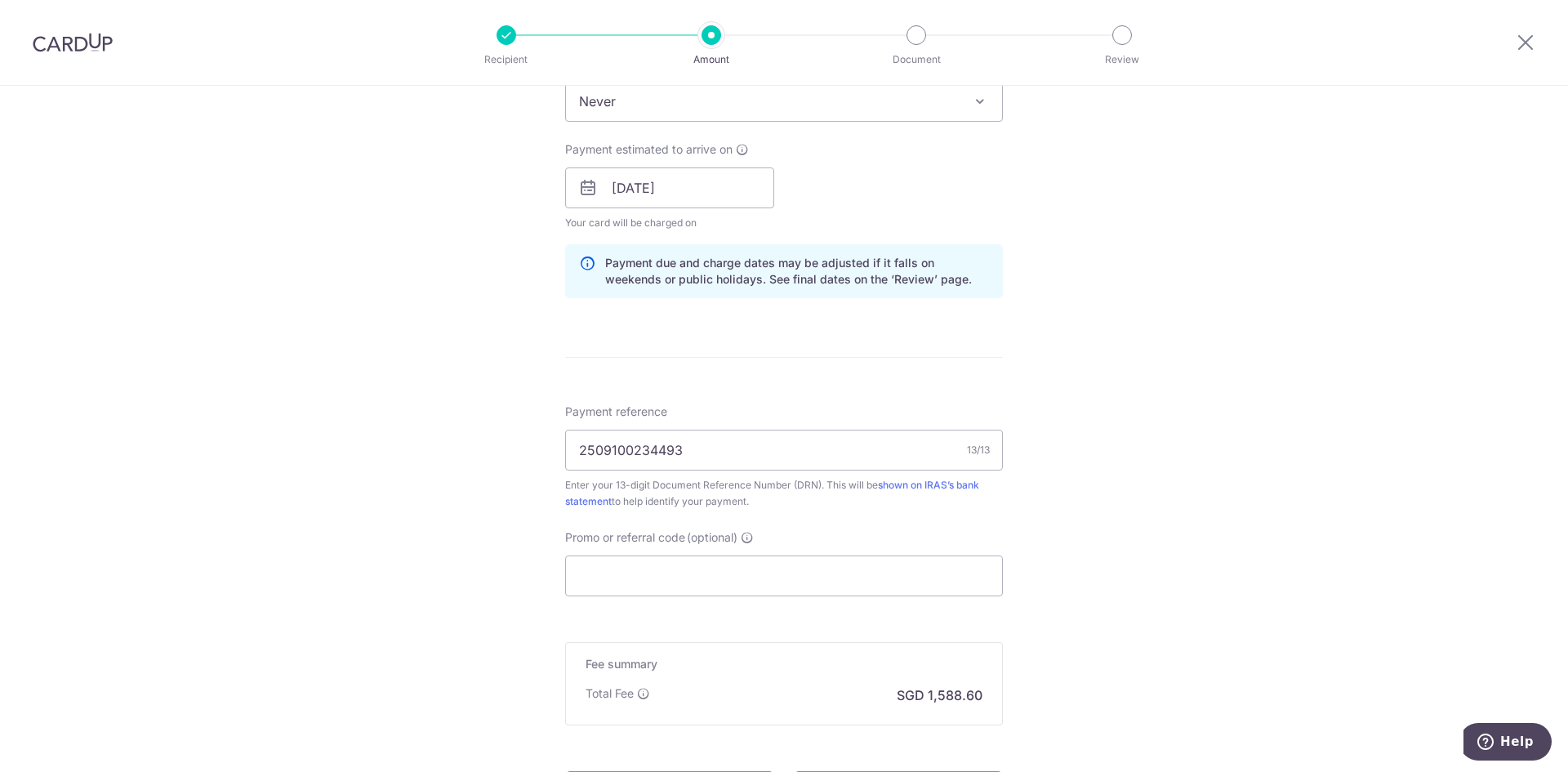
scroll to position [817, 0]
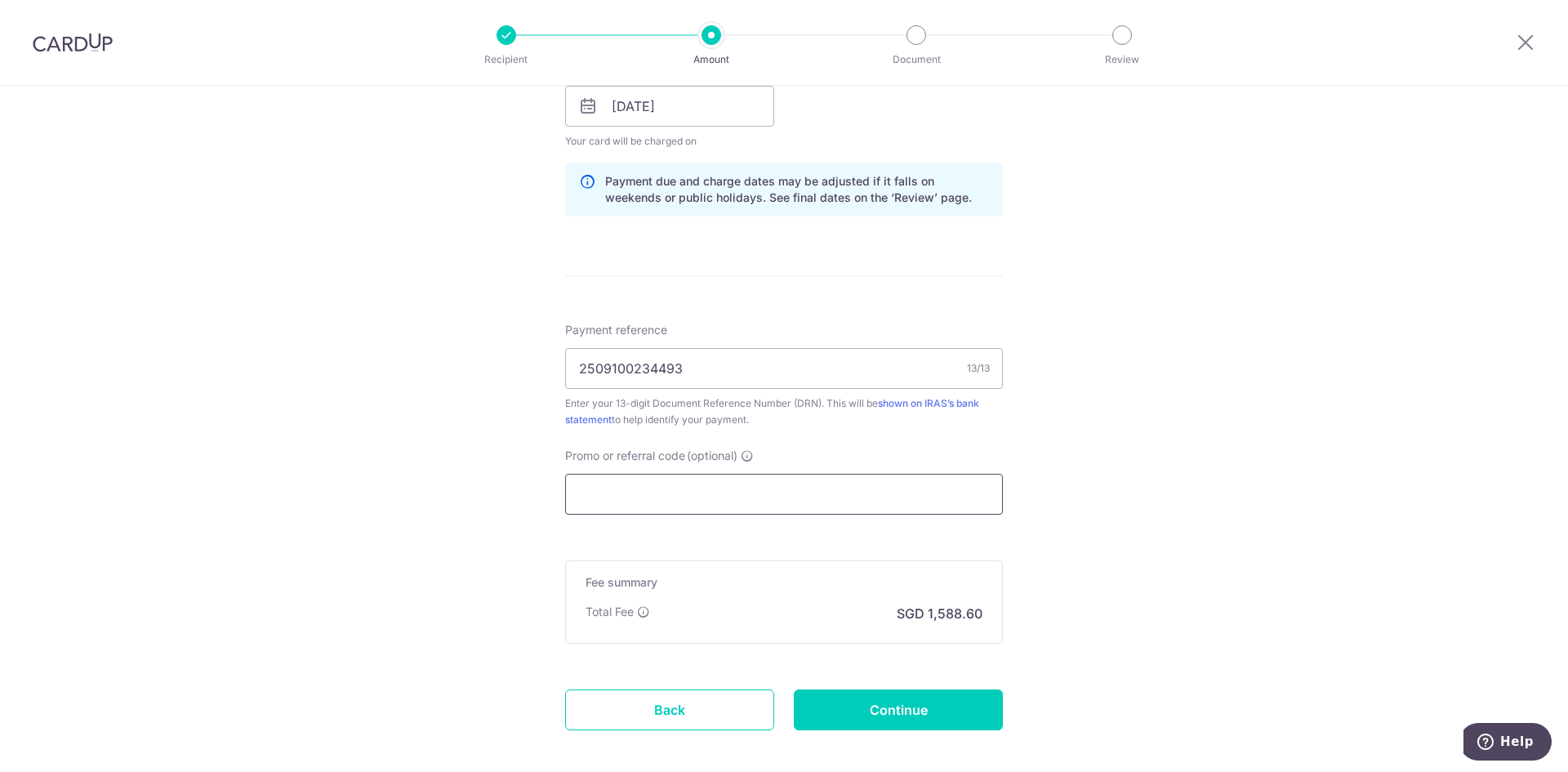
click at [775, 491] on input "Promo or referral code (optional)" at bounding box center [784, 494] width 437 height 40
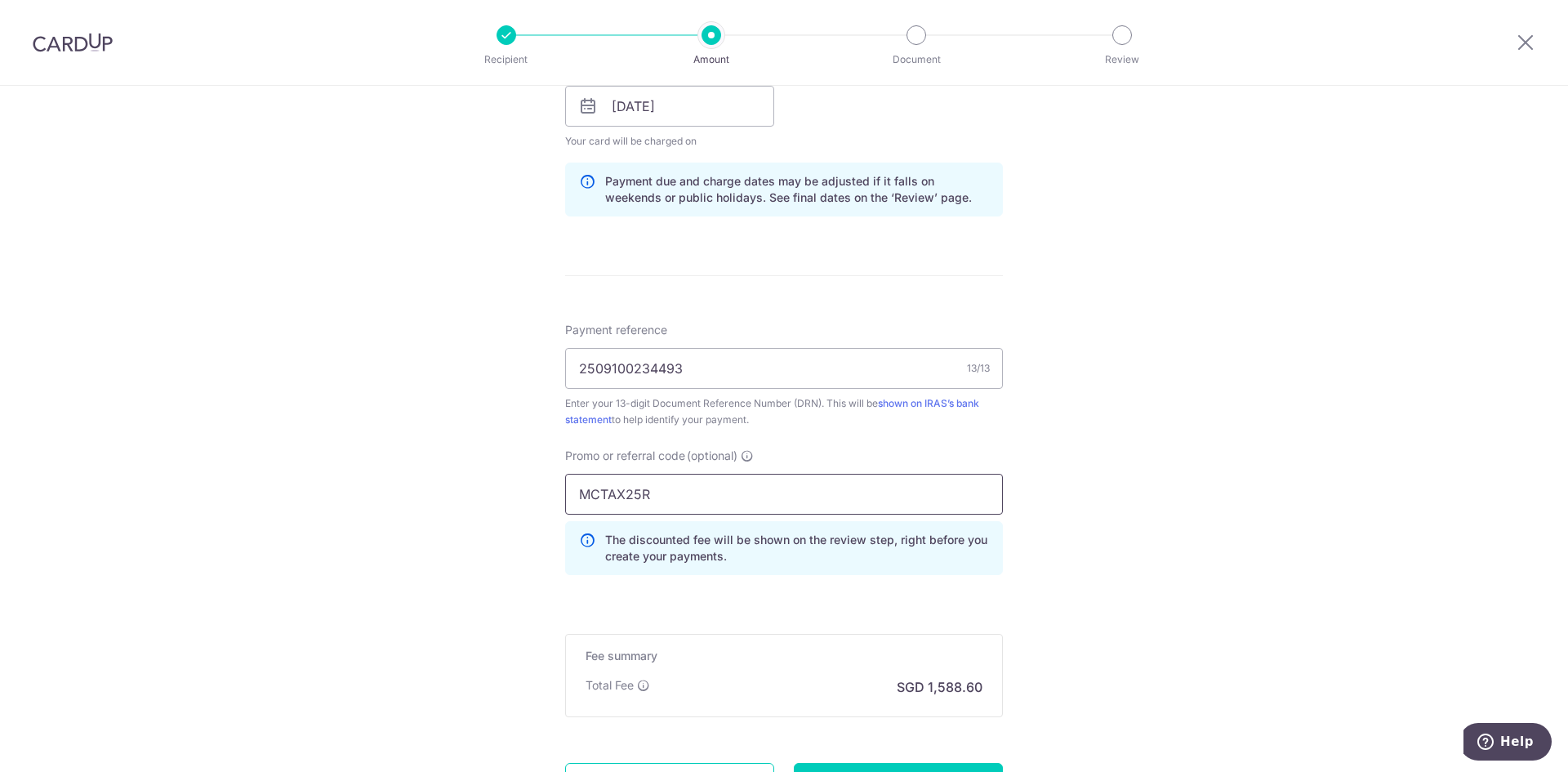
scroll to position [899, 0]
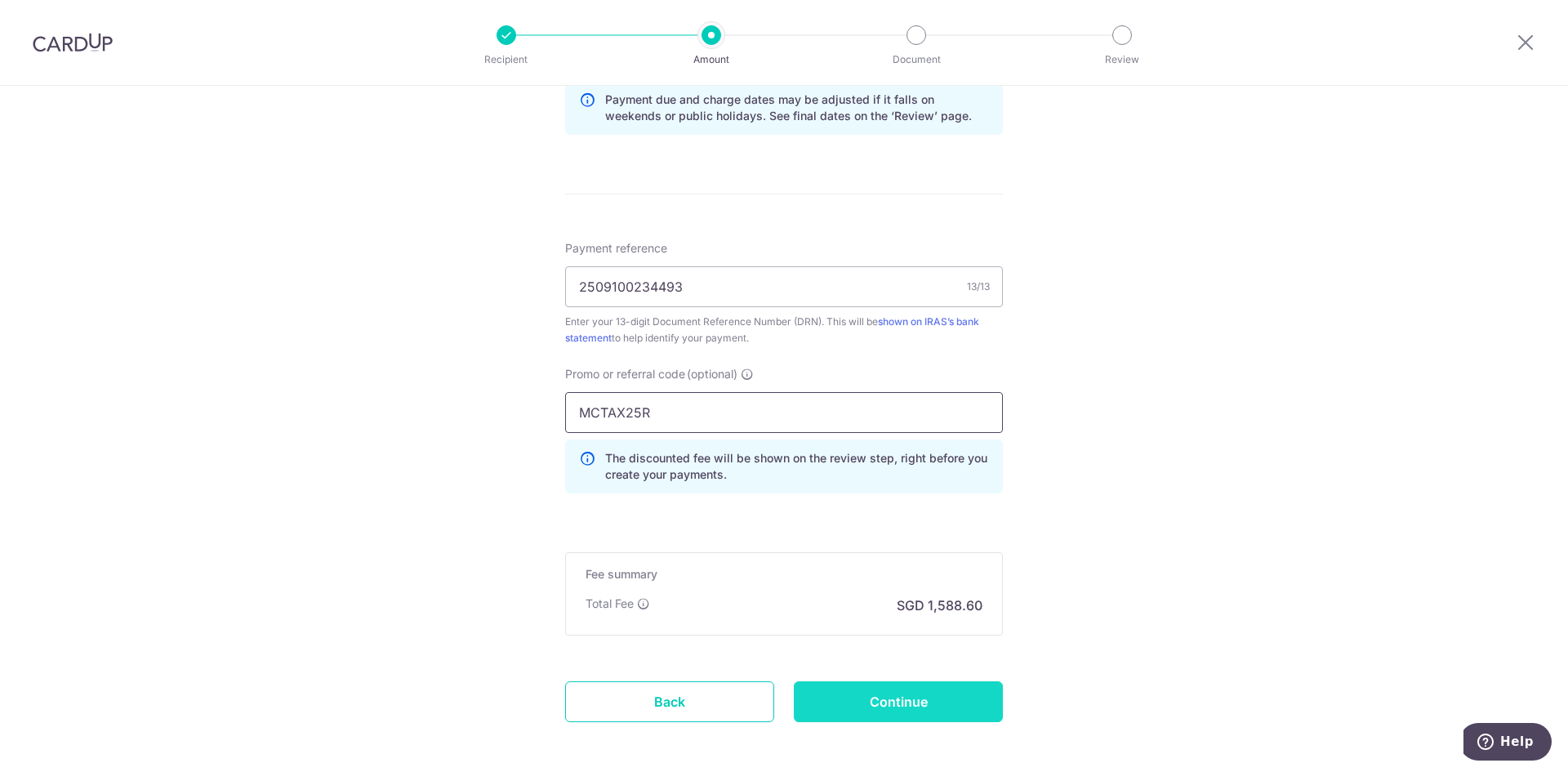
type input "MCTAX25R"
click at [866, 696] on input "Continue" at bounding box center [899, 702] width 210 height 40
type input "Update Schedule"
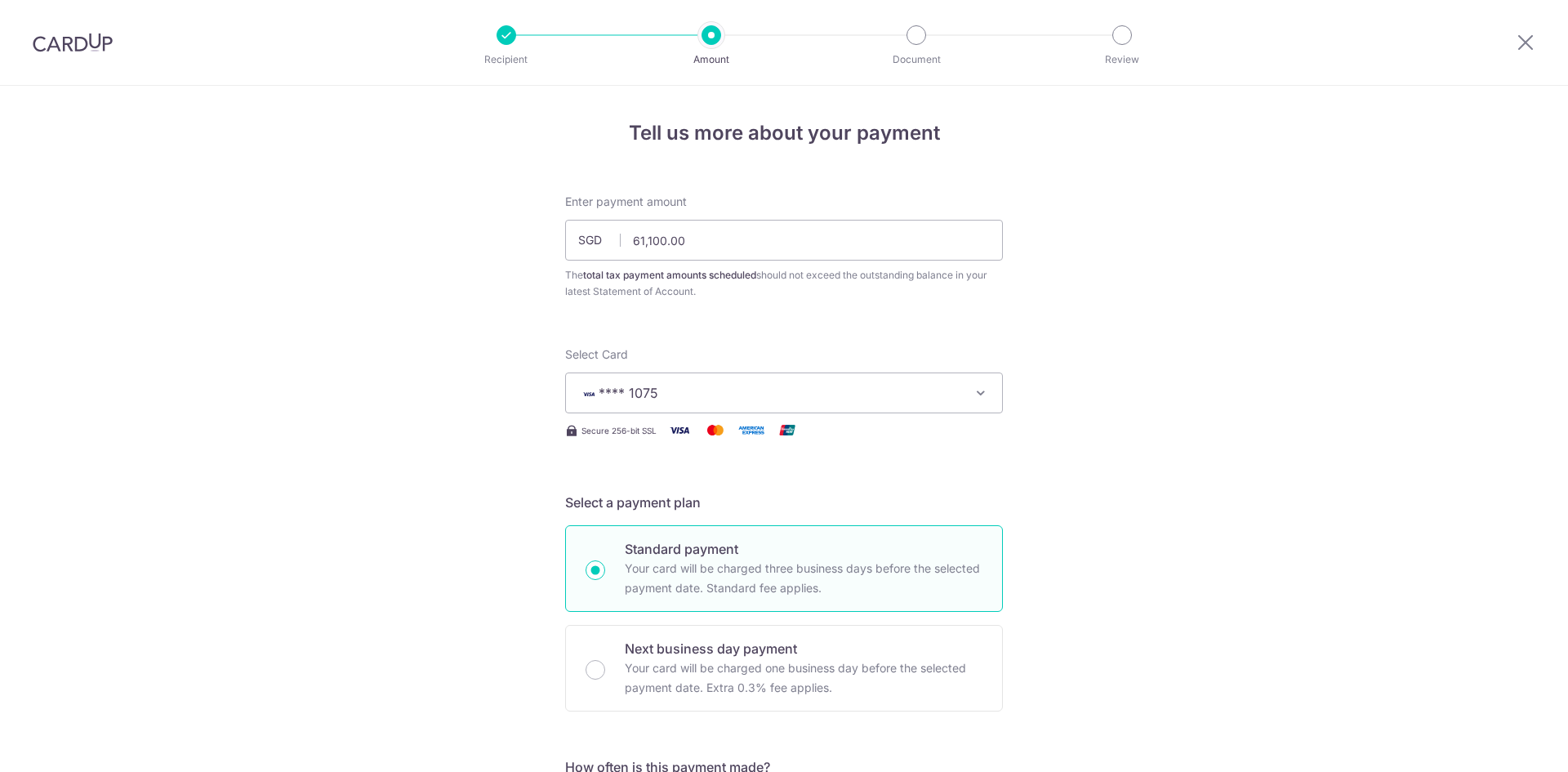
scroll to position [994, 0]
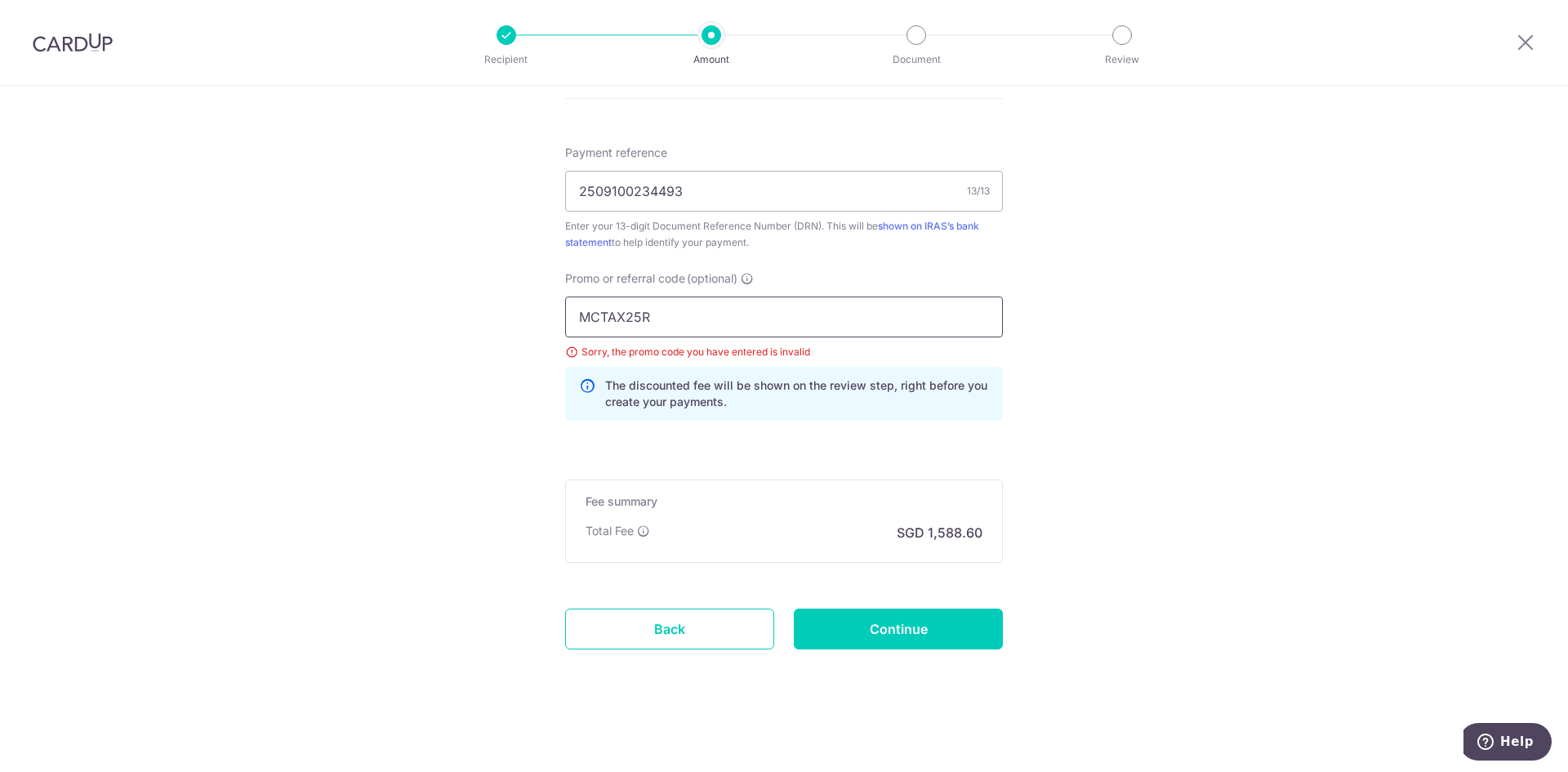
drag, startPoint x: 660, startPoint y: 328, endPoint x: 551, endPoint y: 323, distance: 109.1
click at [598, 317] on input "MCTAX25R" at bounding box center [784, 316] width 437 height 40
drag, startPoint x: 599, startPoint y: 315, endPoint x: 551, endPoint y: 314, distance: 48.0
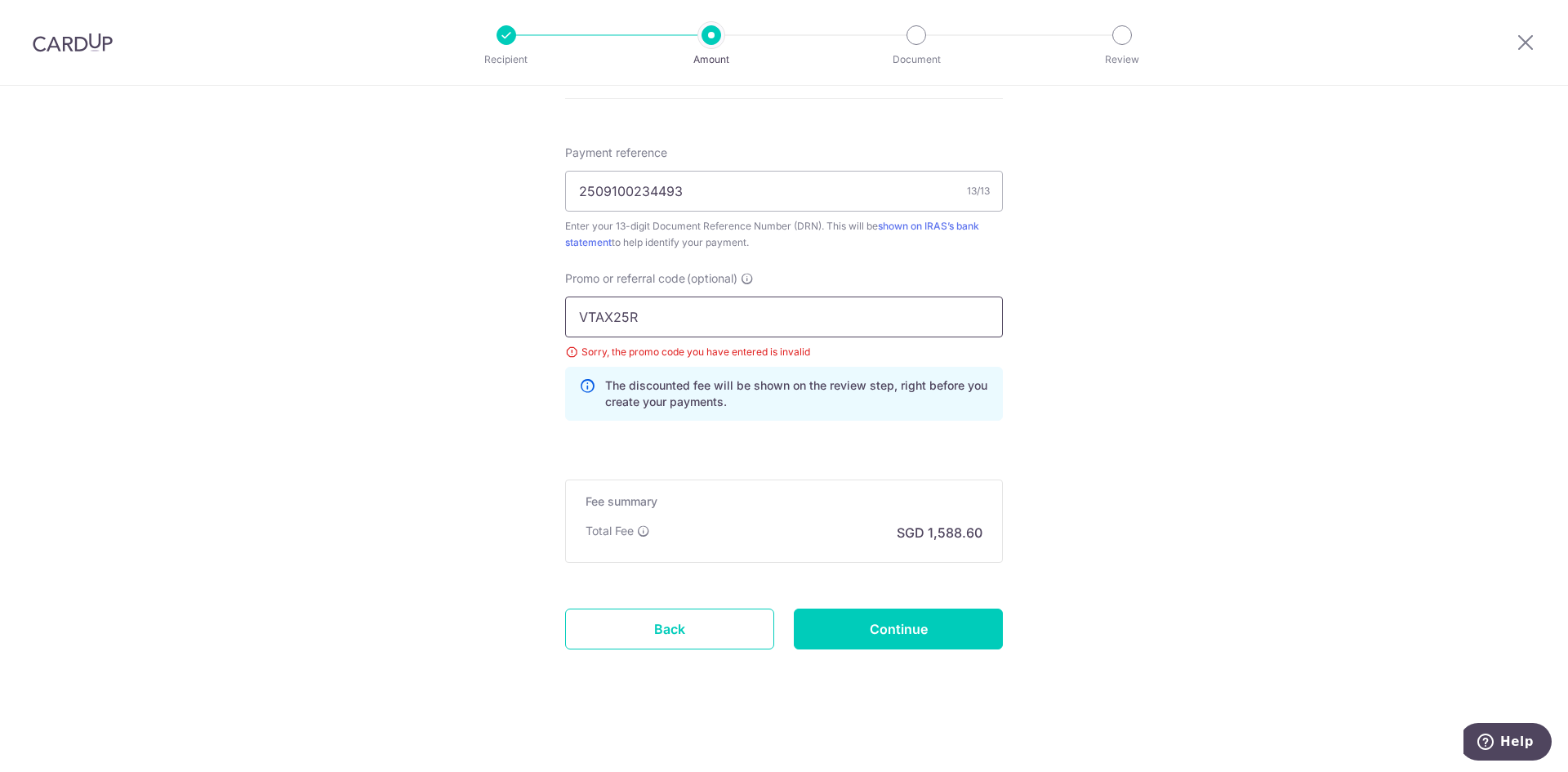
click at [718, 305] on input "VTAX25R" at bounding box center [784, 316] width 437 height 40
type input "VTAX25ONE"
click at [911, 614] on input "Continue" at bounding box center [899, 629] width 210 height 40
type input "Update Schedule"
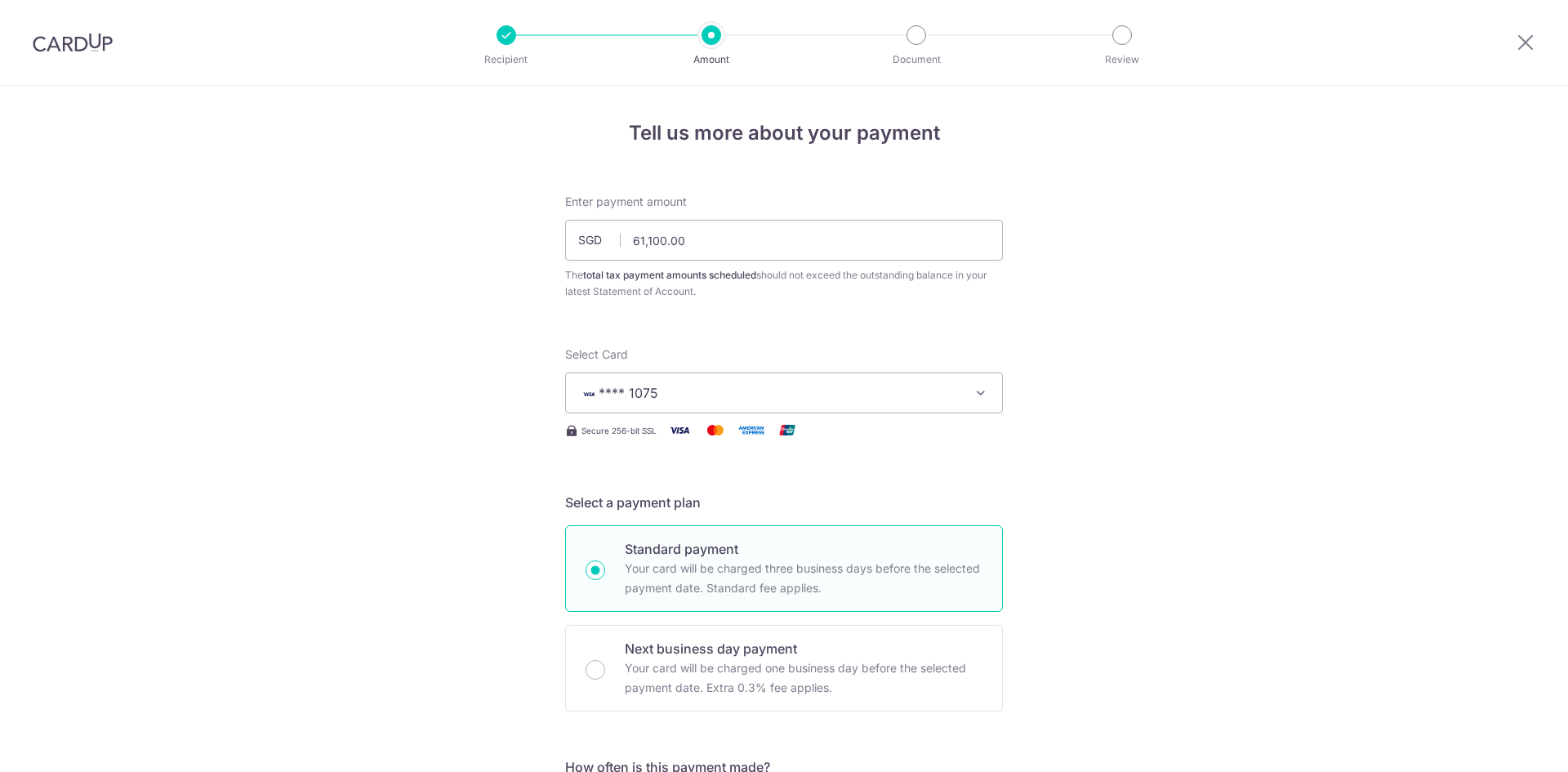
scroll to position [994, 0]
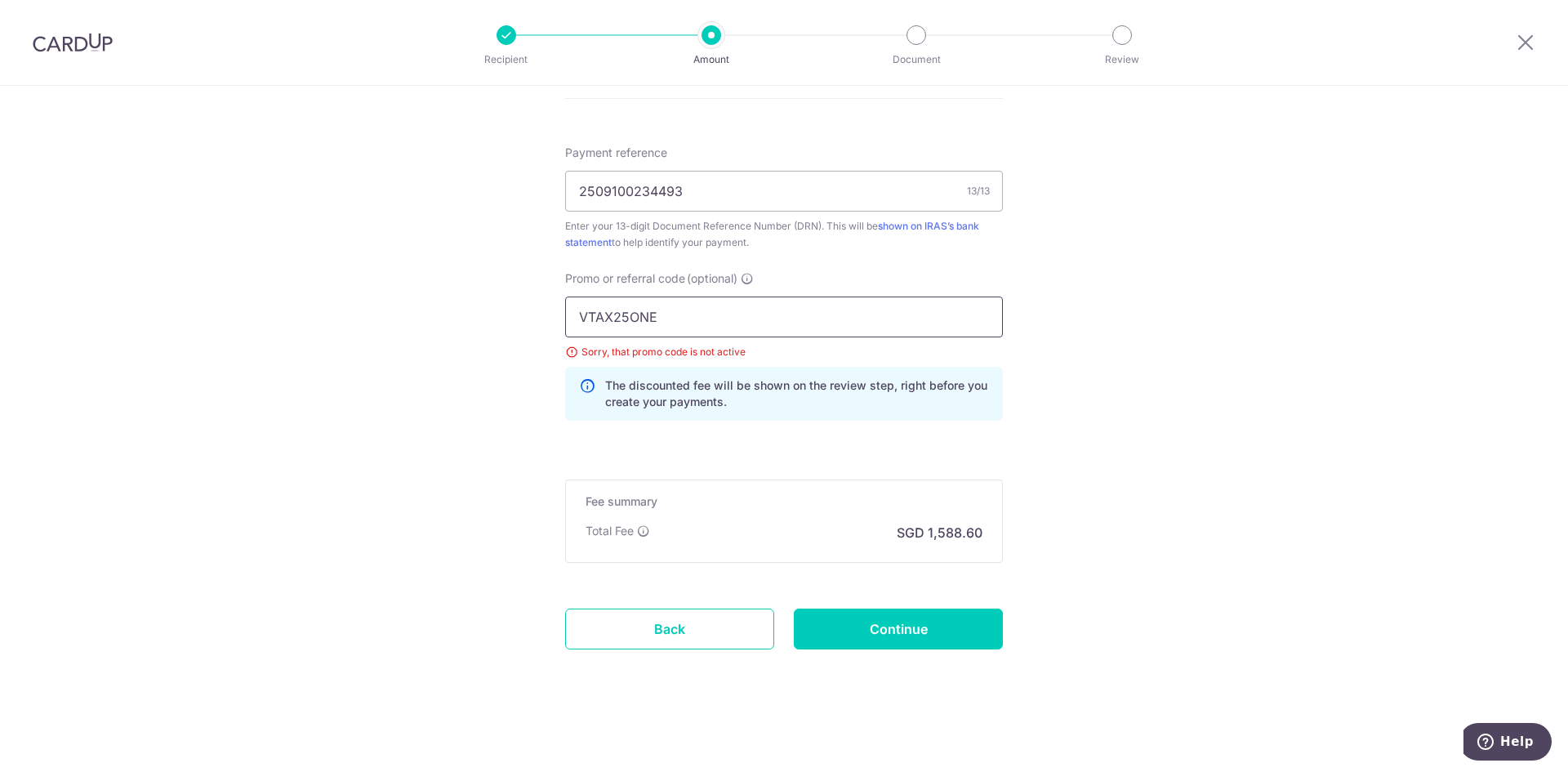
click at [682, 326] on input "VTAX25ONE" at bounding box center [784, 316] width 437 height 40
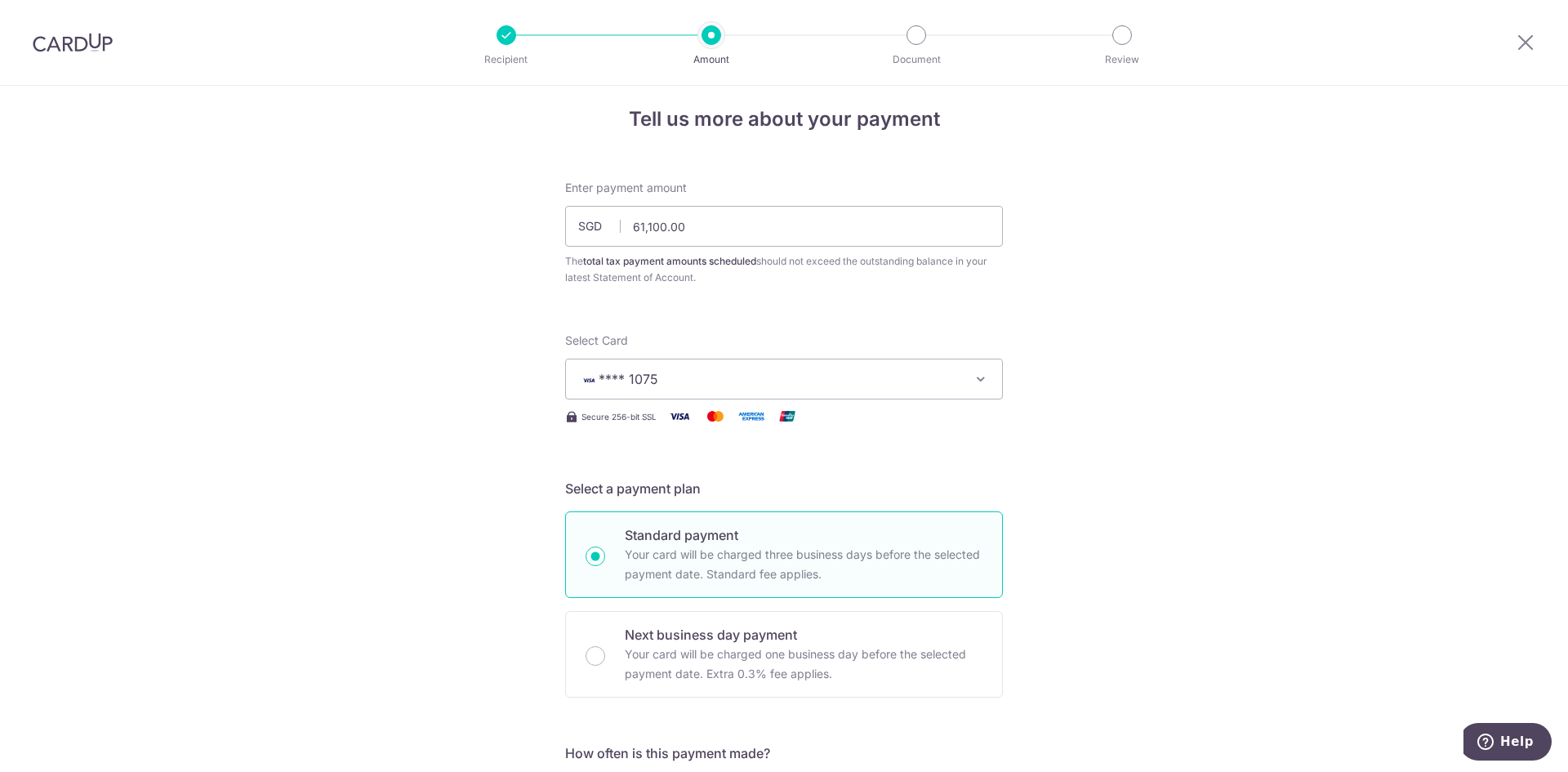
scroll to position [0, 0]
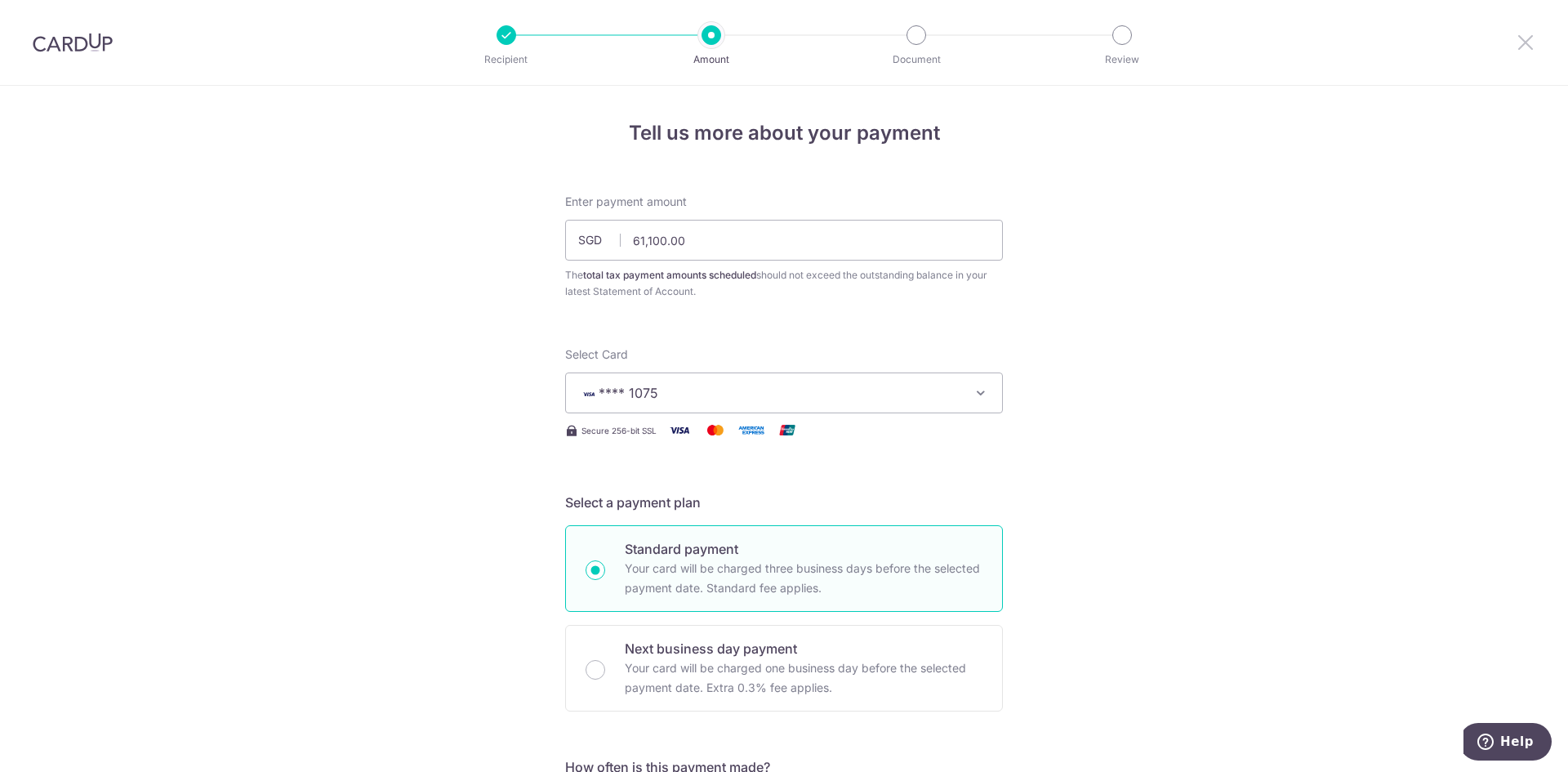
click at [1518, 48] on icon at bounding box center [1526, 41] width 19 height 20
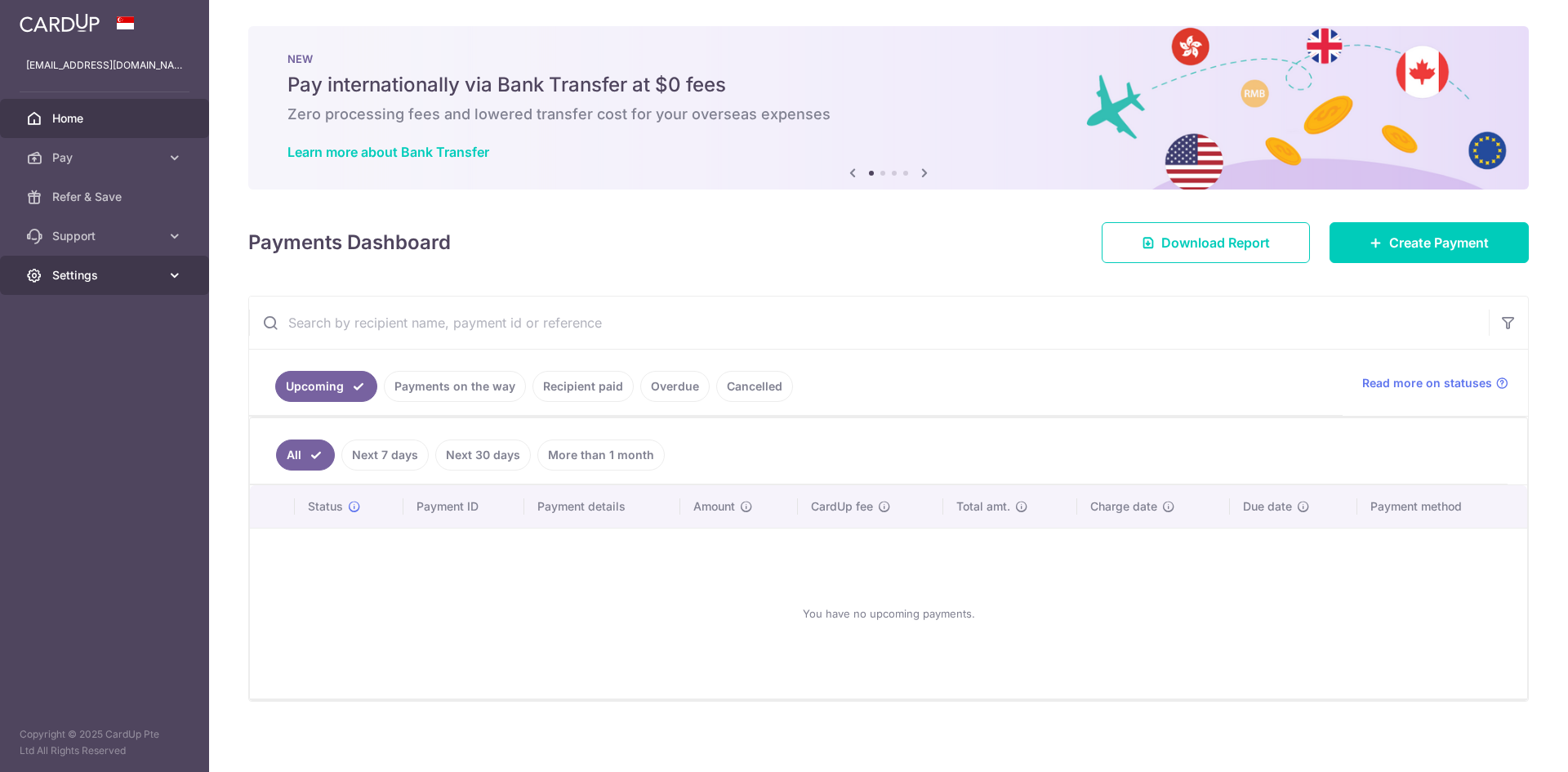
click at [140, 269] on span "Settings" at bounding box center [106, 275] width 108 height 16
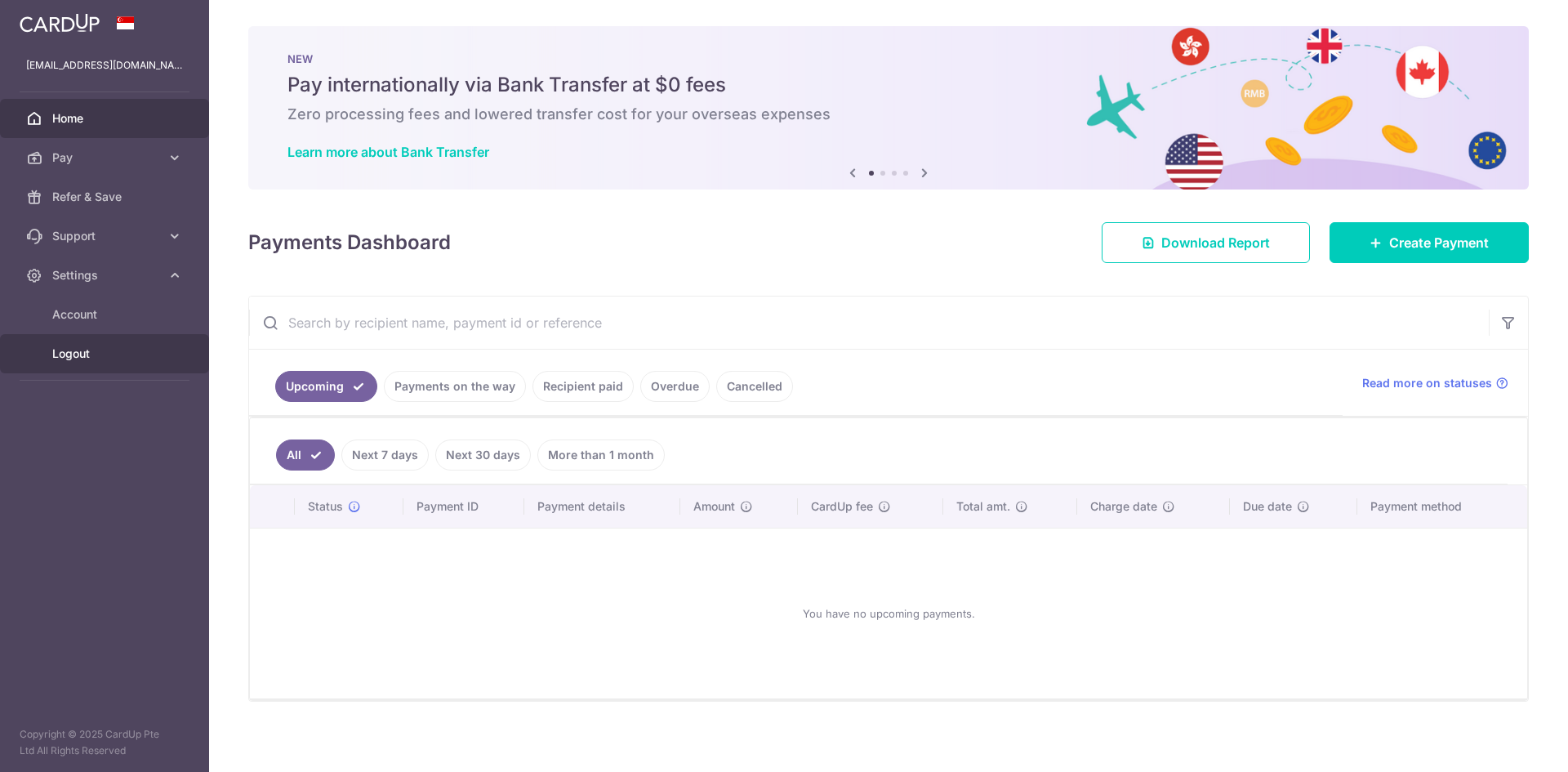
click at [85, 349] on span "Logout" at bounding box center [106, 353] width 108 height 16
